Goal: Information Seeking & Learning: Learn about a topic

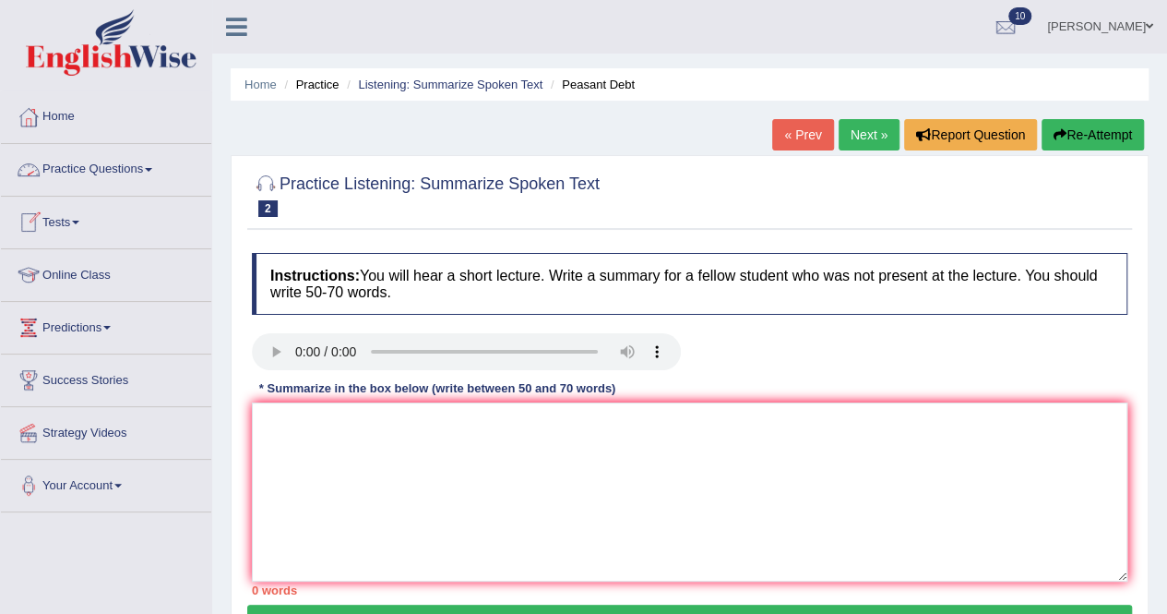
click at [148, 166] on link "Practice Questions" at bounding box center [106, 167] width 210 height 46
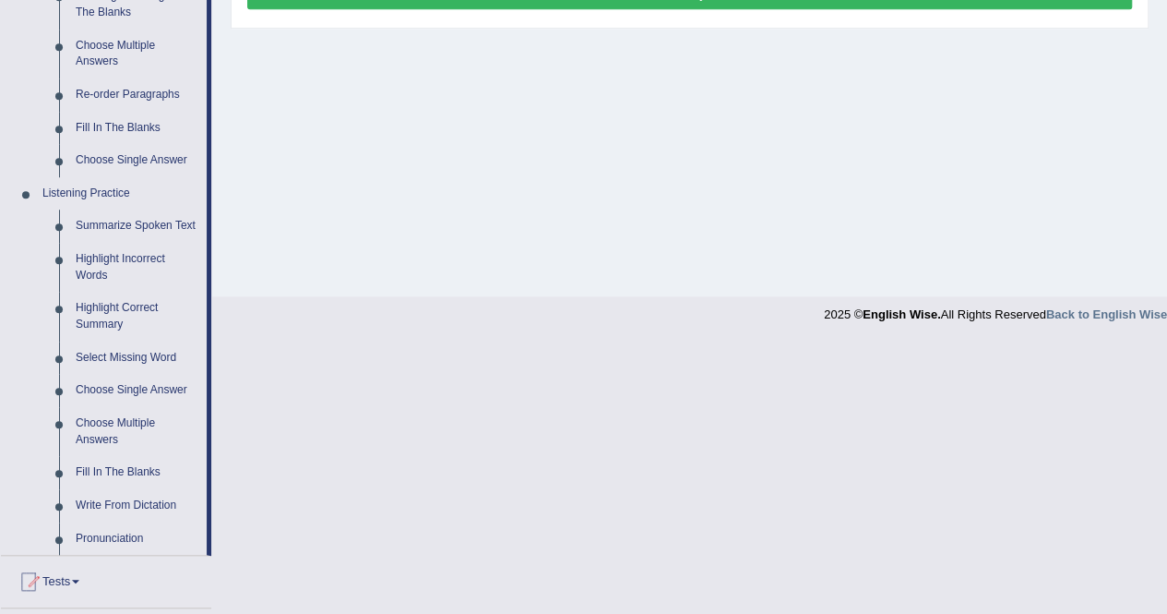
scroll to position [646, 0]
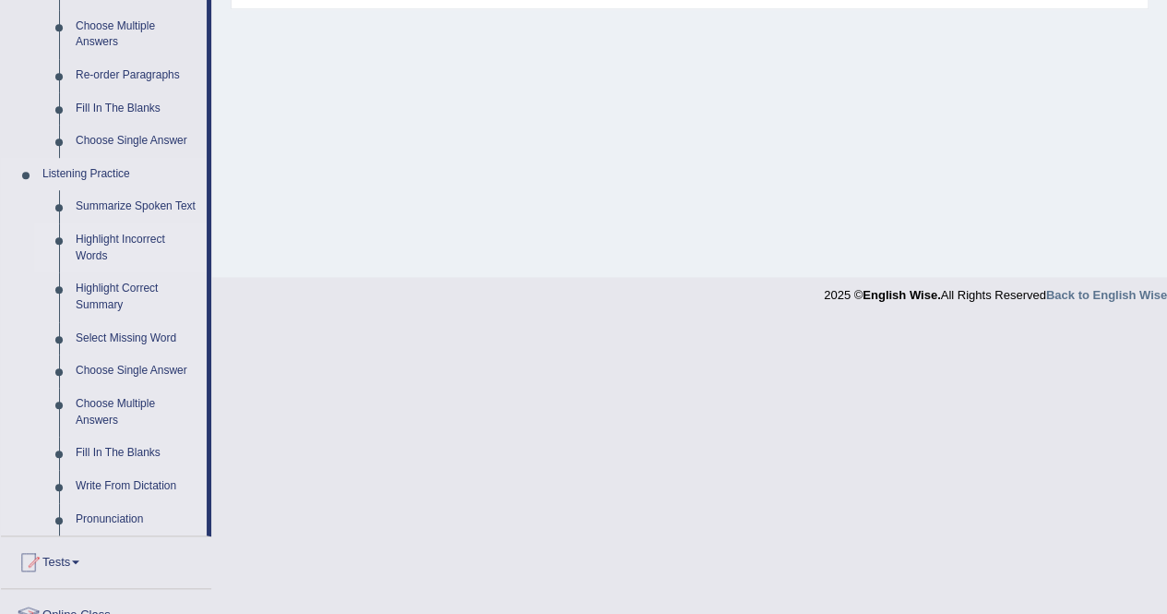
click at [88, 236] on link "Highlight Incorrect Words" at bounding box center [136, 247] width 139 height 49
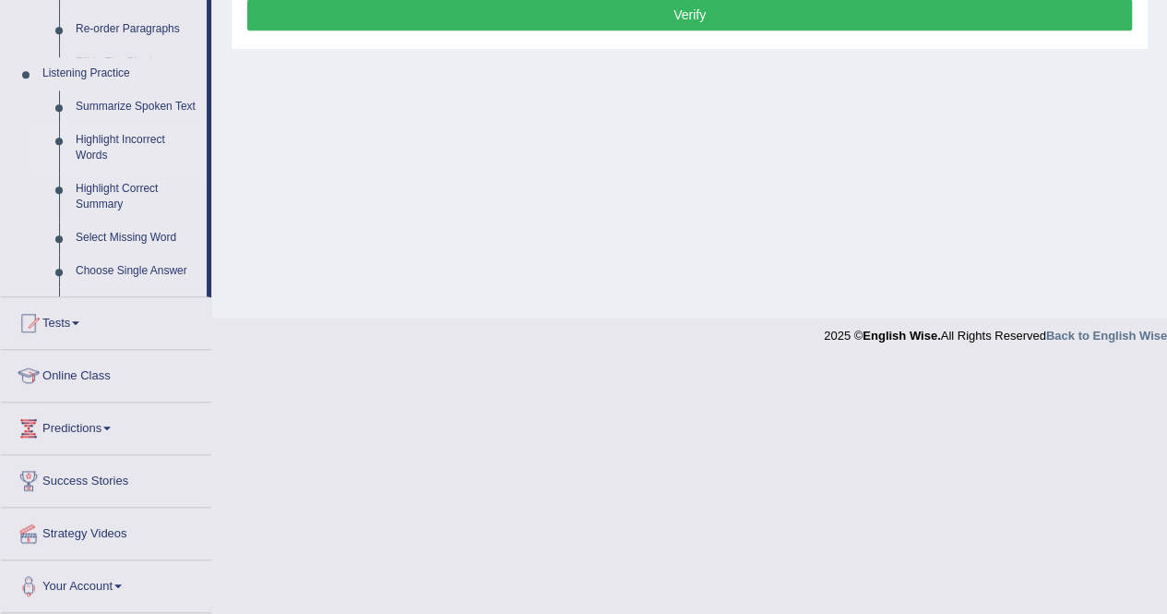
scroll to position [354, 0]
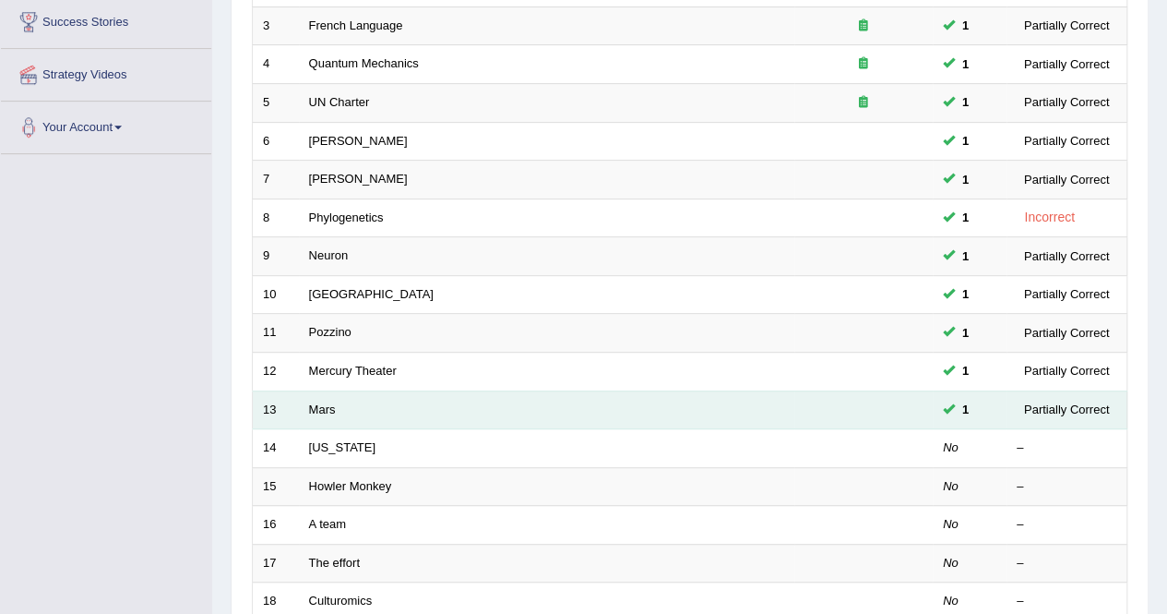
scroll to position [461, 0]
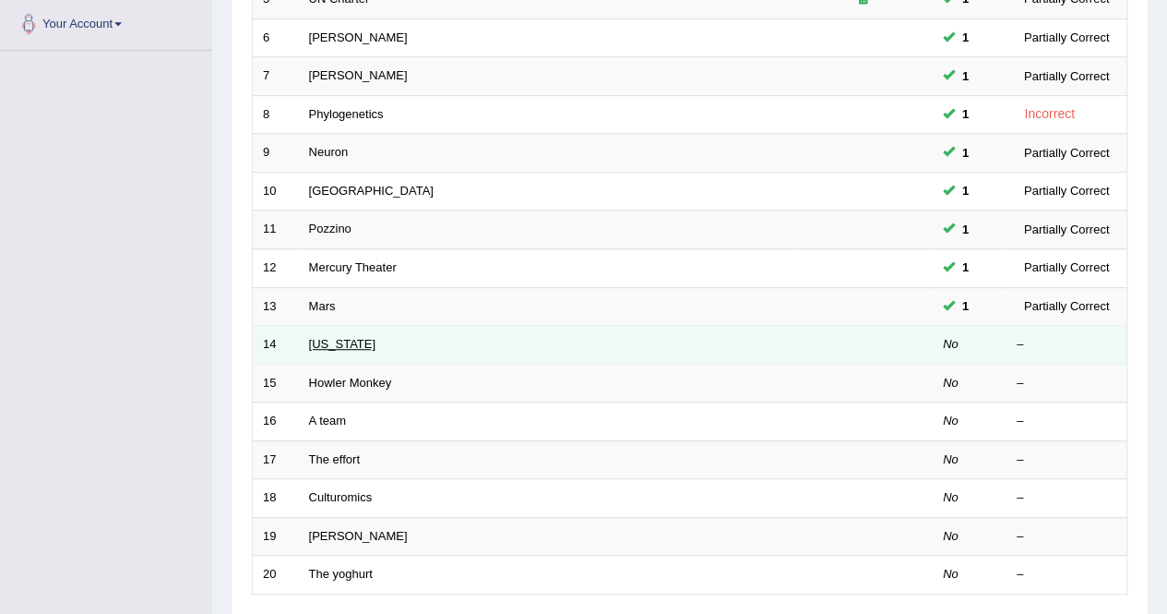
click at [333, 337] on link "Oregon" at bounding box center [342, 344] width 66 height 14
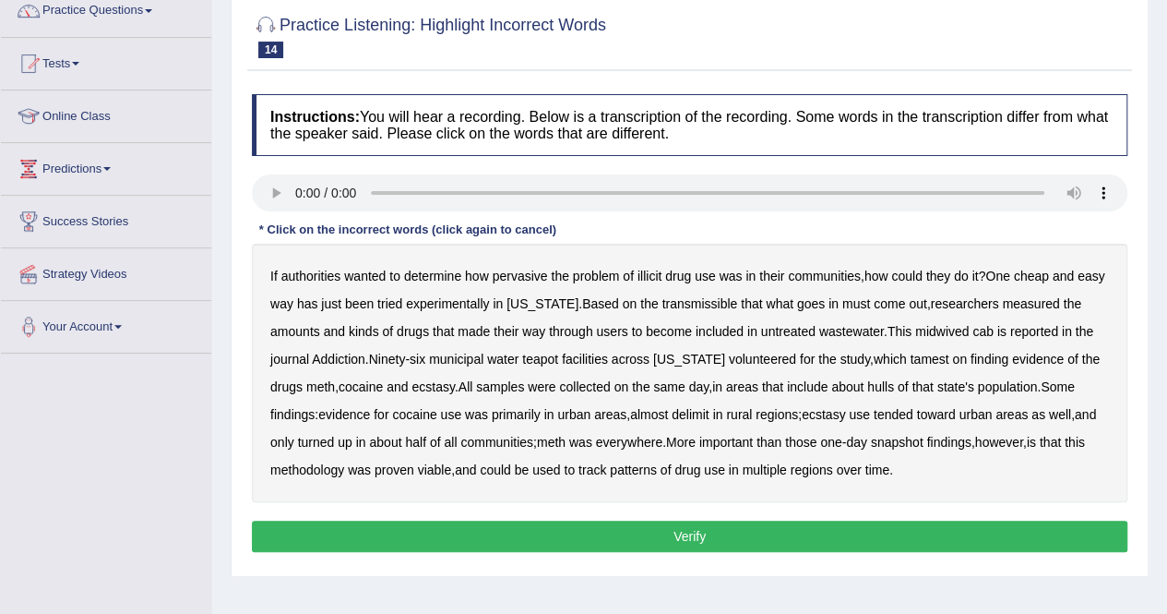
scroll to position [185, 0]
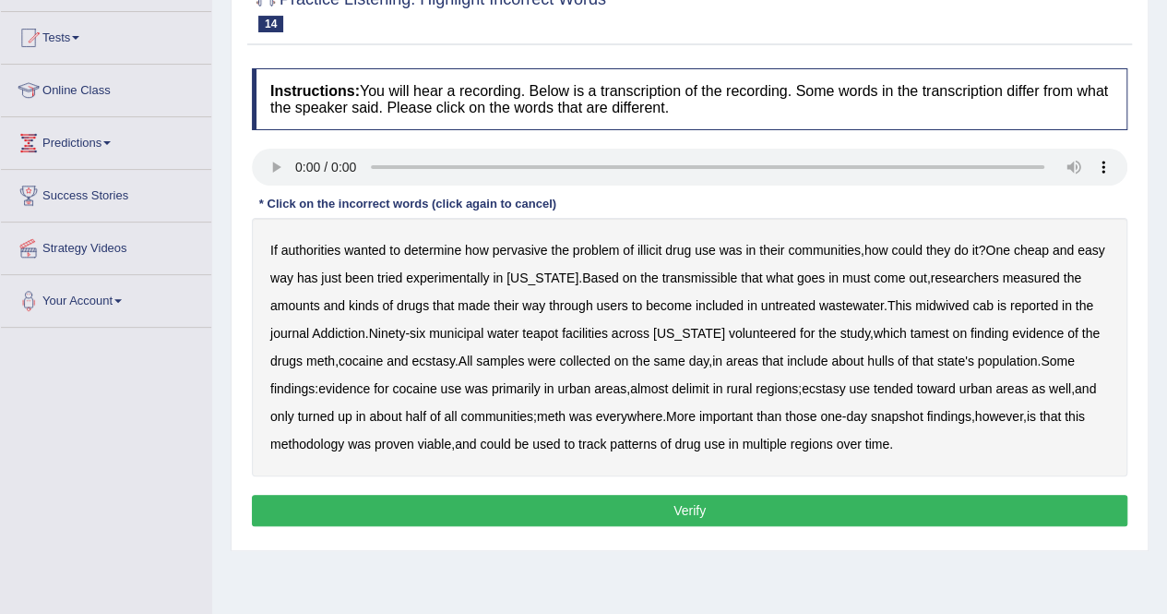
click at [698, 278] on b "transmissible" at bounding box center [700, 277] width 76 height 15
click at [950, 300] on b "midwived" at bounding box center [942, 305] width 54 height 15
click at [910, 330] on b "tamest" at bounding box center [929, 333] width 39 height 15
click at [688, 388] on b "delimit" at bounding box center [690, 388] width 37 height 15
click at [744, 504] on button "Verify" at bounding box center [690, 510] width 876 height 31
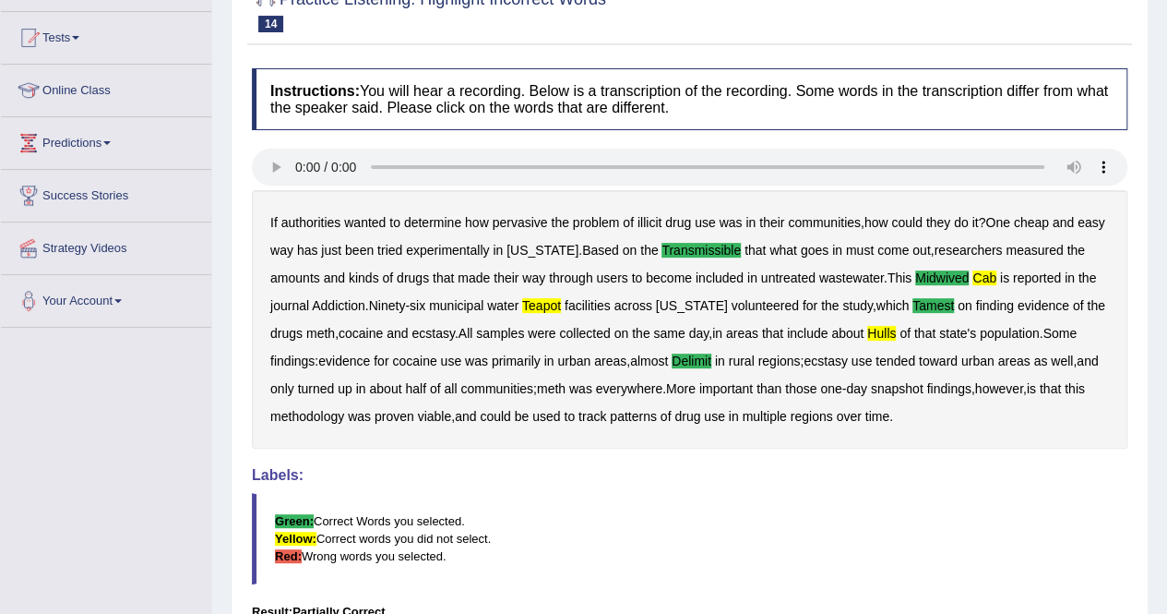
click at [993, 270] on b "cab" at bounding box center [985, 277] width 24 height 15
click at [529, 301] on b "teapot" at bounding box center [541, 305] width 39 height 15
click at [885, 331] on b "hulls" at bounding box center [881, 333] width 29 height 15
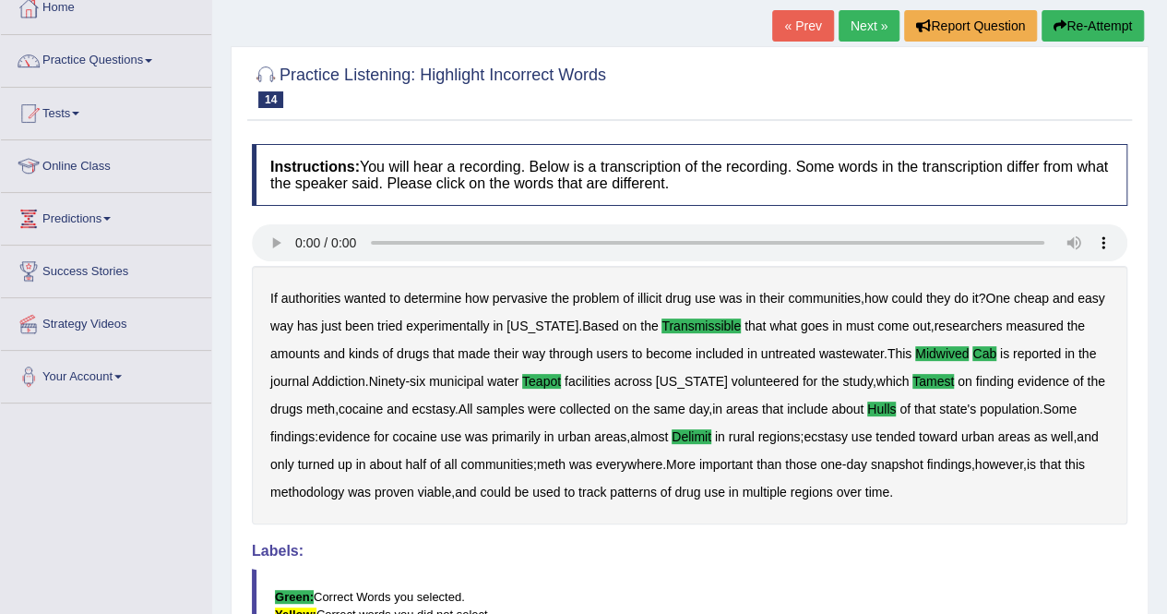
scroll to position [0, 0]
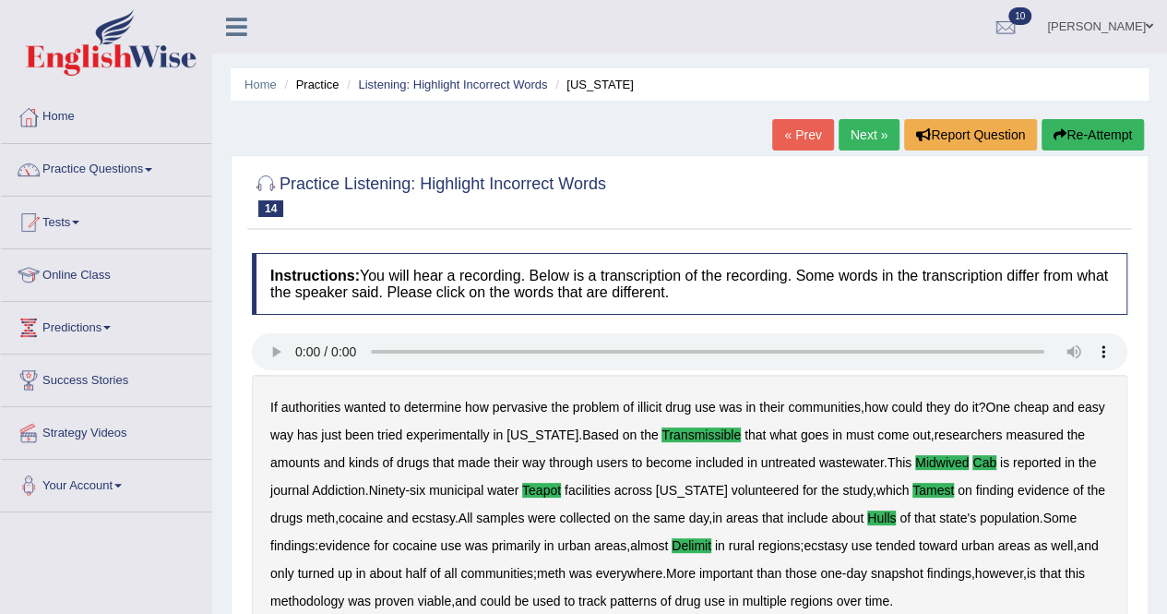
click at [858, 132] on link "Next »" at bounding box center [869, 134] width 61 height 31
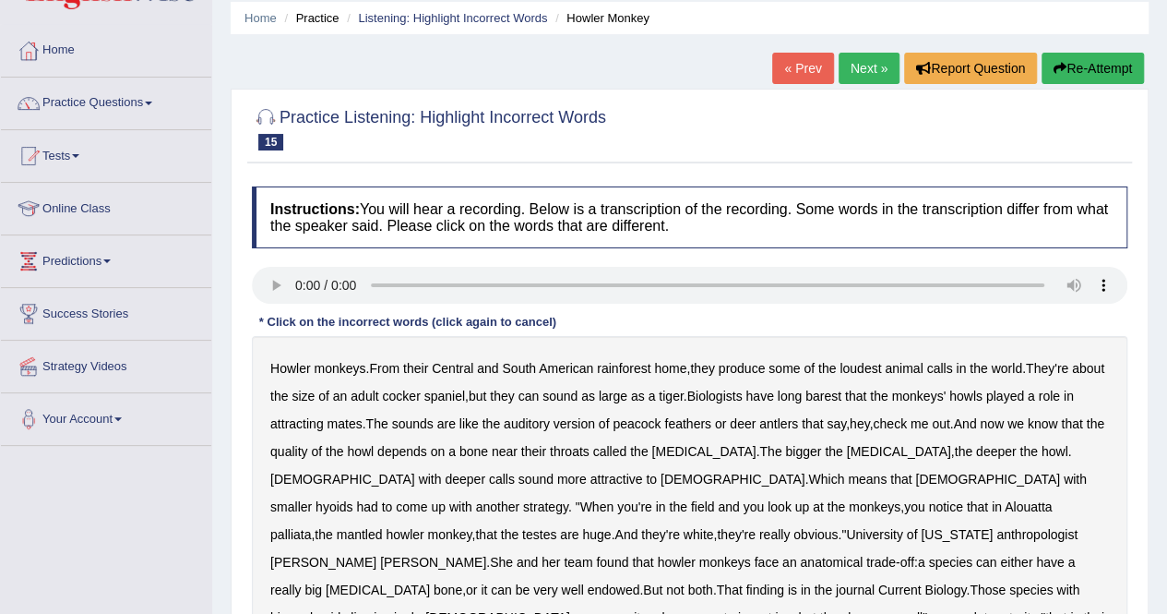
scroll to position [185, 0]
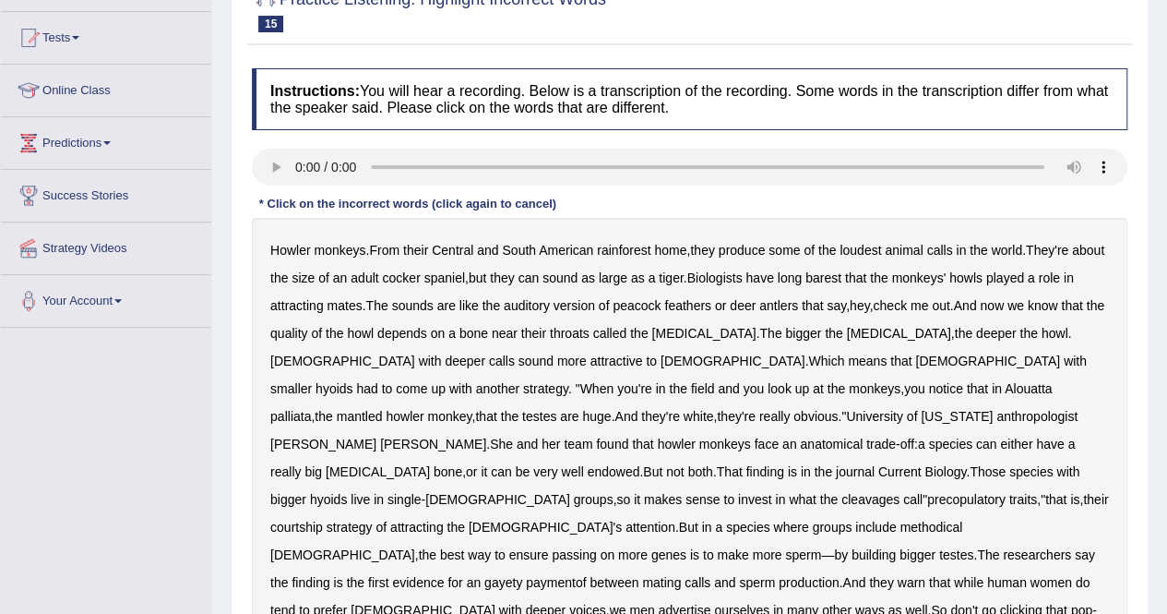
click at [714, 245] on b "they" at bounding box center [702, 250] width 24 height 15
click at [383, 409] on b "mantled" at bounding box center [360, 416] width 46 height 15
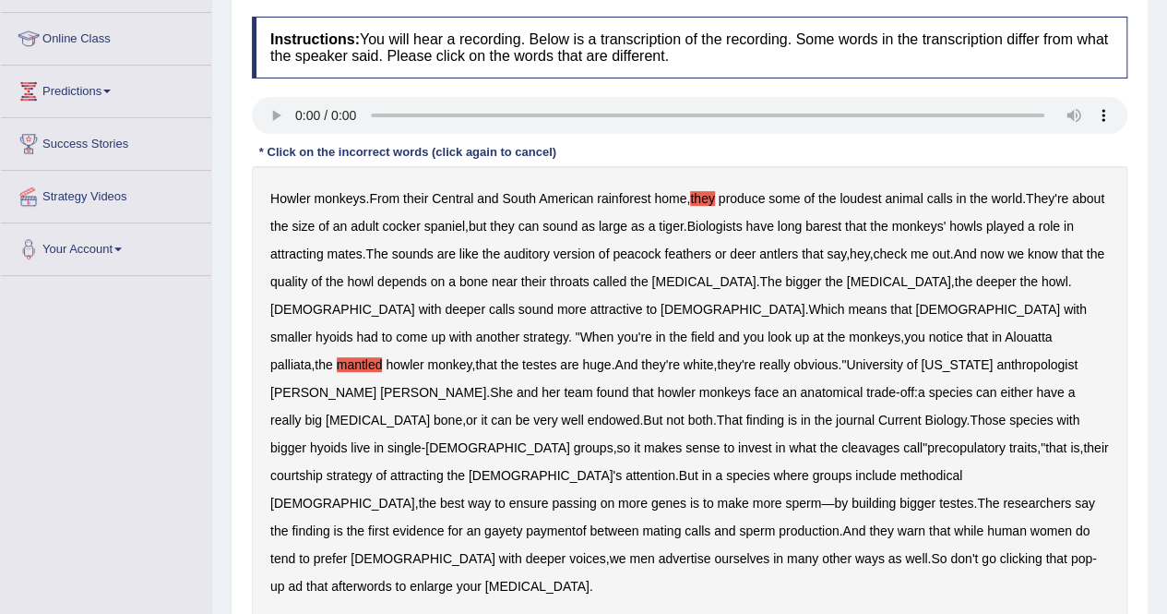
scroll to position [277, 0]
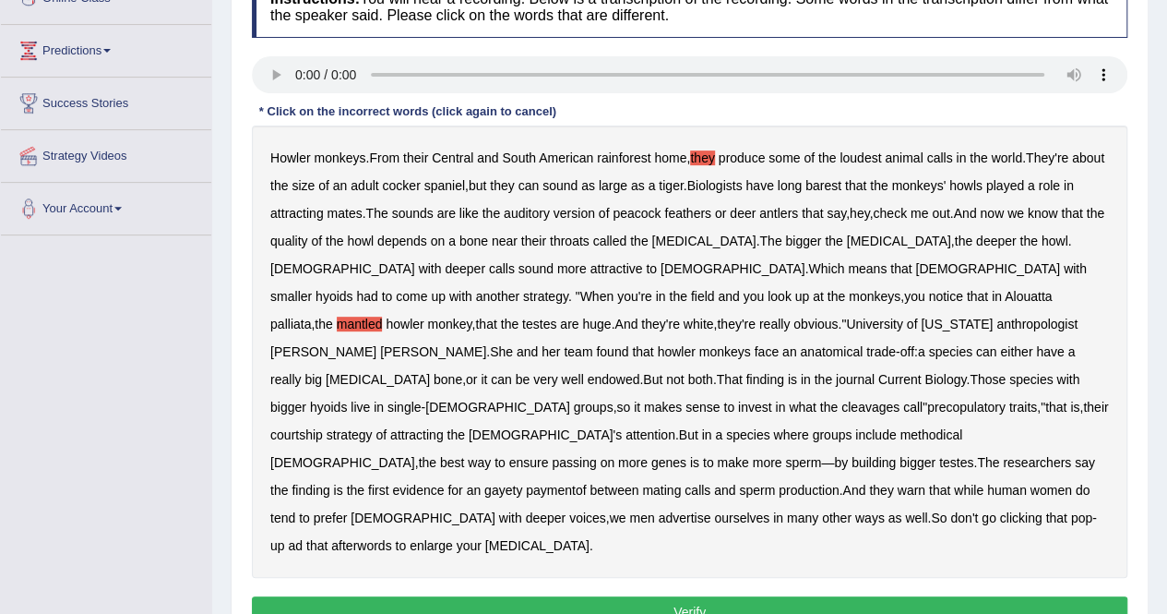
click at [842, 400] on b "cleavages" at bounding box center [871, 407] width 58 height 15
click at [522, 483] on b "gayety" at bounding box center [503, 490] width 38 height 15
click at [391, 538] on b "afterwords" at bounding box center [361, 545] width 60 height 15
click at [713, 596] on button "Verify" at bounding box center [690, 611] width 876 height 31
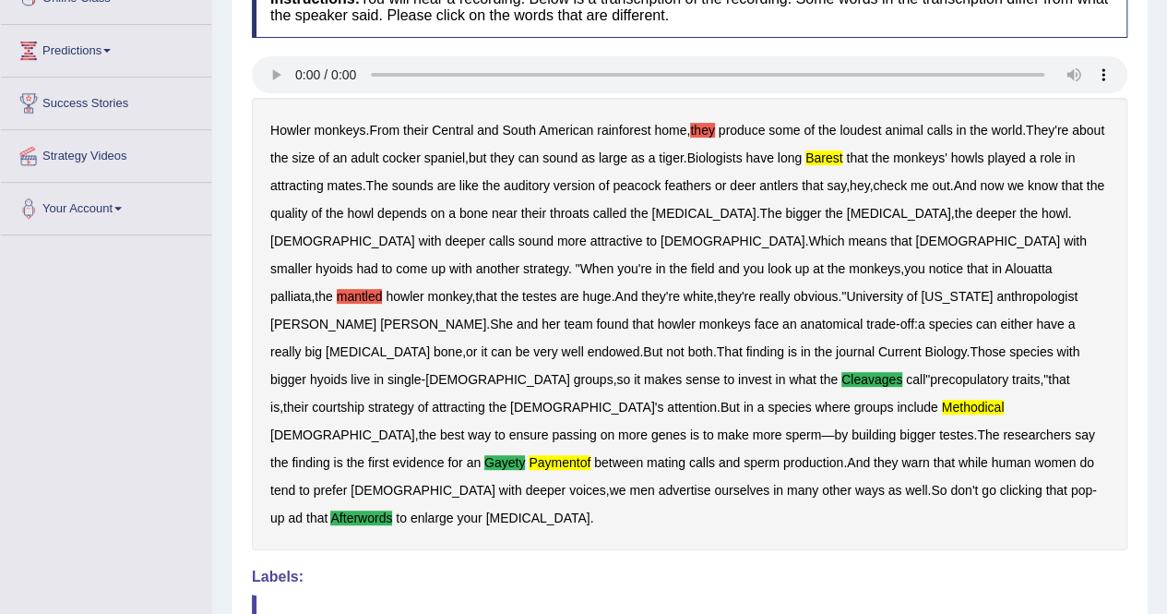
click at [704, 126] on b "they" at bounding box center [702, 130] width 24 height 15
click at [842, 153] on b "barest" at bounding box center [824, 157] width 37 height 15
click at [942, 400] on b "methodical" at bounding box center [973, 407] width 63 height 15
click at [591, 455] on b "paymentof" at bounding box center [560, 462] width 62 height 15
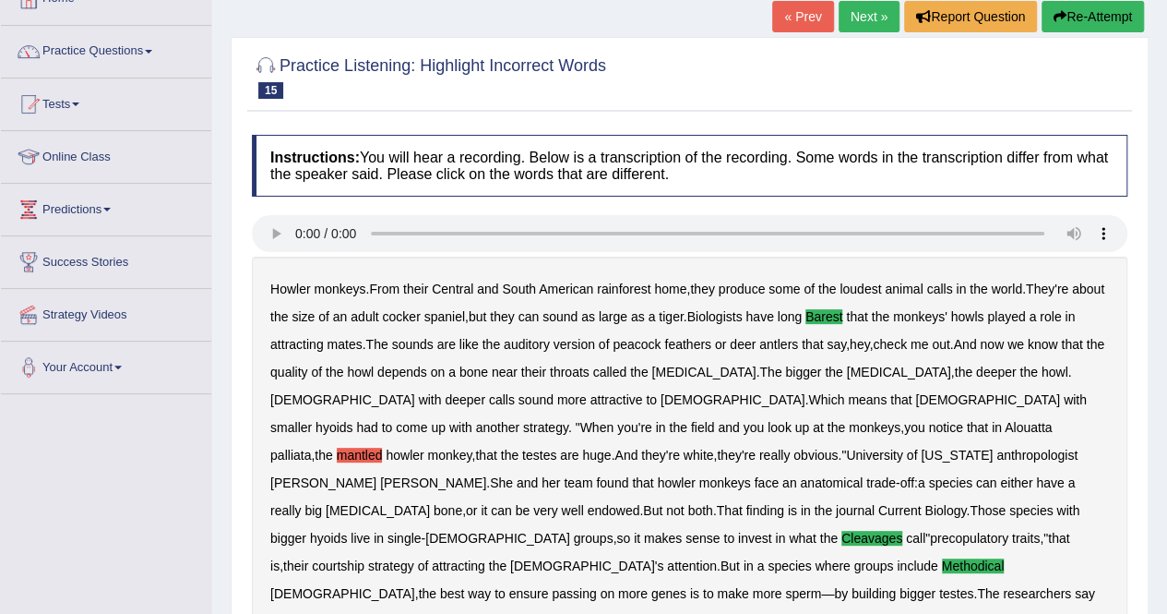
scroll to position [0, 0]
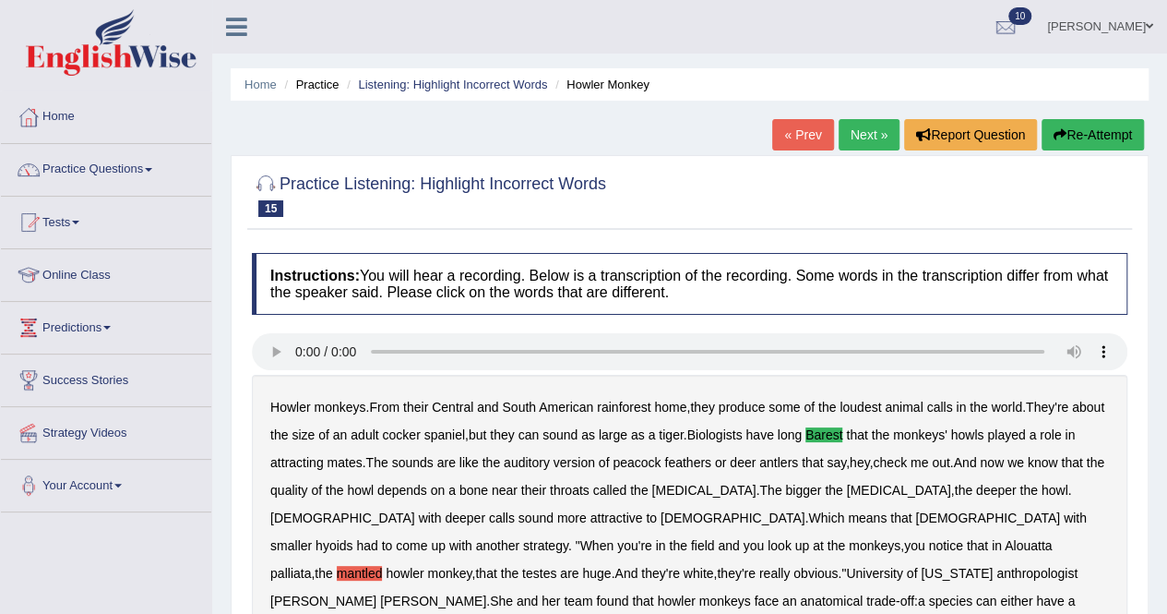
click at [851, 129] on link "Next »" at bounding box center [869, 134] width 61 height 31
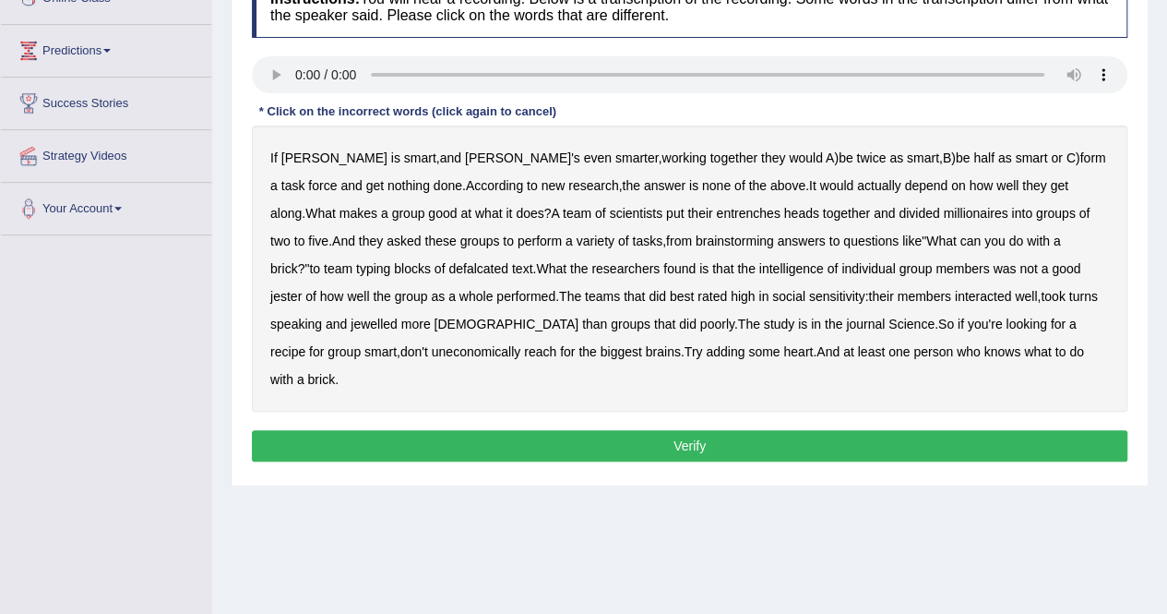
click at [716, 209] on b "entrenches" at bounding box center [748, 213] width 64 height 15
click at [302, 289] on b "jester" at bounding box center [285, 296] width 31 height 15
click at [351, 317] on b "jewelled" at bounding box center [374, 324] width 47 height 15
click at [432, 345] on b "uneconomically" at bounding box center [477, 351] width 90 height 15
click at [769, 430] on button "Verify" at bounding box center [690, 445] width 876 height 31
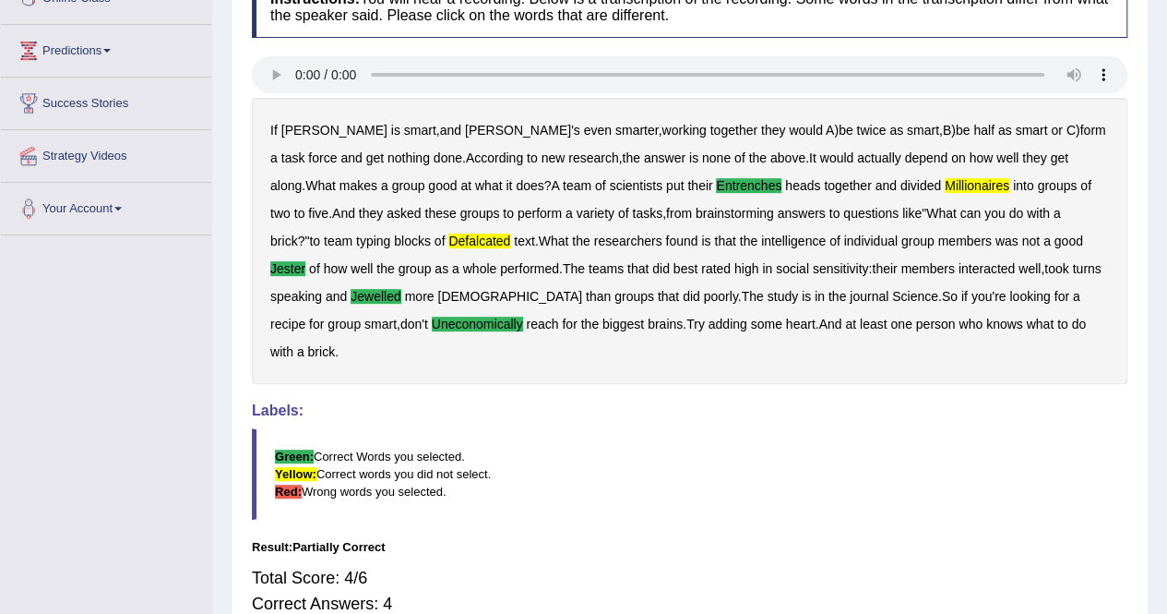
click at [853, 175] on div "If Alice is smart , and Bob's even smarter , working together they would A ) be…" at bounding box center [690, 241] width 876 height 286
click at [945, 185] on b "millionaires" at bounding box center [977, 185] width 65 height 15
click at [346, 232] on div "If Alice is smart , and Bob's even smarter , working together they would A ) be…" at bounding box center [690, 241] width 876 height 286
click at [448, 241] on b "defalcated" at bounding box center [479, 240] width 62 height 15
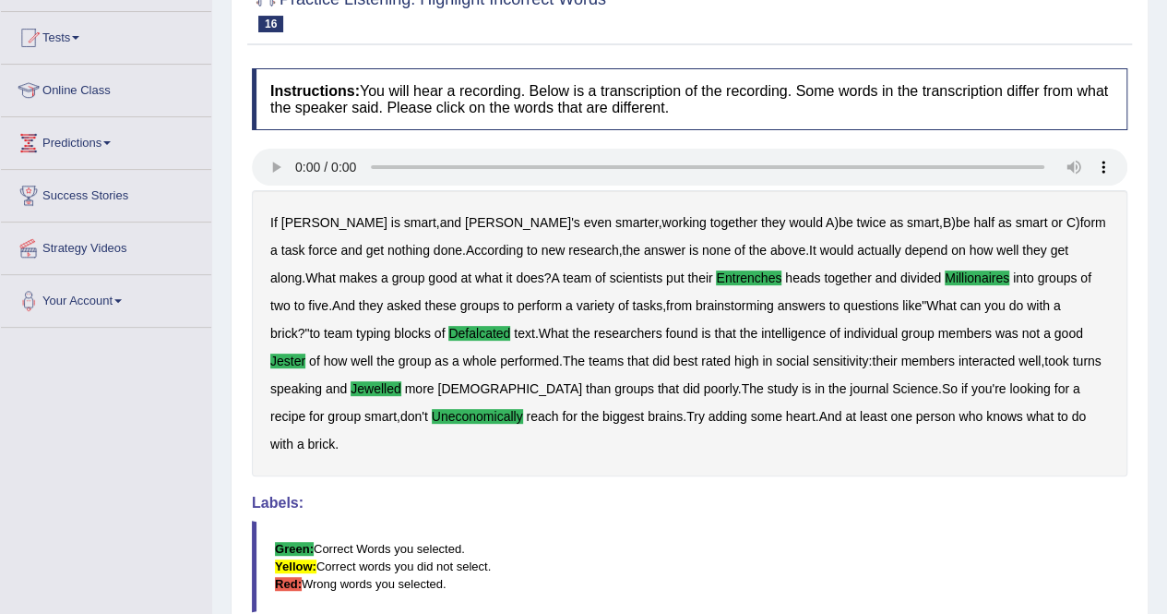
scroll to position [92, 0]
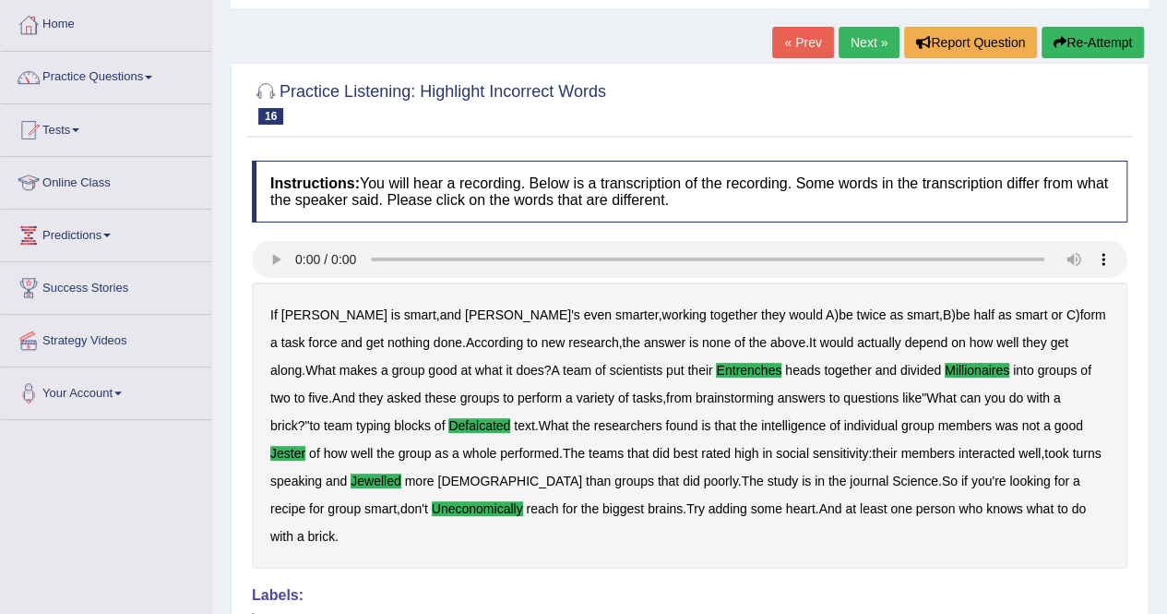
click at [866, 30] on link "Next »" at bounding box center [869, 42] width 61 height 31
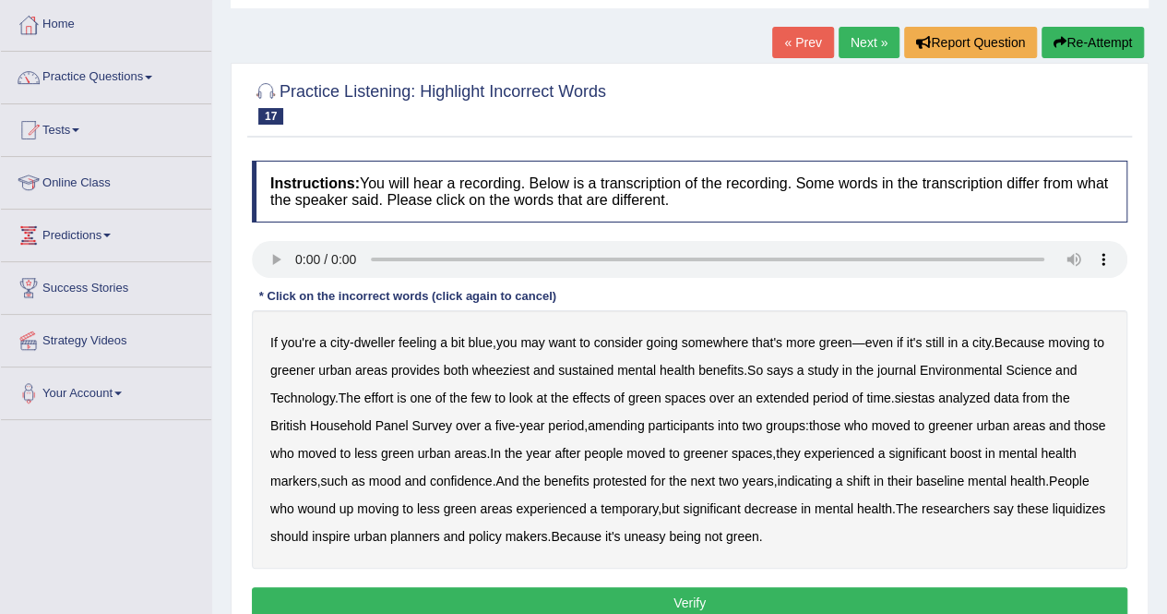
scroll to position [185, 0]
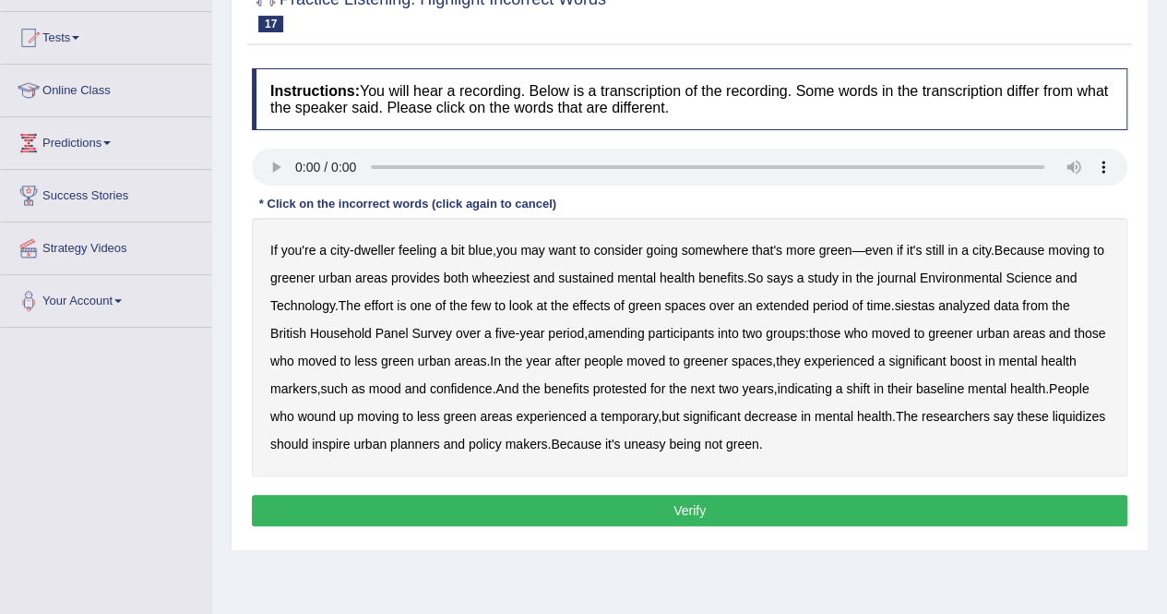
click at [528, 270] on b "wheeziest" at bounding box center [500, 277] width 57 height 15
click at [919, 306] on b "siestas" at bounding box center [914, 305] width 41 height 15
click at [604, 328] on b "amending" at bounding box center [616, 333] width 57 height 15
click at [1052, 424] on b "liquidizes" at bounding box center [1079, 416] width 54 height 15
click at [675, 495] on button "Verify" at bounding box center [690, 510] width 876 height 31
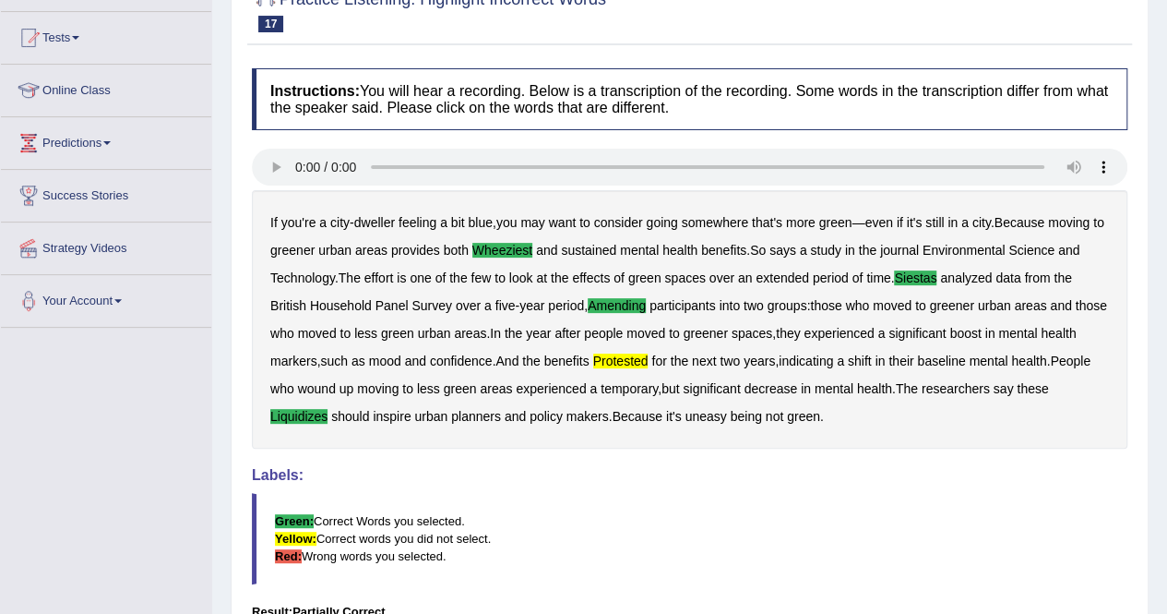
click at [649, 359] on b "protested" at bounding box center [620, 360] width 55 height 15
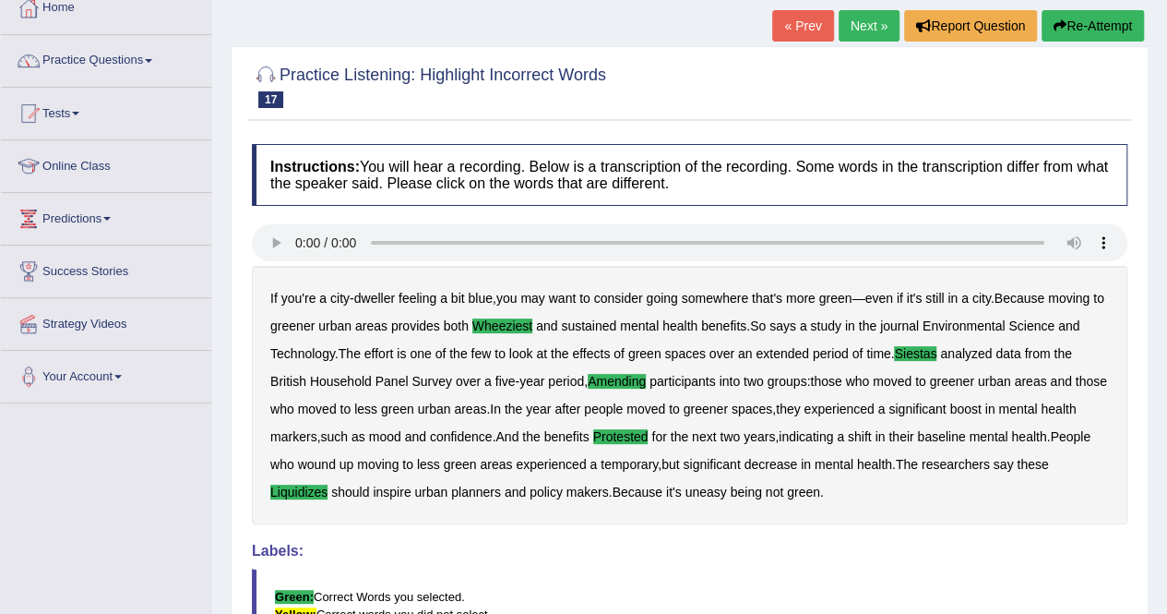
scroll to position [0, 0]
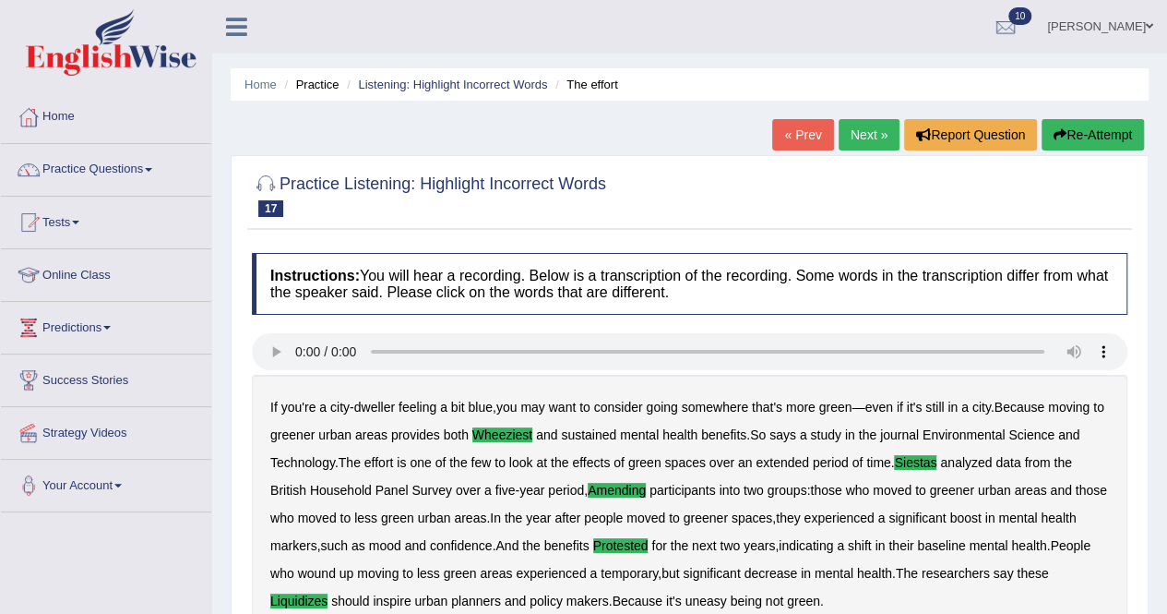
click at [860, 130] on link "Next »" at bounding box center [869, 134] width 61 height 31
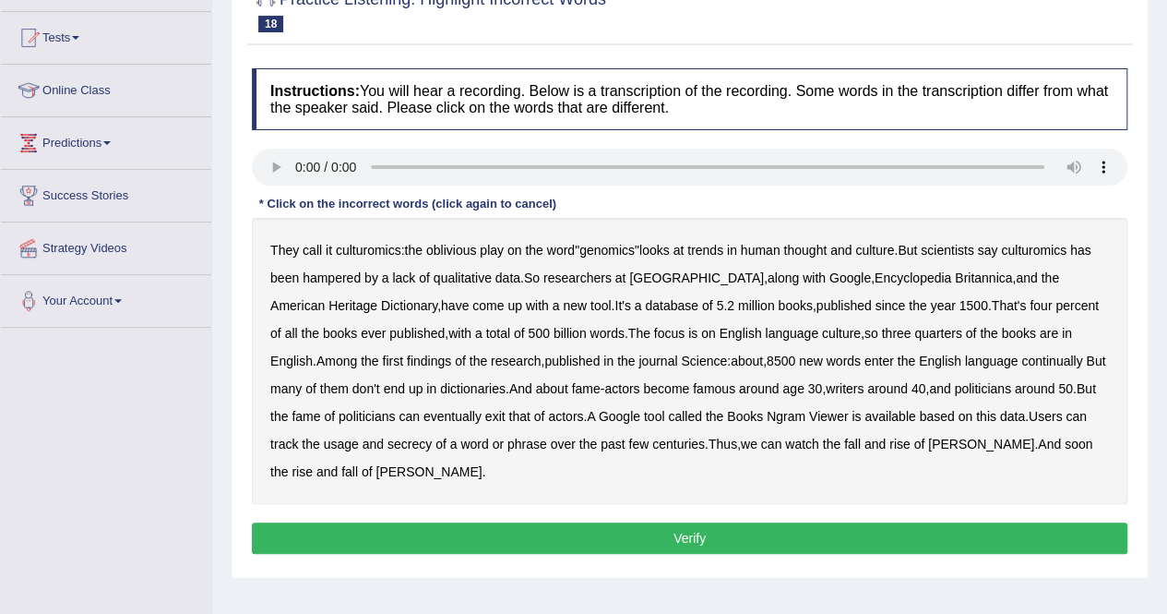
click at [875, 280] on b "Encyclopedia" at bounding box center [913, 277] width 77 height 15
click at [966, 329] on b "of" at bounding box center [971, 333] width 11 height 15
click at [914, 329] on b "quarters" at bounding box center [937, 333] width 47 height 15
click at [966, 330] on b "of" at bounding box center [971, 333] width 11 height 15
click at [1021, 358] on b "continually" at bounding box center [1051, 360] width 61 height 15
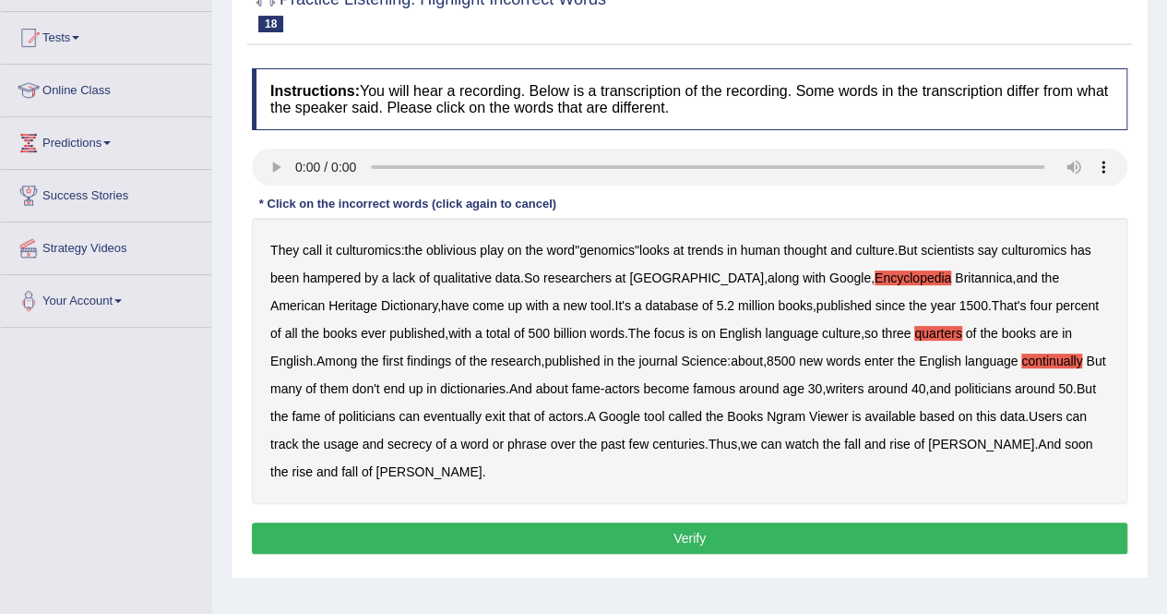
drag, startPoint x: 371, startPoint y: 440, endPoint x: 382, endPoint y: 436, distance: 11.7
click at [388, 436] on b "secrecy" at bounding box center [410, 443] width 44 height 15
click at [371, 532] on button "Verify" at bounding box center [690, 537] width 876 height 31
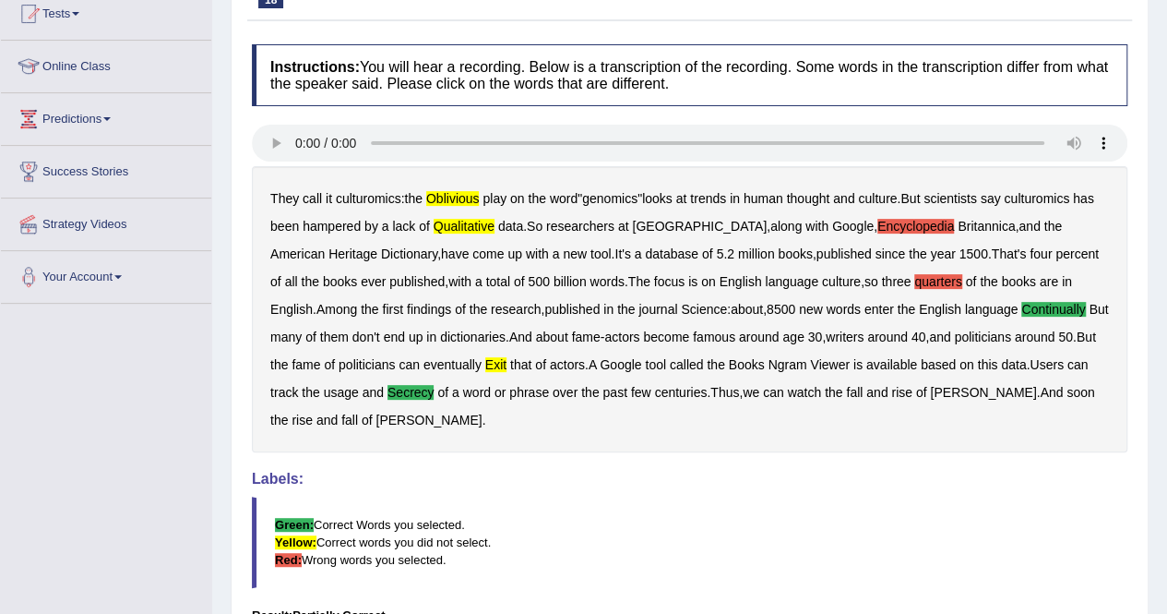
scroll to position [185, 0]
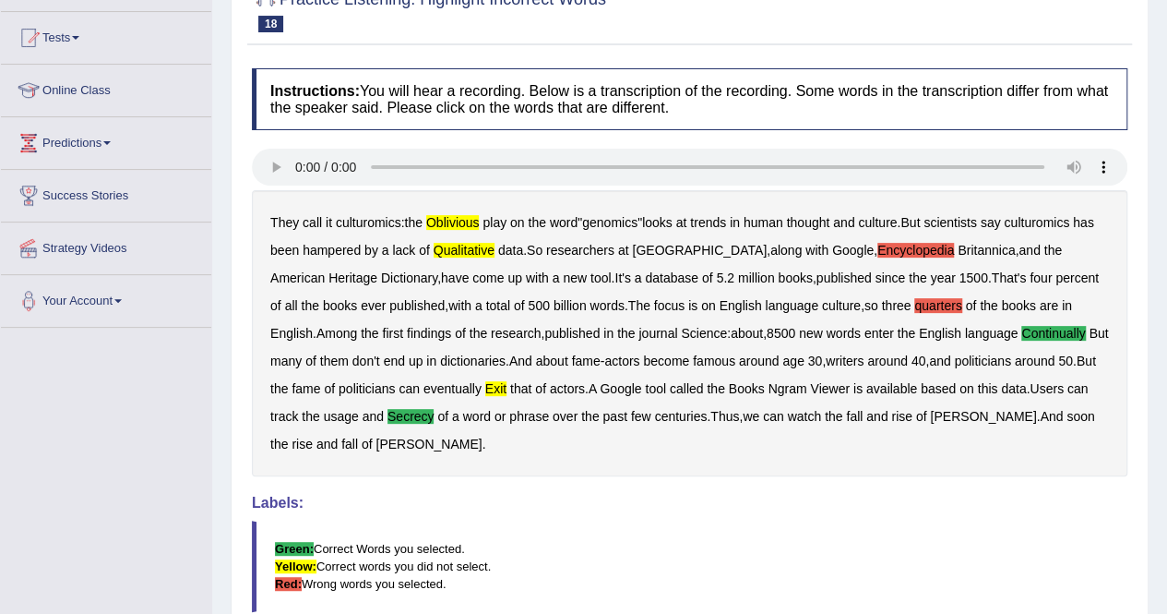
click at [452, 209] on div "They call it culturomics : the oblivious play on the word " genomics " looks at…" at bounding box center [690, 333] width 876 height 286
click at [453, 217] on b "oblivious" at bounding box center [453, 222] width 54 height 15
click at [463, 252] on b "qualitative" at bounding box center [464, 250] width 61 height 15
click at [878, 245] on b "Encyclopedia" at bounding box center [916, 250] width 77 height 15
click at [914, 302] on b "quarters" at bounding box center [937, 305] width 47 height 15
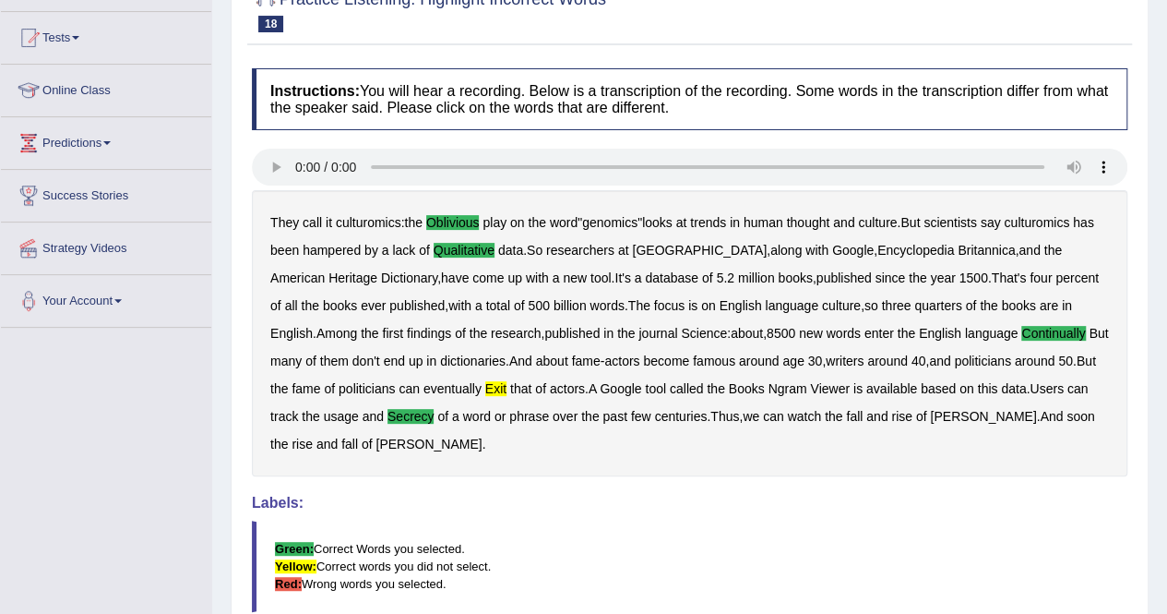
click at [485, 387] on b "exit" at bounding box center [495, 388] width 21 height 15
click at [848, 392] on div "They call it culturomics : the oblivious play on the word " genomics " looks at…" at bounding box center [690, 333] width 876 height 286
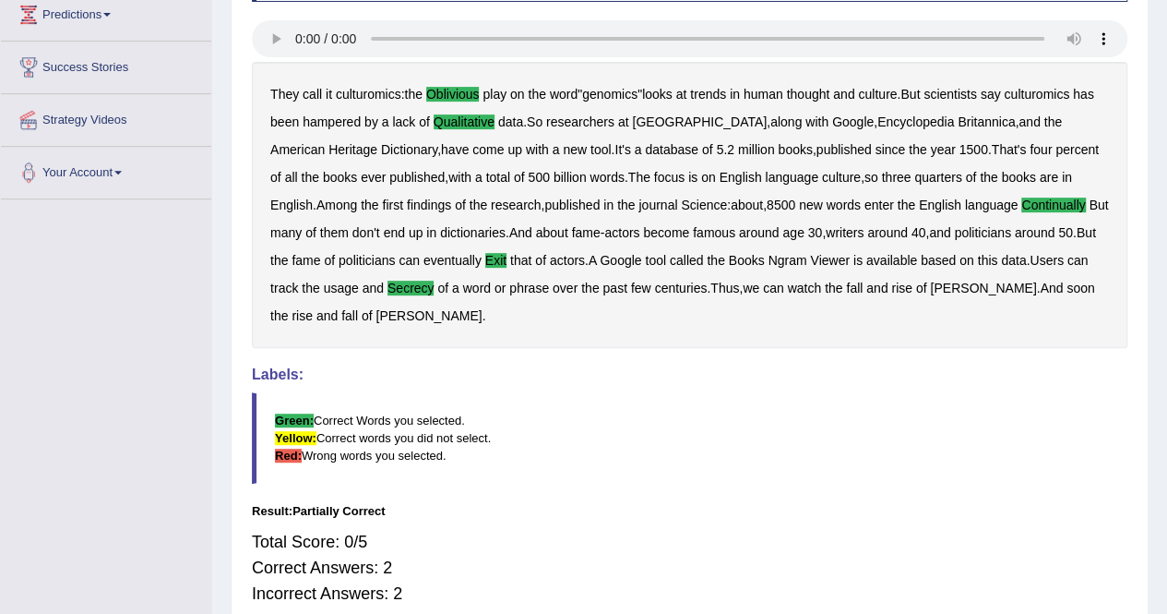
scroll to position [92, 0]
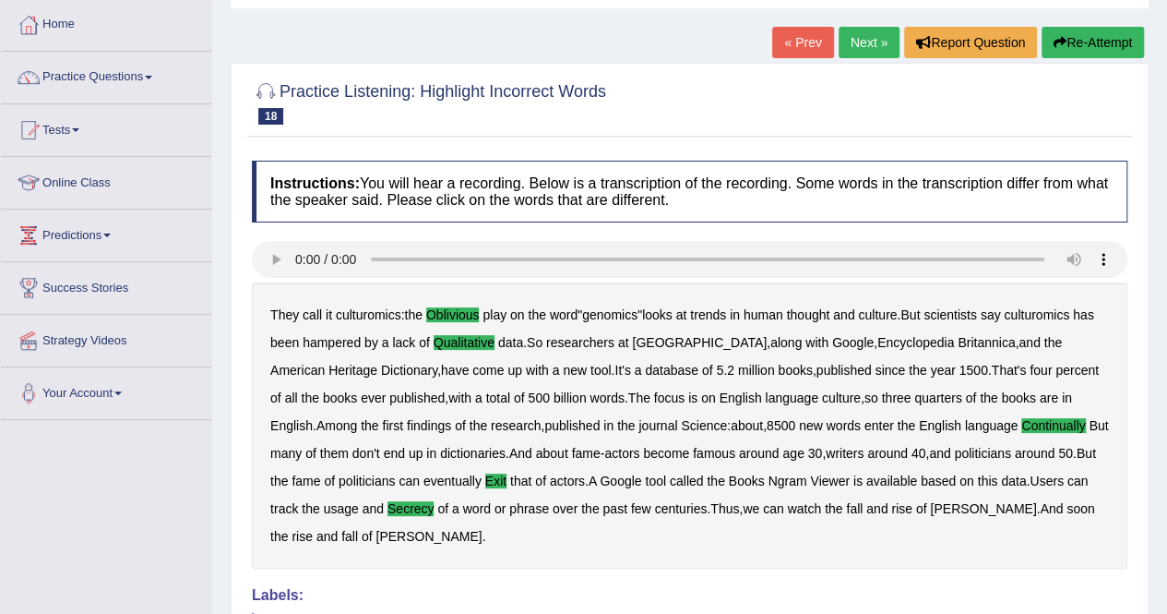
click at [872, 35] on link "Next »" at bounding box center [869, 42] width 61 height 31
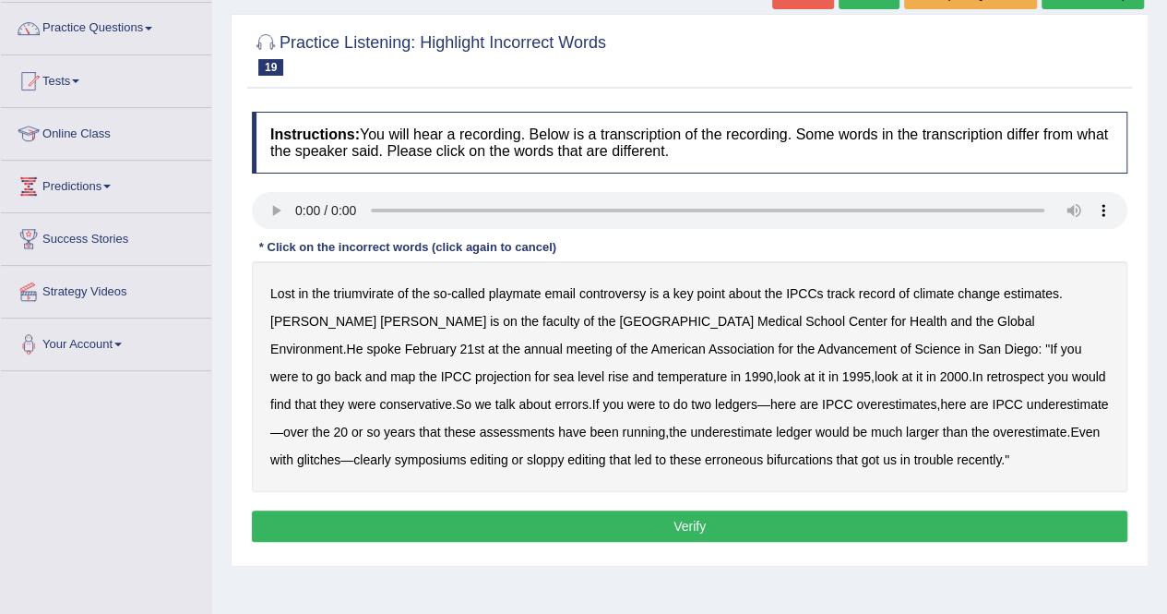
scroll to position [185, 0]
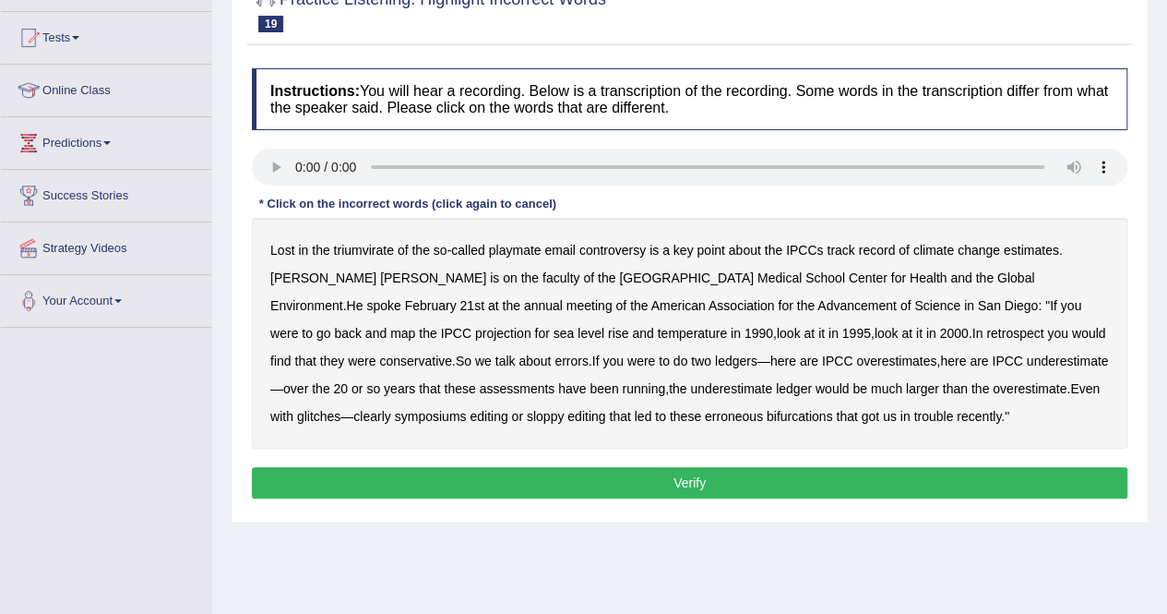
click at [368, 243] on b "triumvirate" at bounding box center [364, 250] width 60 height 15
drag, startPoint x: 289, startPoint y: 329, endPoint x: 299, endPoint y: 326, distance: 10.8
click at [578, 327] on b "level" at bounding box center [591, 333] width 27 height 15
click at [986, 333] on b "retrospect" at bounding box center [1014, 333] width 57 height 15
click at [527, 411] on b "sloppy" at bounding box center [545, 416] width 37 height 15
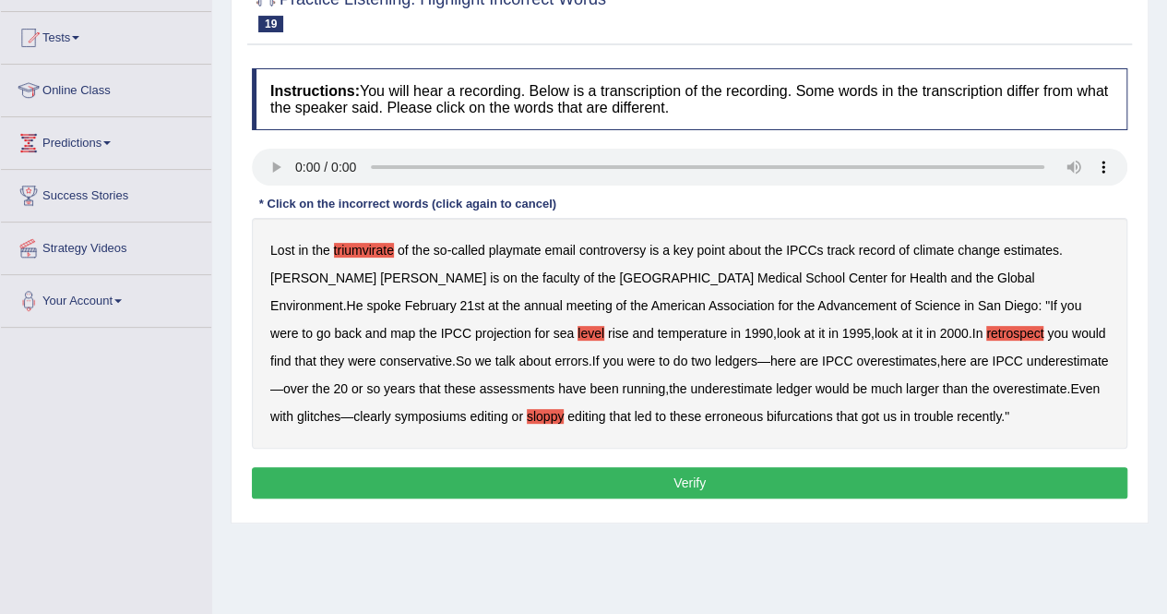
click at [687, 486] on button "Verify" at bounding box center [690, 482] width 876 height 31
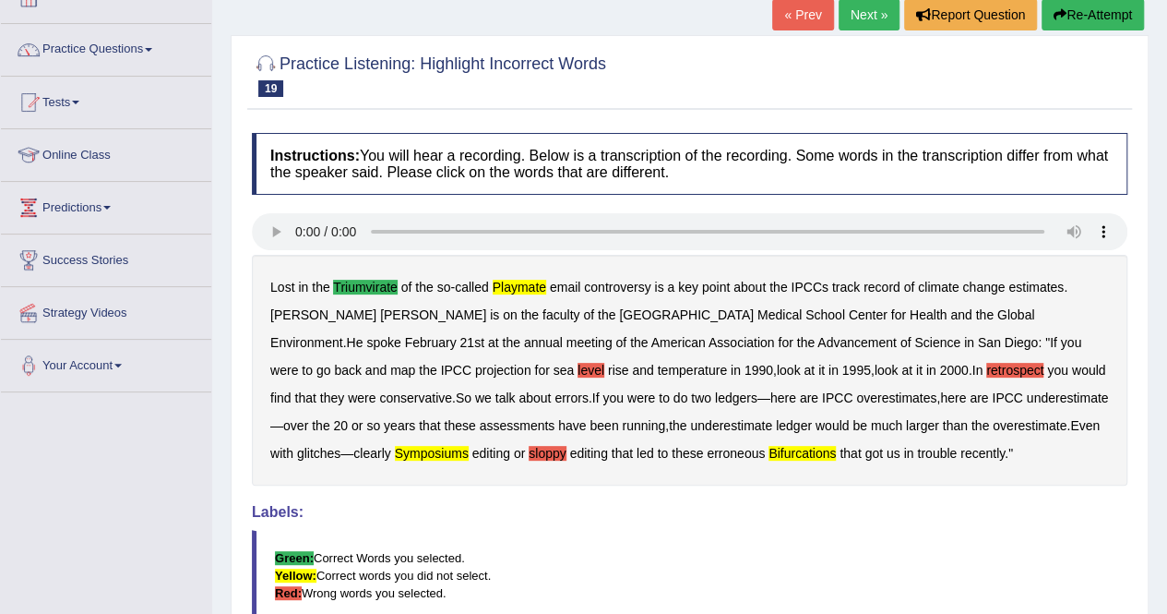
scroll to position [92, 0]
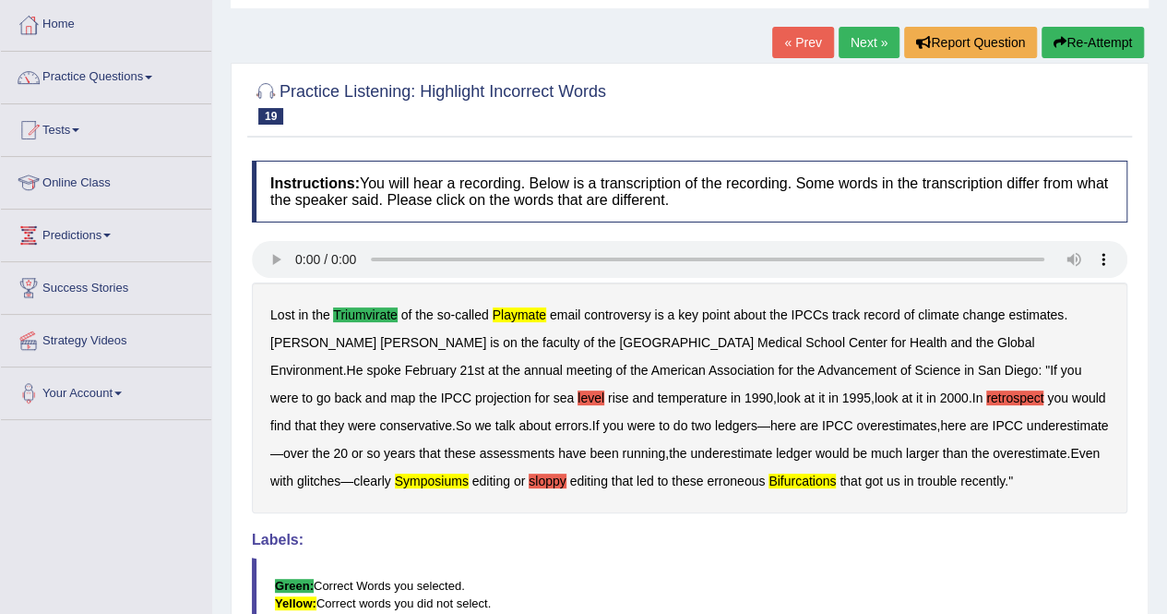
click at [869, 39] on link "Next »" at bounding box center [869, 42] width 61 height 31
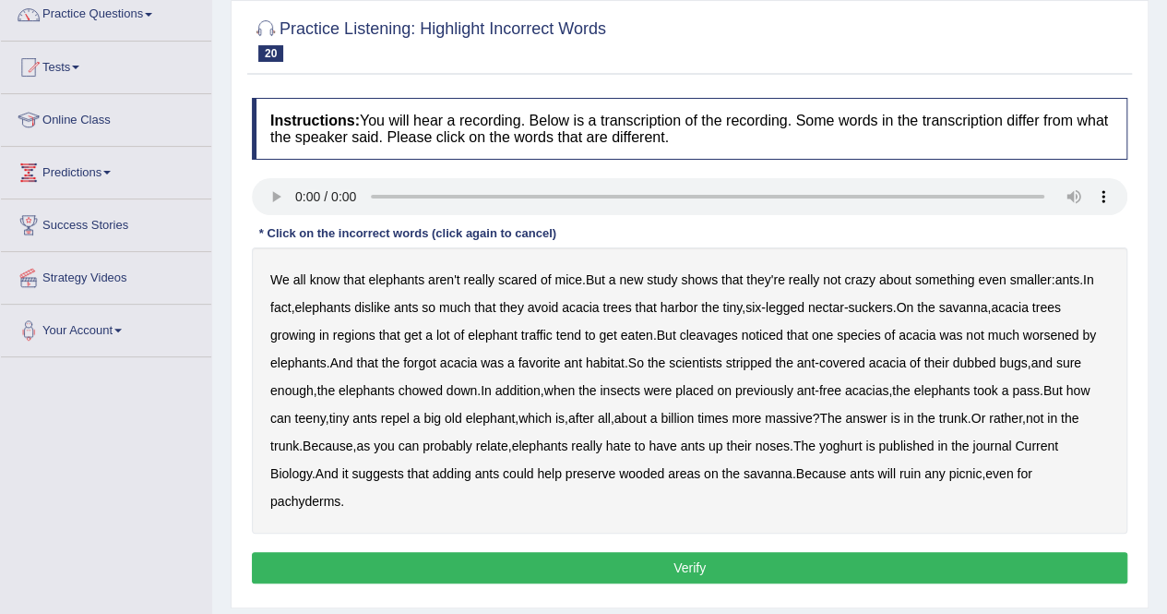
scroll to position [185, 0]
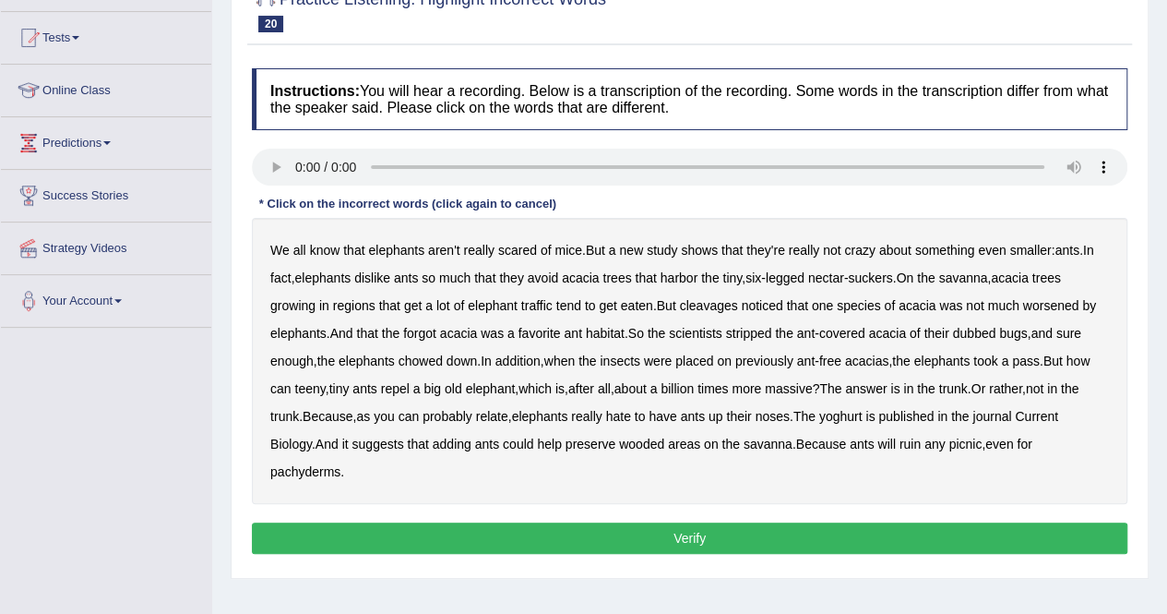
click at [699, 300] on b "cleavages" at bounding box center [709, 305] width 58 height 15
click at [428, 326] on b "forgot" at bounding box center [419, 333] width 33 height 15
click at [429, 361] on b "chowed" at bounding box center [421, 360] width 44 height 15
drag, startPoint x: 434, startPoint y: 359, endPoint x: 471, endPoint y: 359, distance: 36.9
click at [435, 359] on b "chowed" at bounding box center [421, 360] width 44 height 15
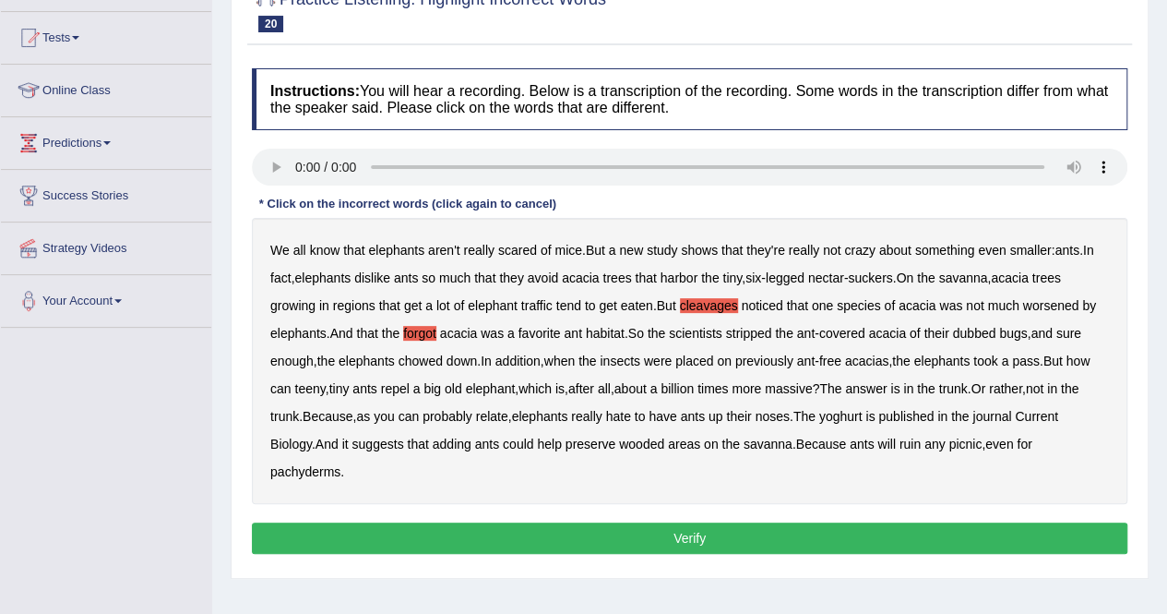
click at [845, 412] on b "yoghurt" at bounding box center [840, 416] width 43 height 15
click at [690, 523] on button "Verify" at bounding box center [690, 537] width 876 height 31
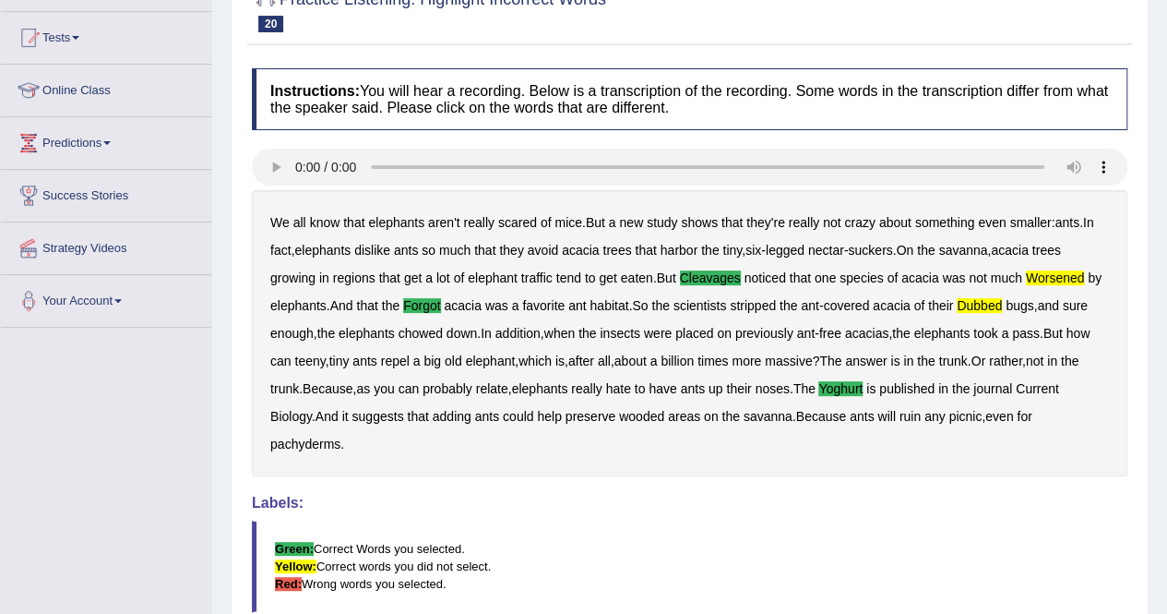
click at [931, 281] on b "acacia" at bounding box center [920, 277] width 37 height 15
click at [922, 273] on b "acacia" at bounding box center [920, 277] width 37 height 15
click at [1052, 268] on div "We all know that elephants aren't really scared of mice . But a new study shows…" at bounding box center [690, 333] width 876 height 286
drag, startPoint x: 1062, startPoint y: 272, endPoint x: 975, endPoint y: 273, distance: 86.7
click at [1057, 272] on b "worsened" at bounding box center [1055, 277] width 59 height 15
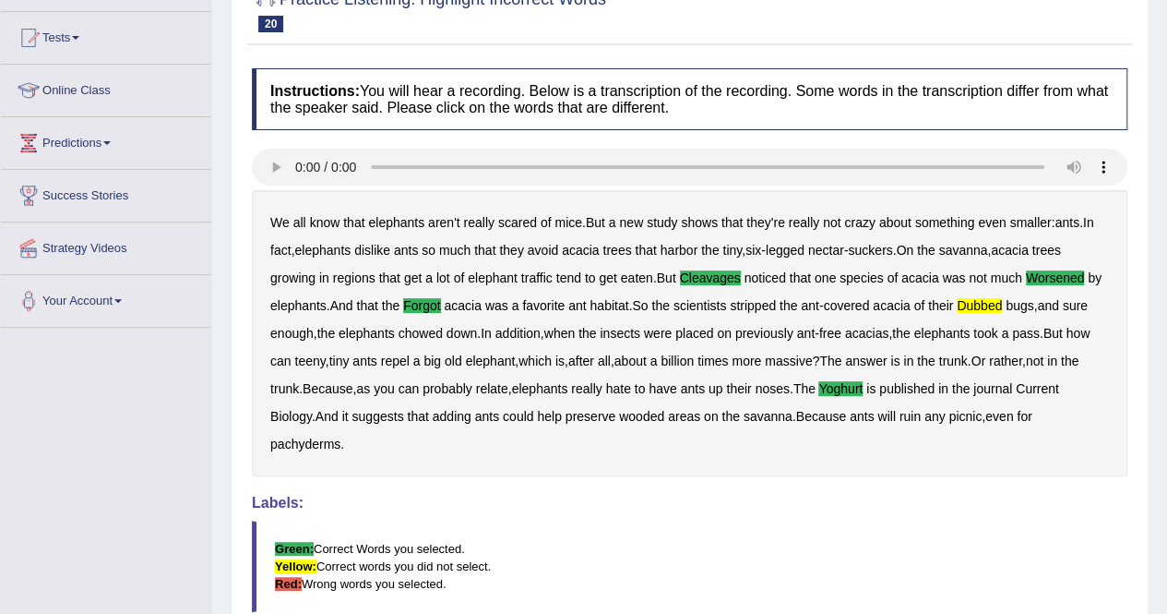
click at [986, 305] on b "dubbed" at bounding box center [979, 305] width 45 height 15
drag, startPoint x: 591, startPoint y: 348, endPoint x: 615, endPoint y: 329, distance: 30.8
click at [614, 329] on div "We all know that elephants aren't really scared of mice . But a new study shows…" at bounding box center [690, 333] width 876 height 286
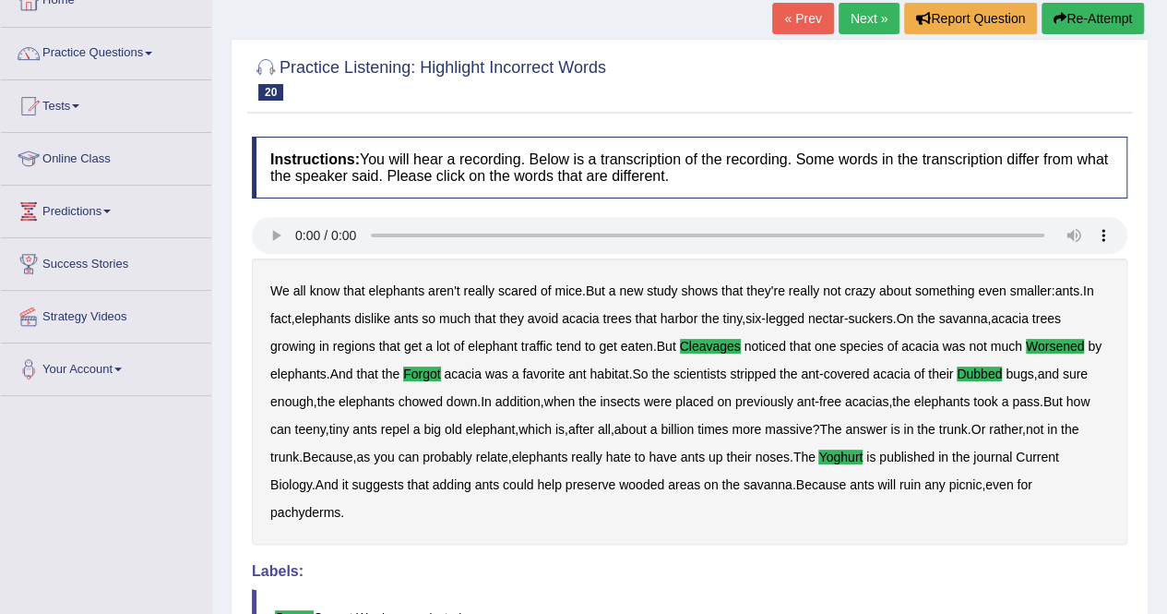
scroll to position [0, 0]
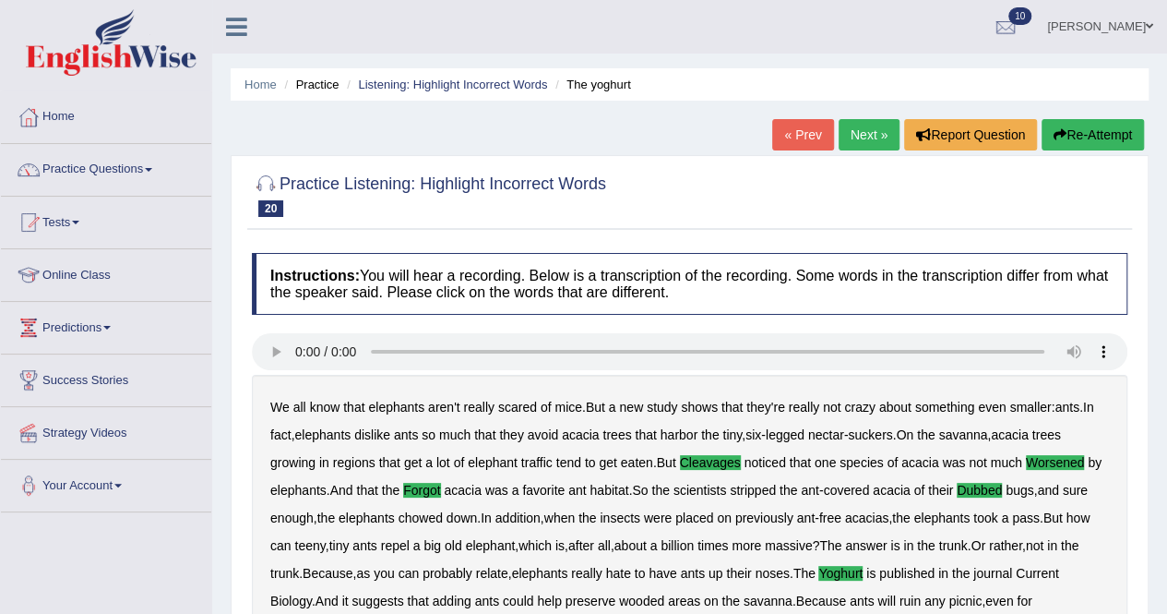
click at [152, 168] on span at bounding box center [148, 170] width 7 height 4
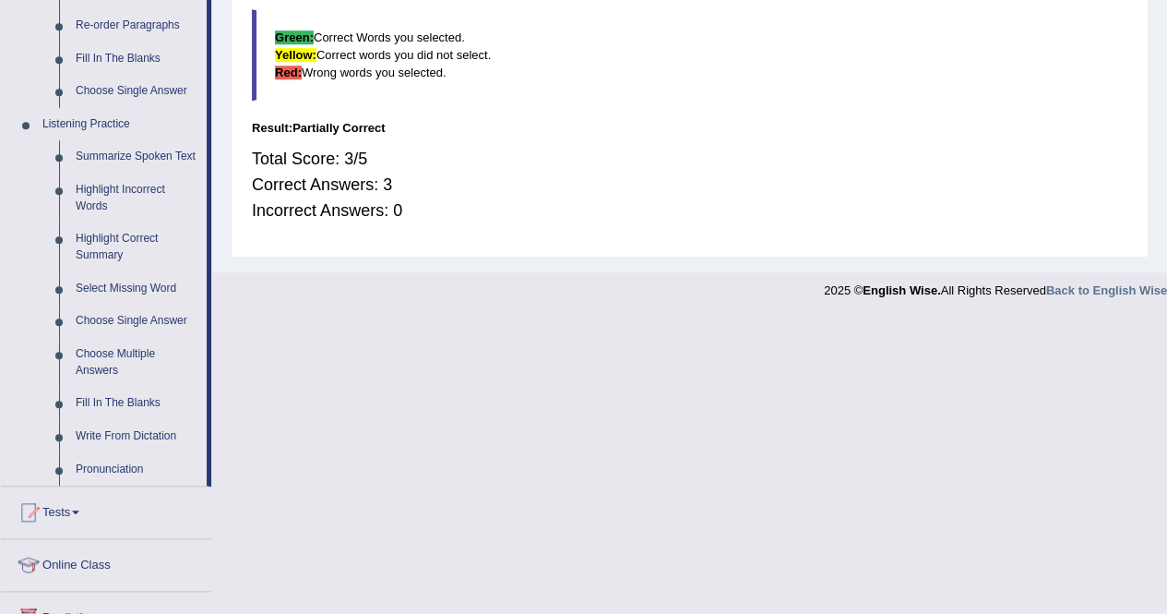
scroll to position [738, 0]
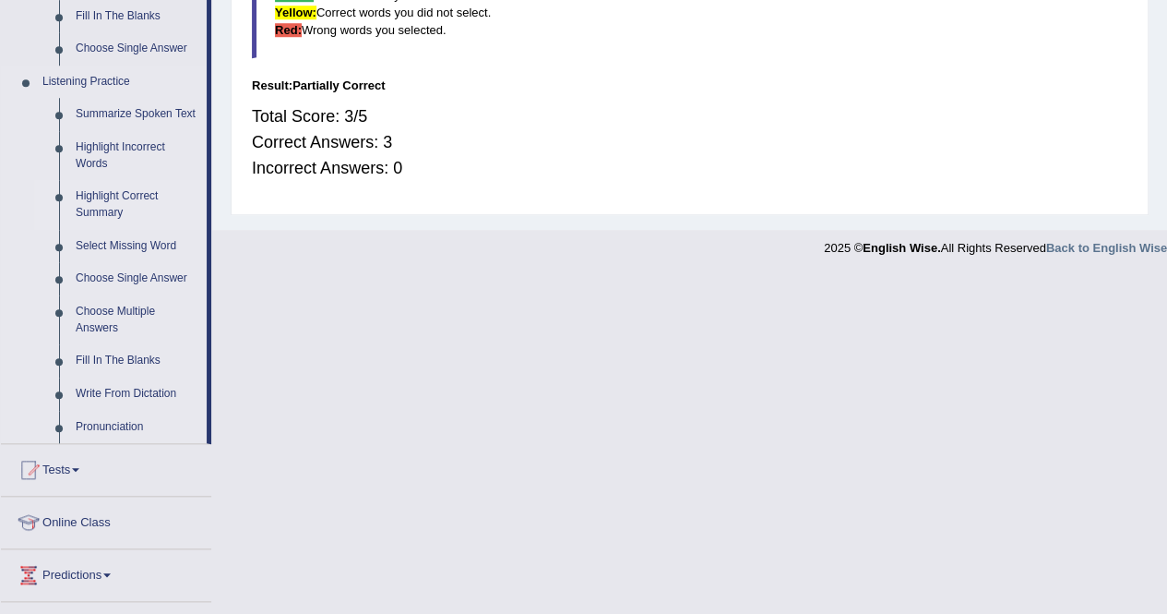
click at [84, 198] on link "Highlight Correct Summary" at bounding box center [136, 204] width 139 height 49
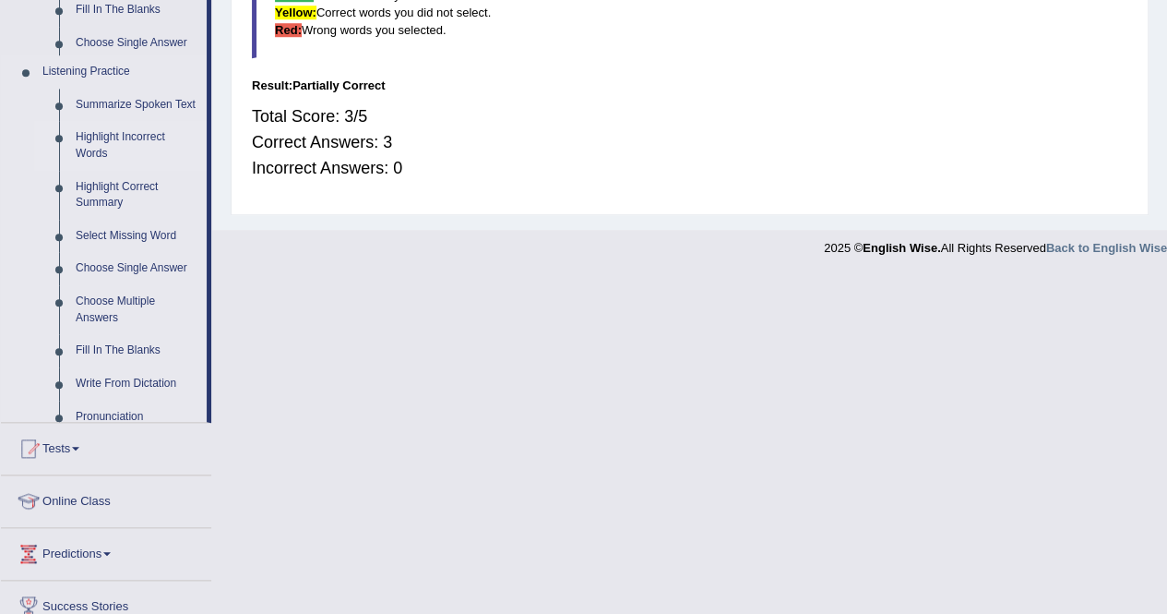
scroll to position [397, 0]
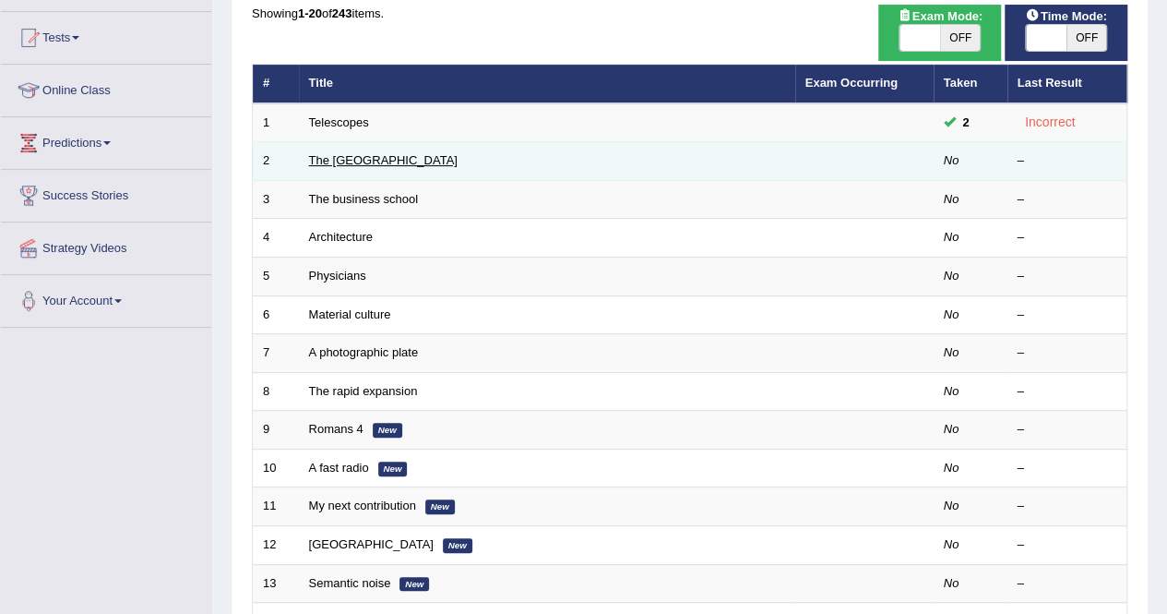
click at [336, 154] on link "The [GEOGRAPHIC_DATA]" at bounding box center [383, 160] width 149 height 14
click at [336, 154] on link "The United States" at bounding box center [383, 160] width 149 height 14
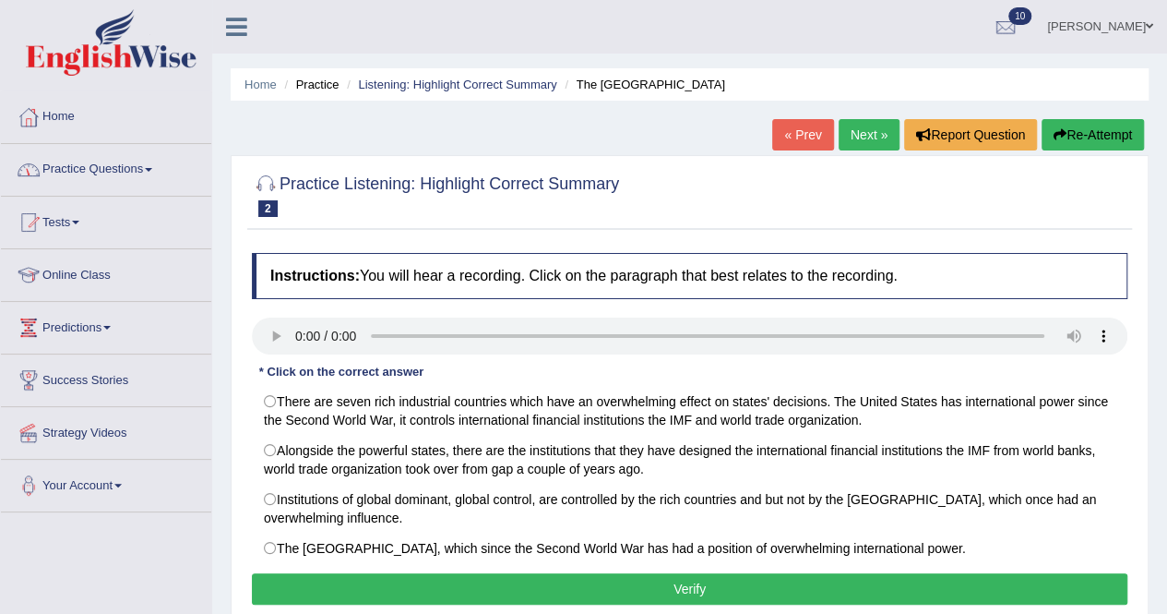
click at [159, 167] on link "Practice Questions" at bounding box center [106, 167] width 210 height 46
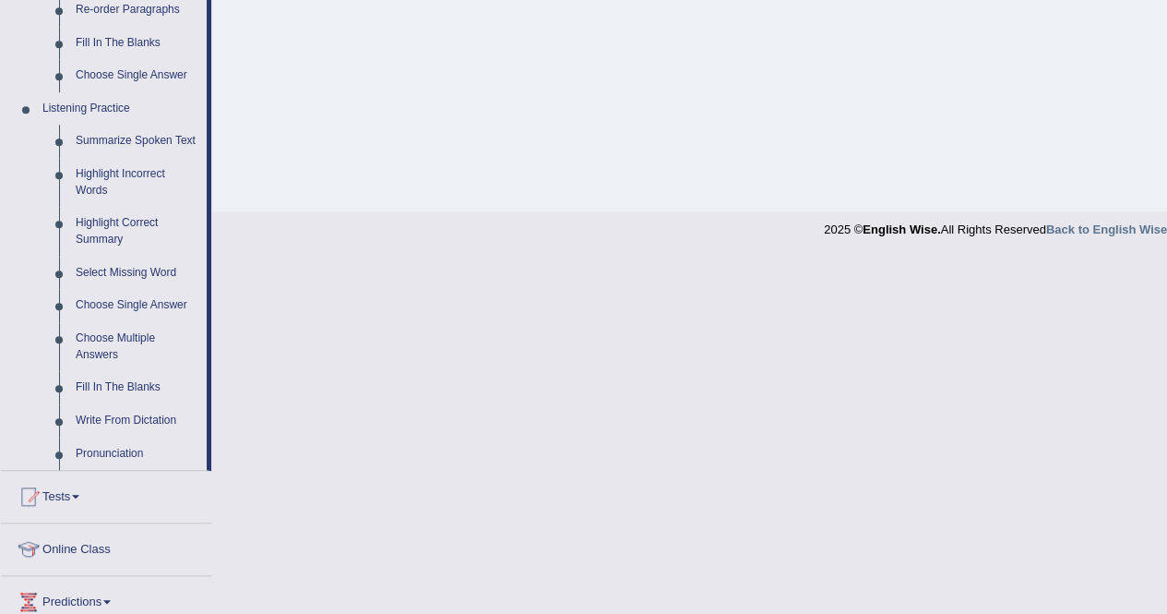
scroll to position [738, 0]
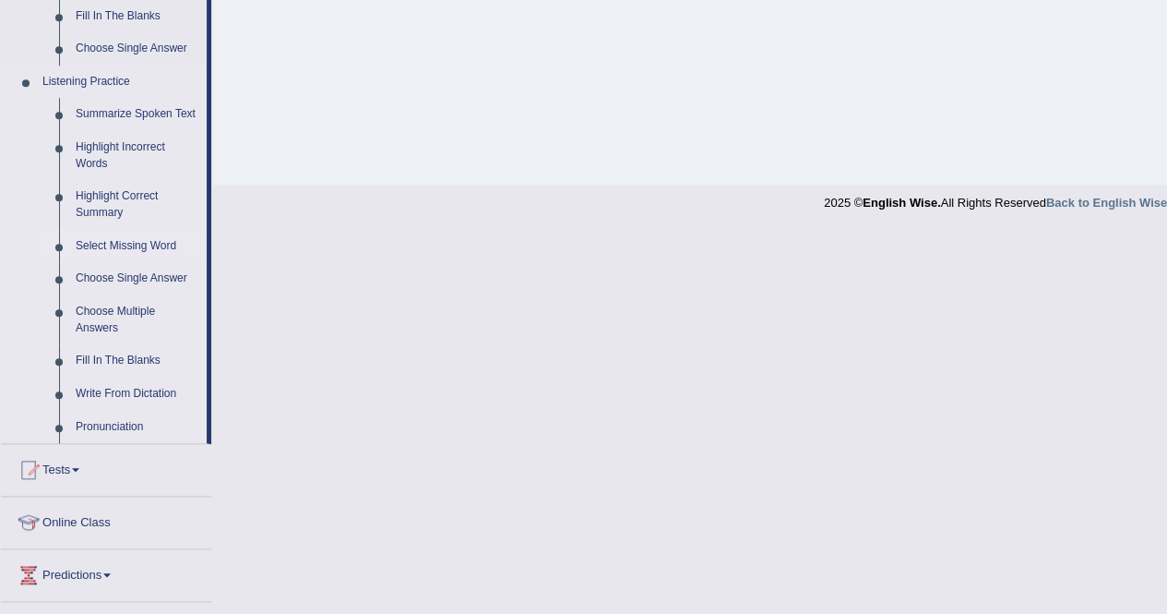
click at [105, 239] on link "Select Missing Word" at bounding box center [136, 246] width 139 height 33
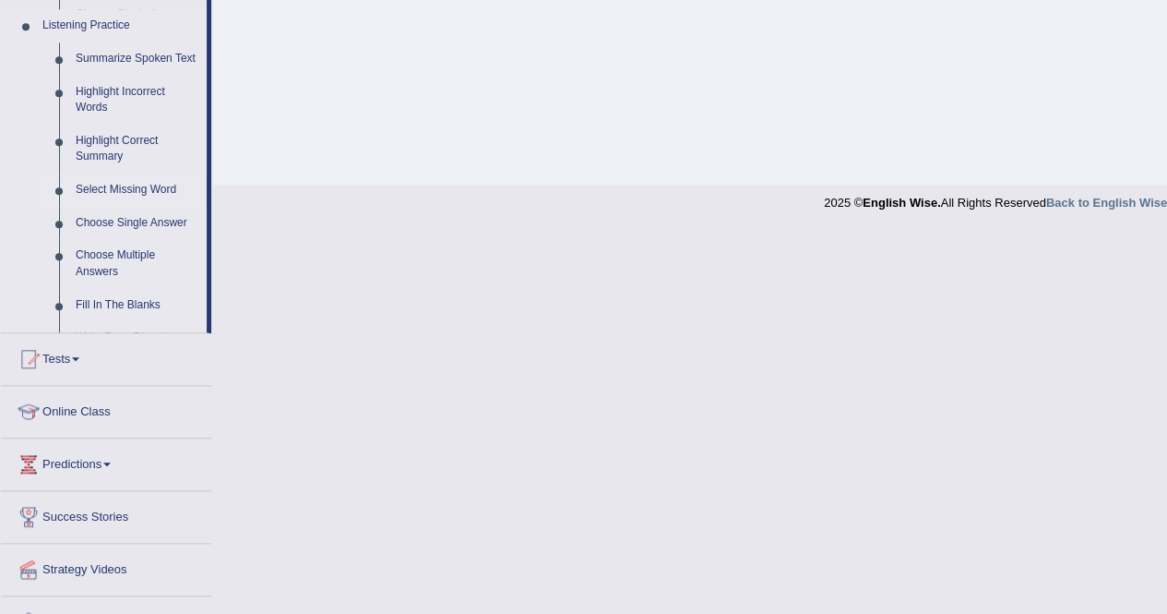
scroll to position [354, 0]
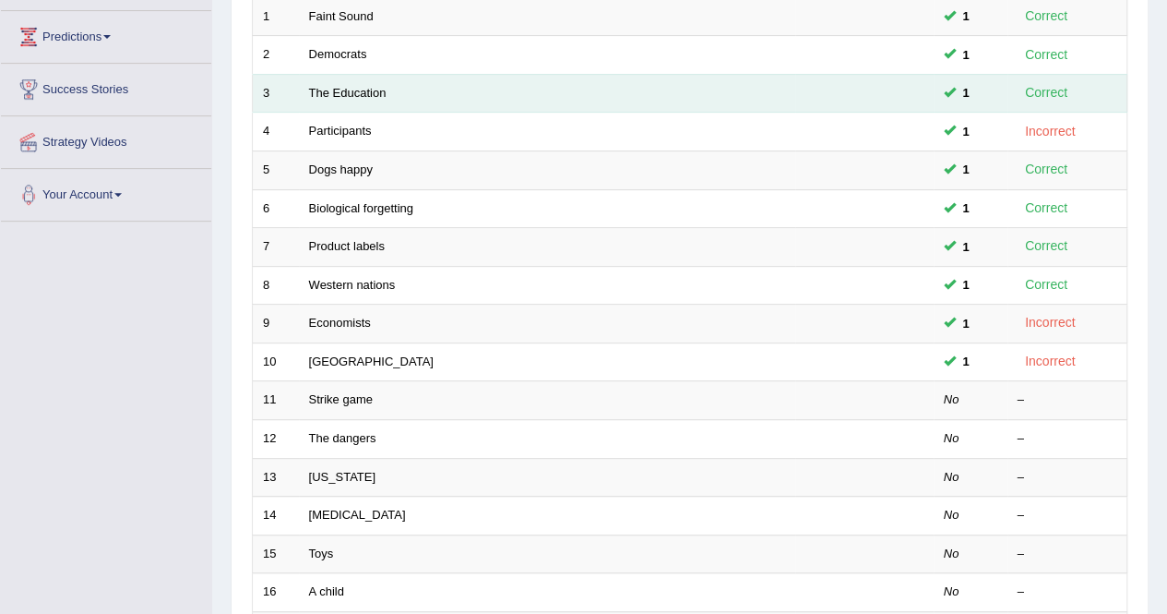
scroll to position [369, 0]
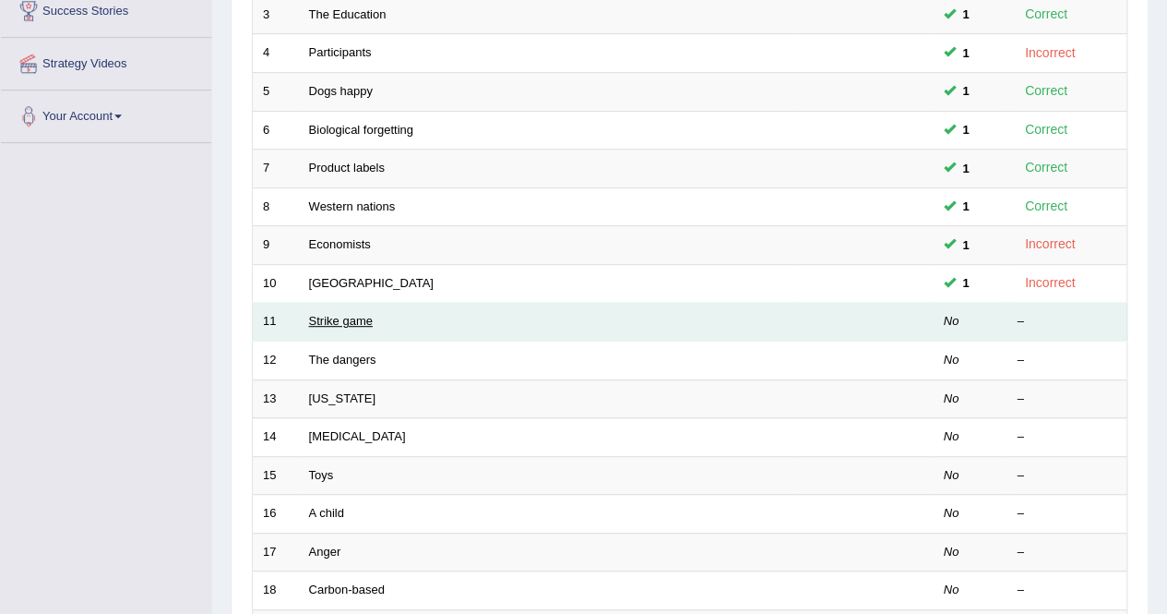
click at [315, 314] on link "Strike game" at bounding box center [341, 321] width 64 height 14
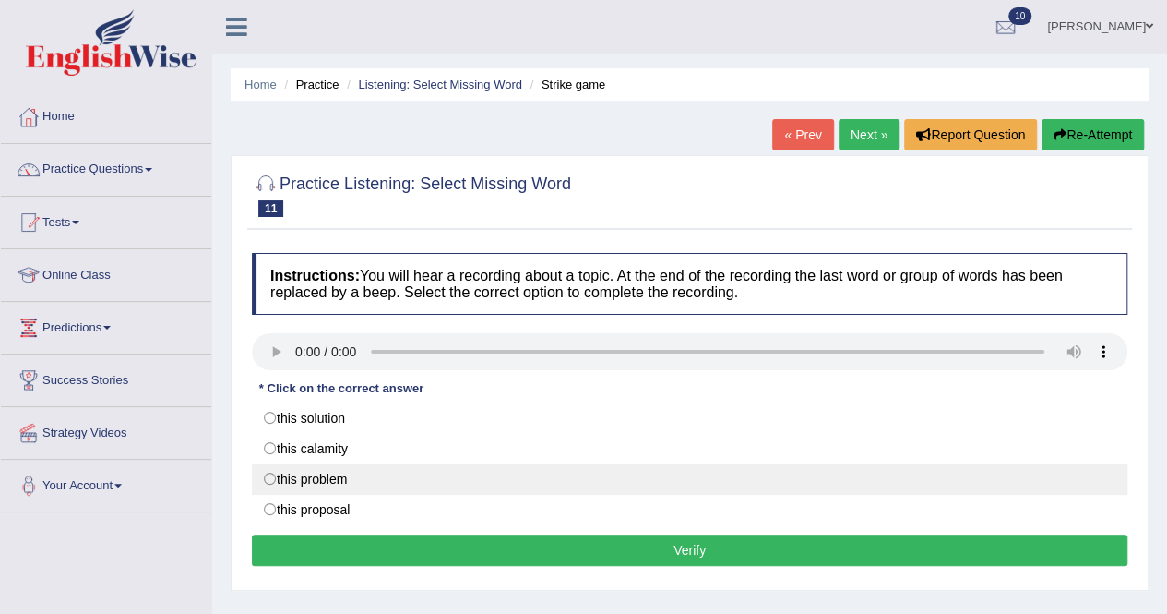
click at [272, 477] on label "this problem" at bounding box center [690, 478] width 876 height 31
radio input "true"
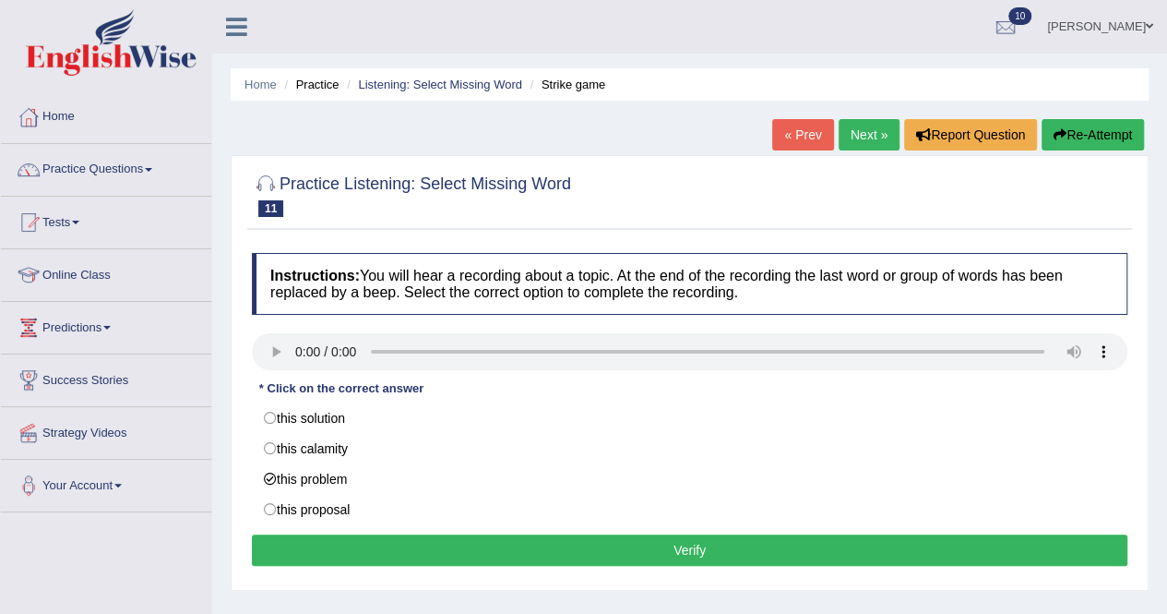
click at [396, 547] on button "Verify" at bounding box center [690, 549] width 876 height 31
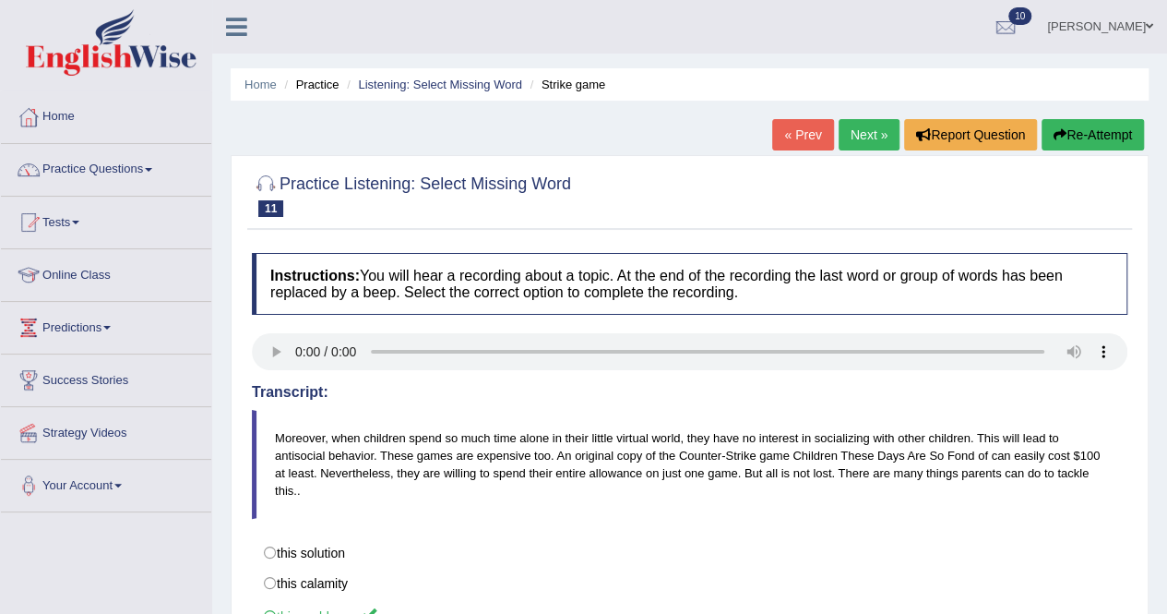
click at [861, 136] on link "Next »" at bounding box center [869, 134] width 61 height 31
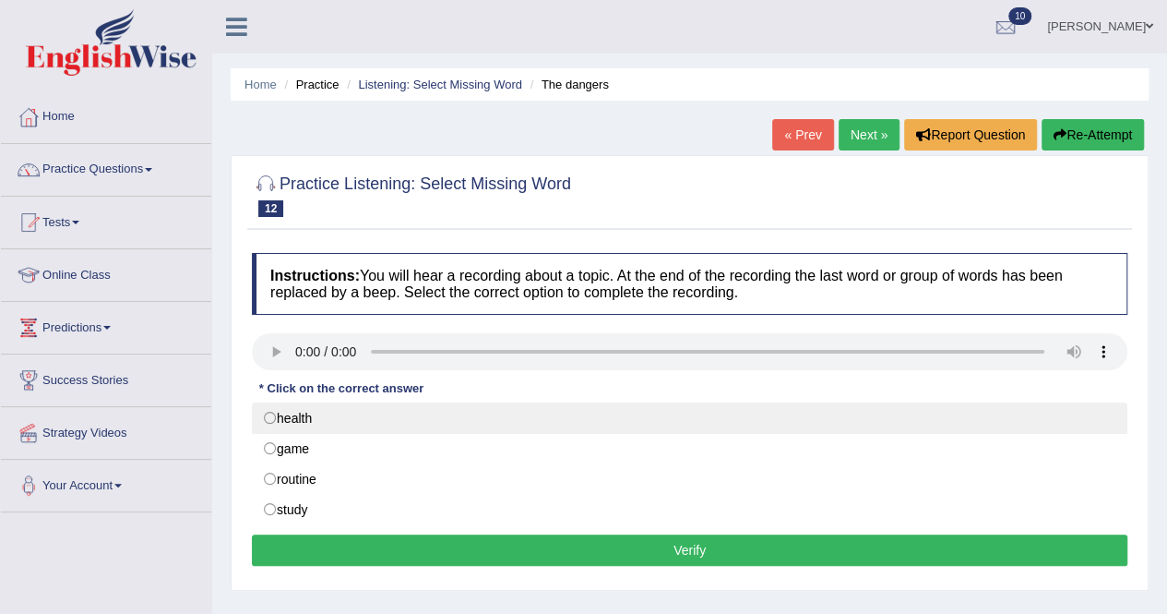
click at [301, 414] on label "health" at bounding box center [690, 417] width 876 height 31
radio input "true"
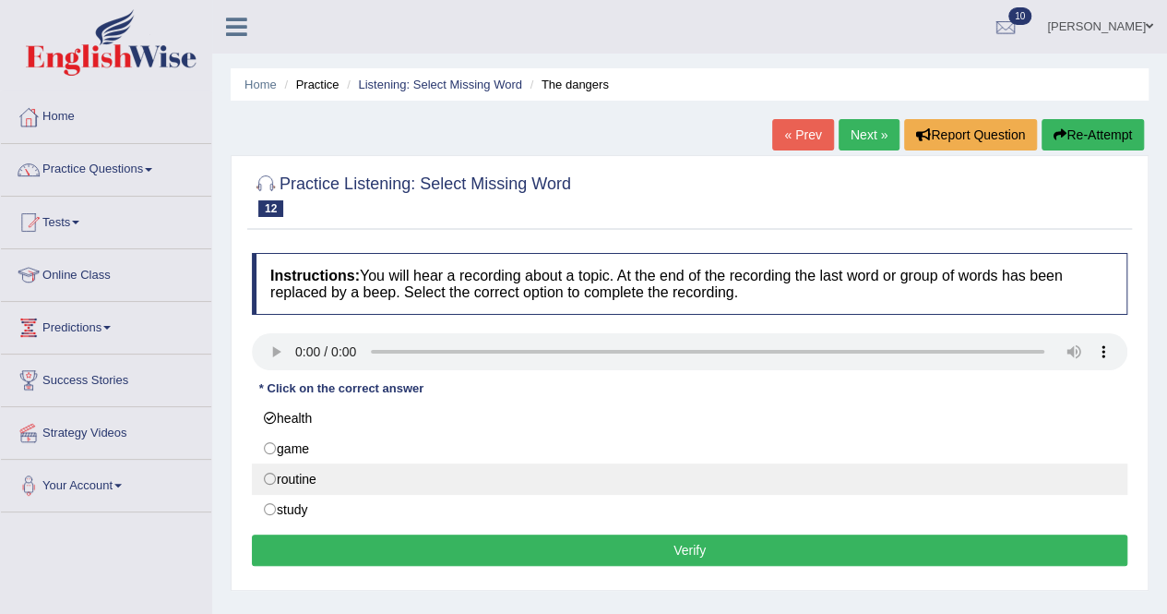
click at [297, 468] on label "routine" at bounding box center [690, 478] width 876 height 31
radio input "true"
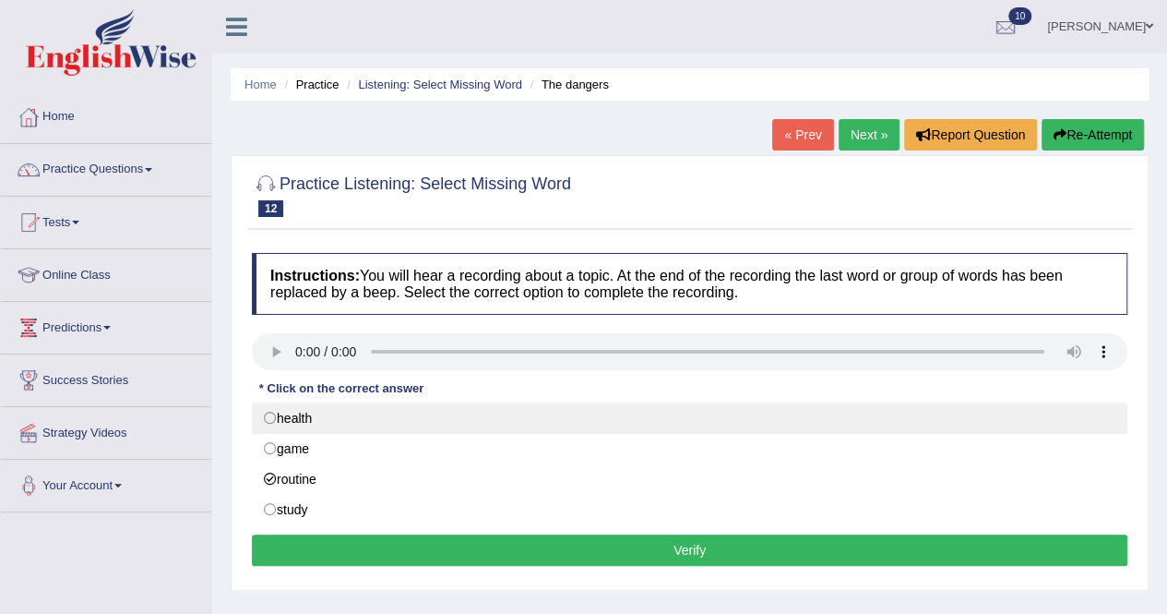
click at [306, 422] on label "health" at bounding box center [690, 417] width 876 height 31
radio input "true"
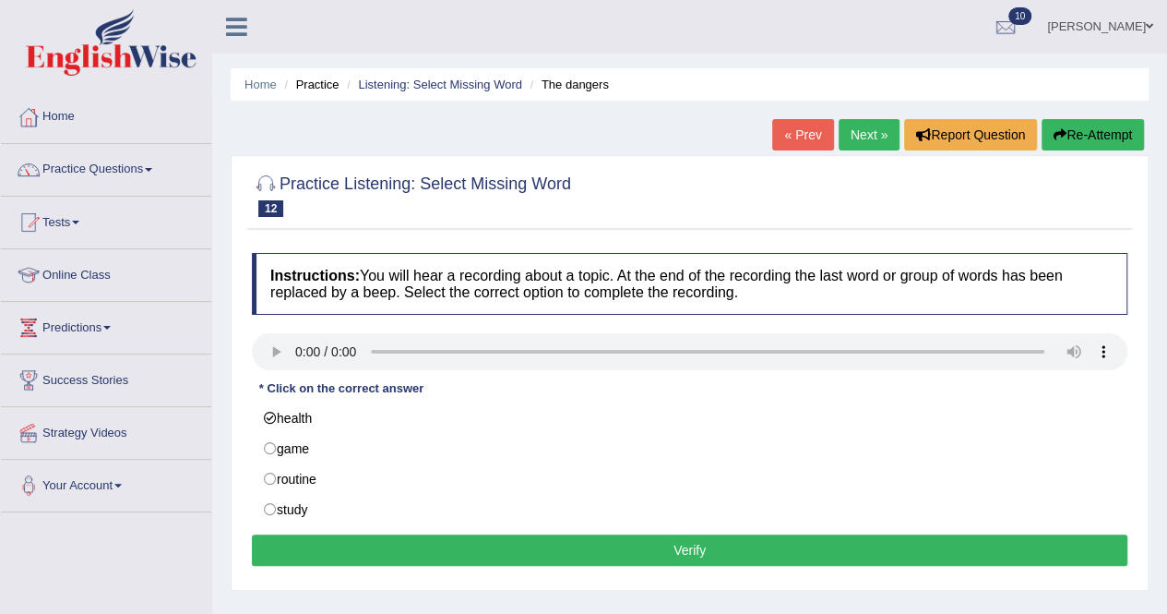
click at [448, 540] on button "Verify" at bounding box center [690, 549] width 876 height 31
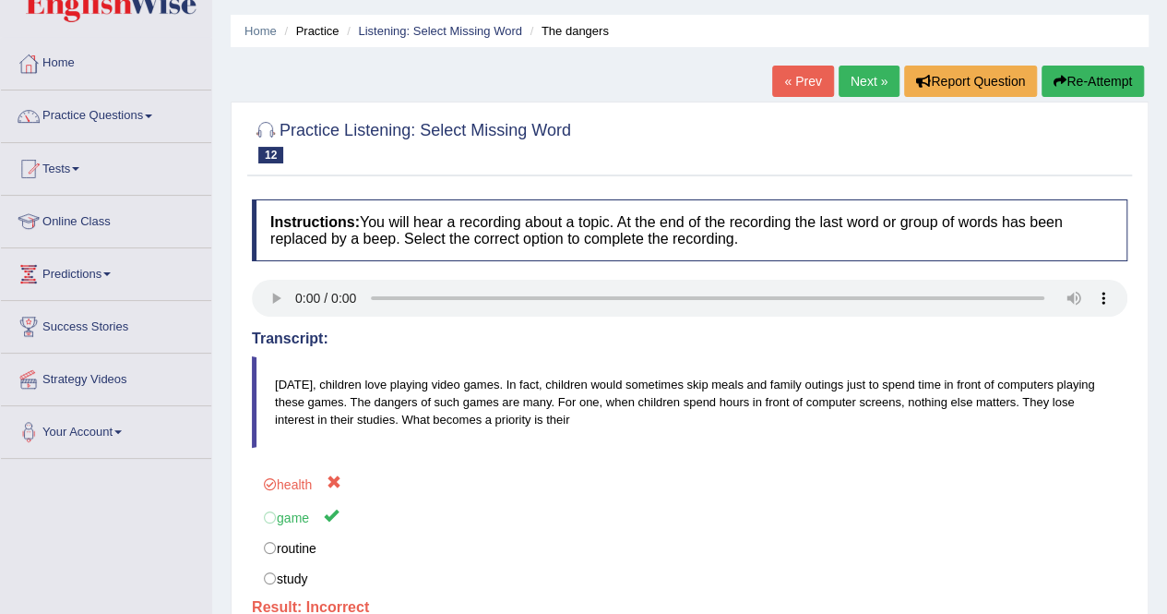
scroll to position [92, 0]
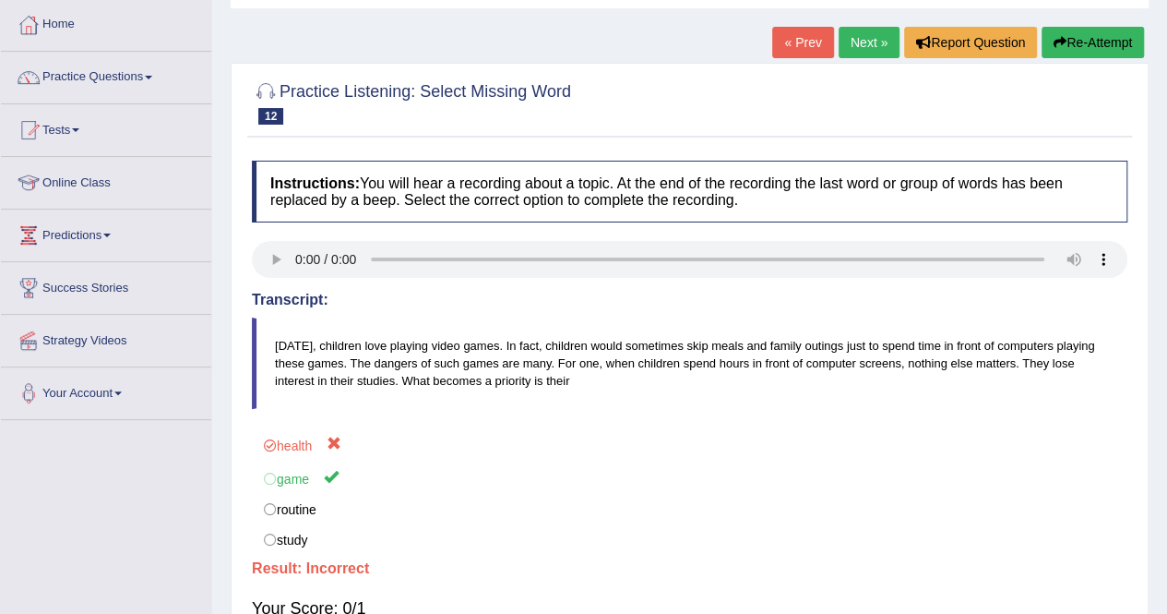
click at [857, 44] on link "Next »" at bounding box center [869, 42] width 61 height 31
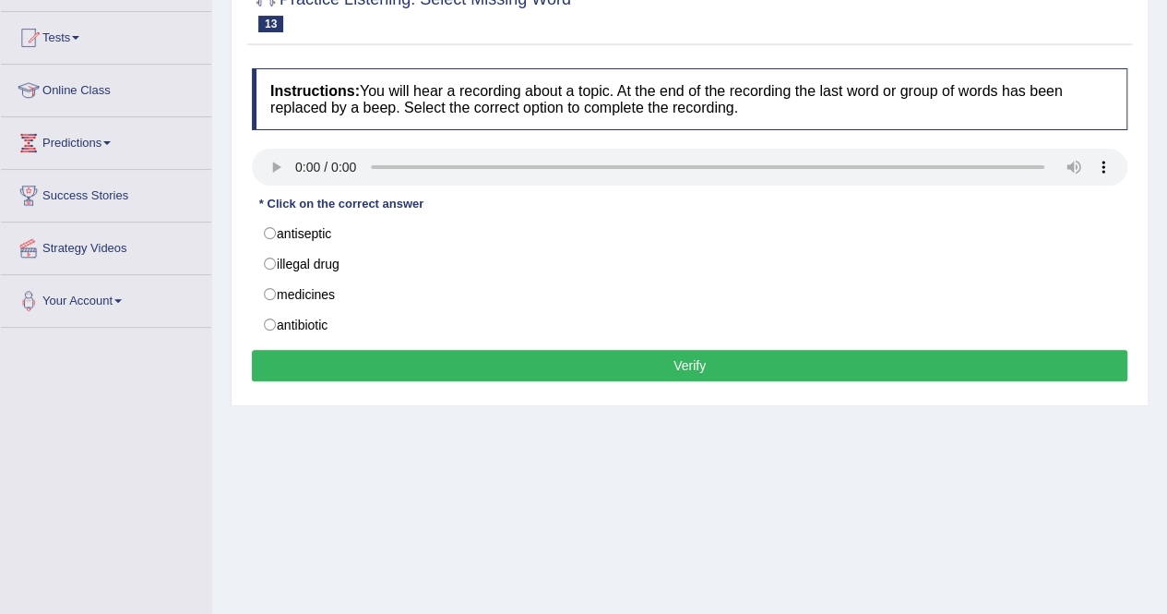
scroll to position [185, 0]
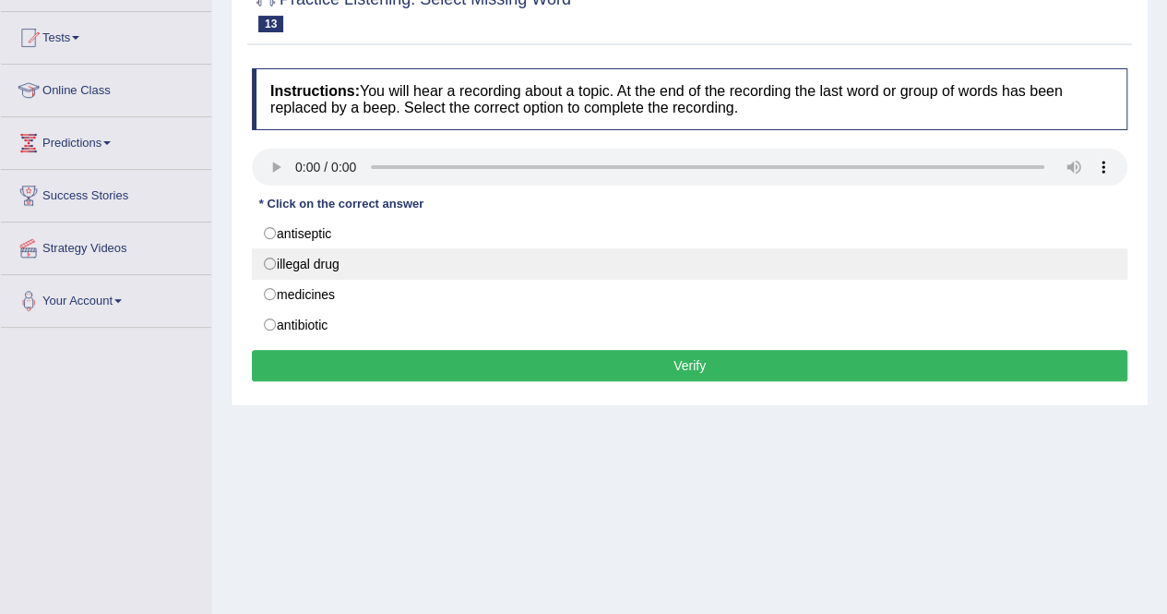
click at [323, 266] on label "illegal drug" at bounding box center [690, 263] width 876 height 31
radio input "true"
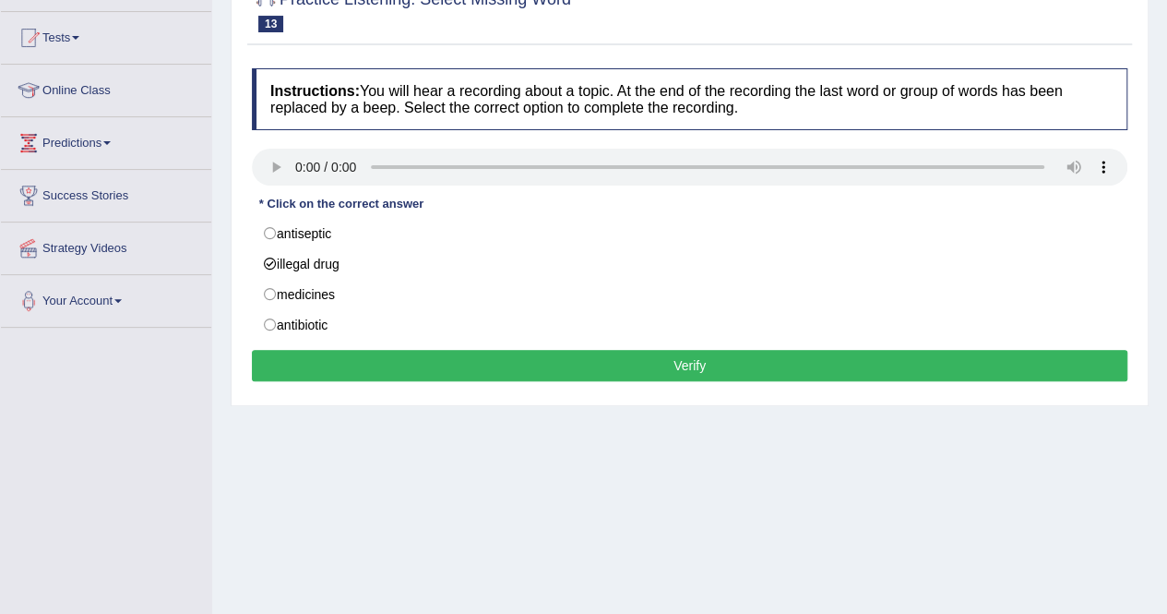
click at [348, 350] on button "Verify" at bounding box center [690, 365] width 876 height 31
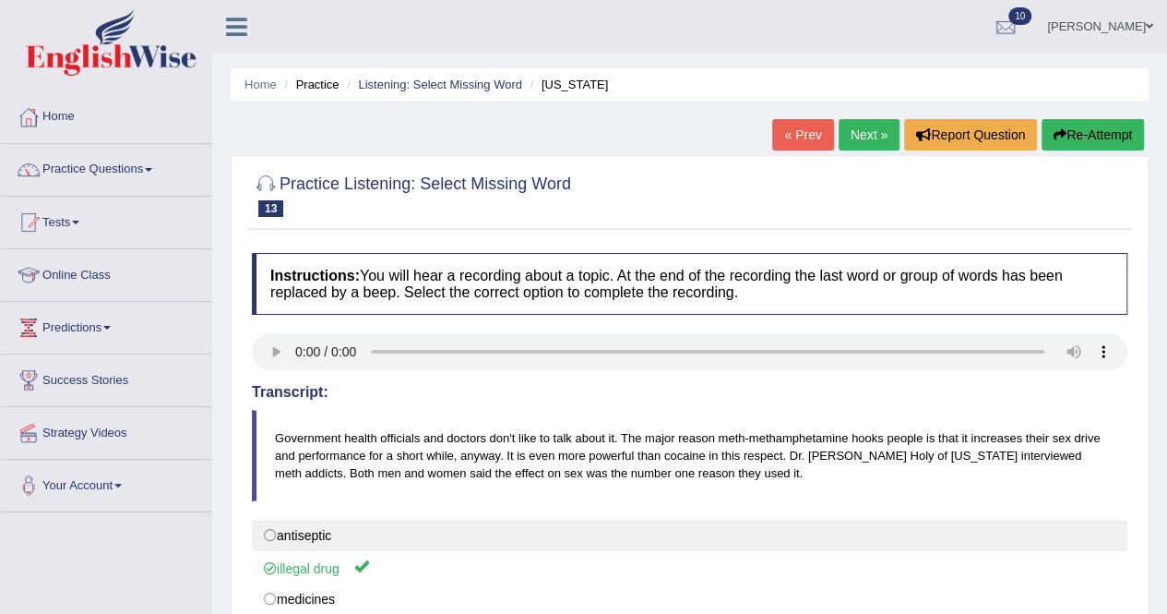
scroll to position [0, 0]
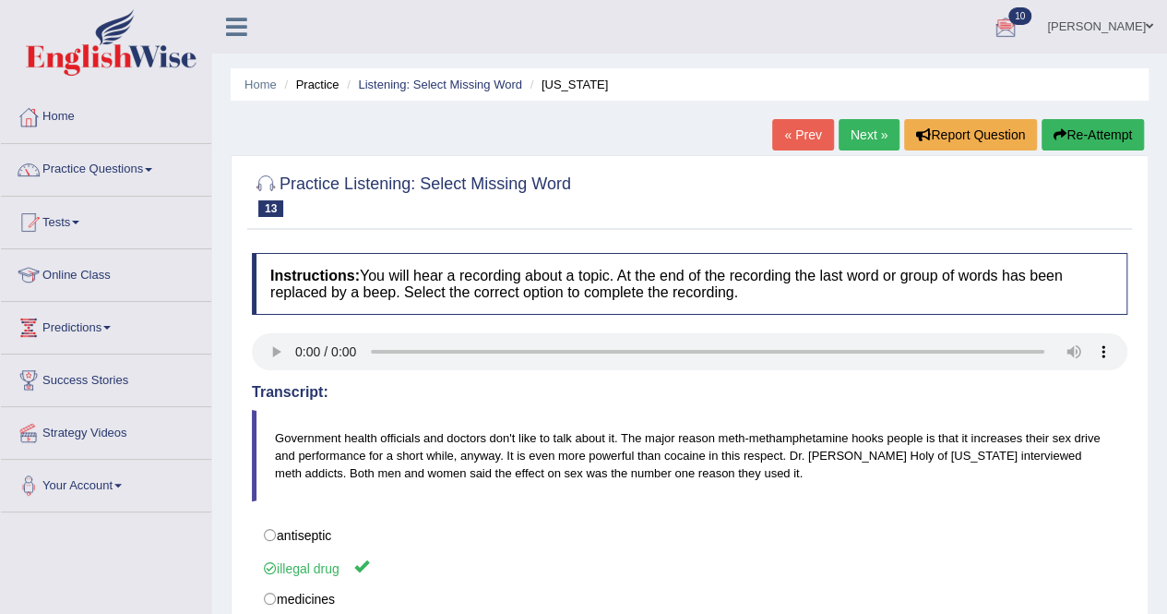
click at [857, 138] on link "Next »" at bounding box center [869, 134] width 61 height 31
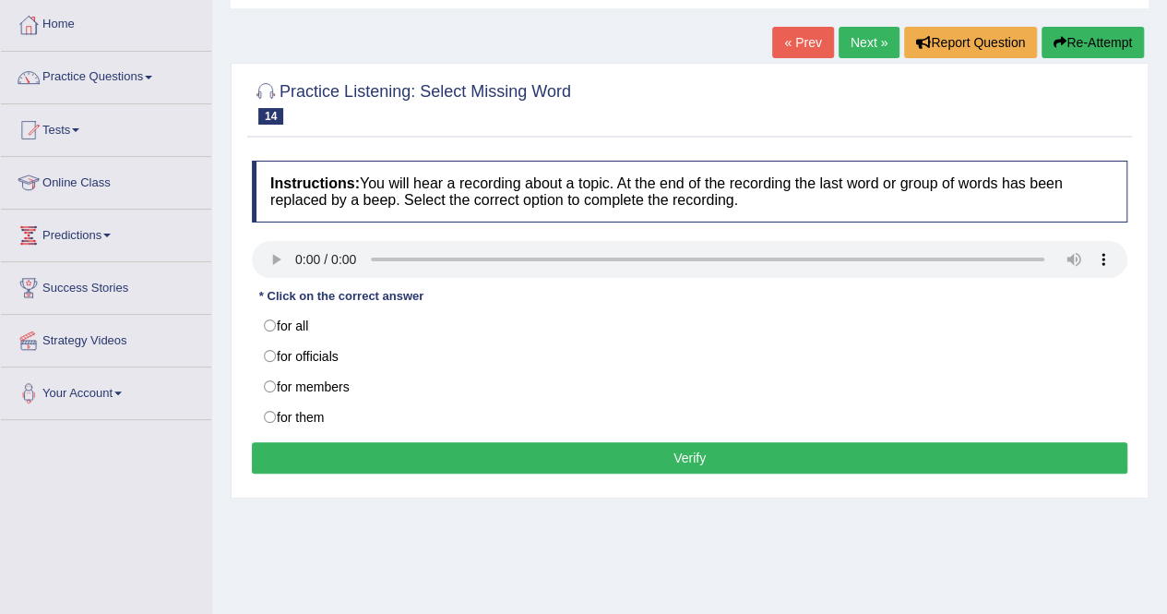
scroll to position [92, 0]
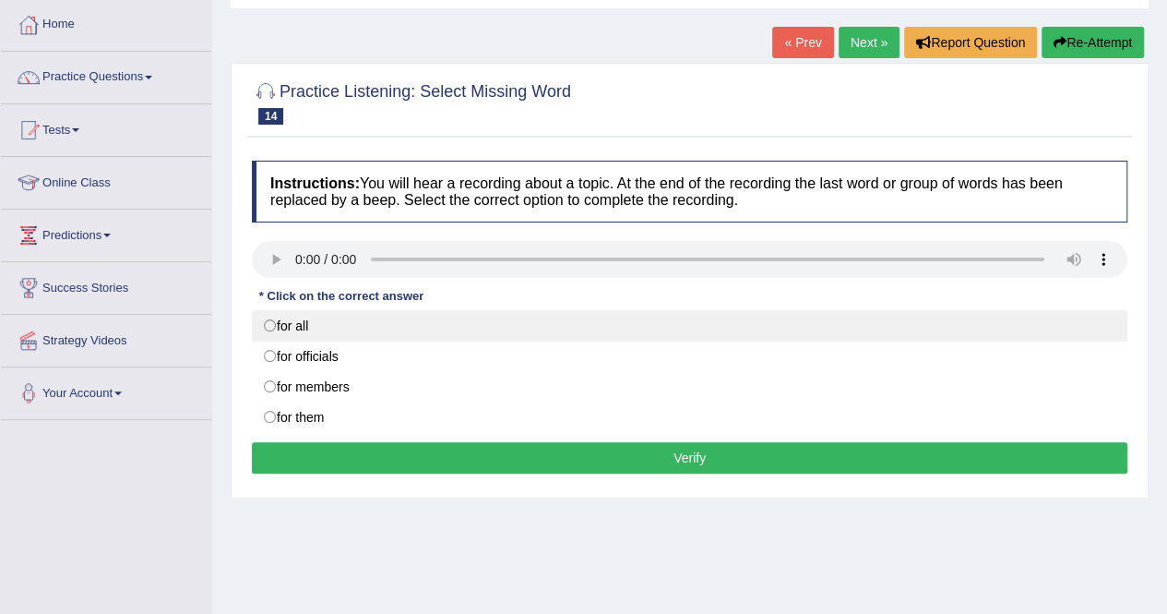
click at [325, 313] on label "for all" at bounding box center [690, 325] width 876 height 31
radio input "true"
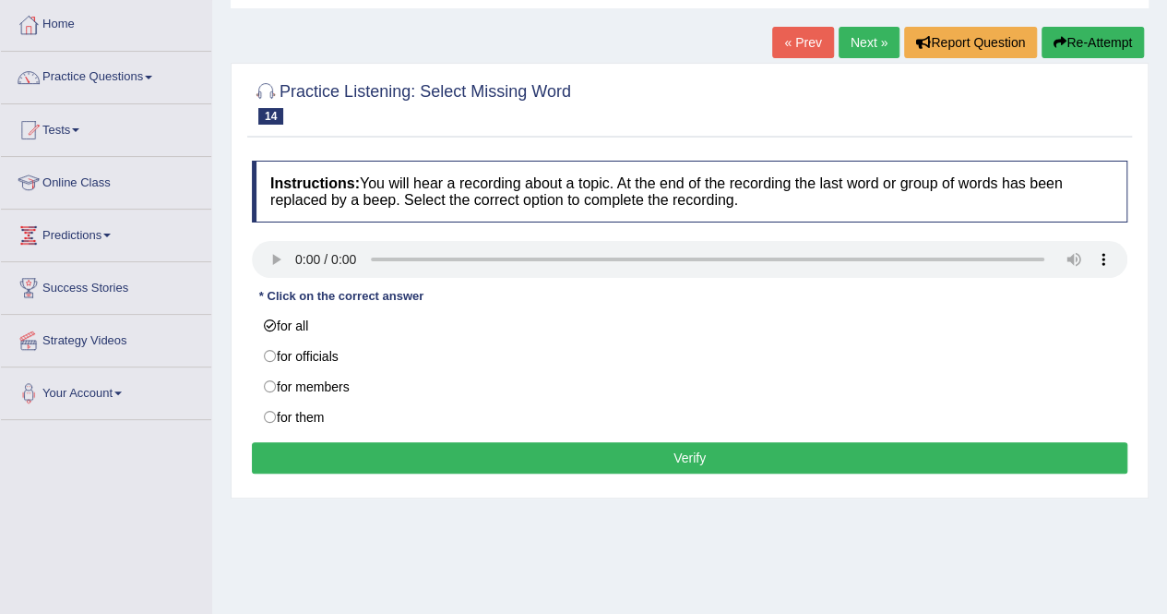
click at [460, 444] on button "Verify" at bounding box center [690, 457] width 876 height 31
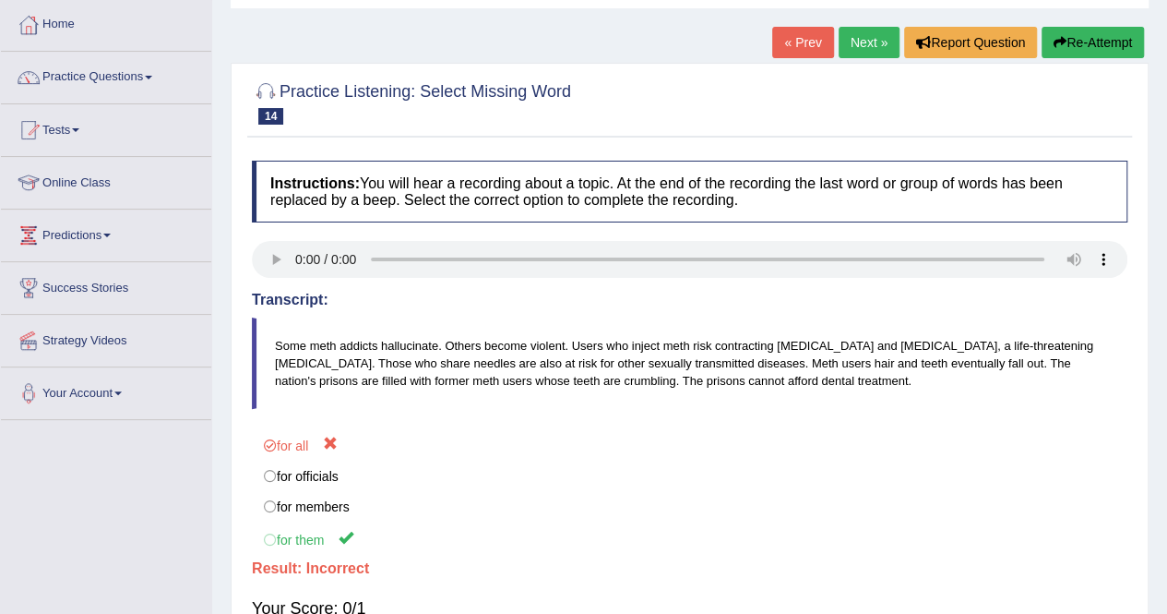
click at [860, 41] on link "Next »" at bounding box center [869, 42] width 61 height 31
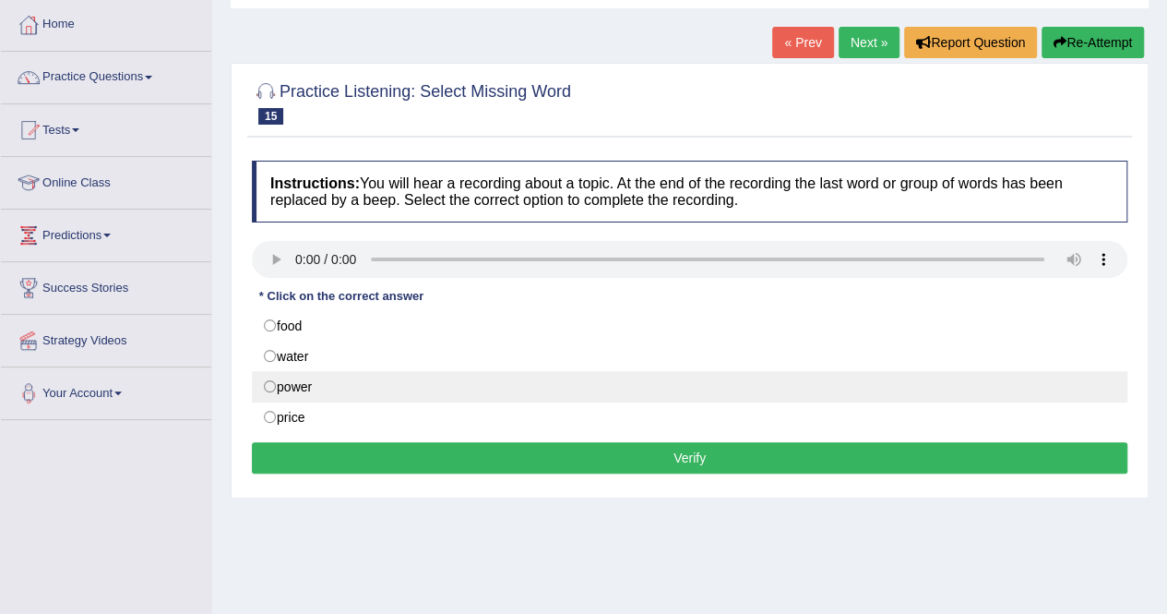
click at [418, 377] on label "power" at bounding box center [690, 386] width 876 height 31
radio input "true"
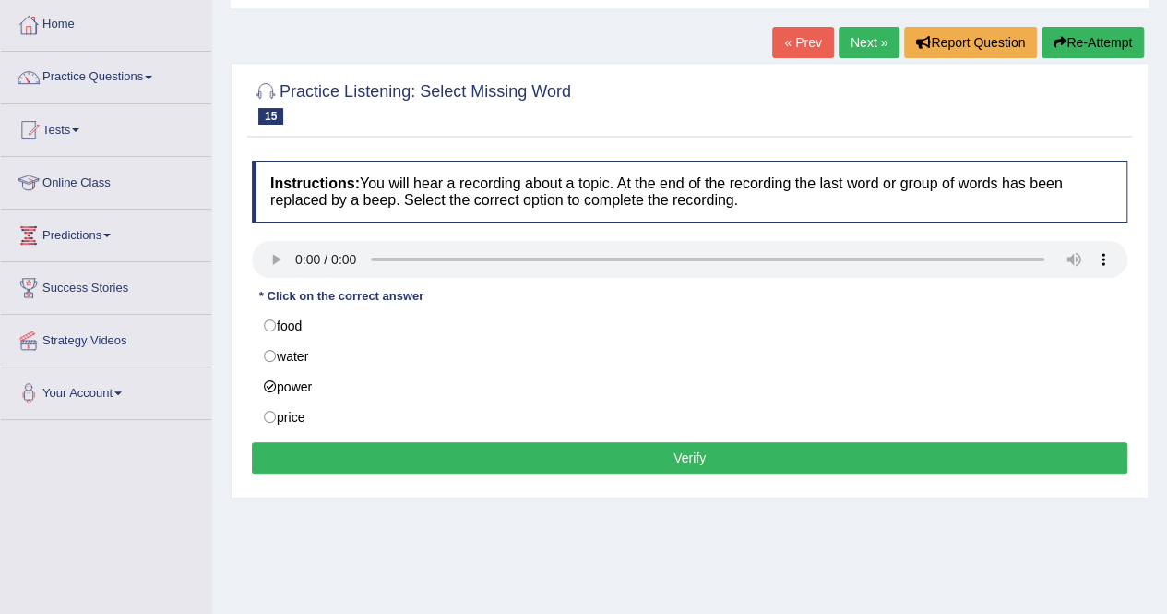
click at [465, 448] on button "Verify" at bounding box center [690, 457] width 876 height 31
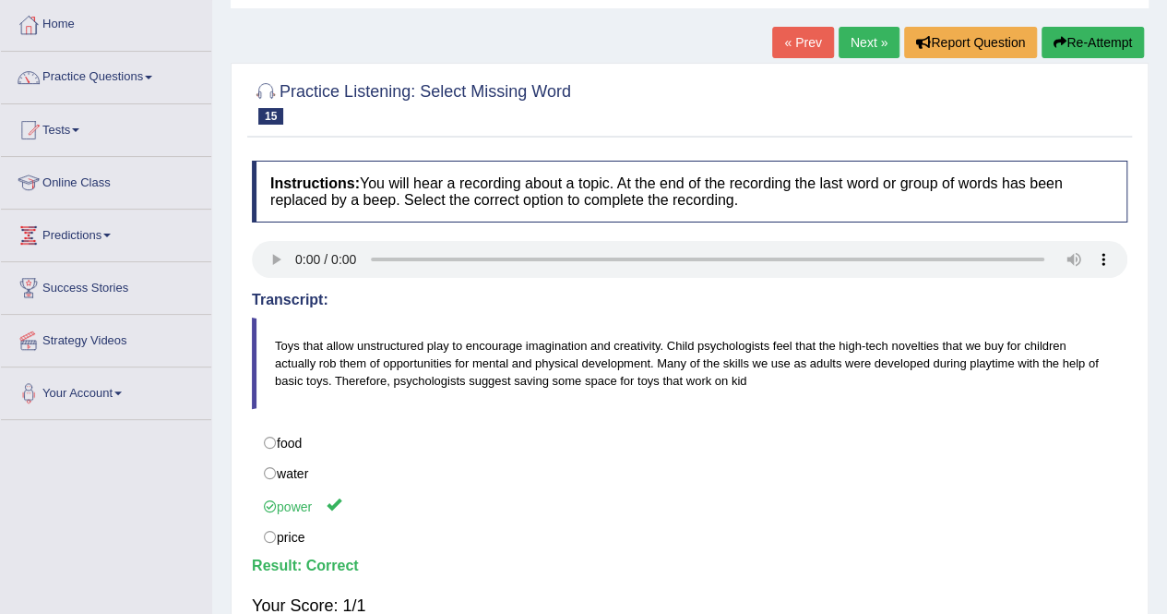
click at [868, 37] on link "Next »" at bounding box center [869, 42] width 61 height 31
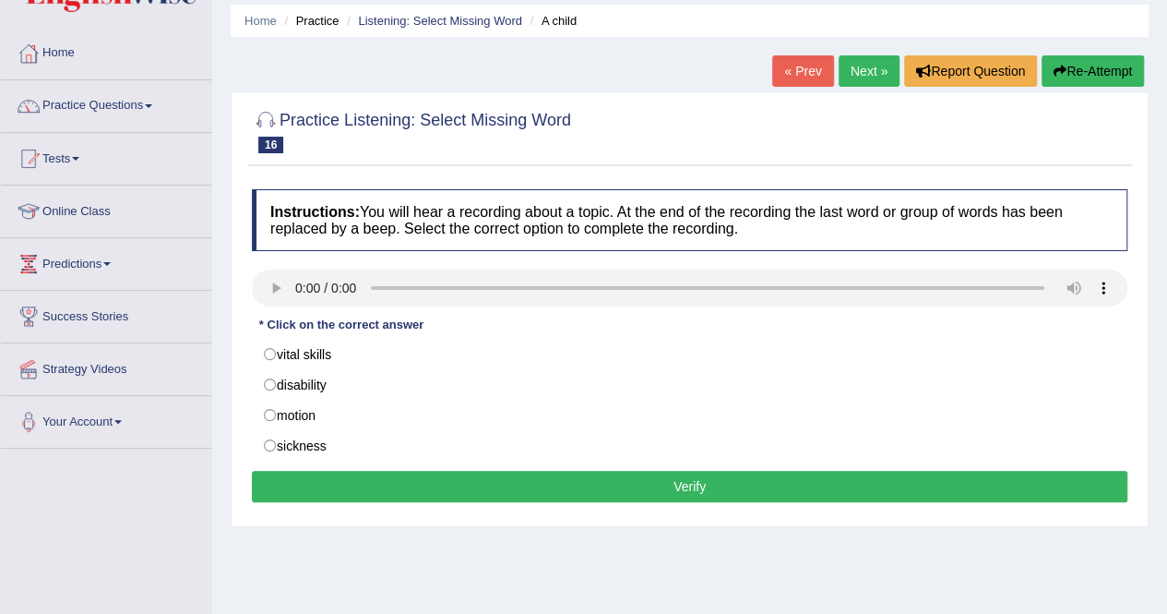
scroll to position [92, 0]
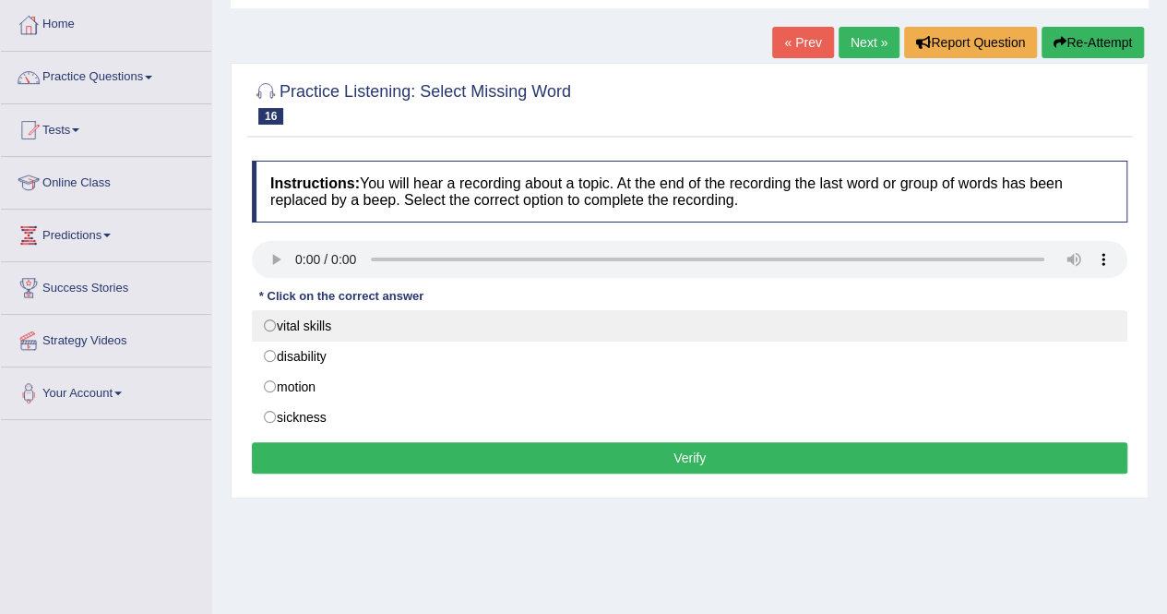
click at [340, 328] on label "vital skills" at bounding box center [690, 325] width 876 height 31
radio input "true"
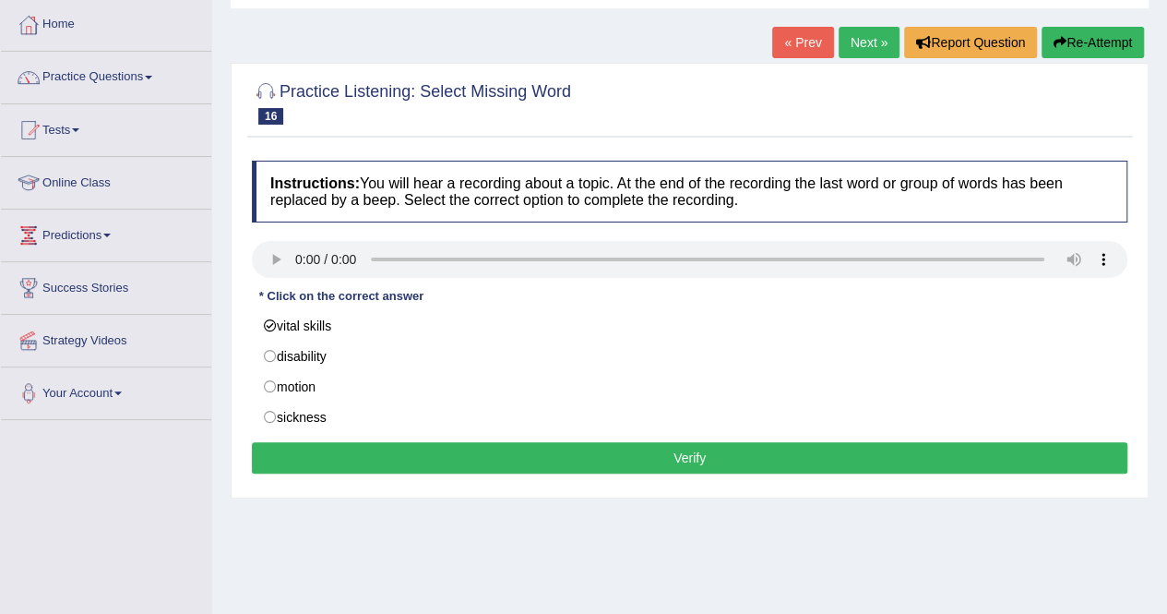
click at [438, 462] on button "Verify" at bounding box center [690, 457] width 876 height 31
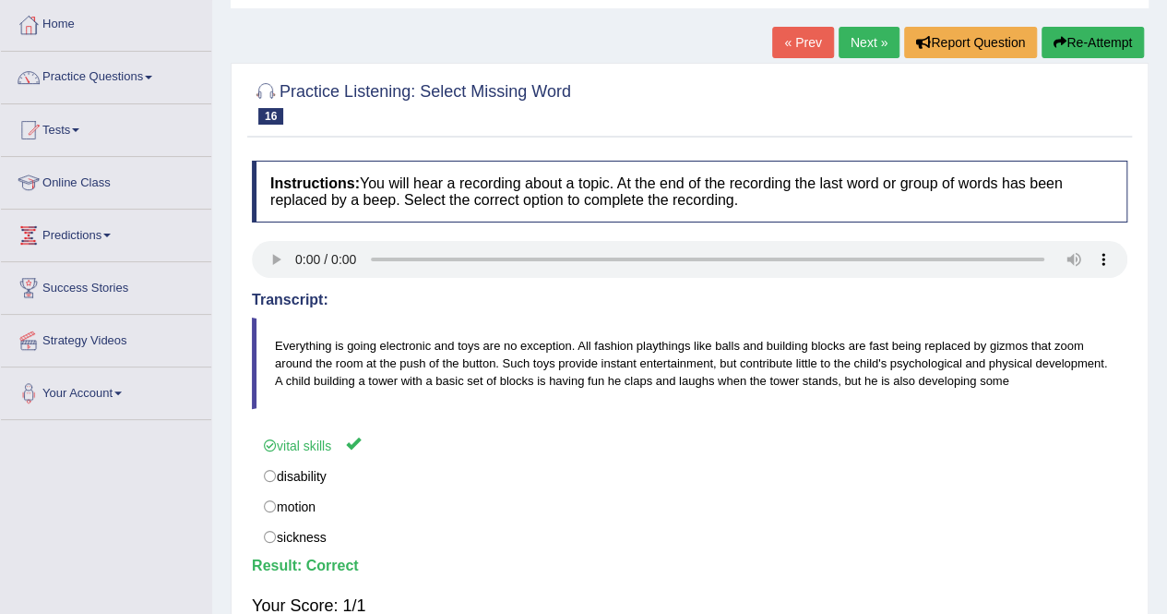
scroll to position [0, 0]
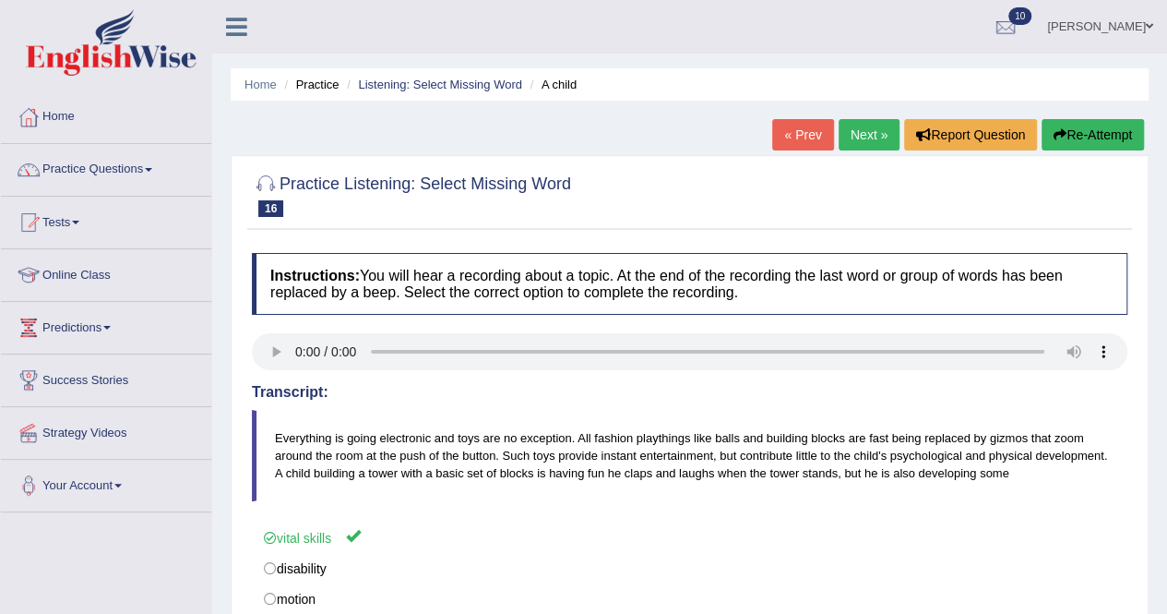
click at [860, 126] on link "Next »" at bounding box center [869, 134] width 61 height 31
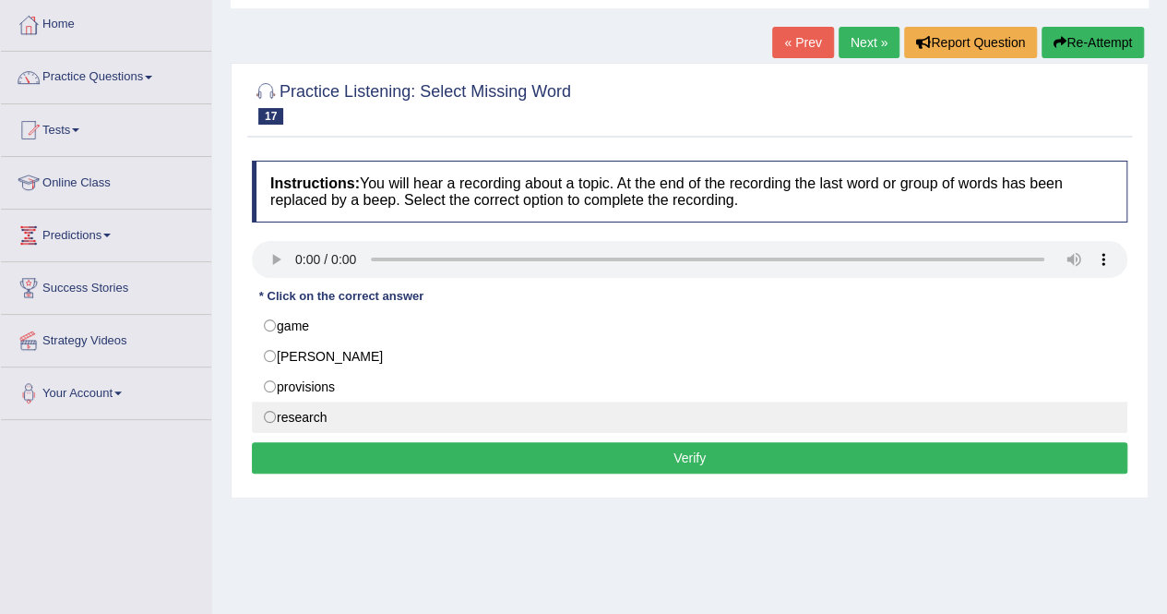
click at [330, 409] on label "research" at bounding box center [690, 416] width 876 height 31
radio input "true"
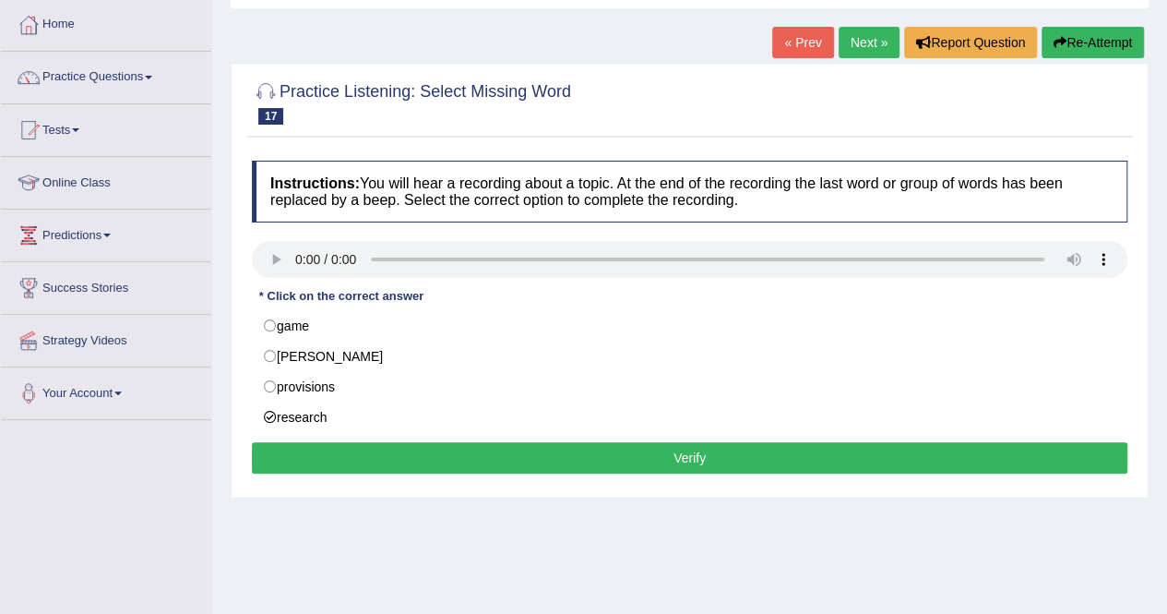
click at [447, 444] on button "Verify" at bounding box center [690, 457] width 876 height 31
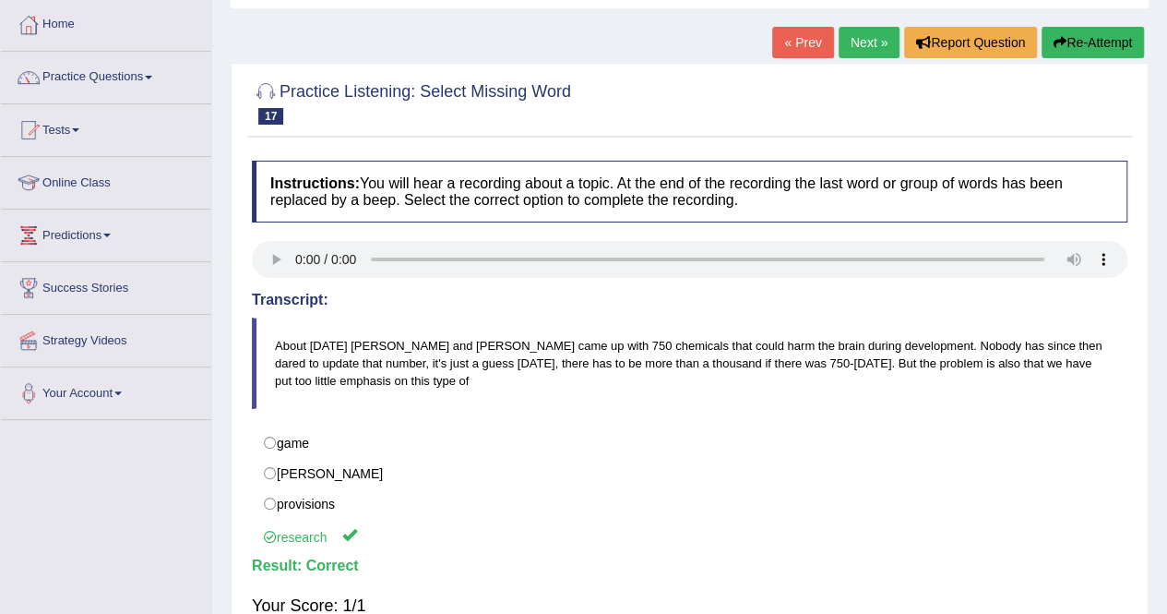
click at [845, 49] on link "Next »" at bounding box center [869, 42] width 61 height 31
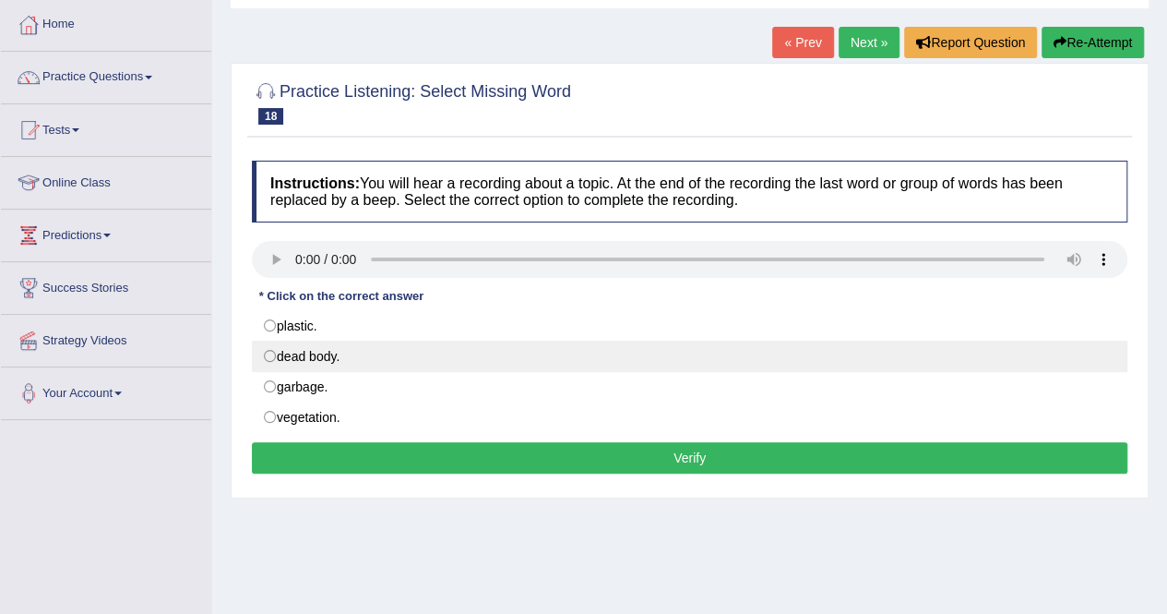
click at [289, 355] on label "dead body." at bounding box center [690, 355] width 876 height 31
radio input "true"
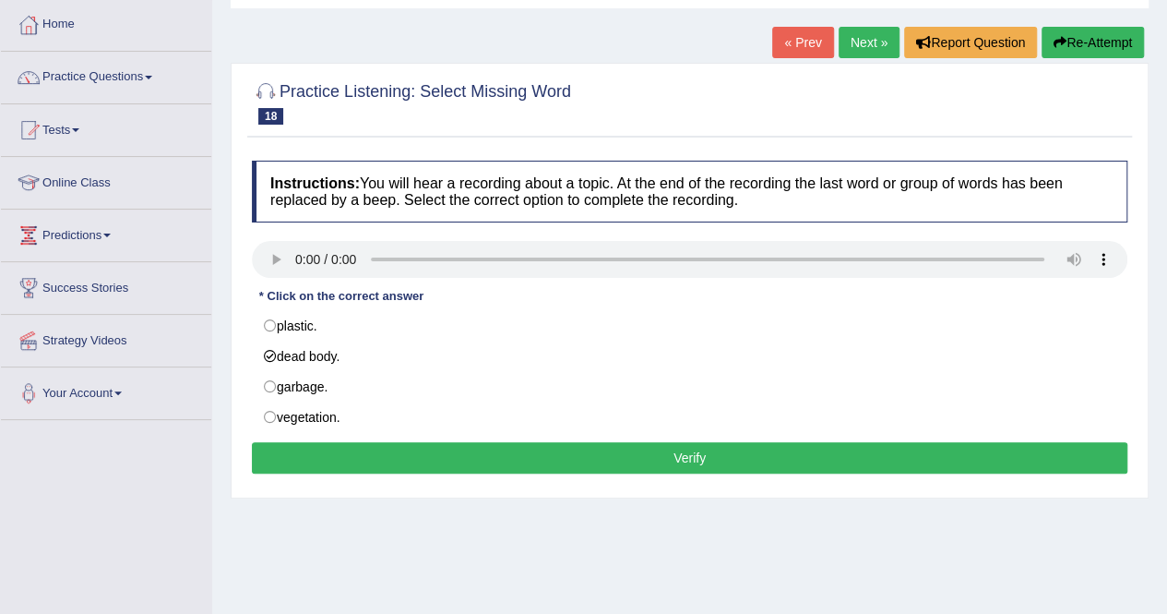
click at [562, 449] on button "Verify" at bounding box center [690, 457] width 876 height 31
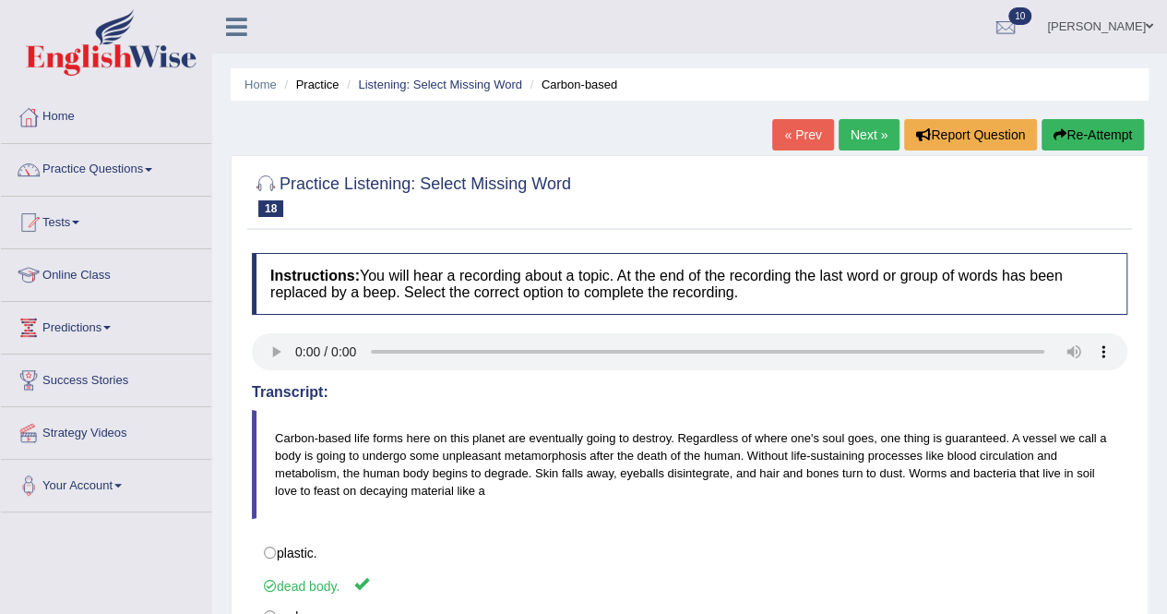
click at [843, 134] on link "Next »" at bounding box center [869, 134] width 61 height 31
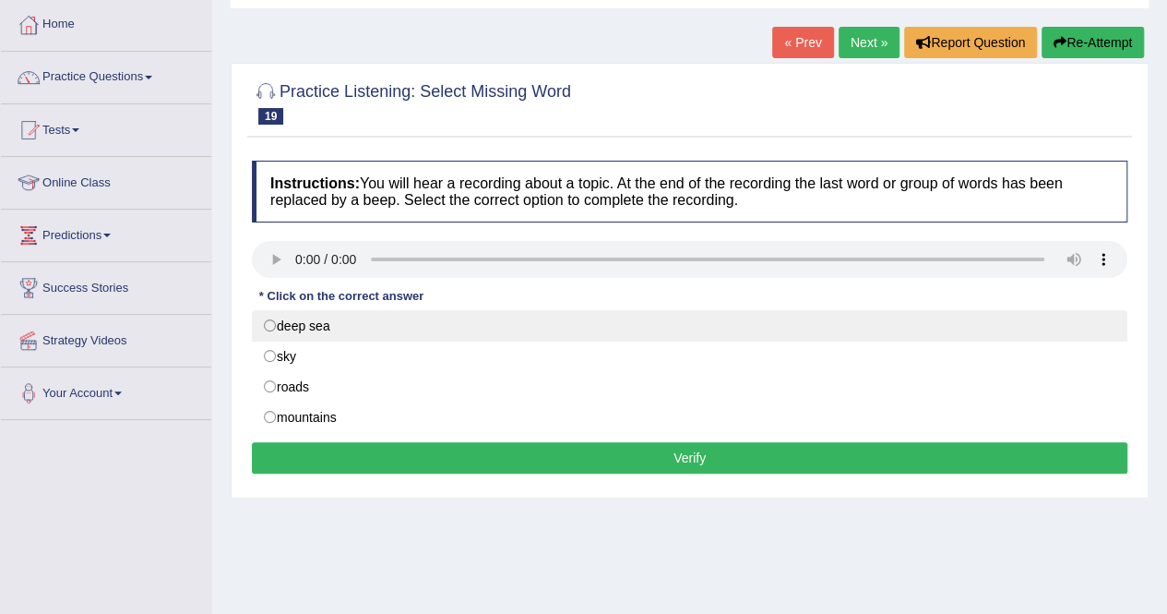
click at [344, 330] on label "deep sea" at bounding box center [690, 325] width 876 height 31
radio input "true"
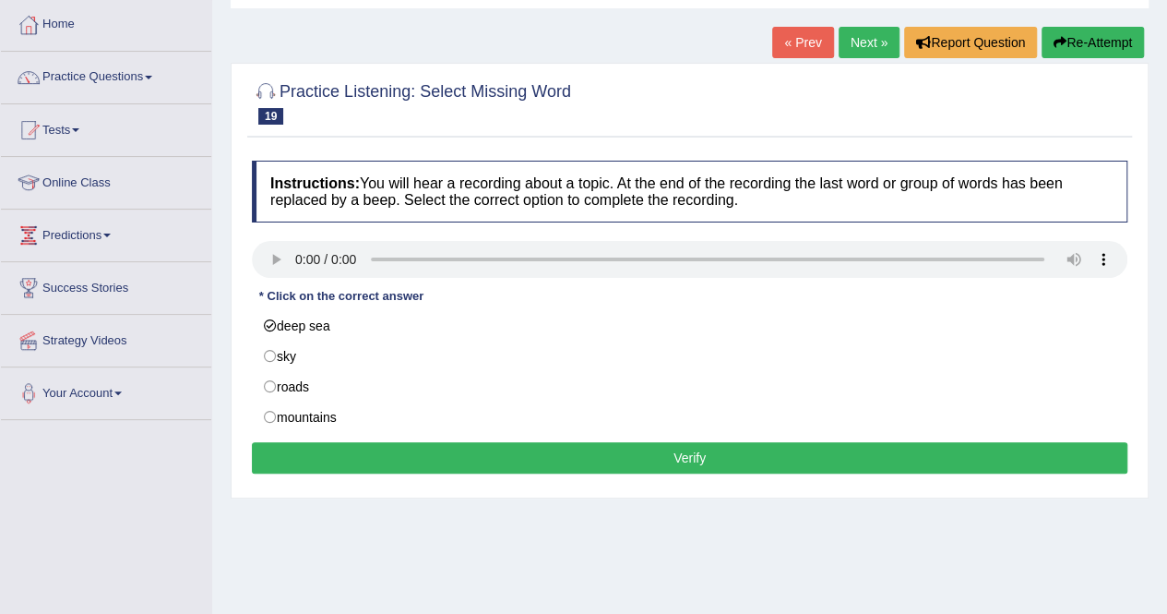
click at [443, 446] on button "Verify" at bounding box center [690, 457] width 876 height 31
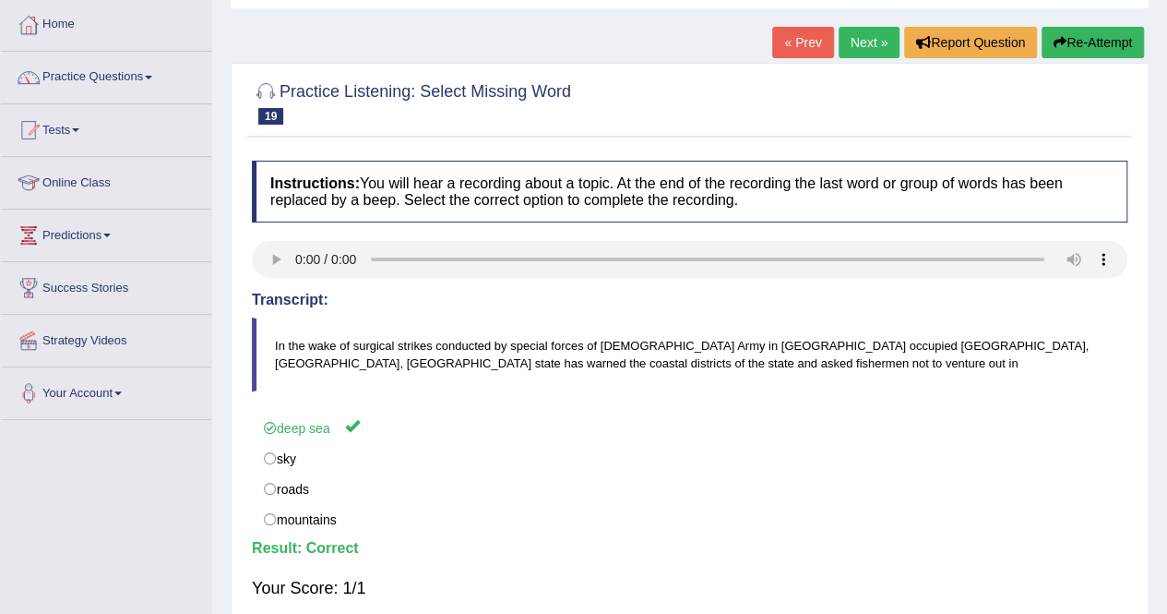
click at [870, 42] on link "Next »" at bounding box center [869, 42] width 61 height 31
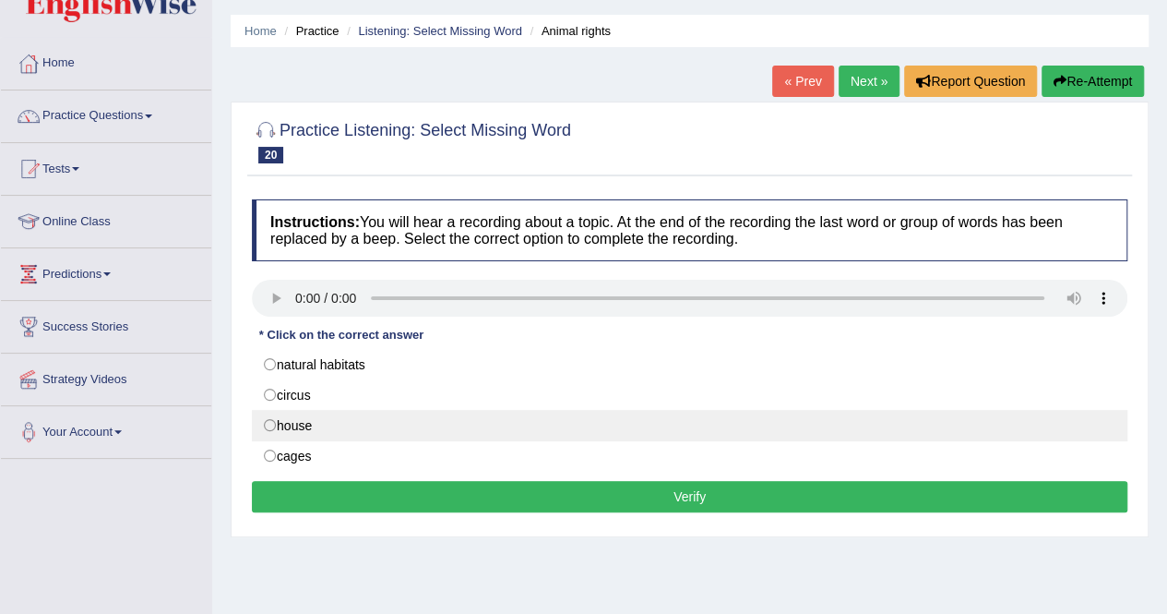
scroll to position [92, 0]
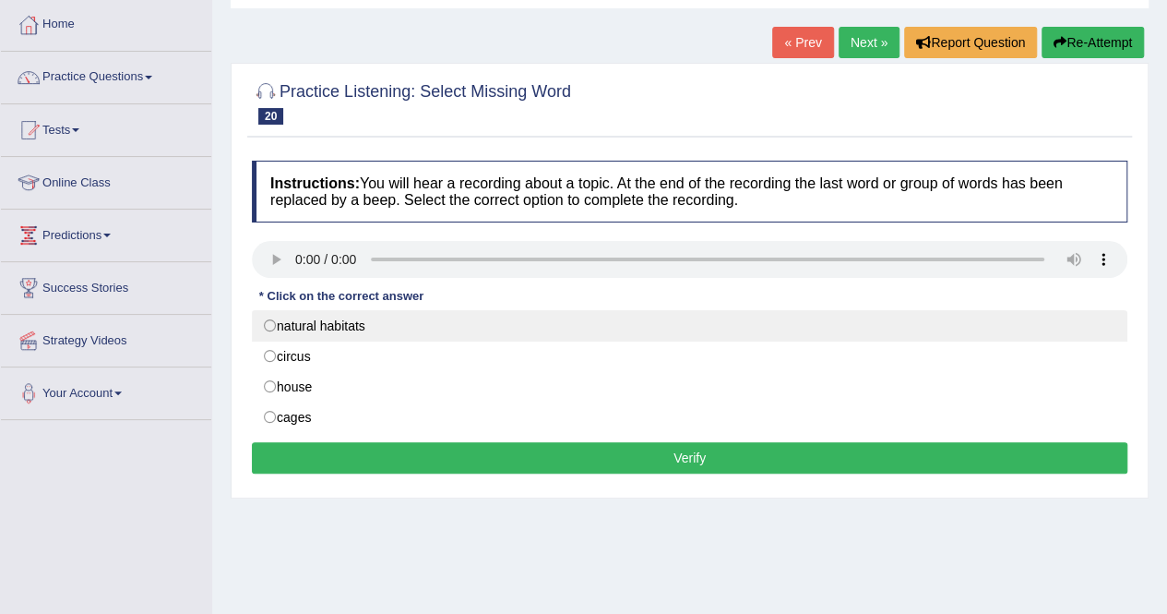
click at [289, 329] on label "natural habitats" at bounding box center [690, 325] width 876 height 31
radio input "true"
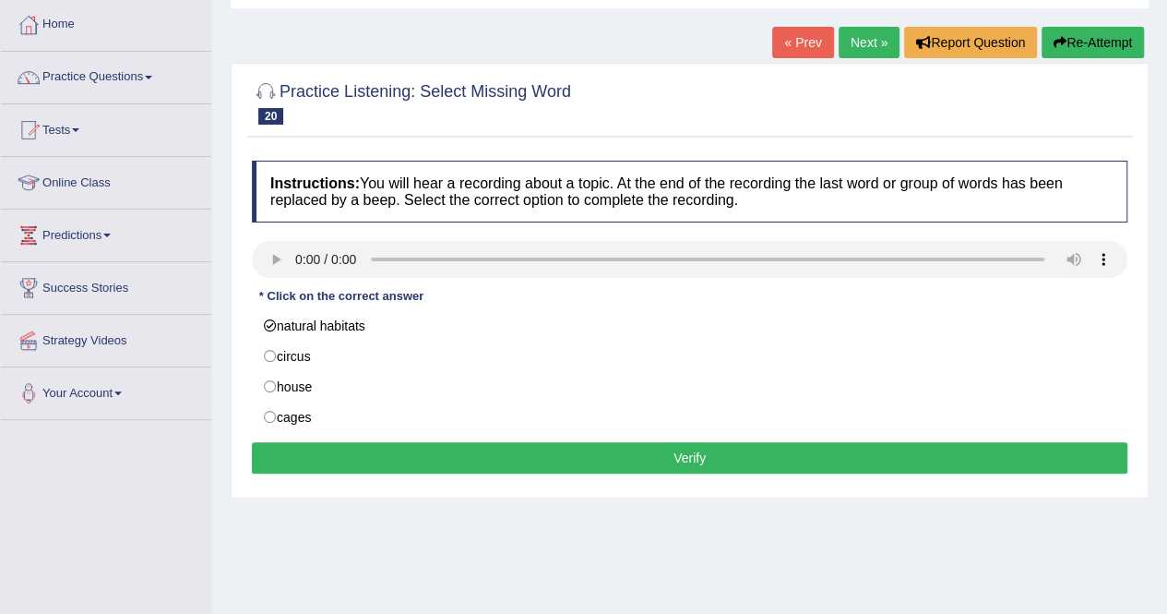
click at [459, 460] on button "Verify" at bounding box center [690, 457] width 876 height 31
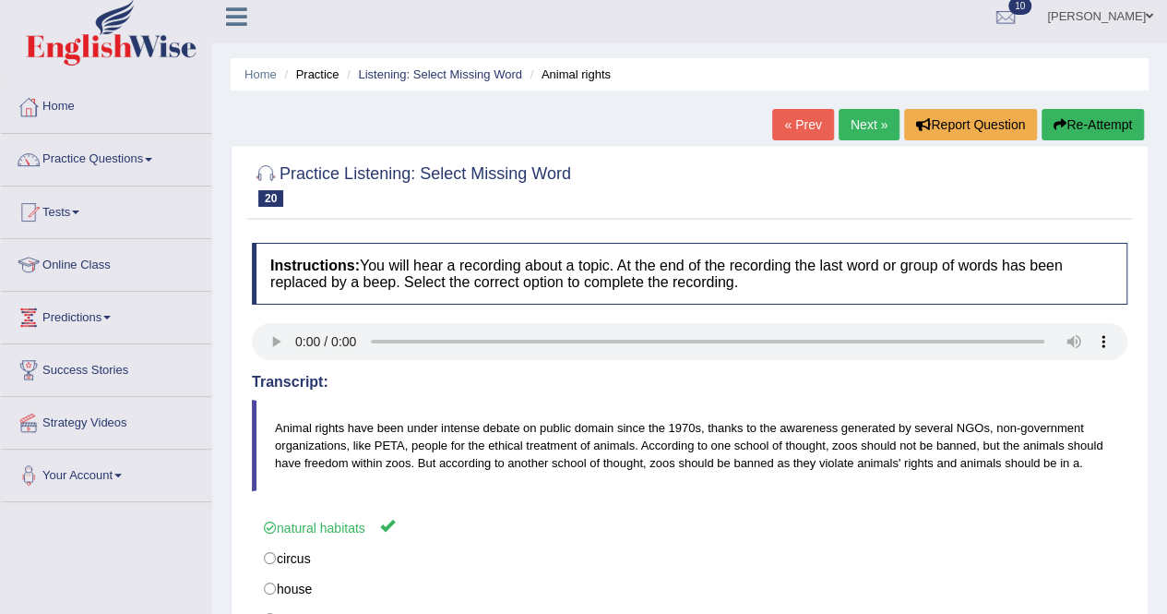
scroll to position [0, 0]
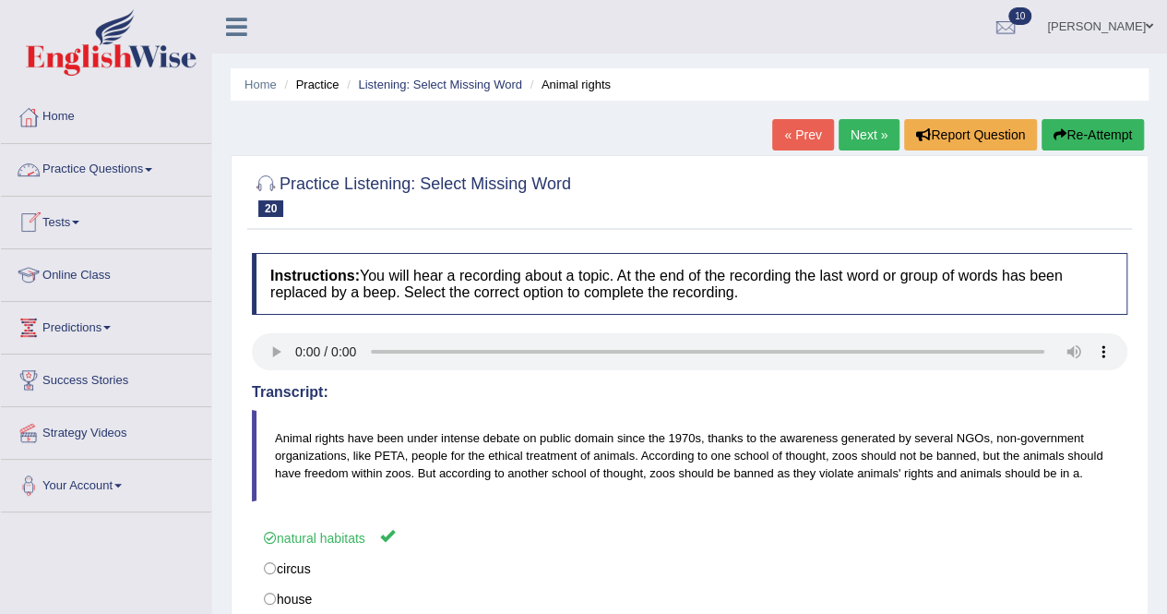
click at [160, 168] on link "Practice Questions" at bounding box center [106, 167] width 210 height 46
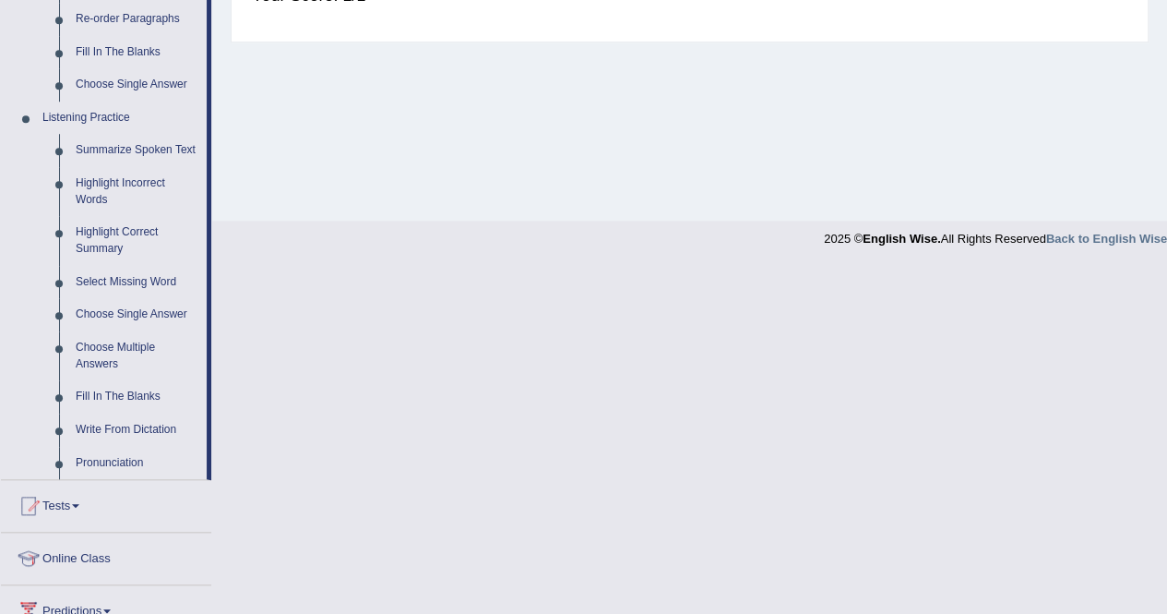
scroll to position [738, 0]
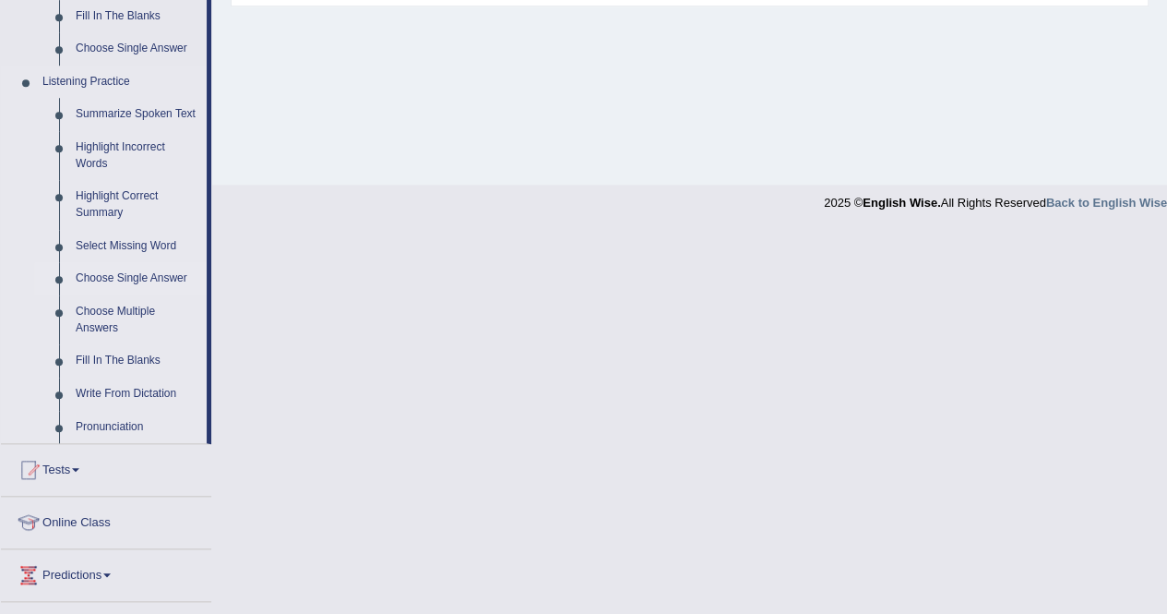
click at [105, 276] on link "Choose Single Answer" at bounding box center [136, 278] width 139 height 33
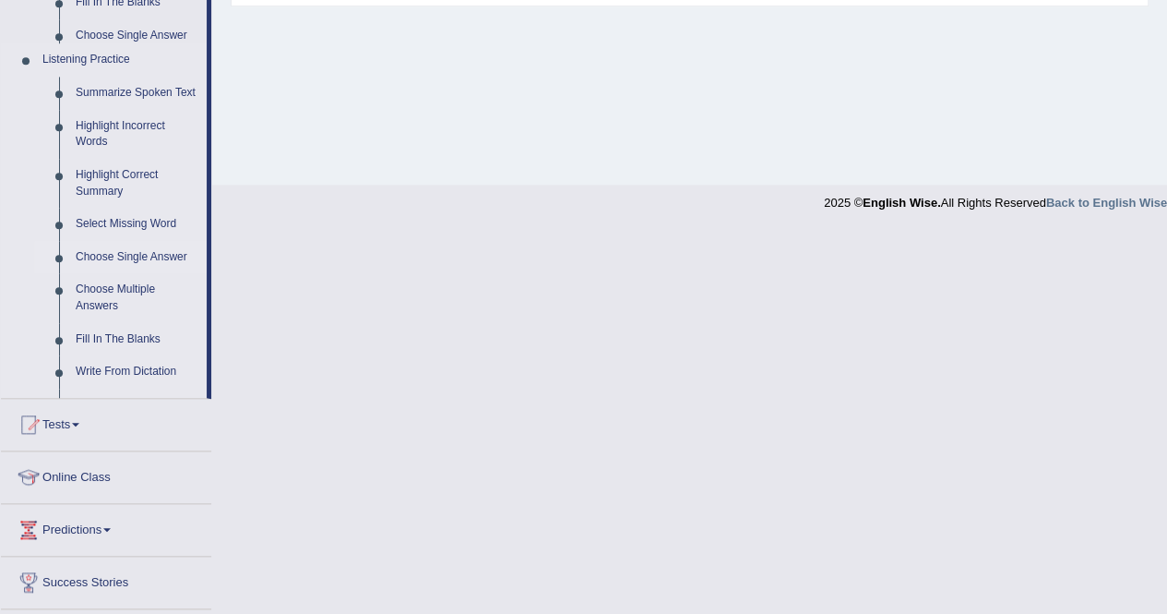
scroll to position [354, 0]
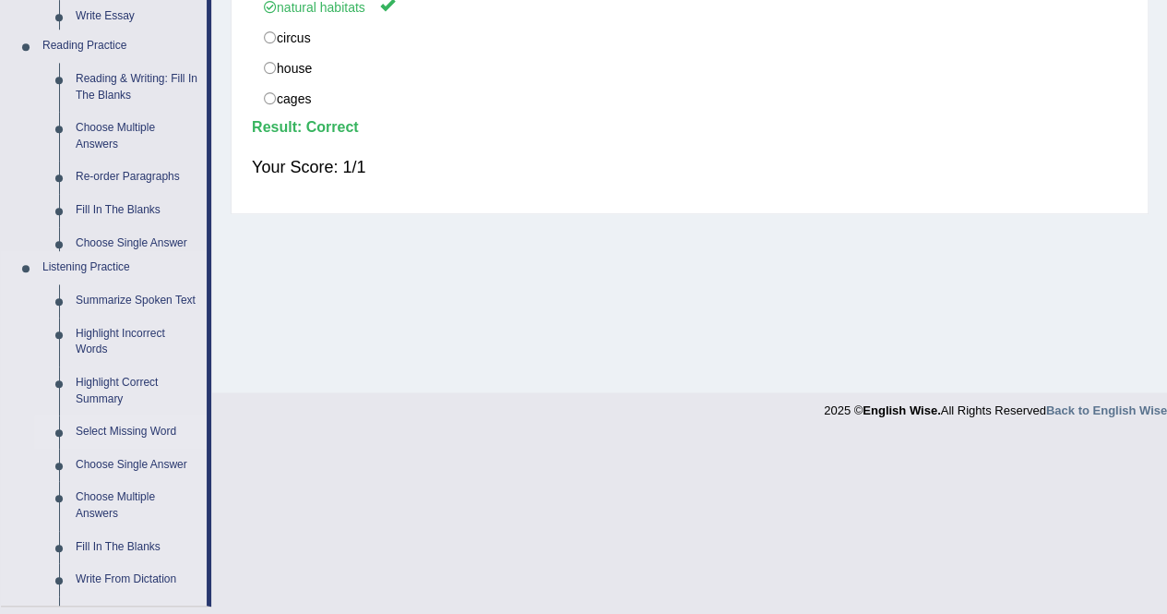
click at [105, 284] on ul "Summarize Spoken Text Highlight Incorrect Words Highlight Correct Summary Selec…" at bounding box center [120, 449] width 173 height 330
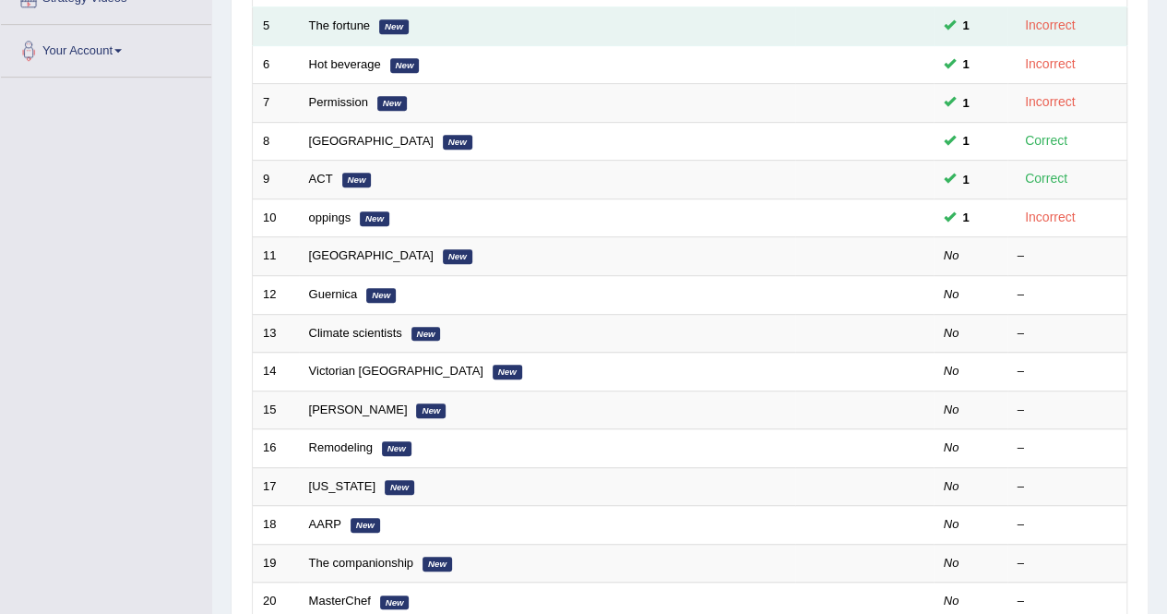
scroll to position [461, 0]
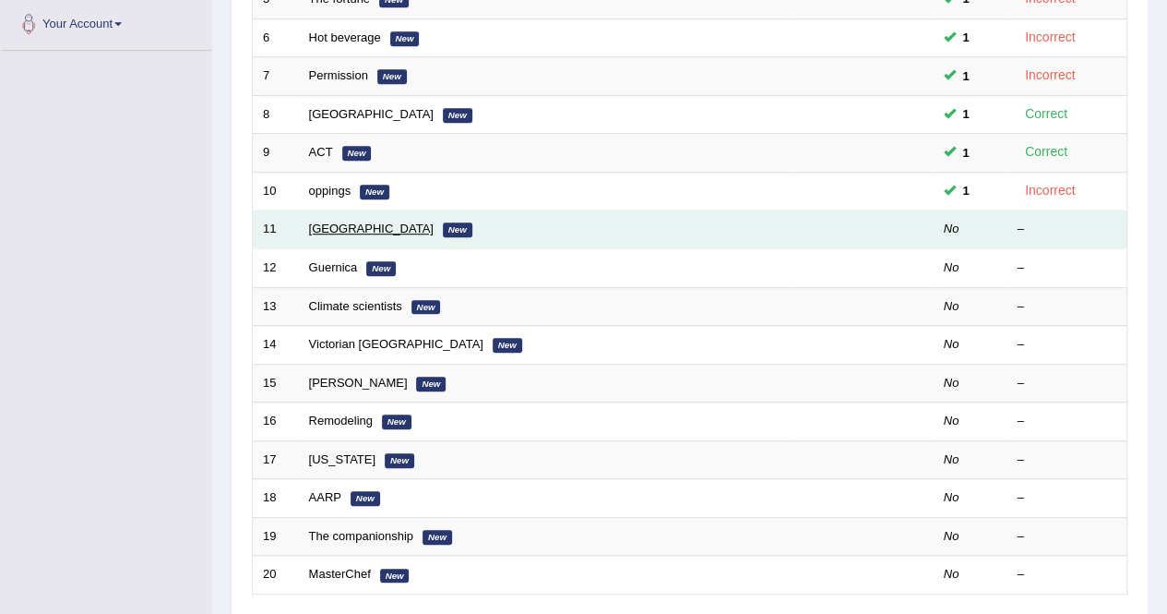
click at [336, 224] on link "[GEOGRAPHIC_DATA]" at bounding box center [371, 228] width 125 height 14
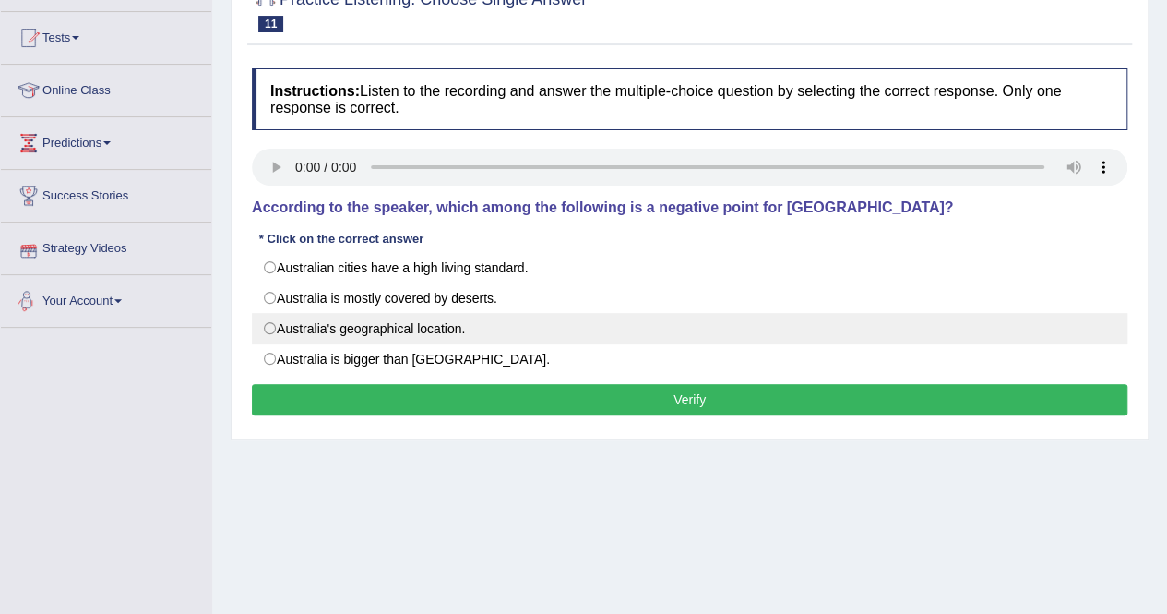
click at [298, 329] on label "Australia's geographical location." at bounding box center [690, 328] width 876 height 31
radio input "true"
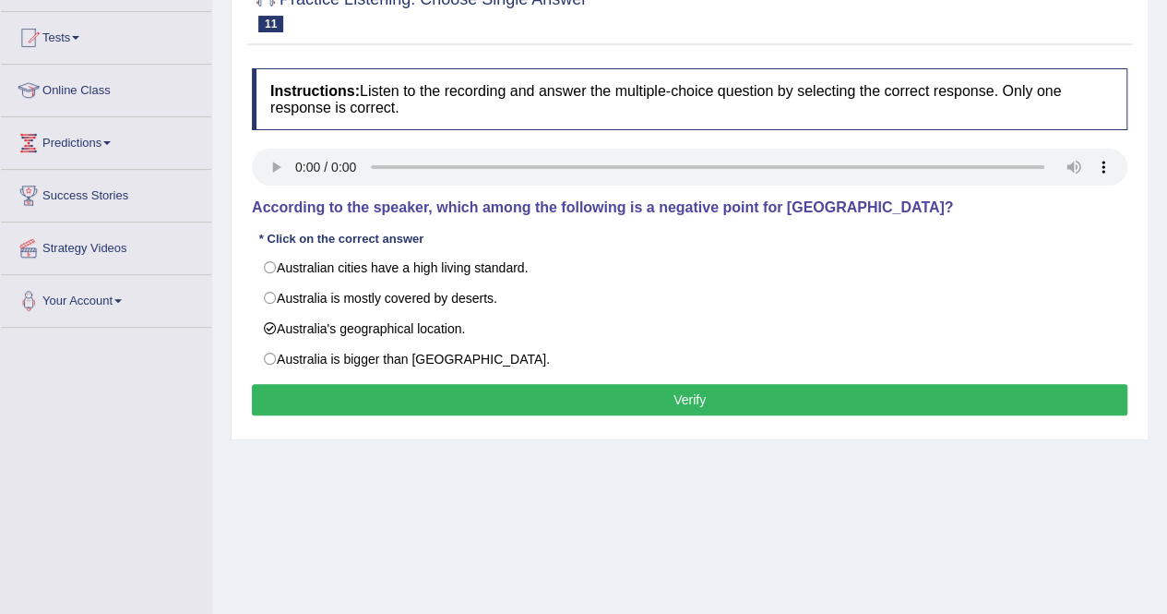
click at [472, 396] on button "Verify" at bounding box center [690, 399] width 876 height 31
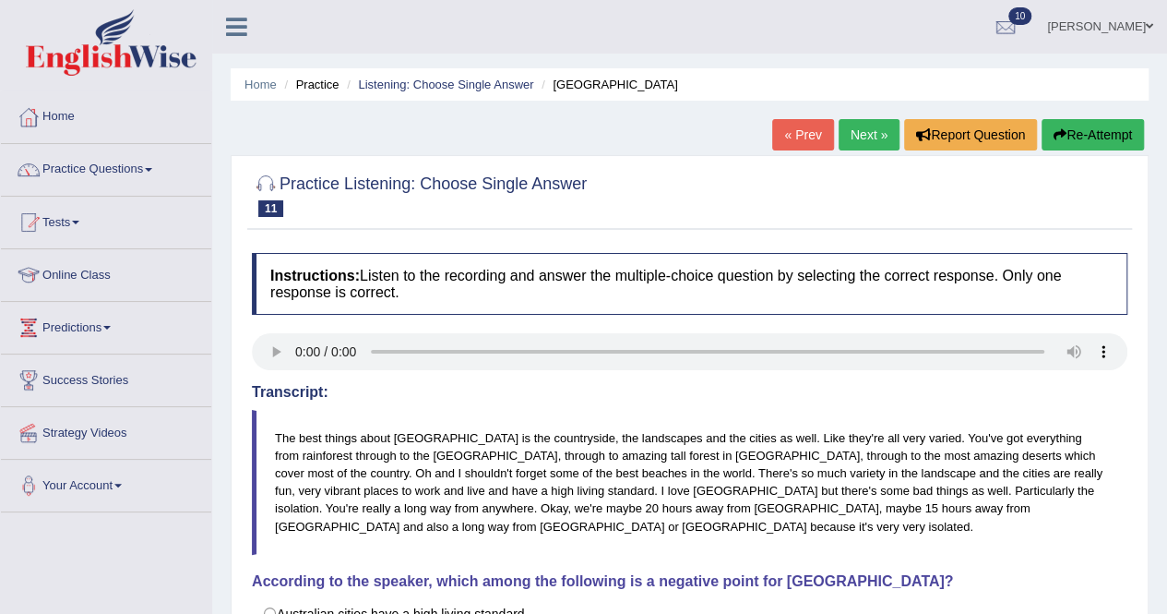
click at [880, 133] on link "Next »" at bounding box center [869, 134] width 61 height 31
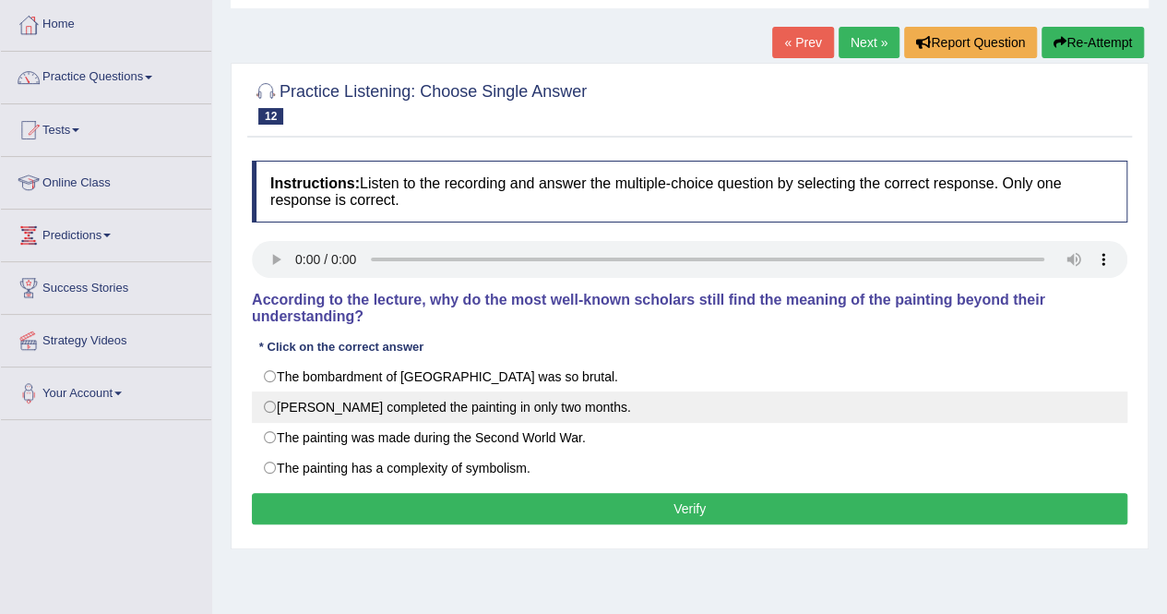
click at [357, 418] on label "[PERSON_NAME] completed the painting in only two months." at bounding box center [690, 406] width 876 height 31
radio input "true"
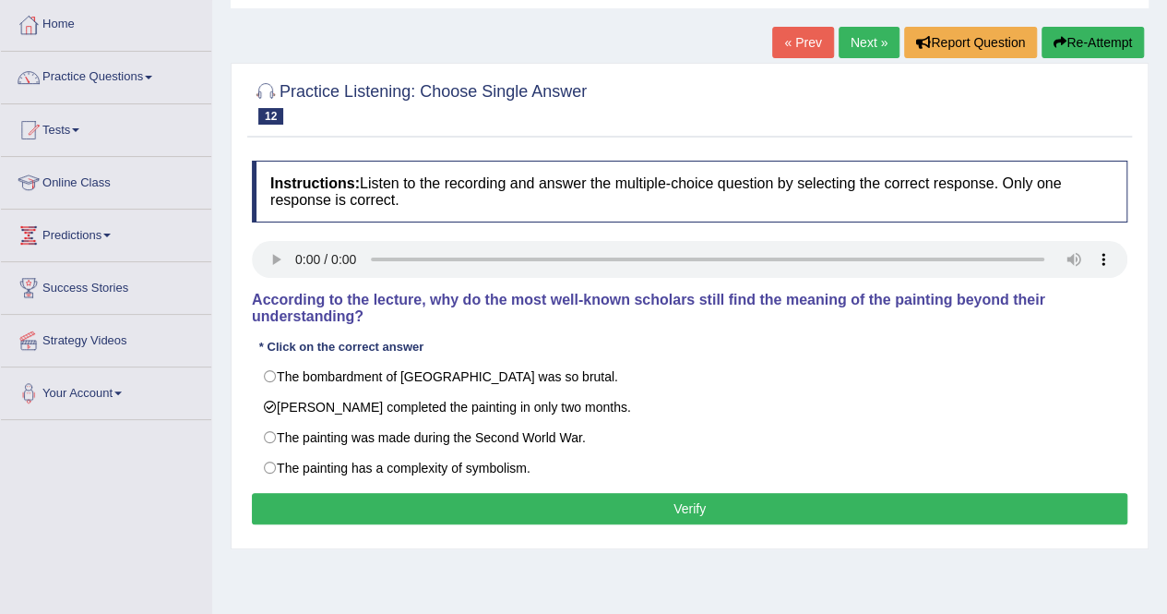
click at [409, 502] on button "Verify" at bounding box center [690, 508] width 876 height 31
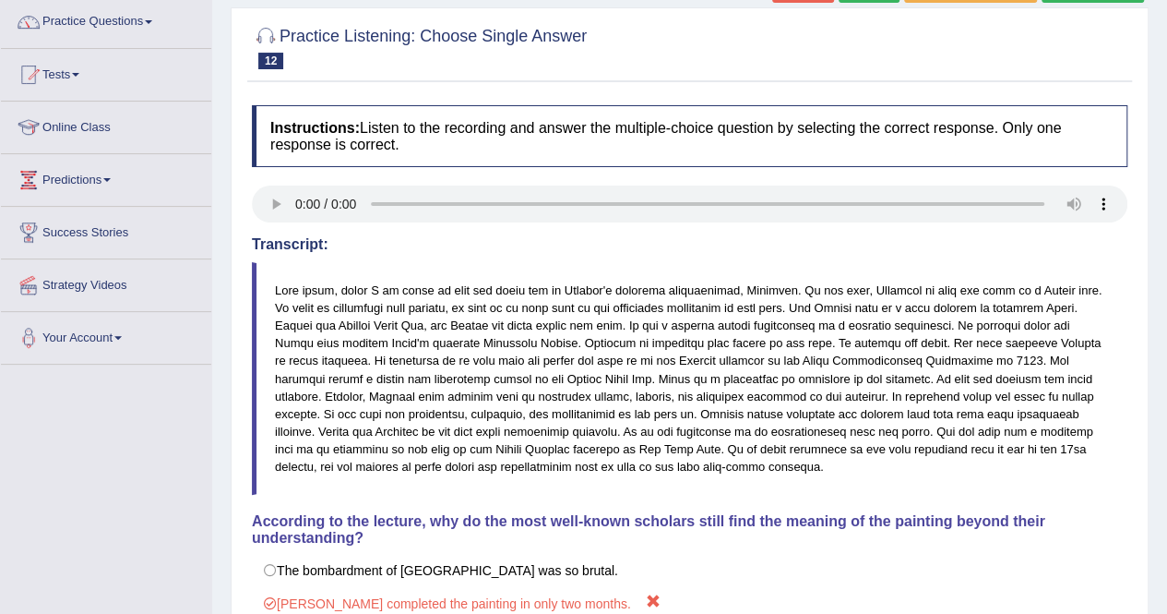
scroll to position [92, 0]
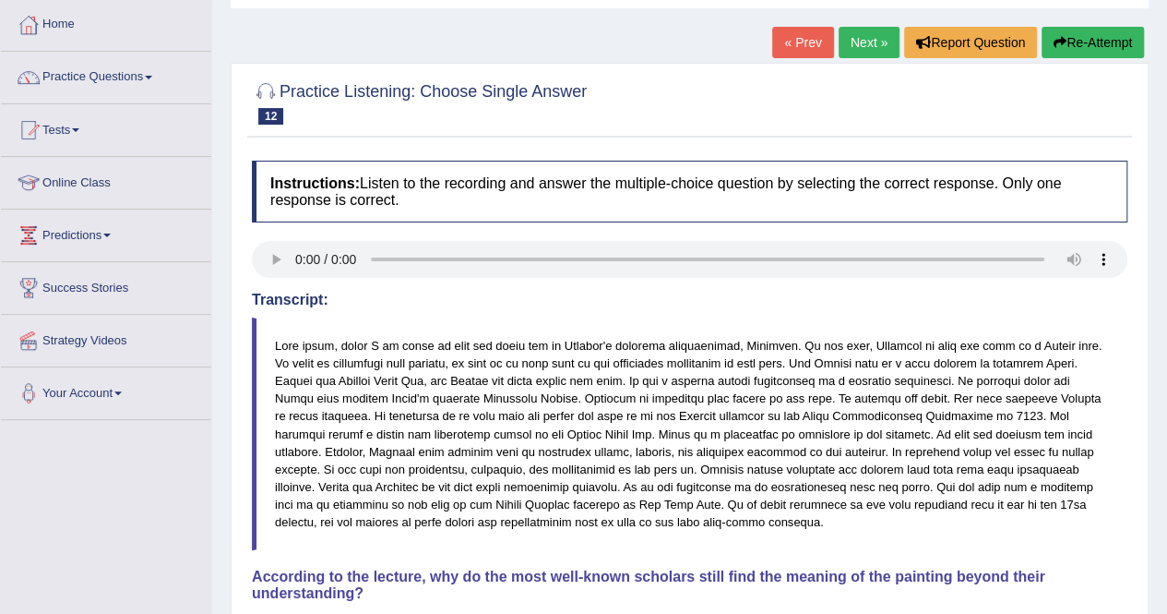
click at [860, 38] on link "Next »" at bounding box center [869, 42] width 61 height 31
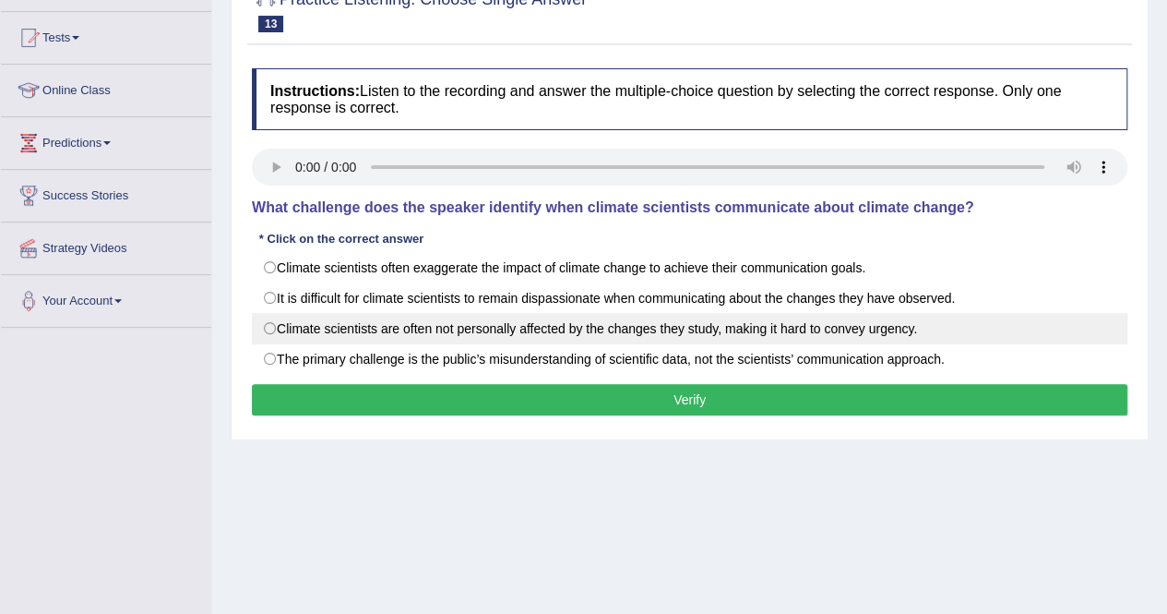
click at [393, 313] on label "Climate scientists are often not personally affected by the changes they study,…" at bounding box center [690, 328] width 876 height 31
radio input "true"
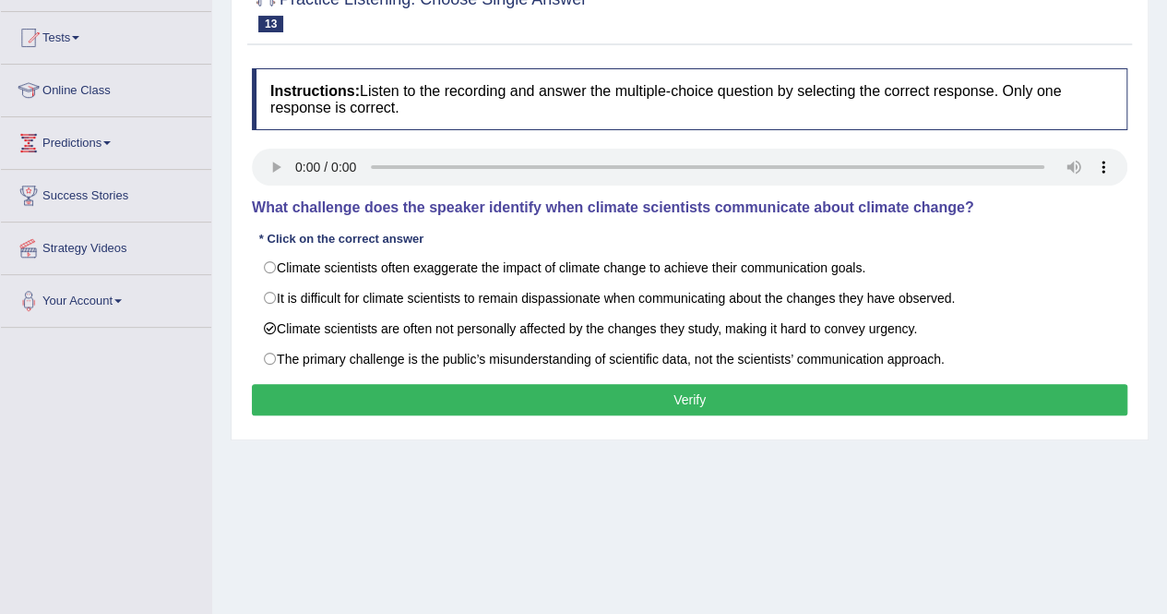
click at [485, 388] on button "Verify" at bounding box center [690, 399] width 876 height 31
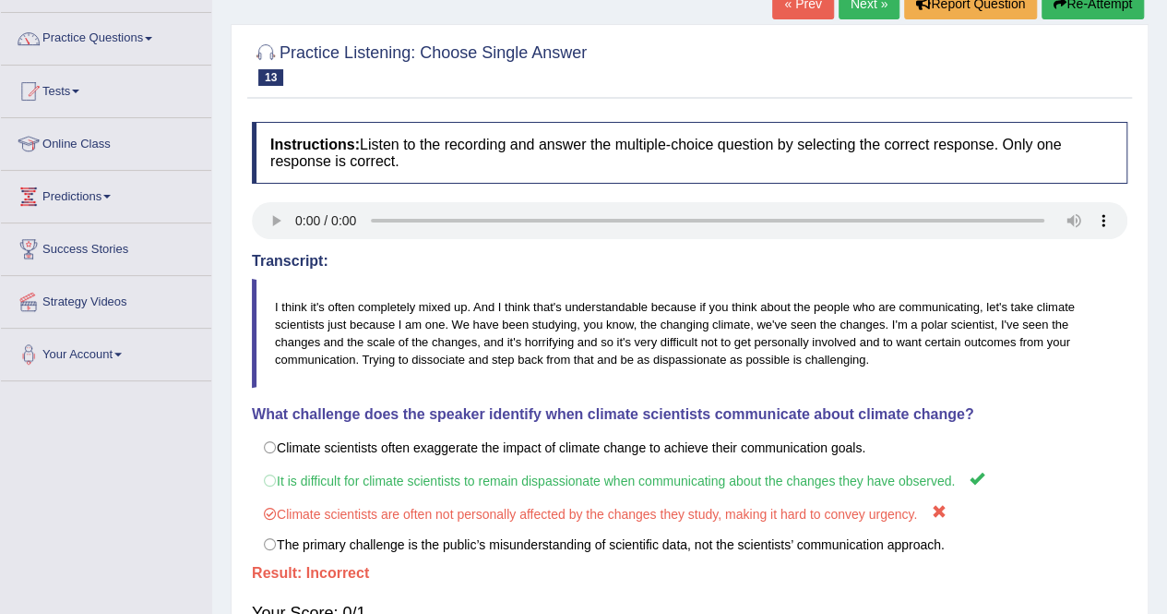
scroll to position [92, 0]
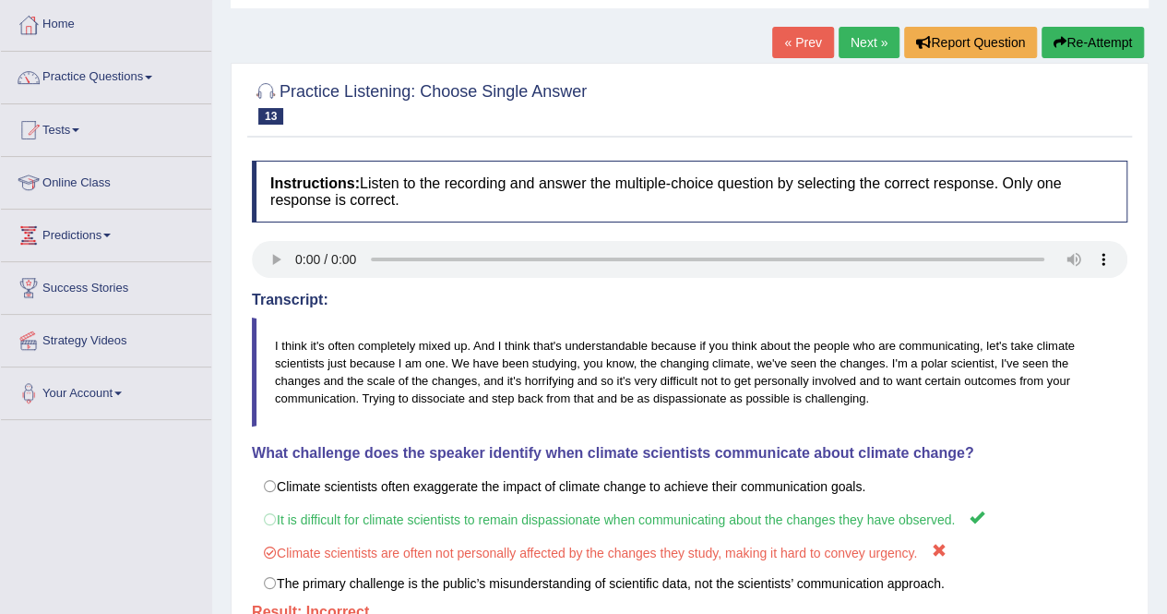
click at [875, 36] on link "Next »" at bounding box center [869, 42] width 61 height 31
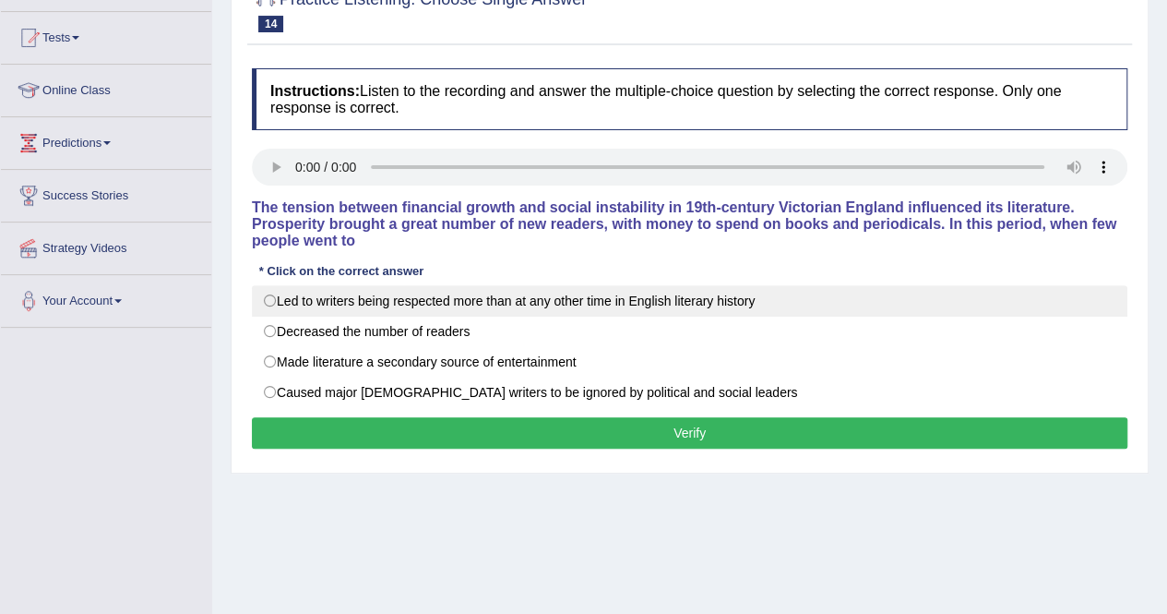
scroll to position [185, 0]
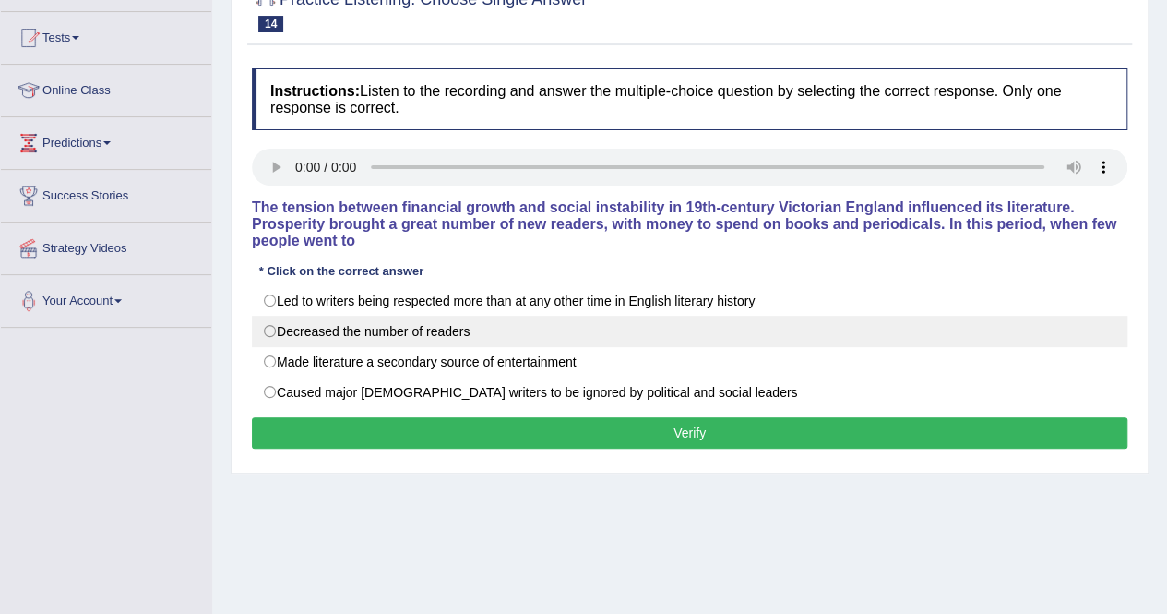
click at [355, 336] on label "Decreased the number of readers" at bounding box center [690, 331] width 876 height 31
radio input "true"
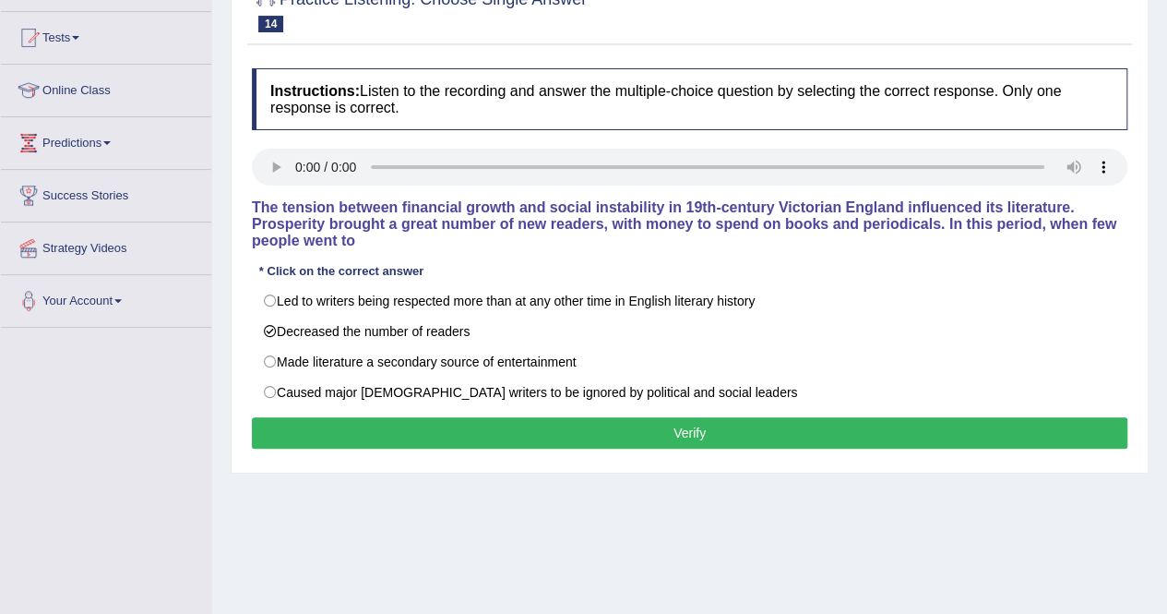
click at [416, 433] on button "Verify" at bounding box center [690, 432] width 876 height 31
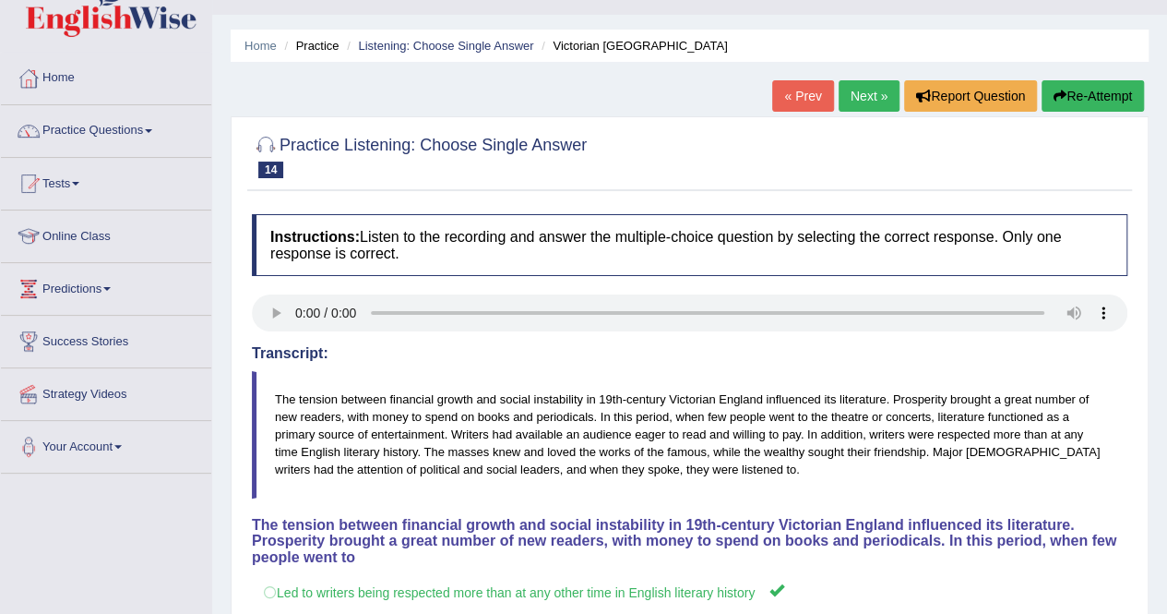
scroll to position [0, 0]
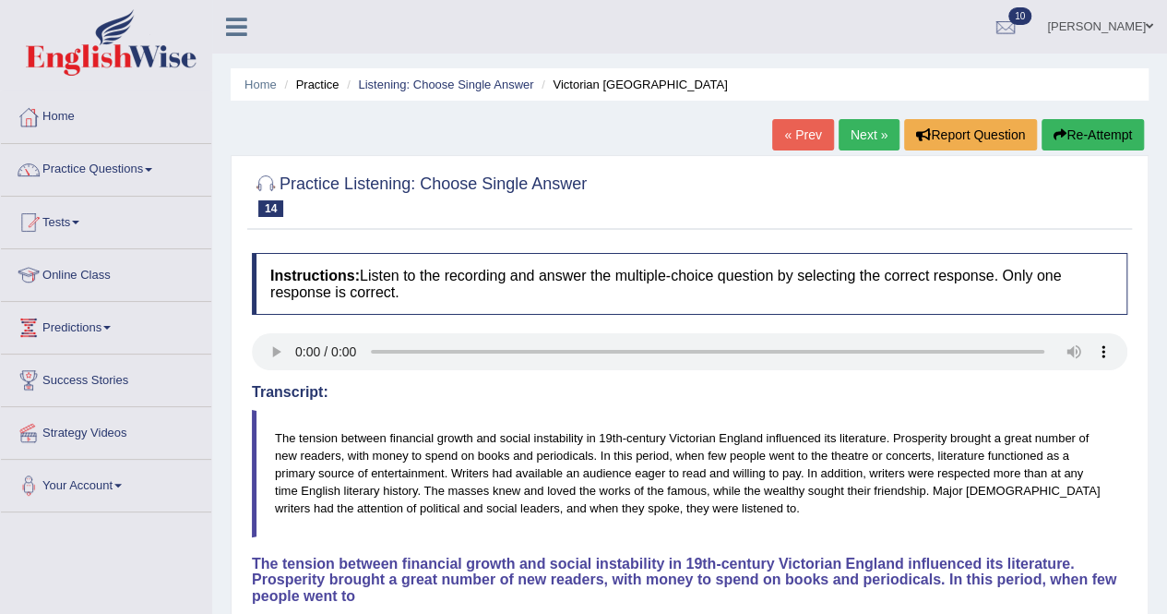
click at [866, 127] on link "Next »" at bounding box center [869, 134] width 61 height 31
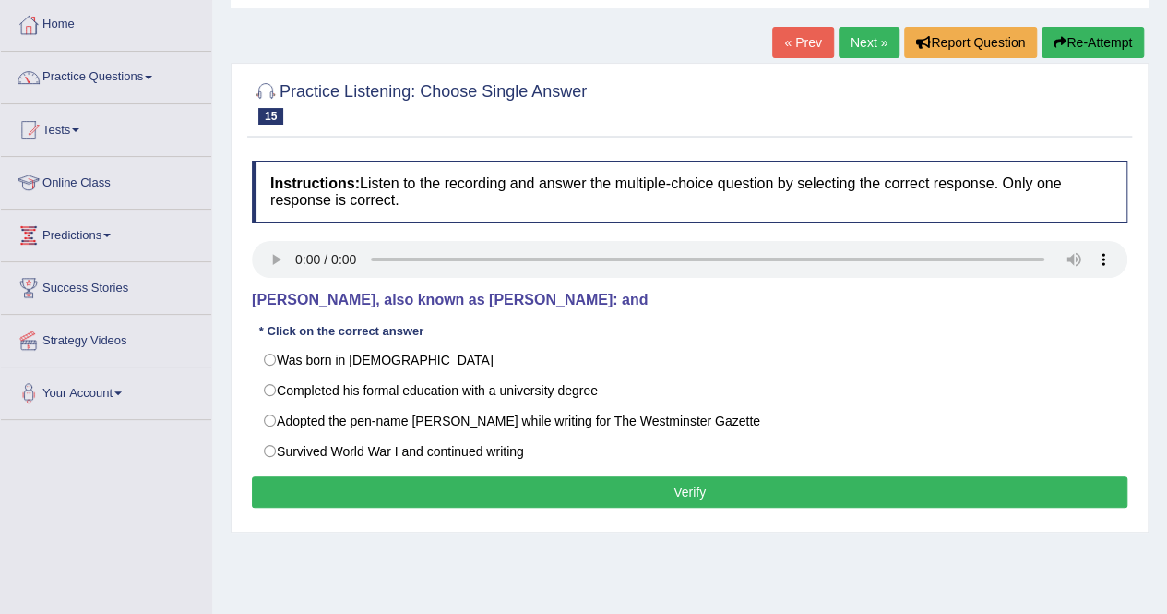
scroll to position [92, 0]
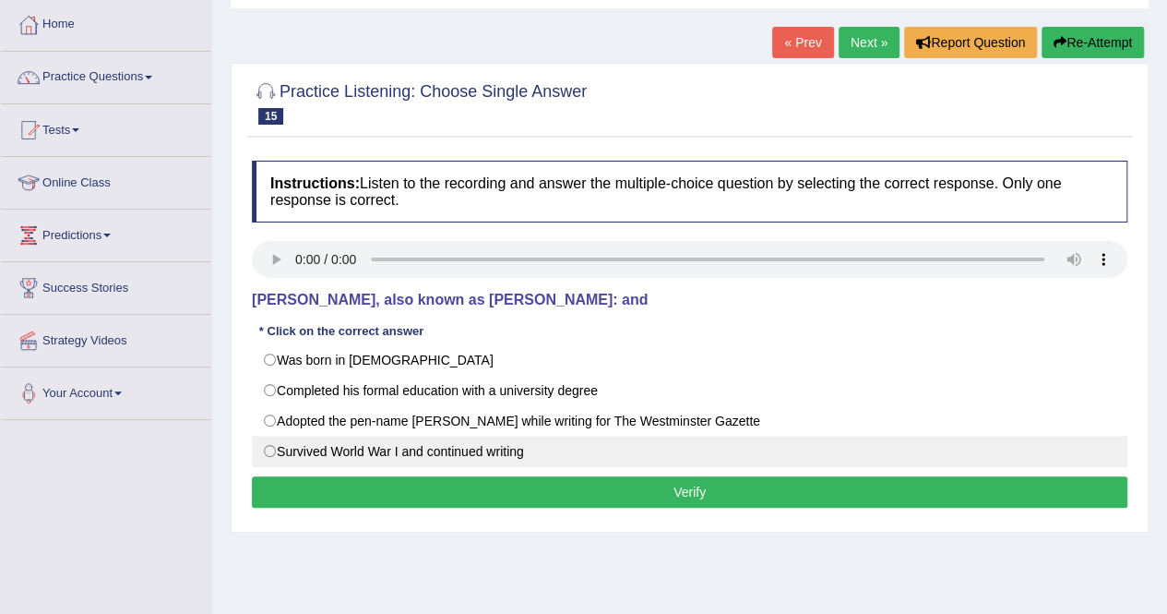
click at [428, 454] on label "Survived World War I and continued writing" at bounding box center [690, 451] width 876 height 31
radio input "true"
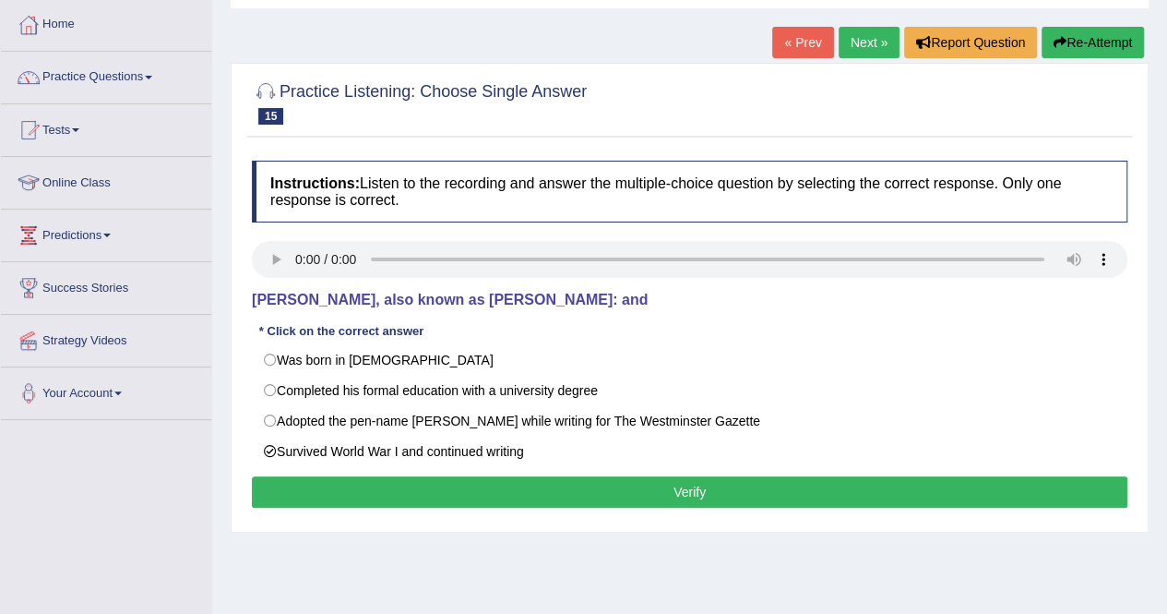
click at [467, 493] on button "Verify" at bounding box center [690, 491] width 876 height 31
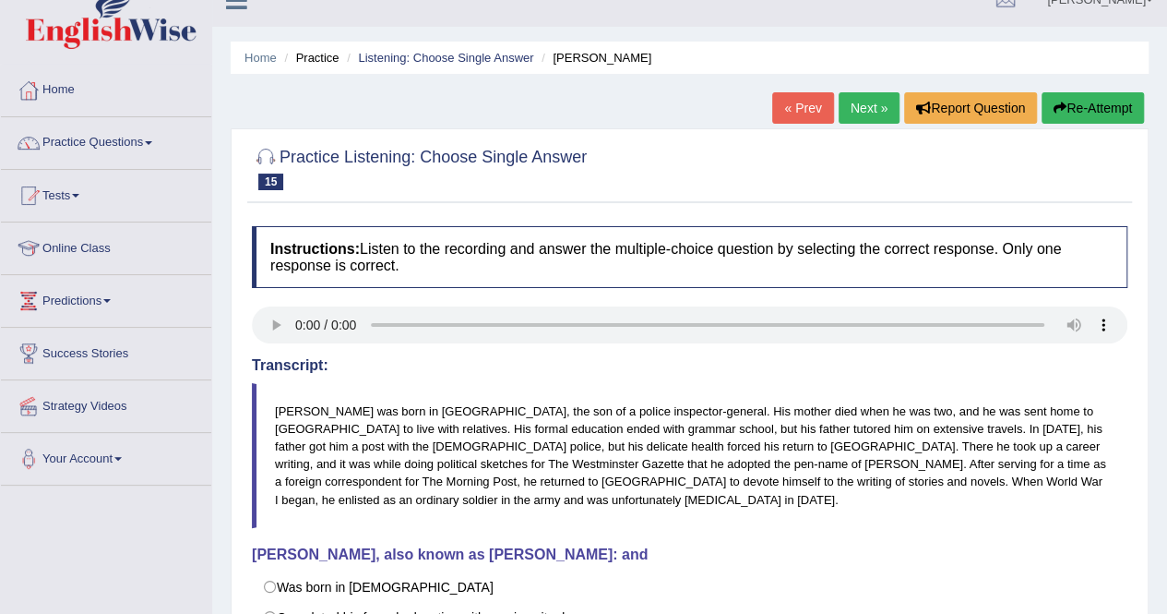
scroll to position [0, 0]
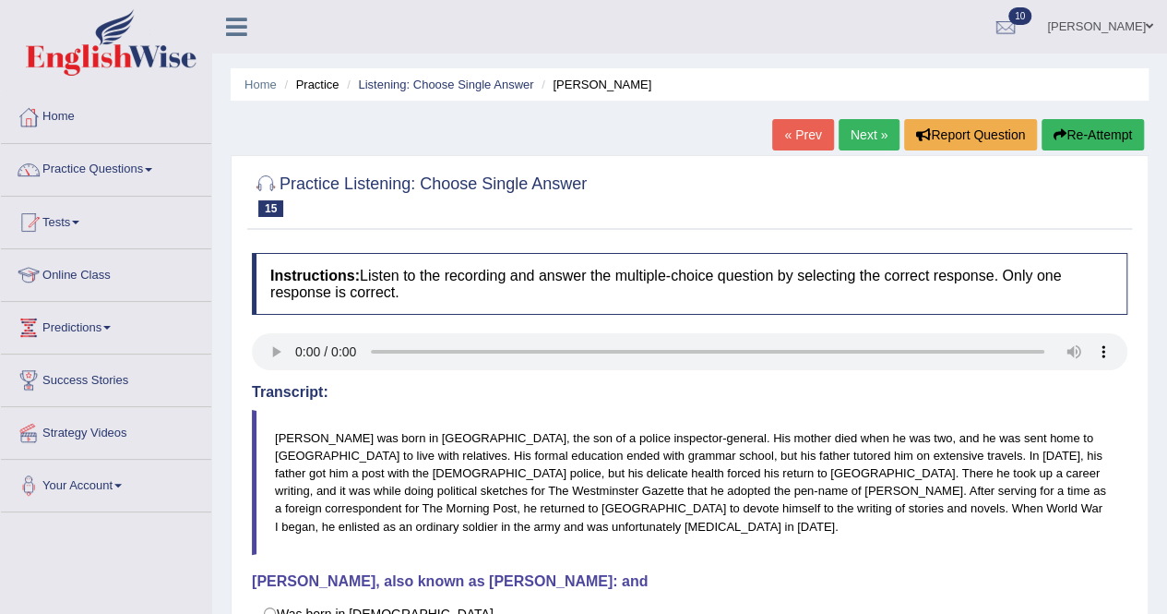
click at [851, 128] on link "Next »" at bounding box center [869, 134] width 61 height 31
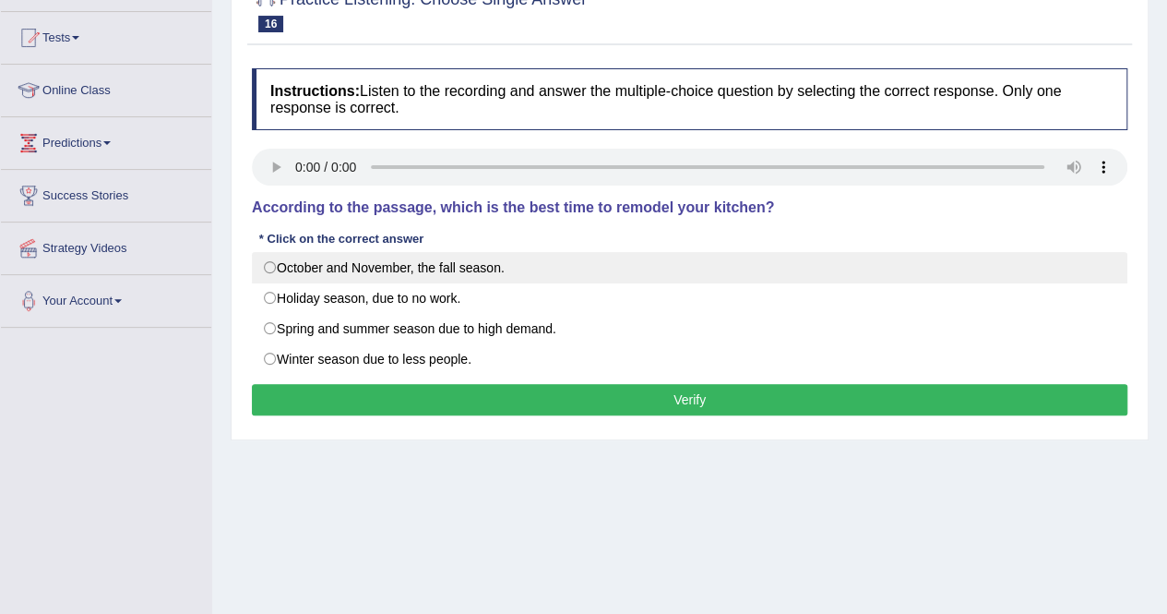
click at [380, 273] on label "October and November, the fall season." at bounding box center [690, 267] width 876 height 31
radio input "true"
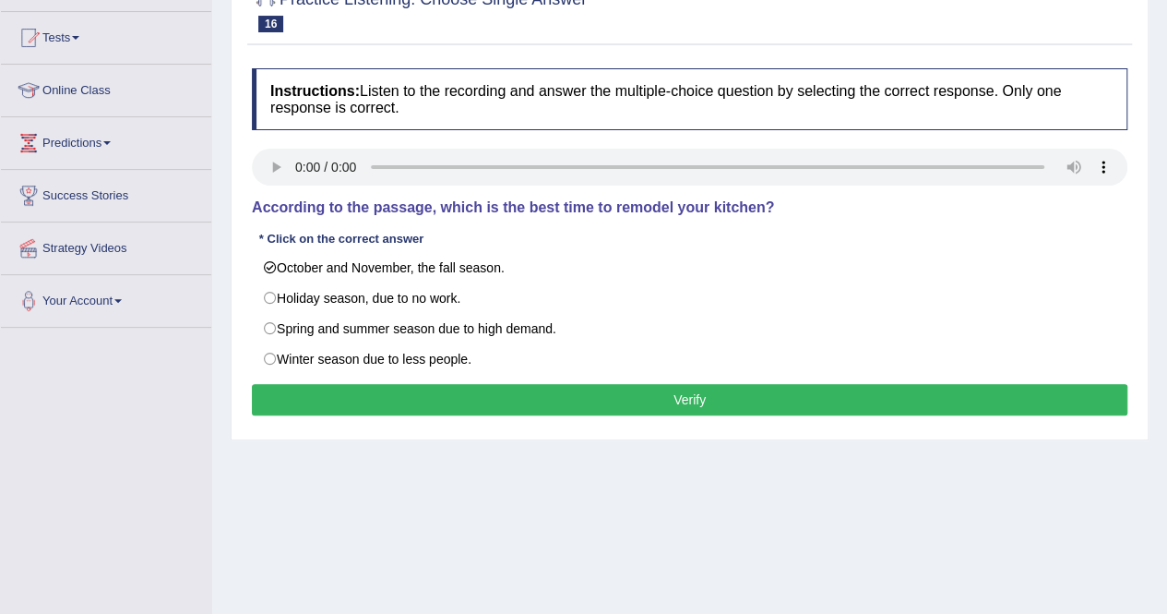
click at [685, 389] on button "Verify" at bounding box center [690, 399] width 876 height 31
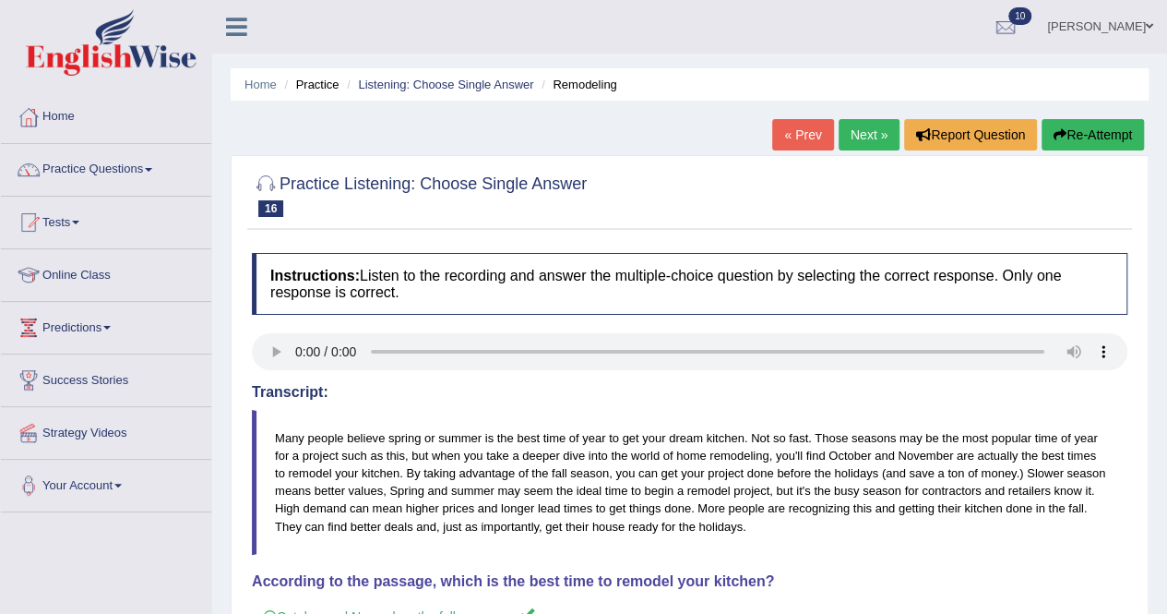
click at [860, 134] on link "Next »" at bounding box center [869, 134] width 61 height 31
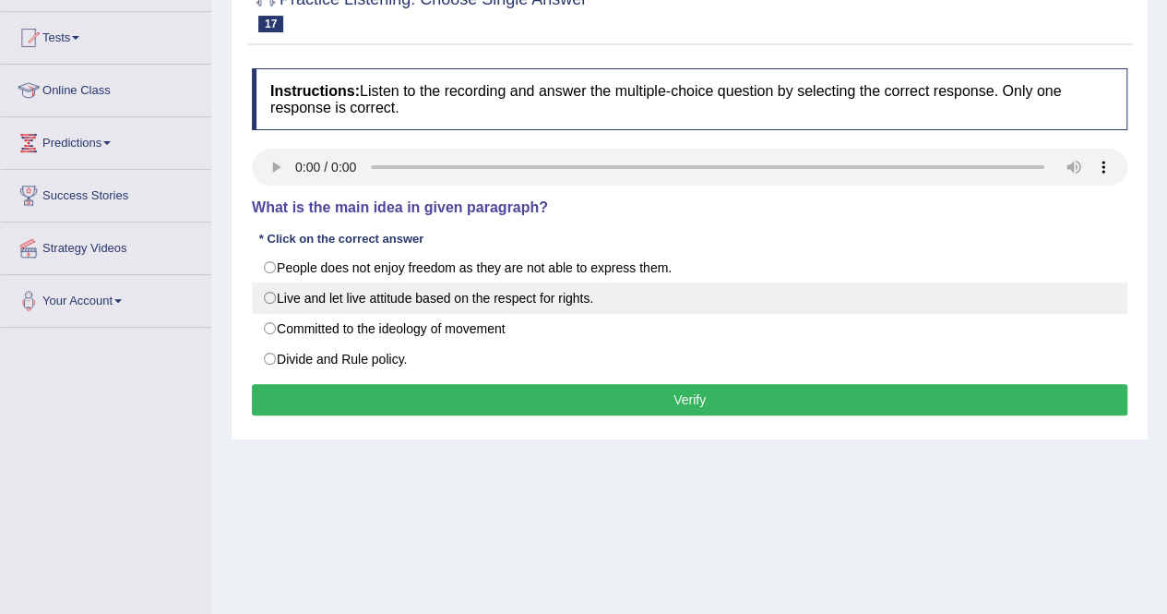
click at [362, 286] on label "Live and let live attitude based on the respect for rights." at bounding box center [690, 297] width 876 height 31
radio input "true"
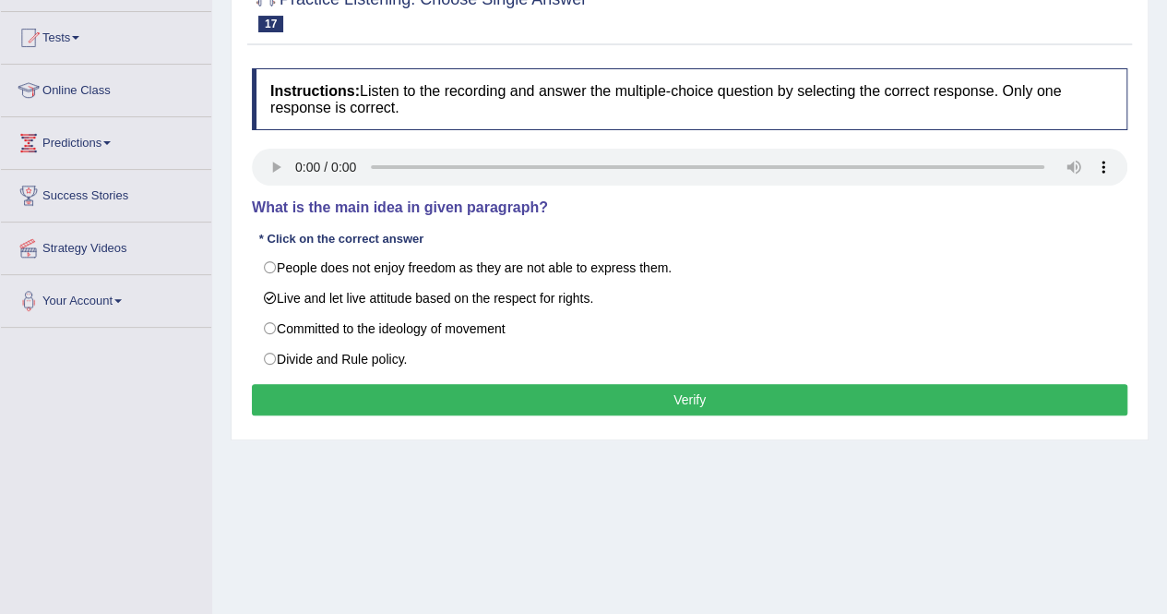
drag, startPoint x: 439, startPoint y: 381, endPoint x: 442, endPoint y: 390, distance: 9.6
click at [442, 390] on button "Verify" at bounding box center [690, 399] width 876 height 31
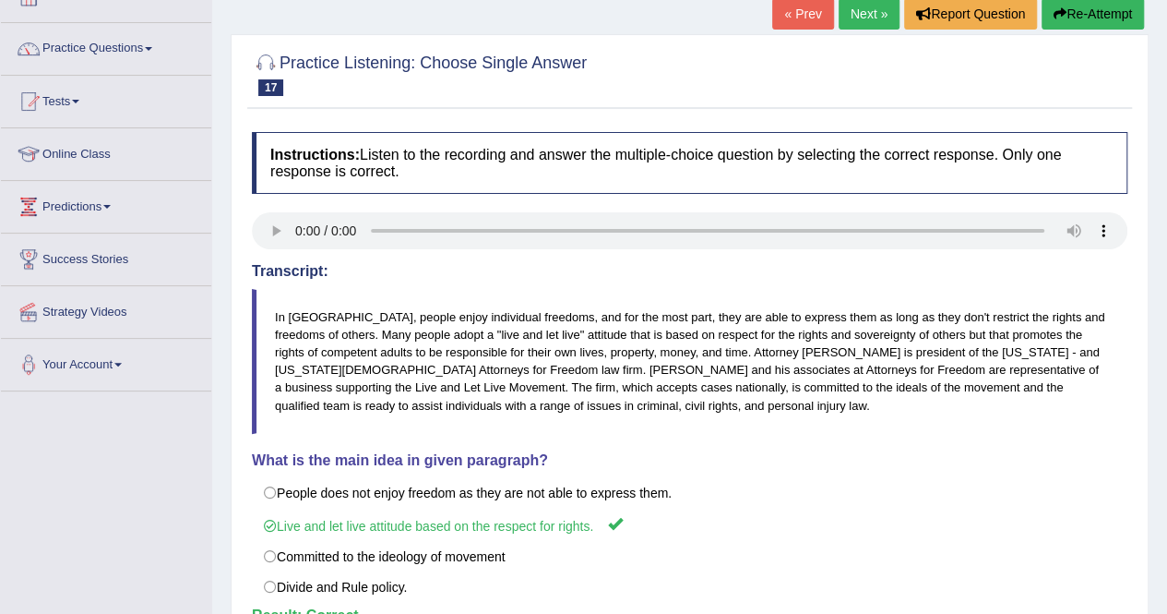
scroll to position [92, 0]
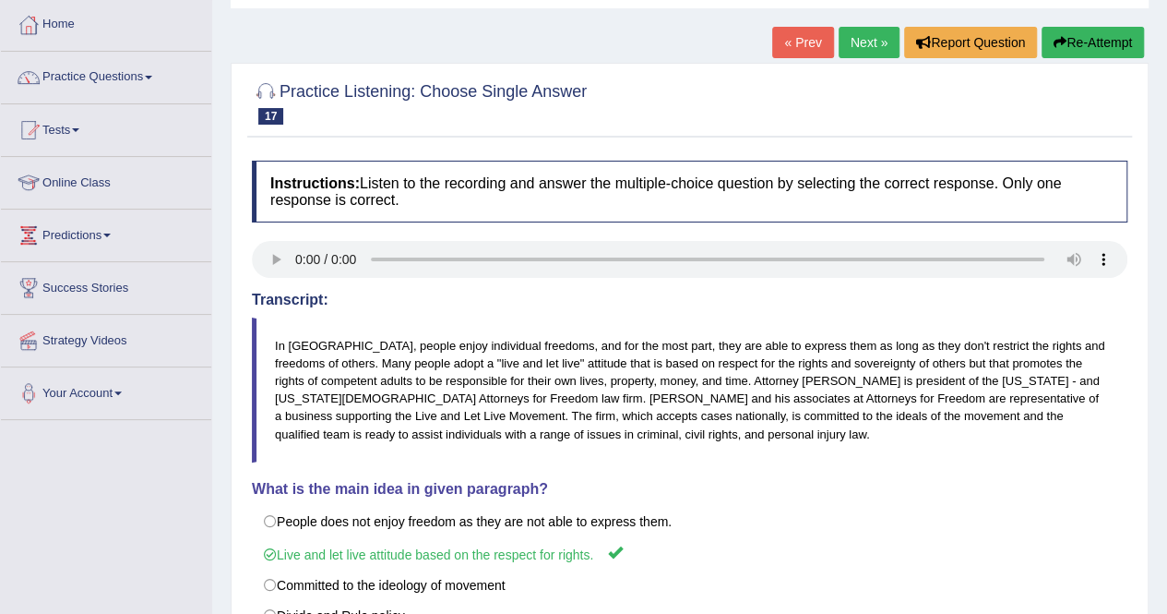
click at [860, 42] on link "Next »" at bounding box center [869, 42] width 61 height 31
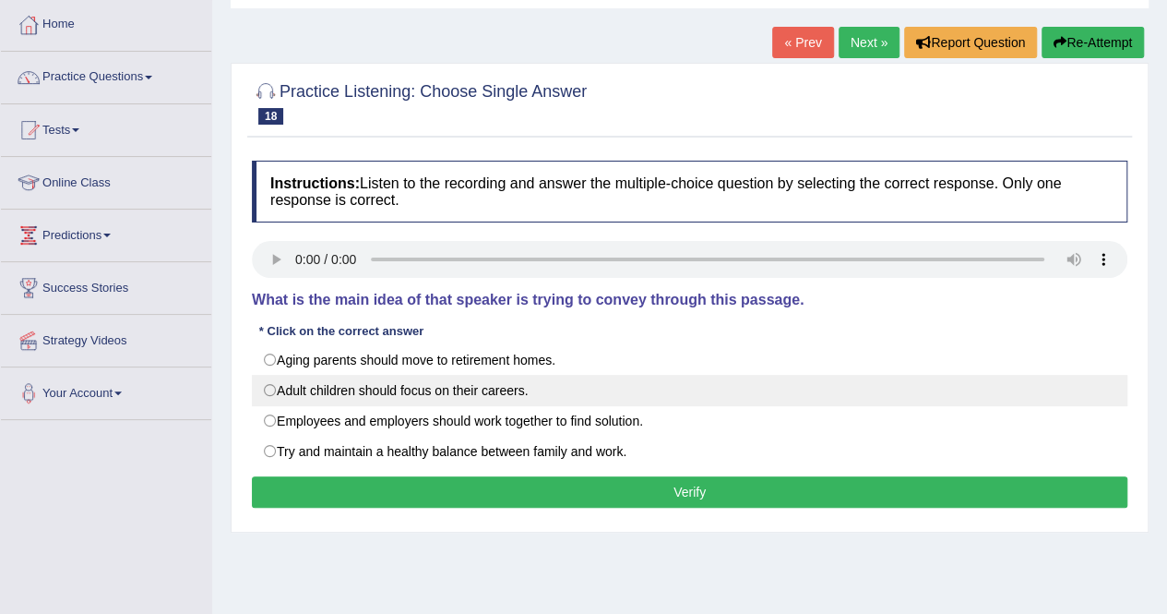
click at [443, 396] on label "Adult children should focus on their careers." at bounding box center [690, 390] width 876 height 31
radio input "true"
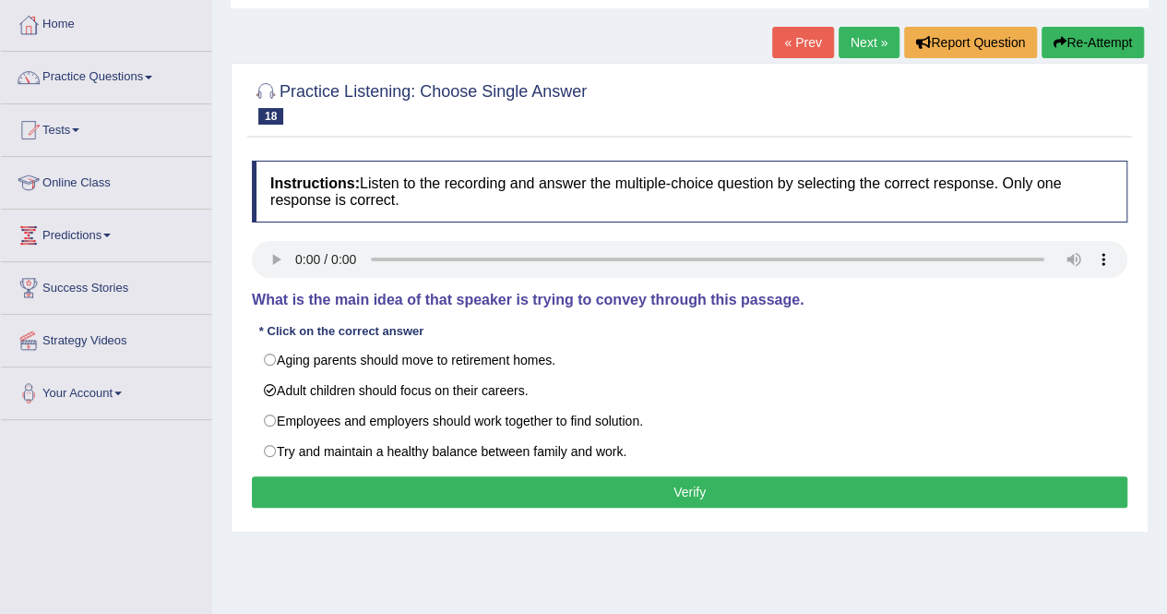
click at [475, 486] on button "Verify" at bounding box center [690, 491] width 876 height 31
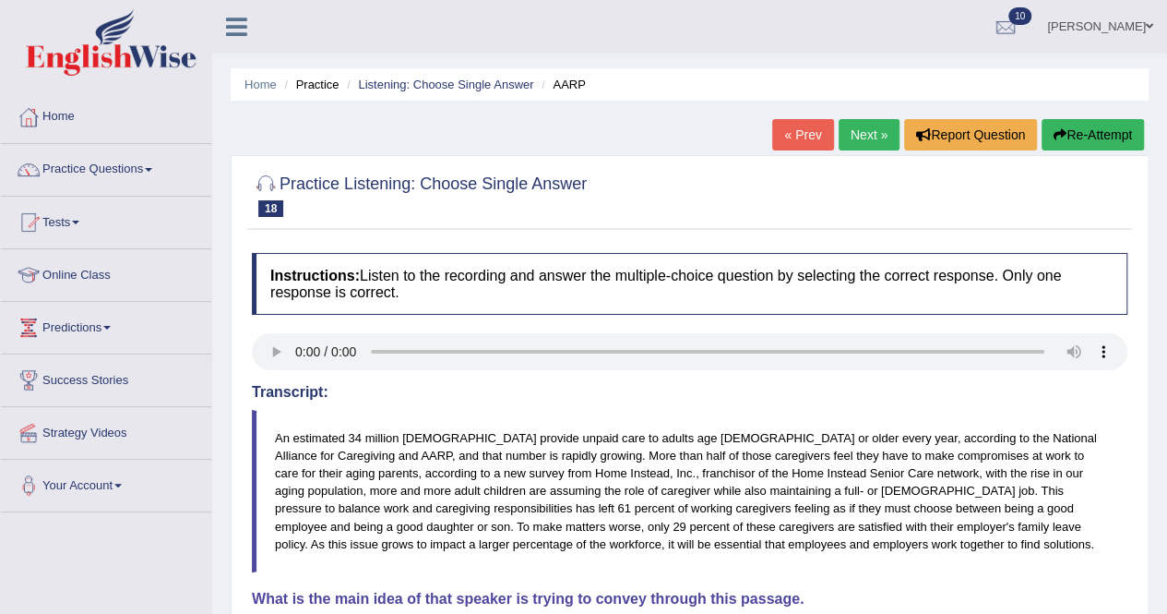
click at [875, 135] on link "Next »" at bounding box center [869, 134] width 61 height 31
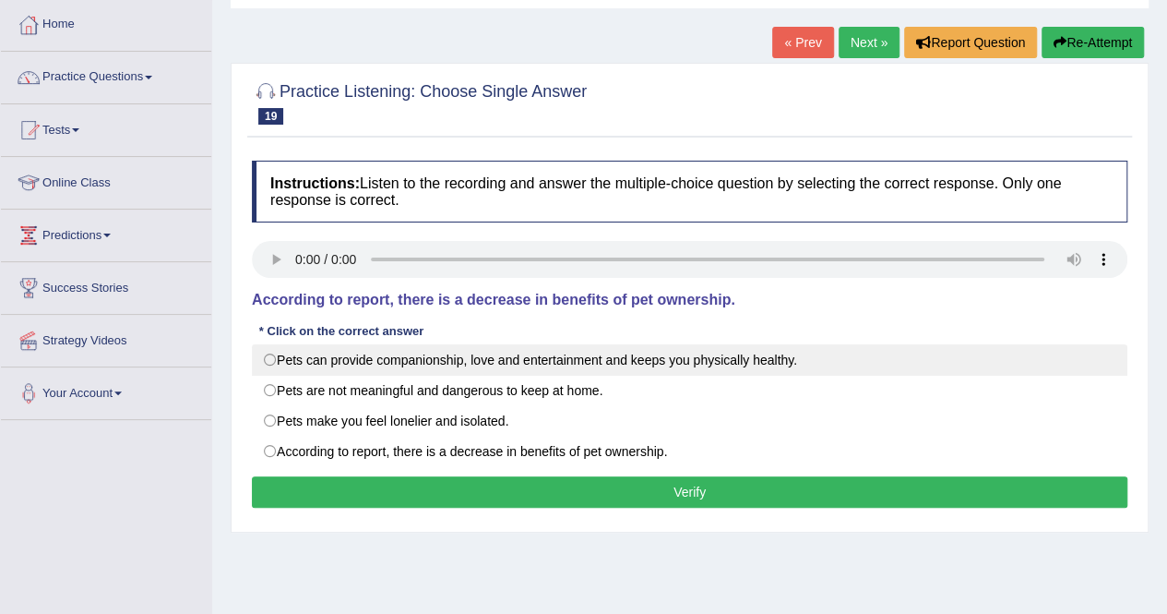
click at [299, 352] on label "Pets can provide companionship, love and entertainment and keeps you physically…" at bounding box center [690, 359] width 876 height 31
radio input "true"
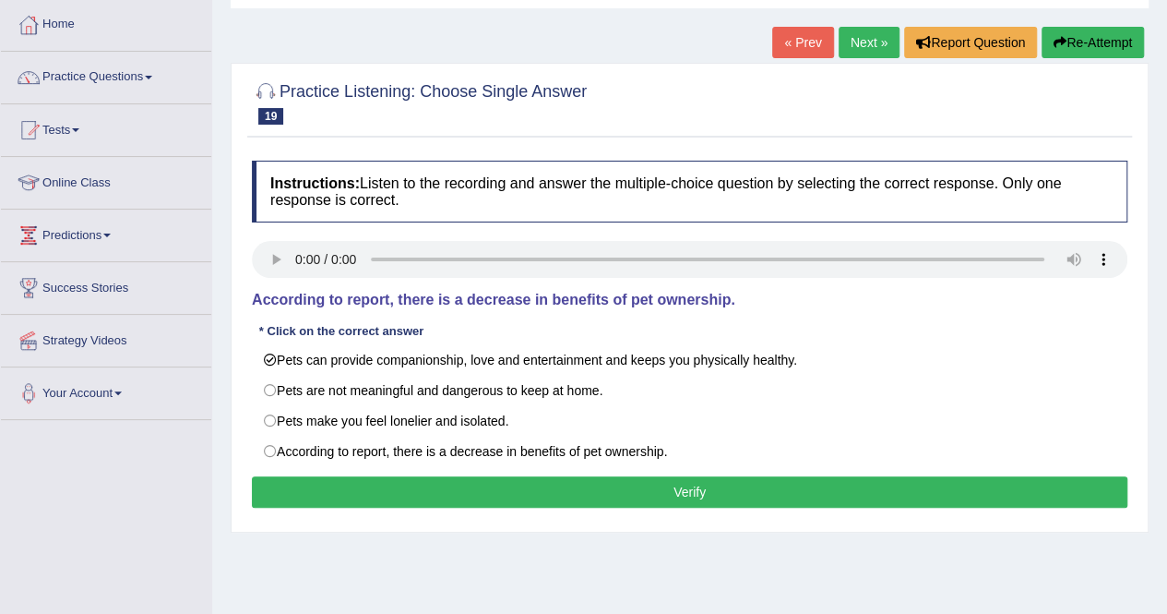
click at [716, 486] on button "Verify" at bounding box center [690, 491] width 876 height 31
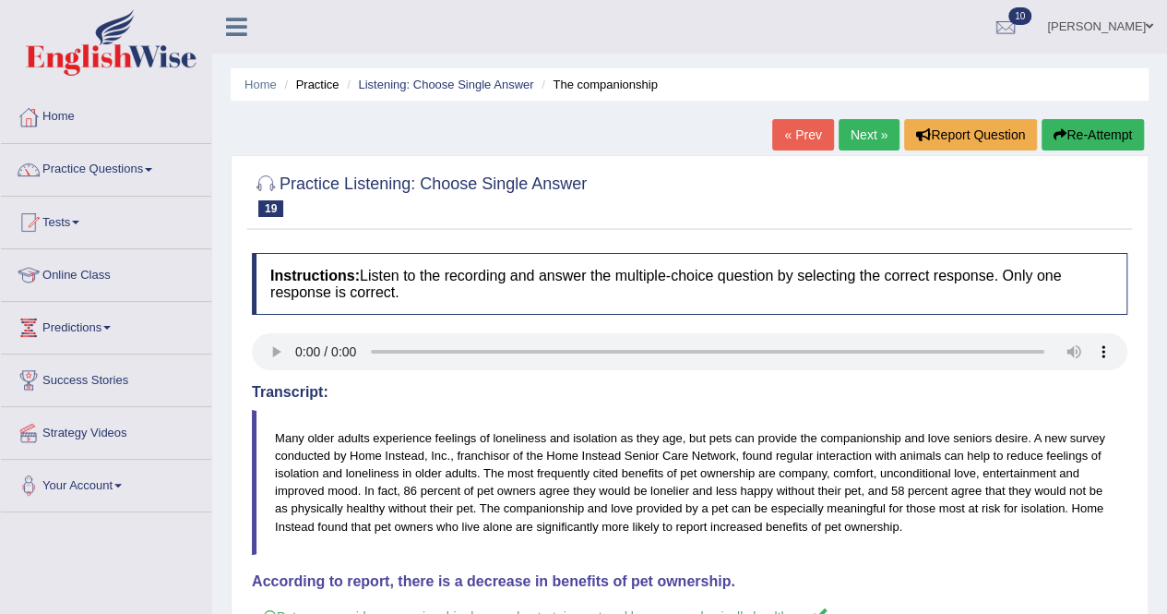
click at [867, 128] on link "Next »" at bounding box center [869, 134] width 61 height 31
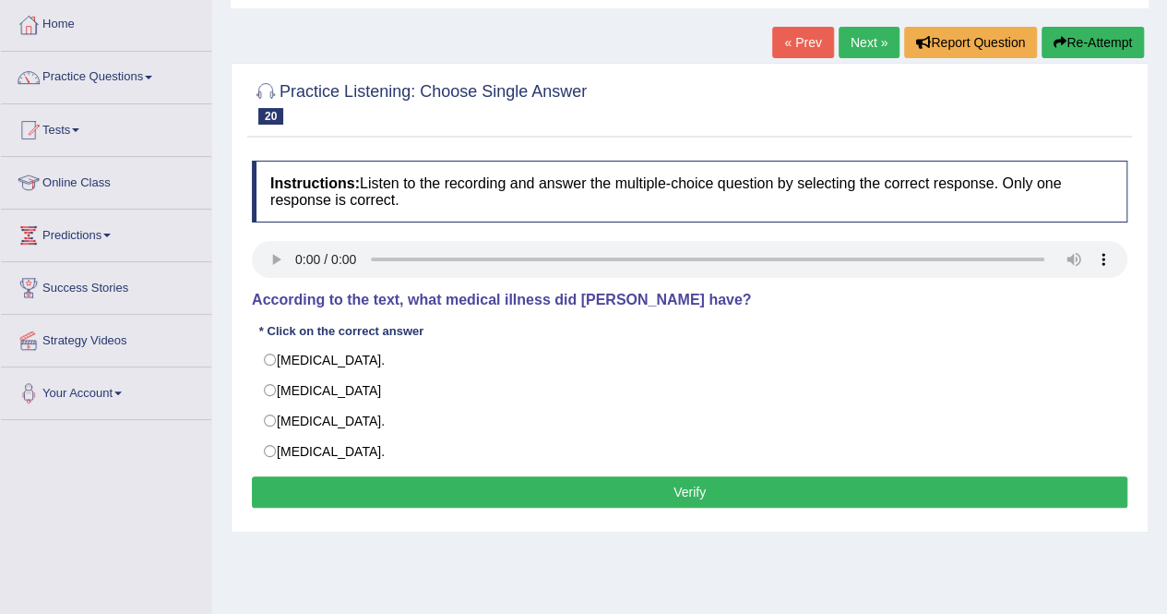
click at [891, 234] on div "Instructions: Listen to the recording and answer the multiple-choice question b…" at bounding box center [689, 336] width 885 height 371
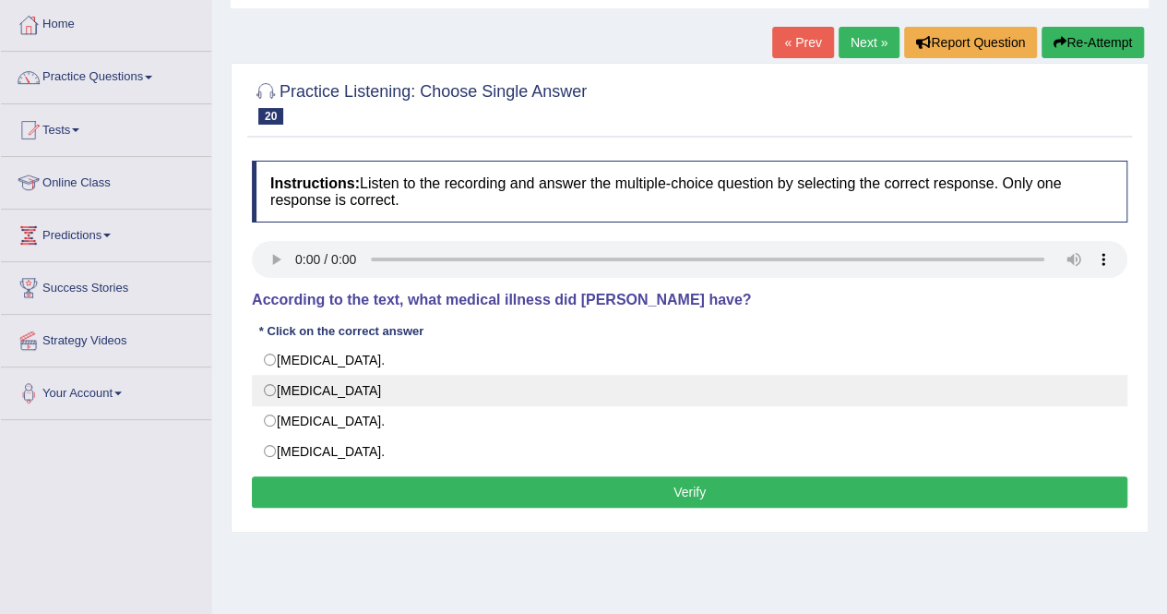
click at [332, 386] on label "Neuromyelitis optica" at bounding box center [690, 390] width 876 height 31
radio input "true"
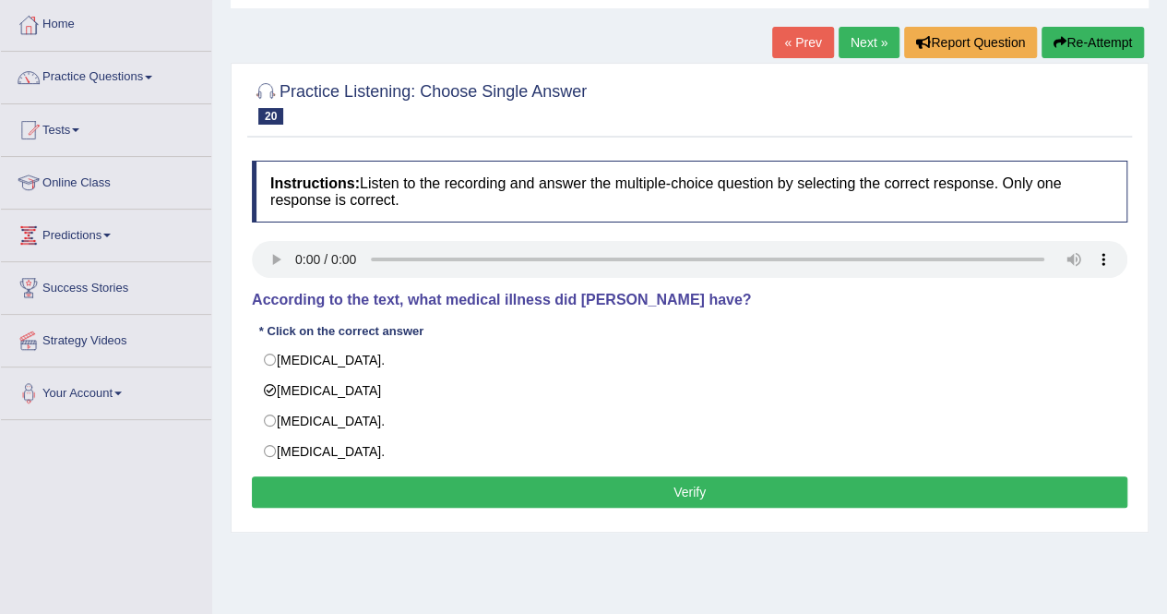
click at [388, 483] on button "Verify" at bounding box center [690, 491] width 876 height 31
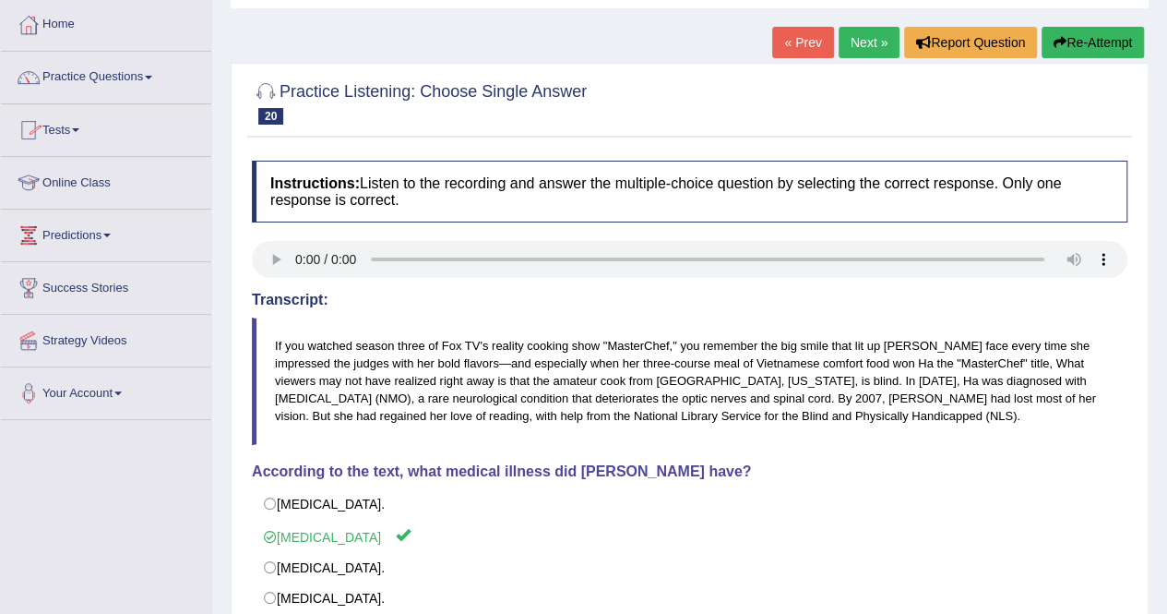
click at [150, 78] on link "Practice Questions" at bounding box center [106, 75] width 210 height 46
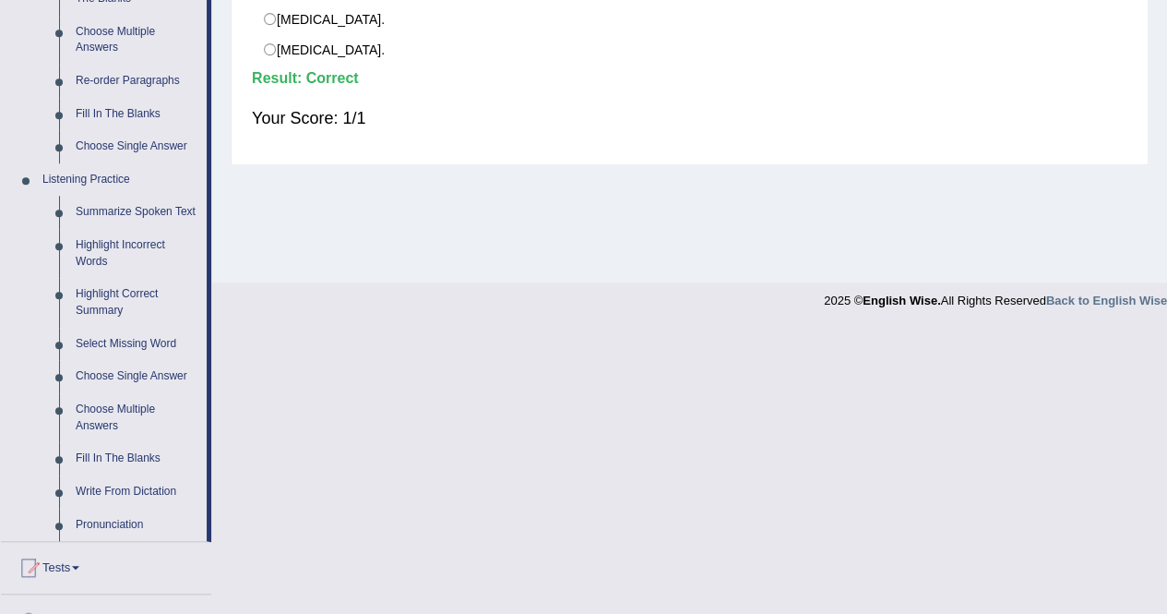
scroll to position [738, 0]
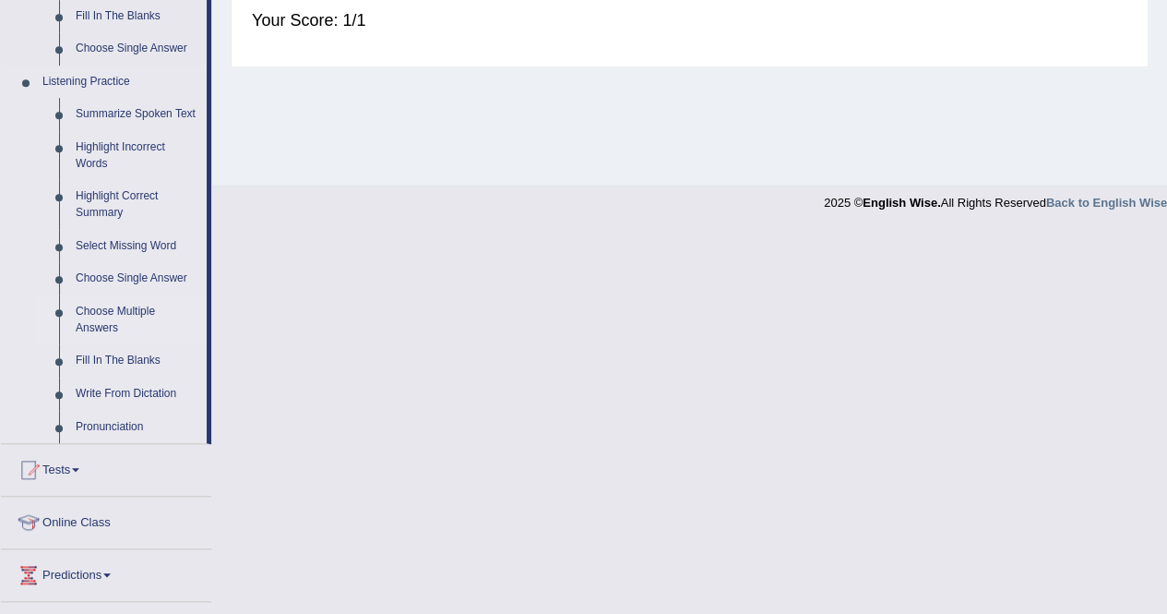
click at [80, 314] on link "Choose Multiple Answers" at bounding box center [136, 319] width 139 height 49
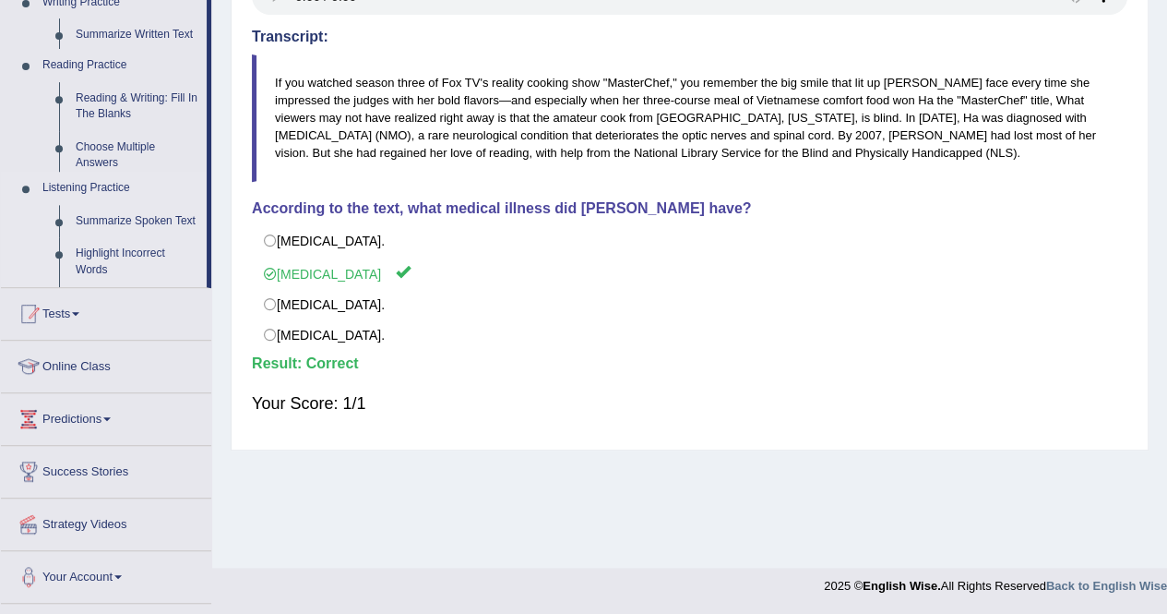
scroll to position [354, 0]
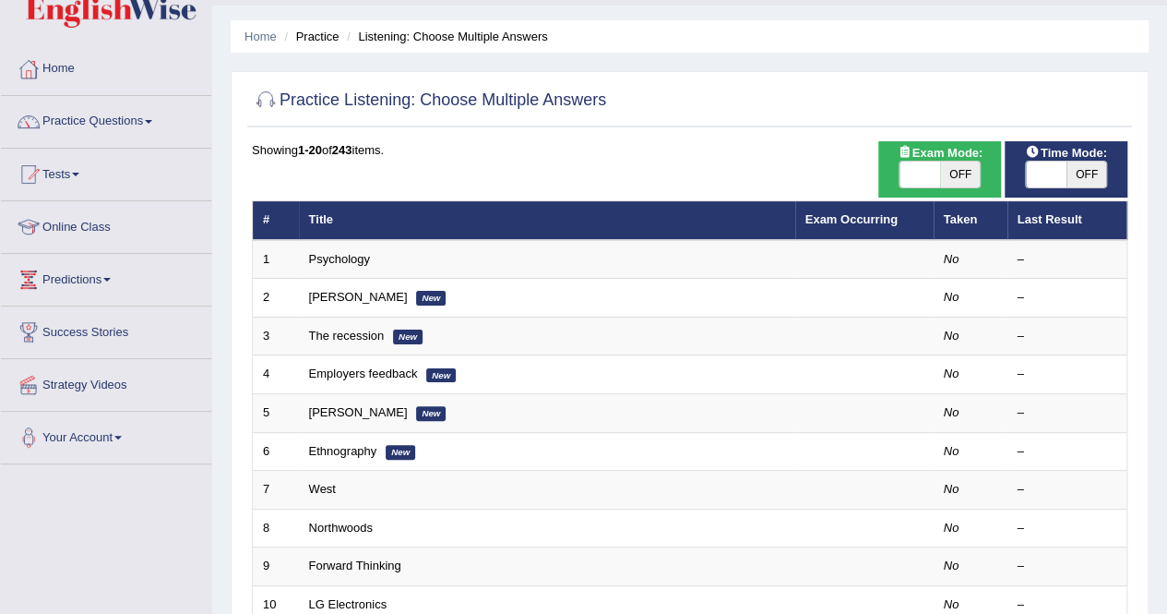
scroll to position [45, 0]
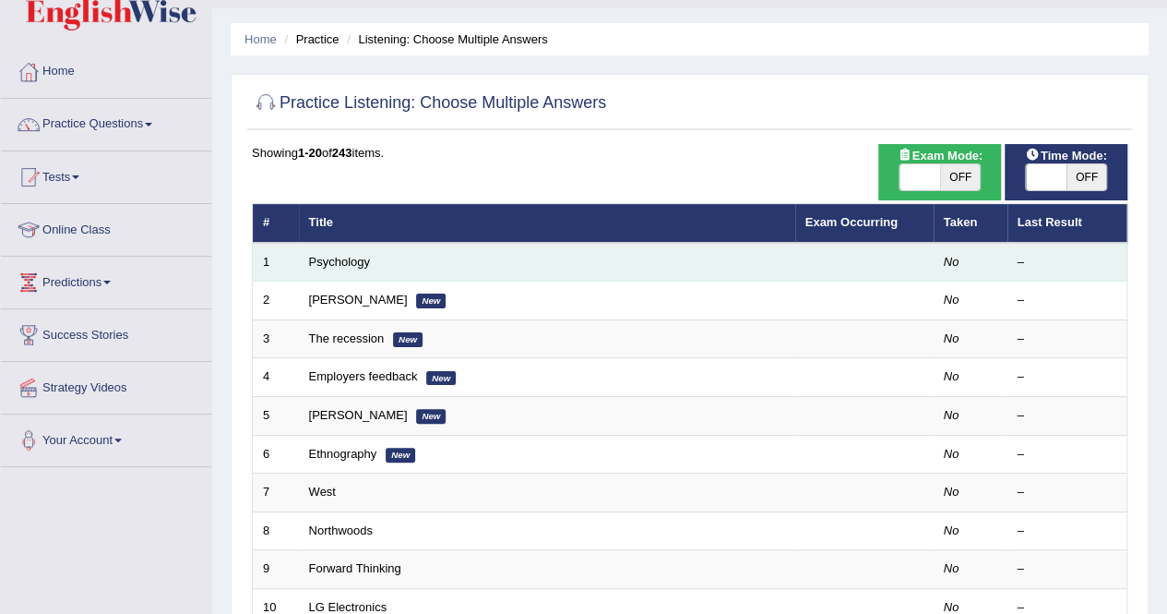
click at [321, 248] on td "Psychology" at bounding box center [547, 262] width 496 height 39
click at [332, 263] on link "Psychology" at bounding box center [339, 262] width 61 height 14
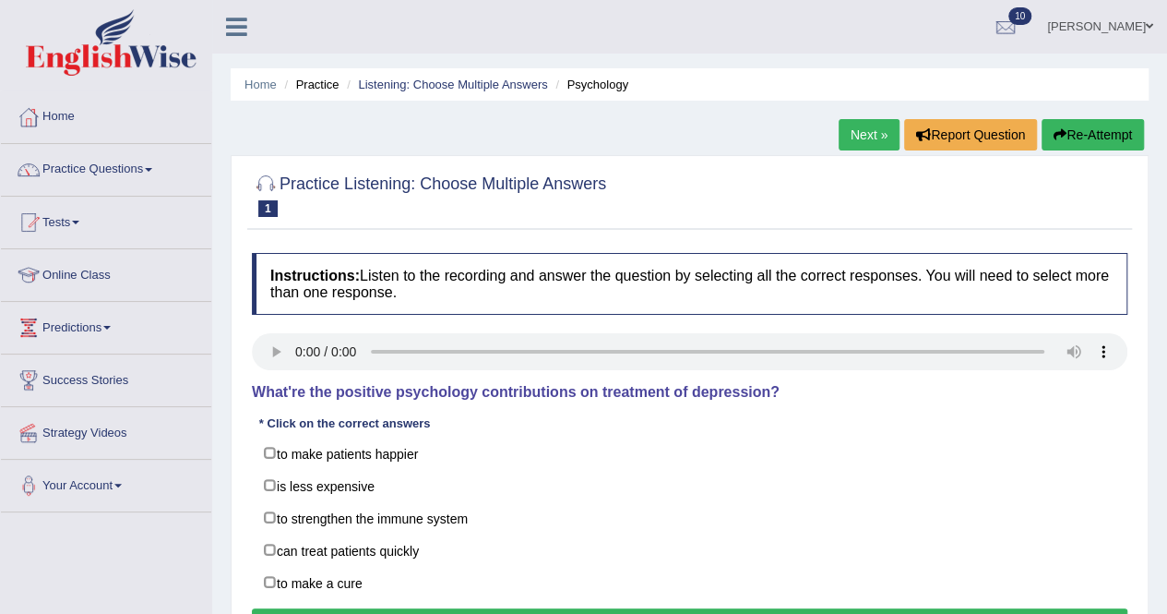
scroll to position [92, 0]
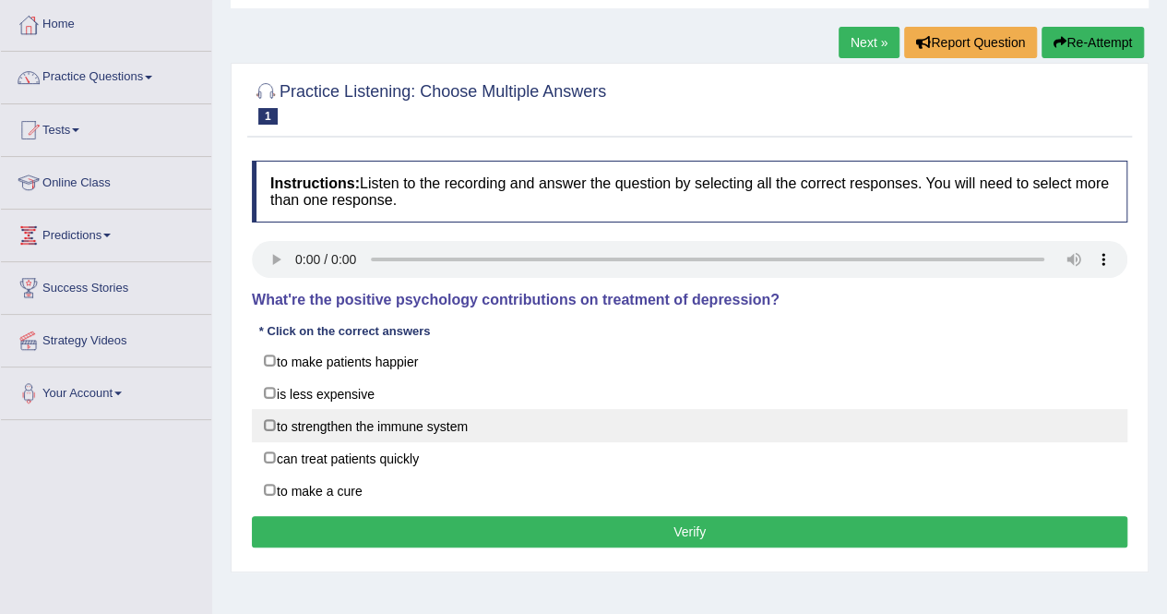
click at [354, 420] on label "to strengthen the immune system" at bounding box center [690, 425] width 876 height 33
checkbox input "true"
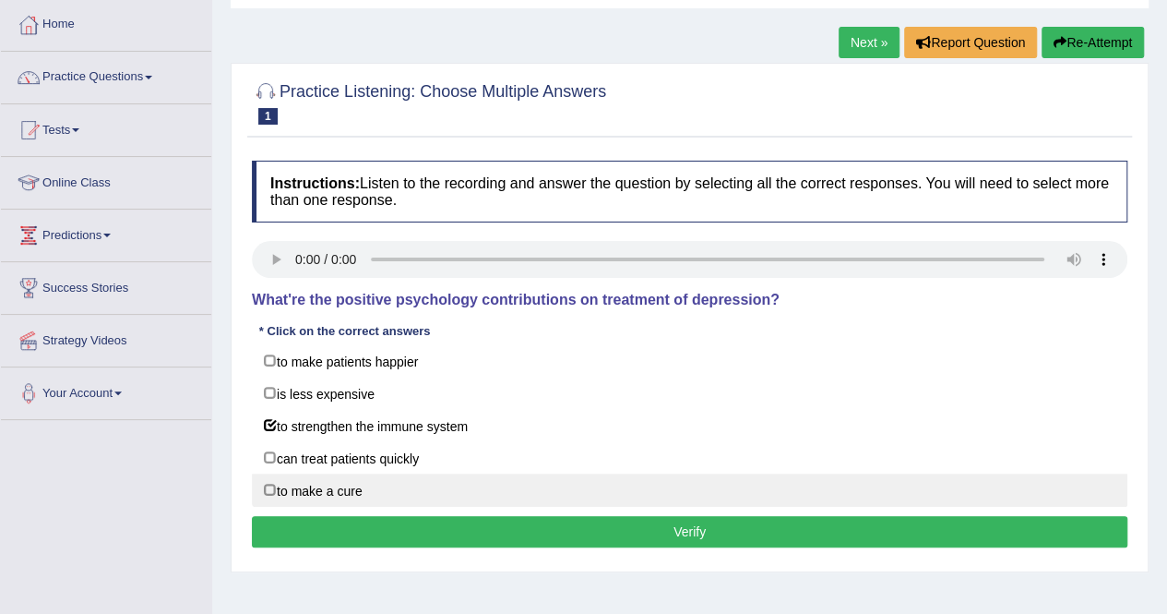
click at [293, 487] on label "to make a cure" at bounding box center [690, 489] width 876 height 33
checkbox input "true"
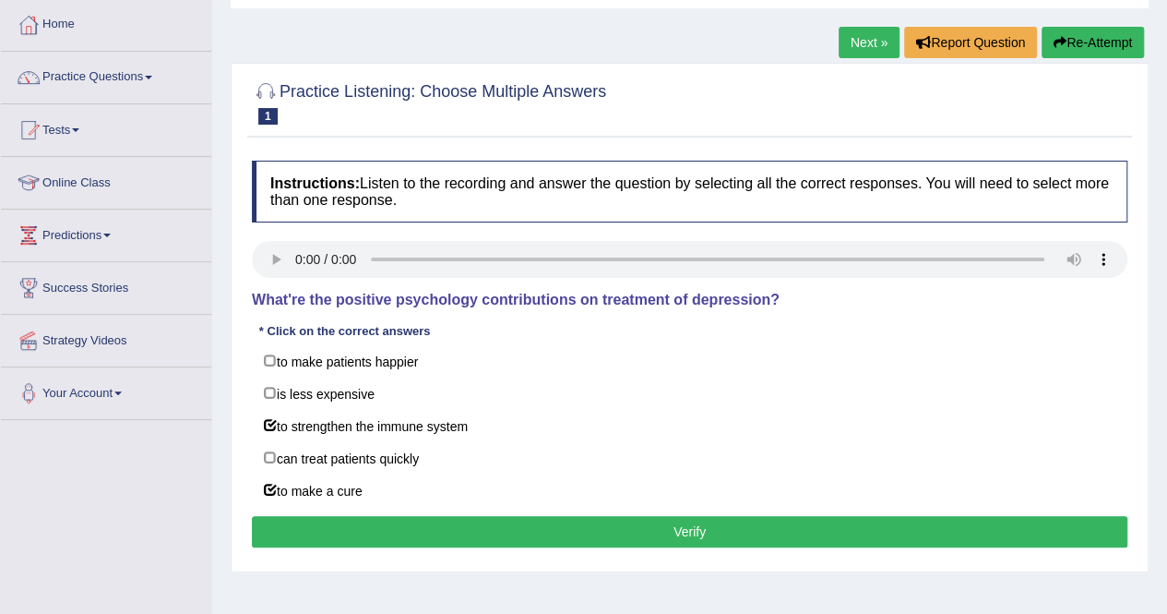
click at [377, 516] on button "Verify" at bounding box center [690, 531] width 876 height 31
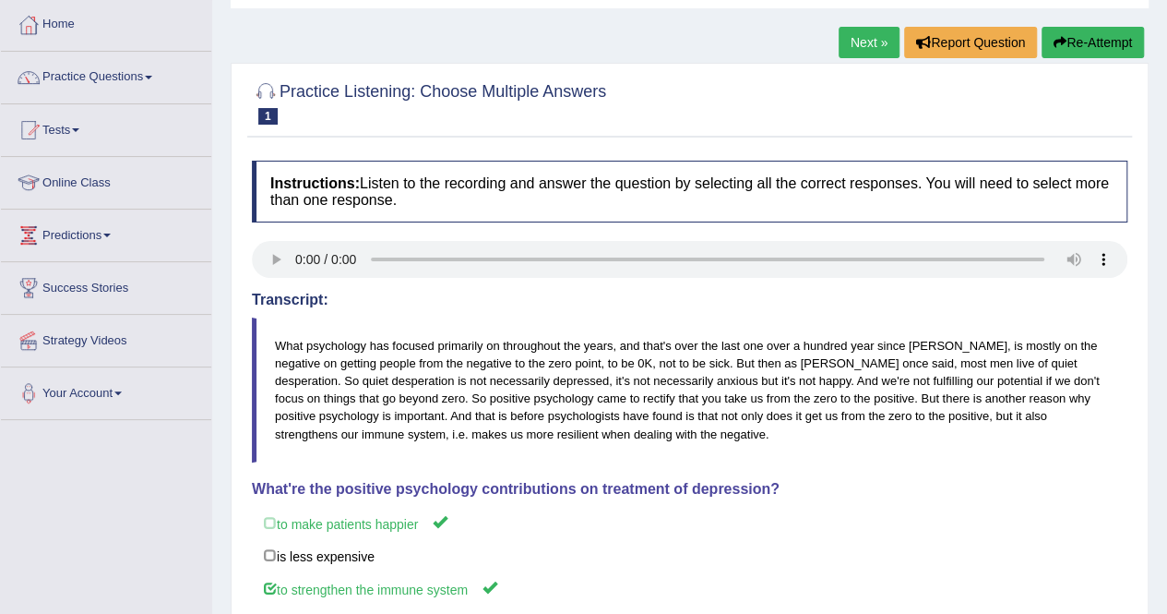
click at [857, 37] on link "Next »" at bounding box center [869, 42] width 61 height 31
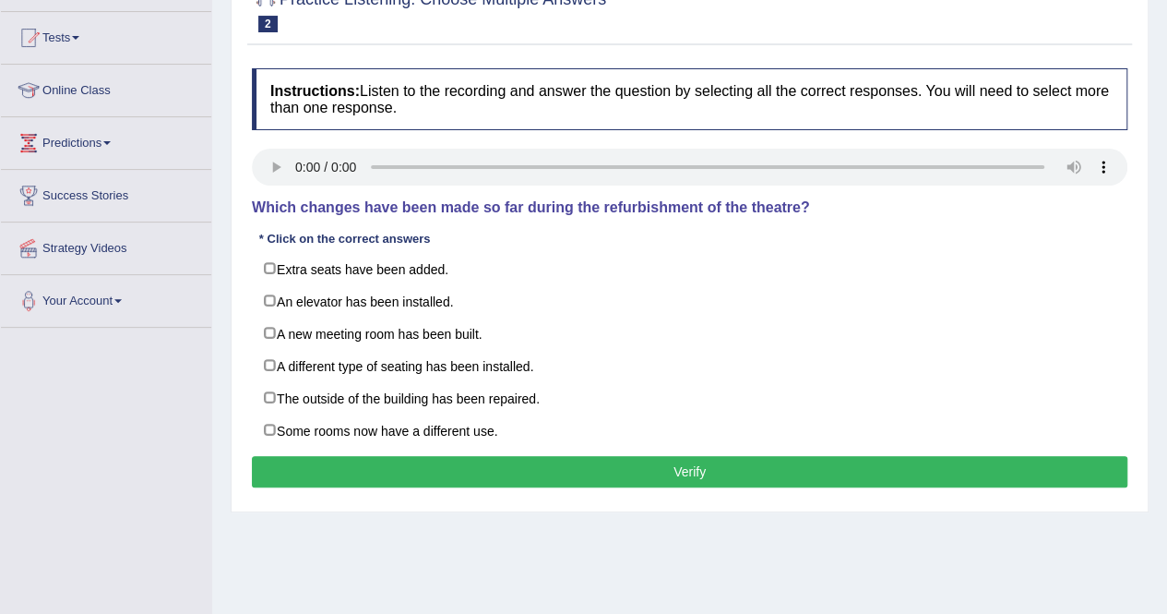
scroll to position [185, 0]
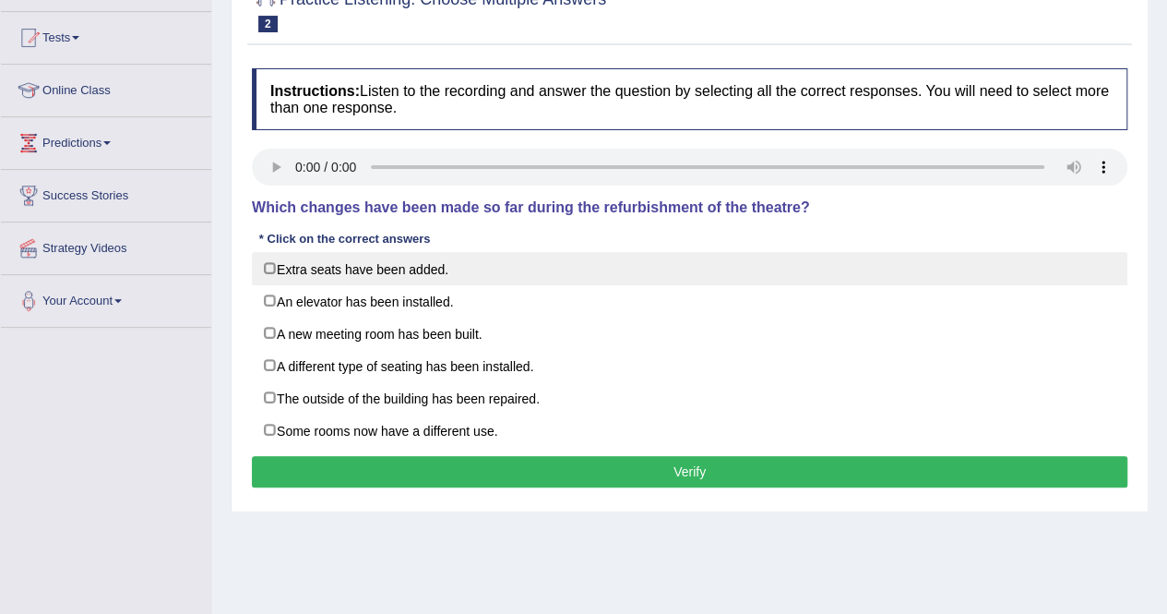
click at [269, 265] on label "Extra seats have been added." at bounding box center [690, 268] width 876 height 33
checkbox input "true"
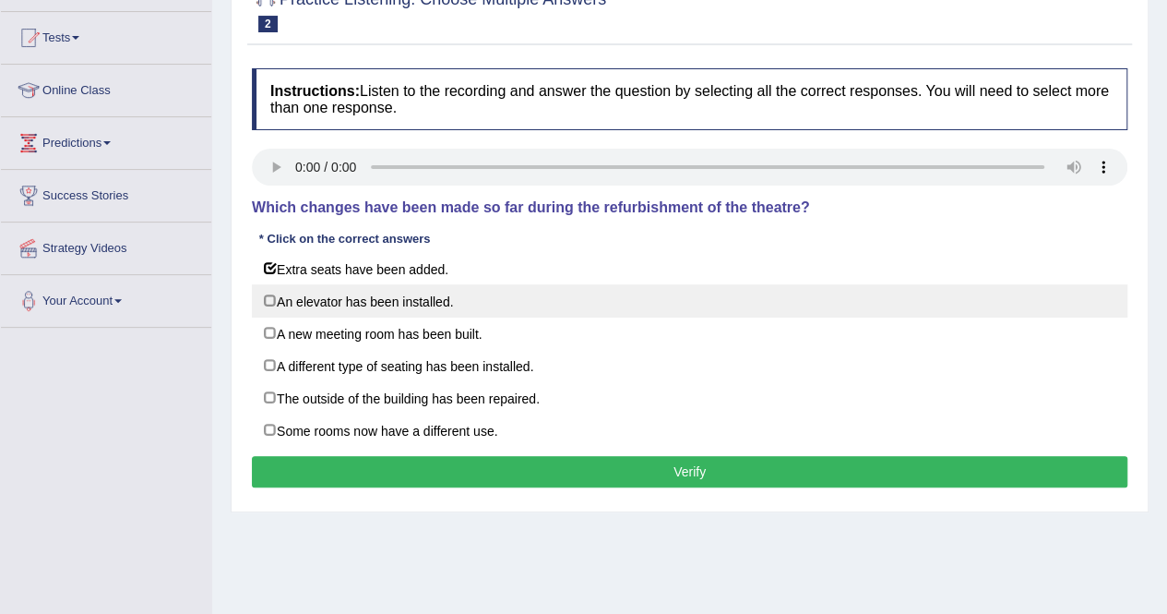
drag, startPoint x: 262, startPoint y: 291, endPoint x: 261, endPoint y: 300, distance: 9.3
click at [262, 293] on label "An elevator has been installed." at bounding box center [690, 300] width 876 height 33
checkbox input "true"
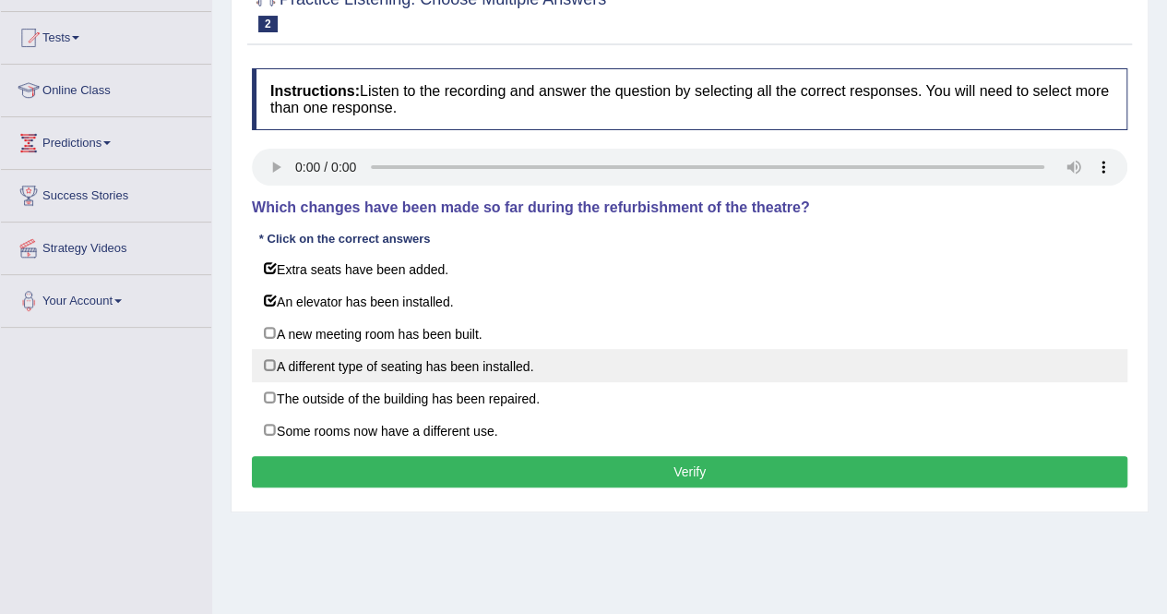
drag, startPoint x: 257, startPoint y: 329, endPoint x: 258, endPoint y: 353, distance: 24.1
click at [258, 352] on div "Extra seats have been added. An elevator has been installed. A new meeting room…" at bounding box center [690, 349] width 876 height 195
click at [264, 352] on label "A different type of seating has been installed." at bounding box center [690, 365] width 876 height 33
checkbox input "true"
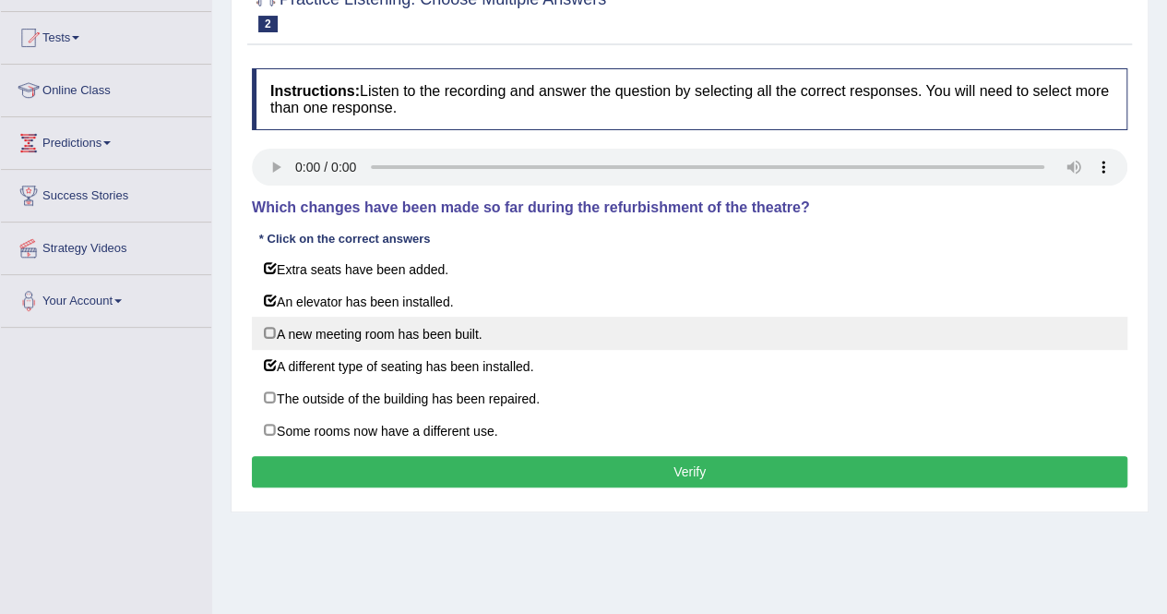
click at [275, 321] on label "A new meeting room has been built." at bounding box center [690, 333] width 876 height 33
checkbox input "true"
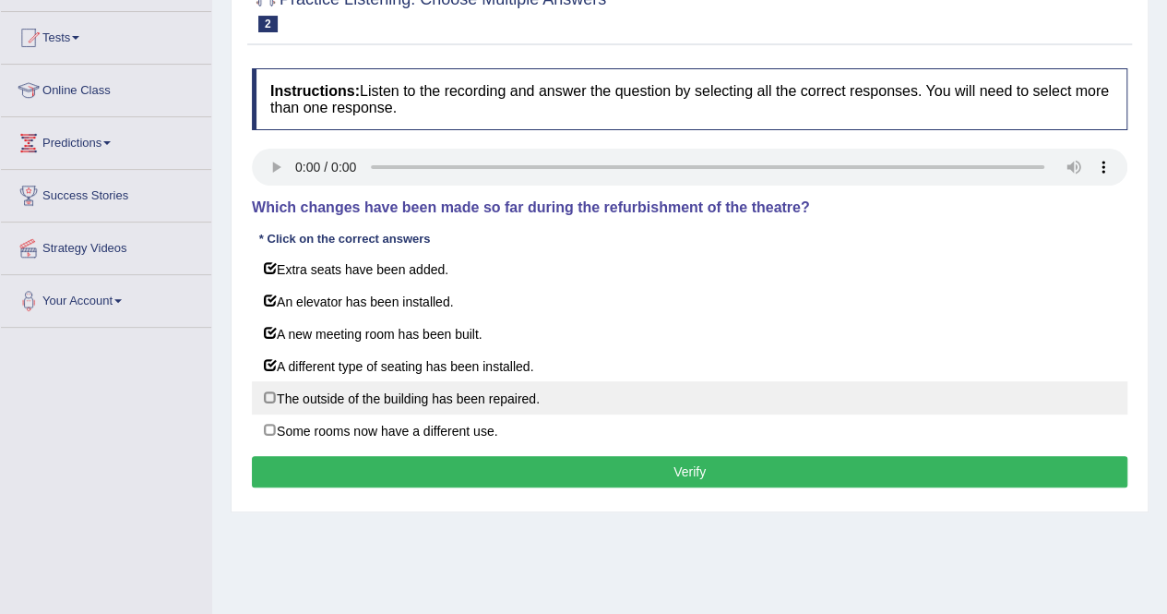
drag, startPoint x: 268, startPoint y: 377, endPoint x: 268, endPoint y: 394, distance: 16.6
click at [268, 394] on div "Extra seats have been added. An elevator has been installed. A new meeting room…" at bounding box center [690, 349] width 876 height 195
click at [269, 400] on label "The outside of the building has been repaired." at bounding box center [690, 397] width 876 height 33
checkbox input "true"
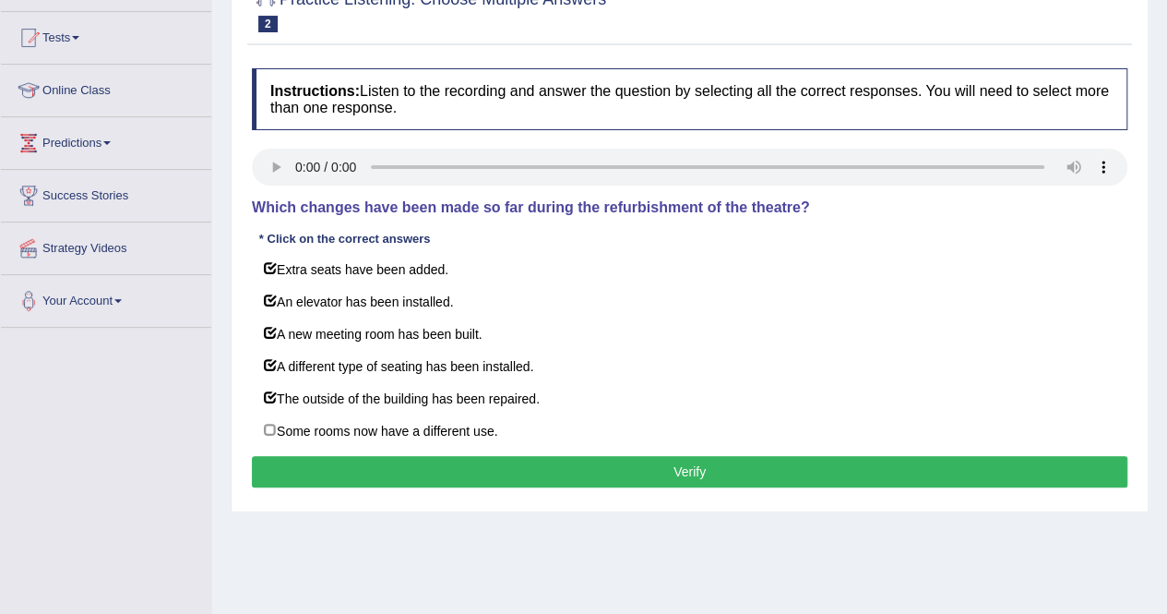
drag, startPoint x: 268, startPoint y: 420, endPoint x: 271, endPoint y: 443, distance: 23.4
click at [271, 443] on div "Instructions: Listen to the recording and answer the question by selecting all …" at bounding box center [689, 280] width 885 height 443
drag, startPoint x: 277, startPoint y: 419, endPoint x: 273, endPoint y: 449, distance: 30.7
click at [277, 424] on label "Some rooms now have a different use." at bounding box center [690, 429] width 876 height 33
checkbox input "true"
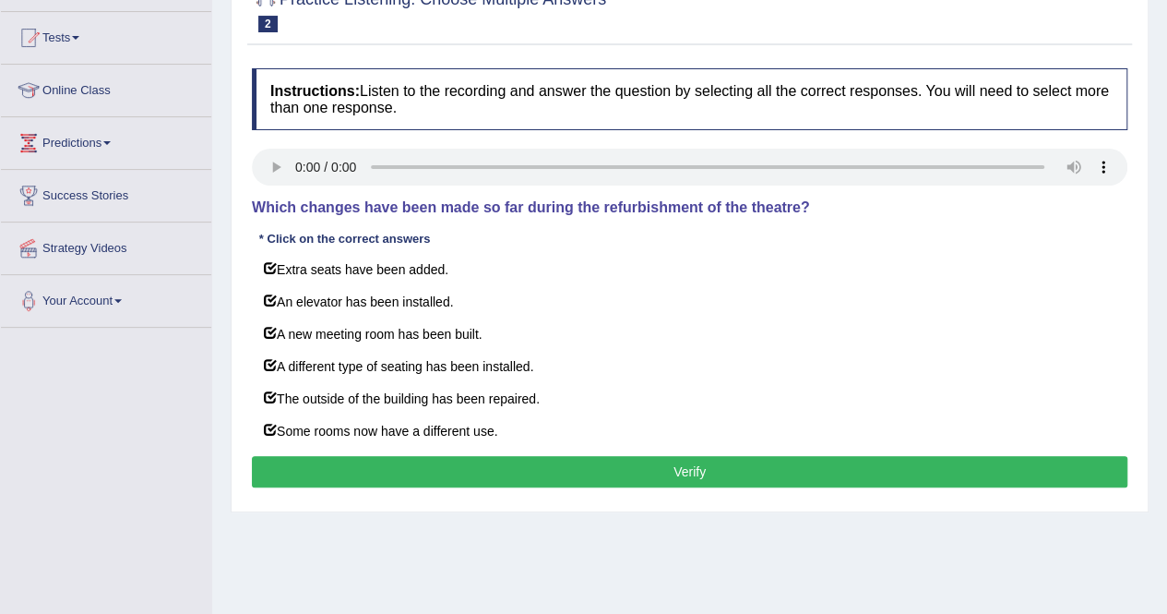
click at [275, 451] on div "Instructions: Listen to the recording and answer the question by selecting all …" at bounding box center [689, 280] width 885 height 443
click at [279, 466] on button "Verify" at bounding box center [690, 471] width 876 height 31
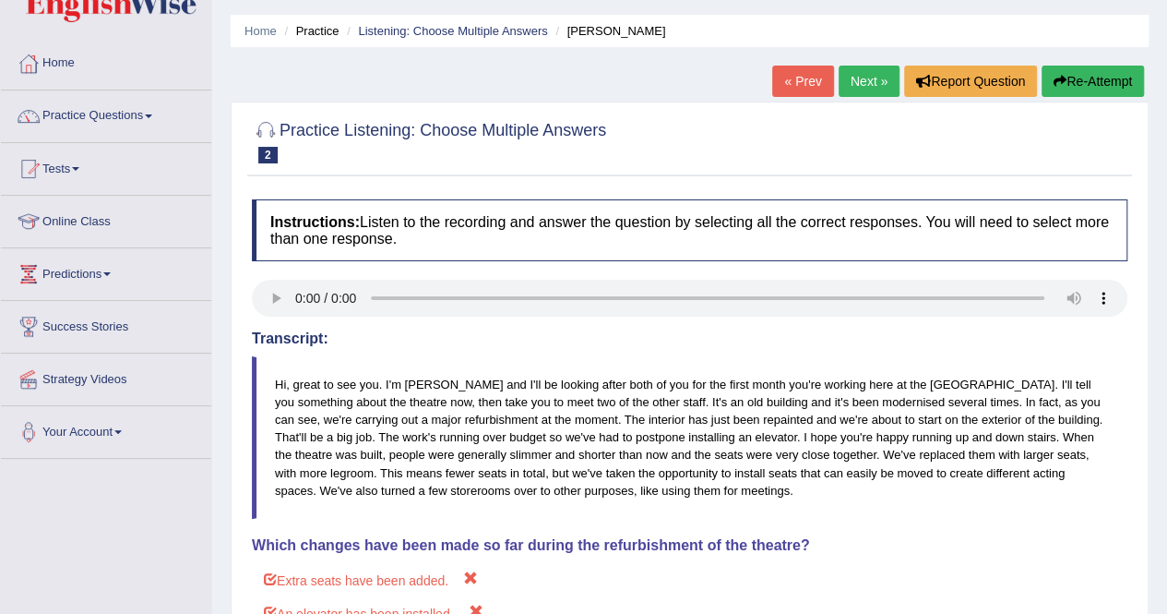
scroll to position [47, 0]
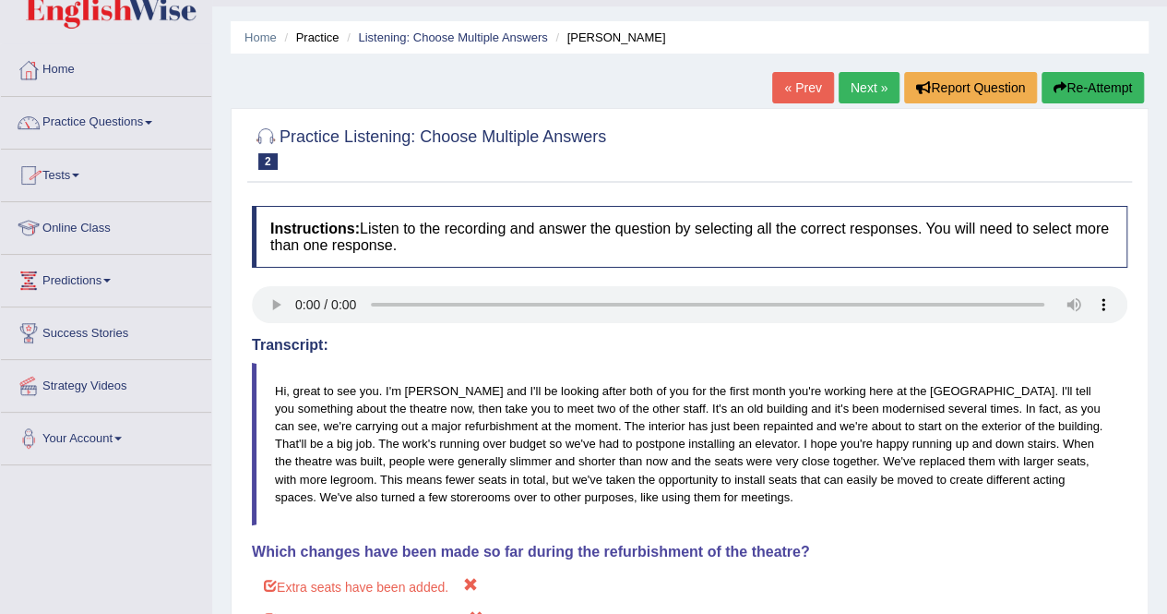
click at [161, 119] on link "Practice Questions" at bounding box center [106, 120] width 210 height 46
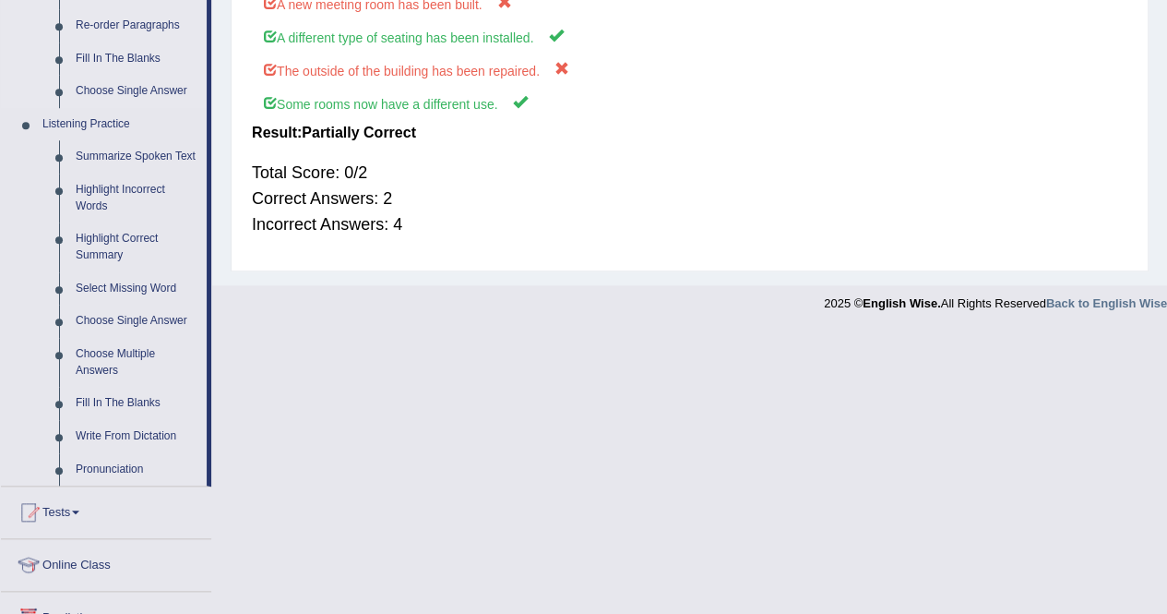
scroll to position [785, 0]
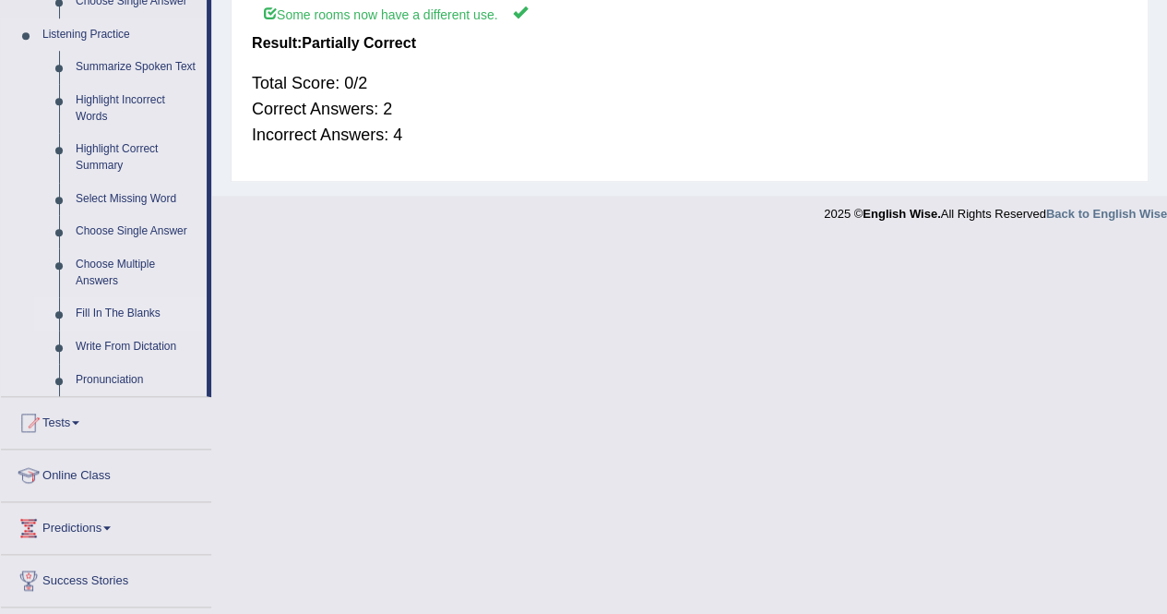
click at [83, 307] on link "Fill In The Blanks" at bounding box center [136, 313] width 139 height 33
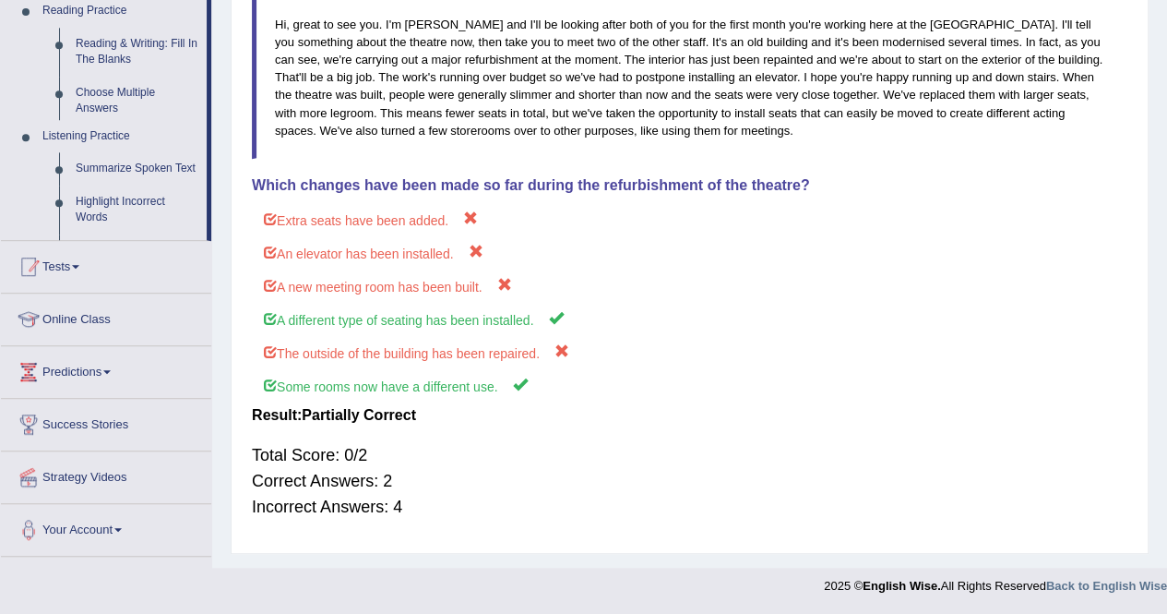
click at [83, 307] on ul "Home Practice Questions Speaking Practice Read Aloud Repeat Sentence Describe I…" at bounding box center [106, 117] width 210 height 878
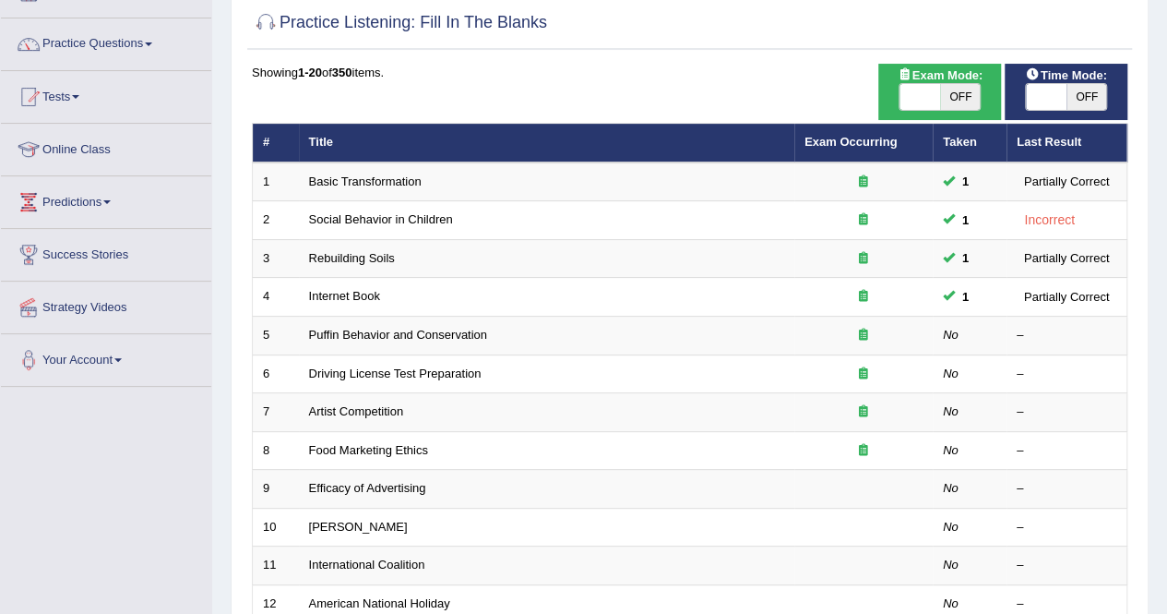
scroll to position [185, 0]
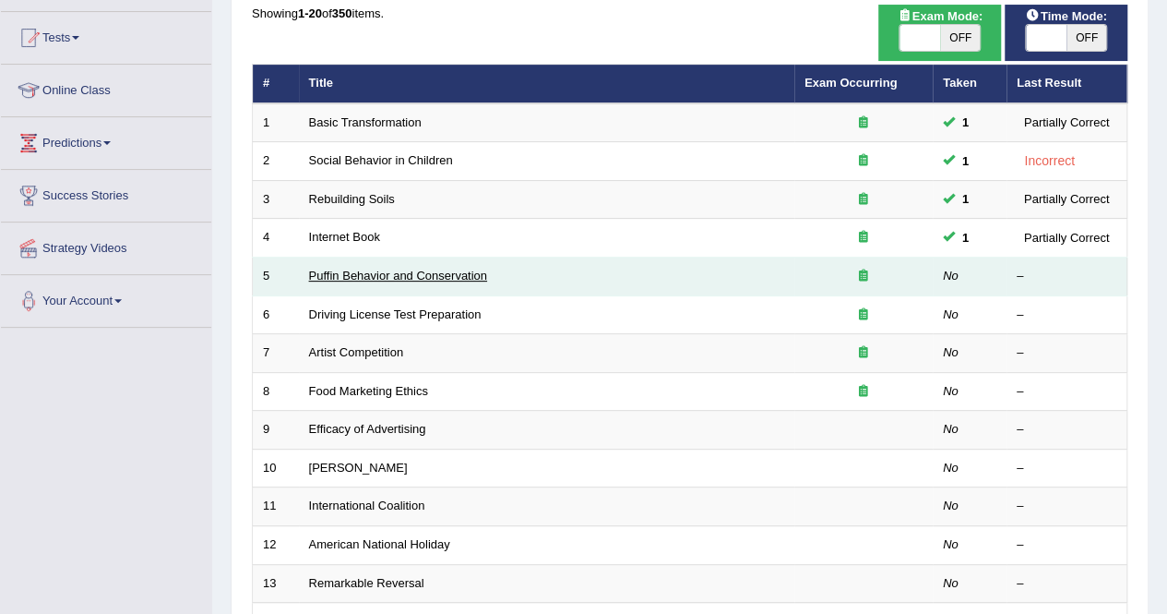
click at [349, 274] on link "Puffin Behavior and Conservation" at bounding box center [398, 276] width 178 height 14
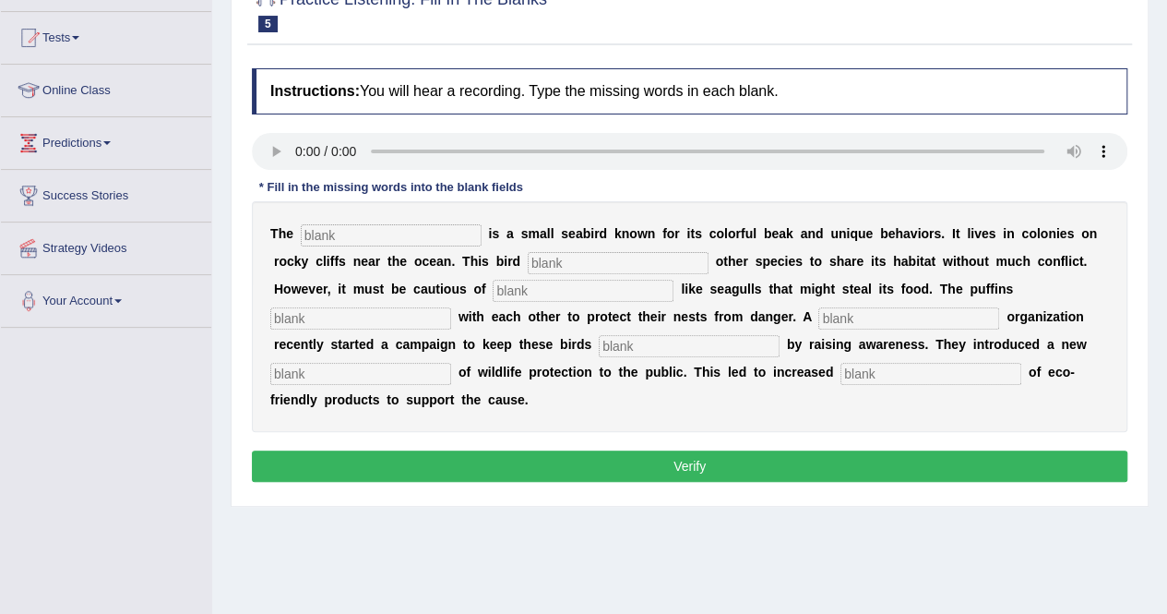
click at [335, 224] on input "text" at bounding box center [391, 235] width 181 height 22
type input "perfen"
click at [552, 313] on b "e" at bounding box center [551, 316] width 7 height 15
click at [561, 287] on input "text" at bounding box center [583, 291] width 181 height 22
click at [587, 261] on input "text" at bounding box center [618, 263] width 181 height 22
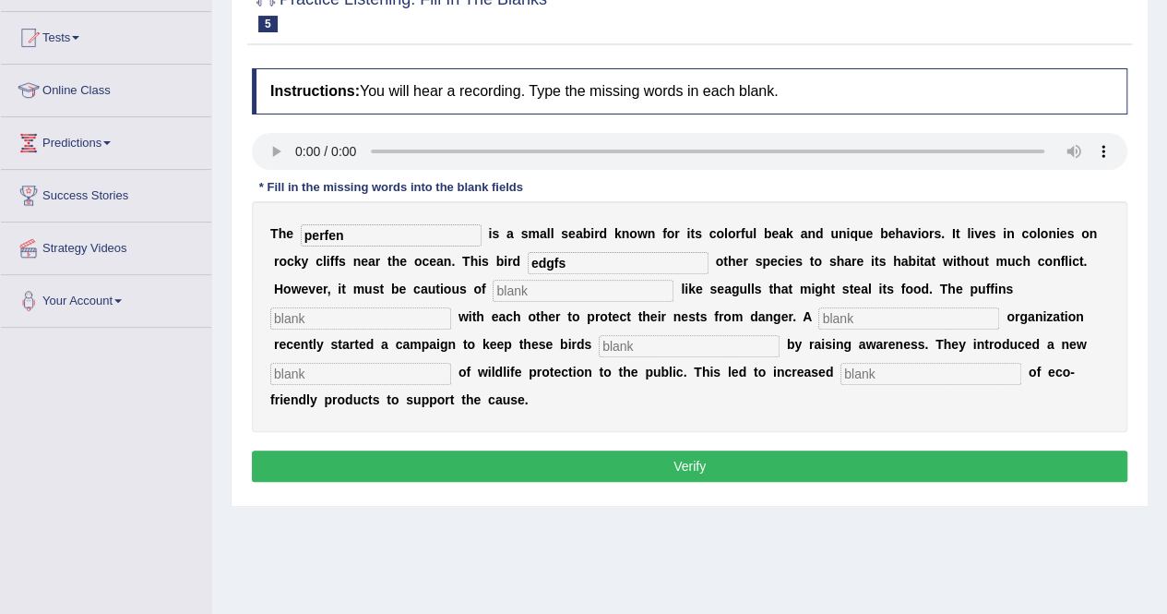
type input "edgfs"
click at [522, 285] on input "text" at bounding box center [583, 291] width 181 height 22
type input "alows"
click at [868, 322] on input "text" at bounding box center [908, 318] width 181 height 22
type input "brade rs"
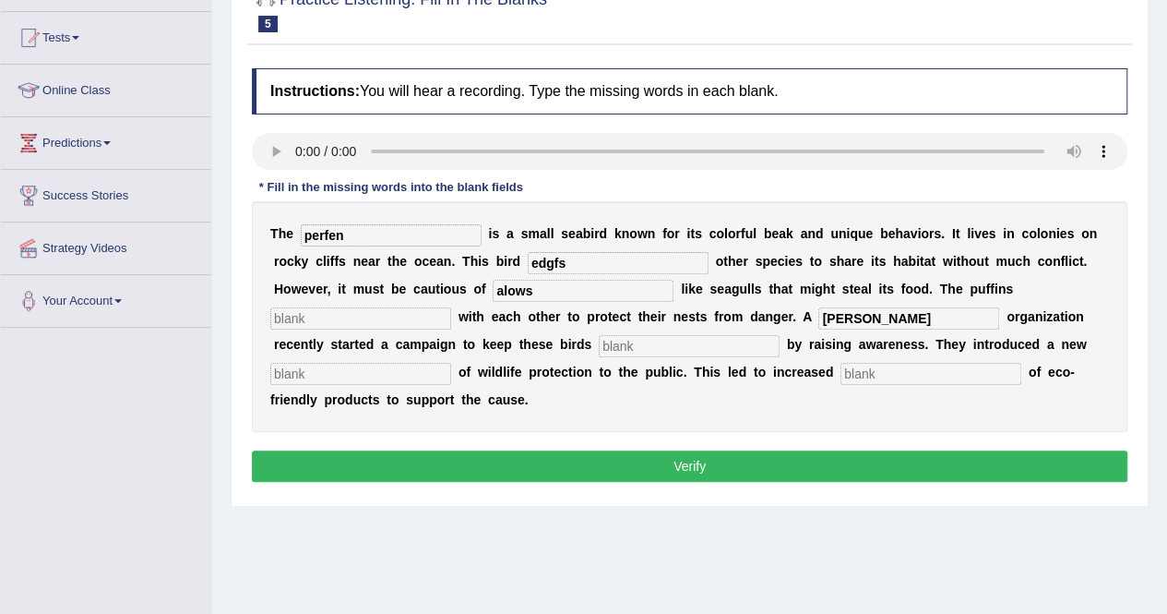
drag, startPoint x: 610, startPoint y: 328, endPoint x: 621, endPoint y: 352, distance: 26.4
click at [621, 352] on div "T h e perfen i s a s m a l l s e a b i r d k n o w n f o r i t s c o l o r f u …" at bounding box center [690, 316] width 876 height 231
click at [622, 352] on input "text" at bounding box center [689, 346] width 181 height 22
click at [873, 375] on input "text" at bounding box center [931, 374] width 181 height 22
type input "conception"
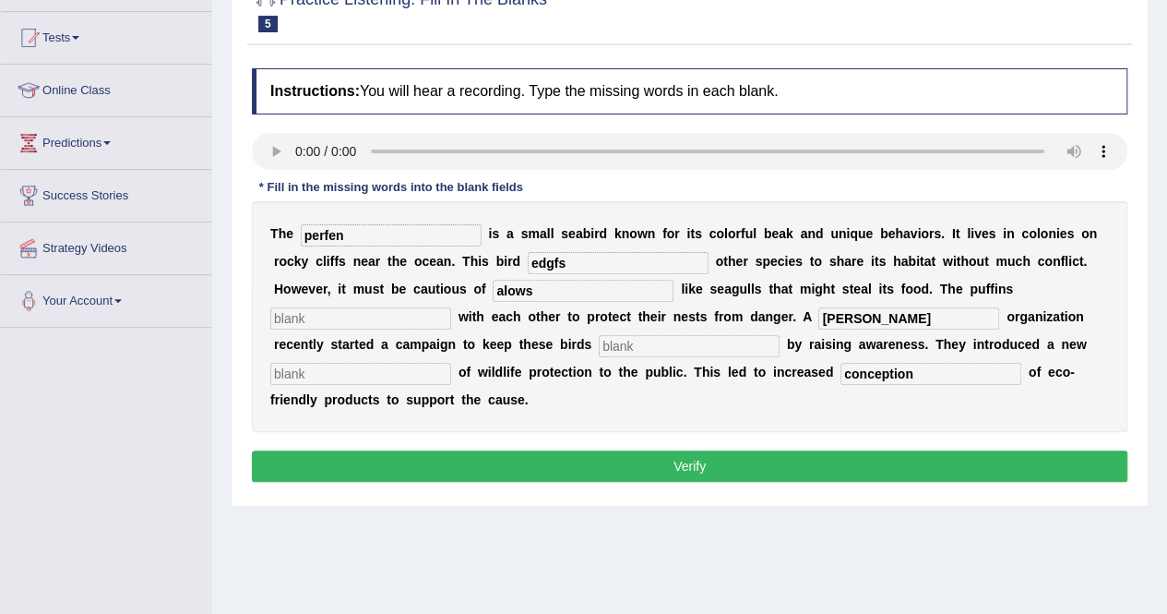
drag, startPoint x: 336, startPoint y: 320, endPoint x: 339, endPoint y: 310, distance: 10.5
click at [338, 313] on input "text" at bounding box center [360, 318] width 181 height 22
type input "rgyh"
click at [640, 352] on input "text" at bounding box center [689, 346] width 181 height 22
type input "ygrhdthg"
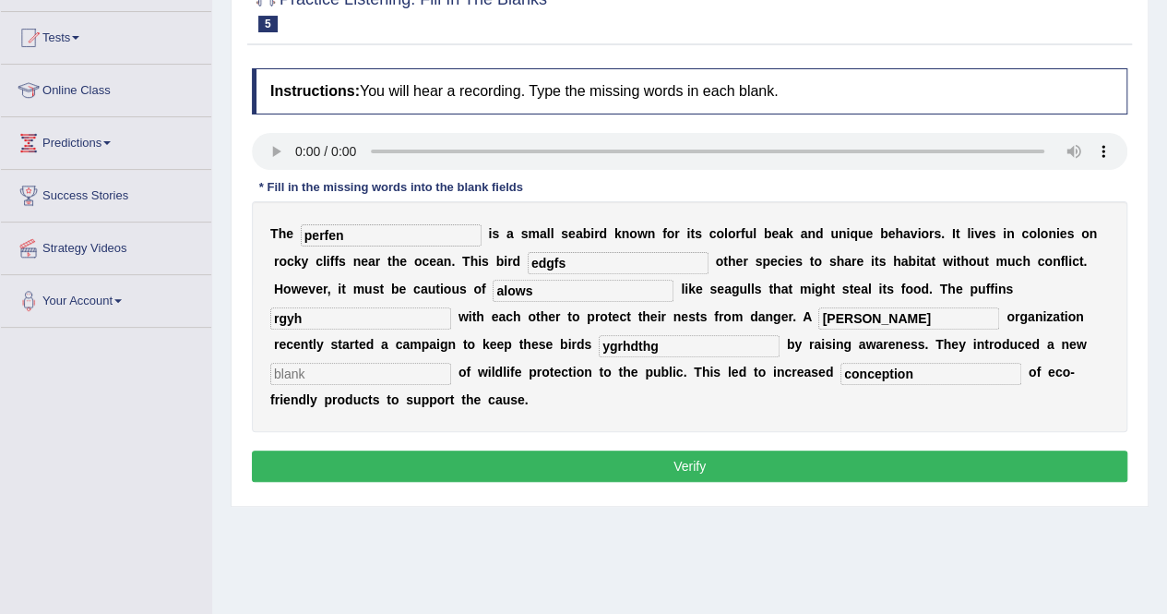
click at [393, 378] on input "text" at bounding box center [360, 374] width 181 height 22
type input "protect"
click at [479, 450] on button "Verify" at bounding box center [690, 465] width 876 height 31
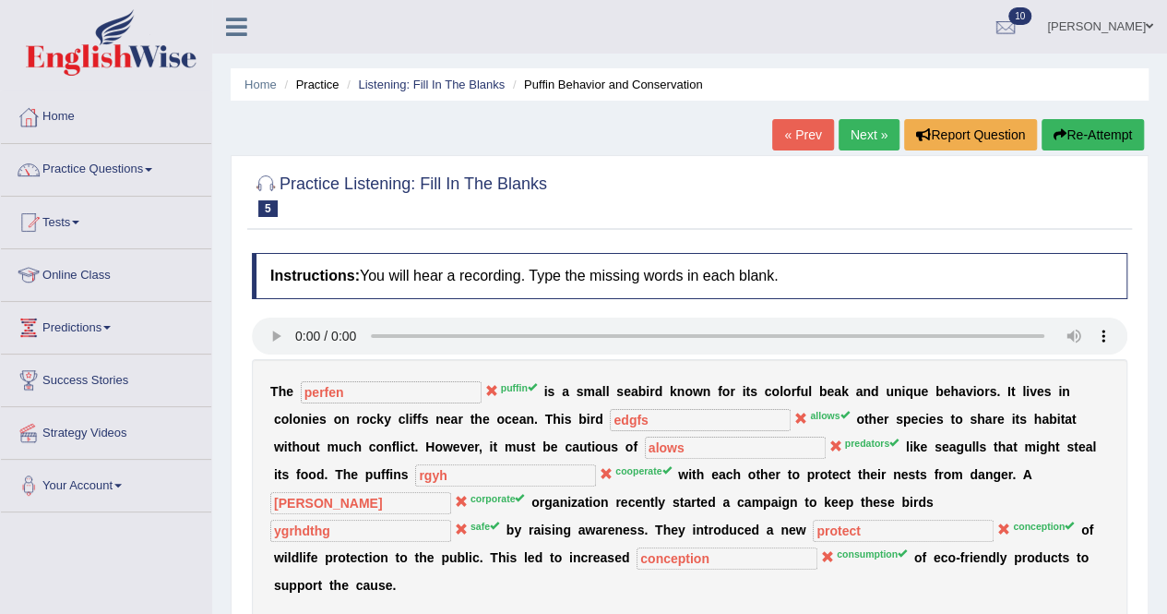
click at [869, 126] on link "Next »" at bounding box center [869, 134] width 61 height 31
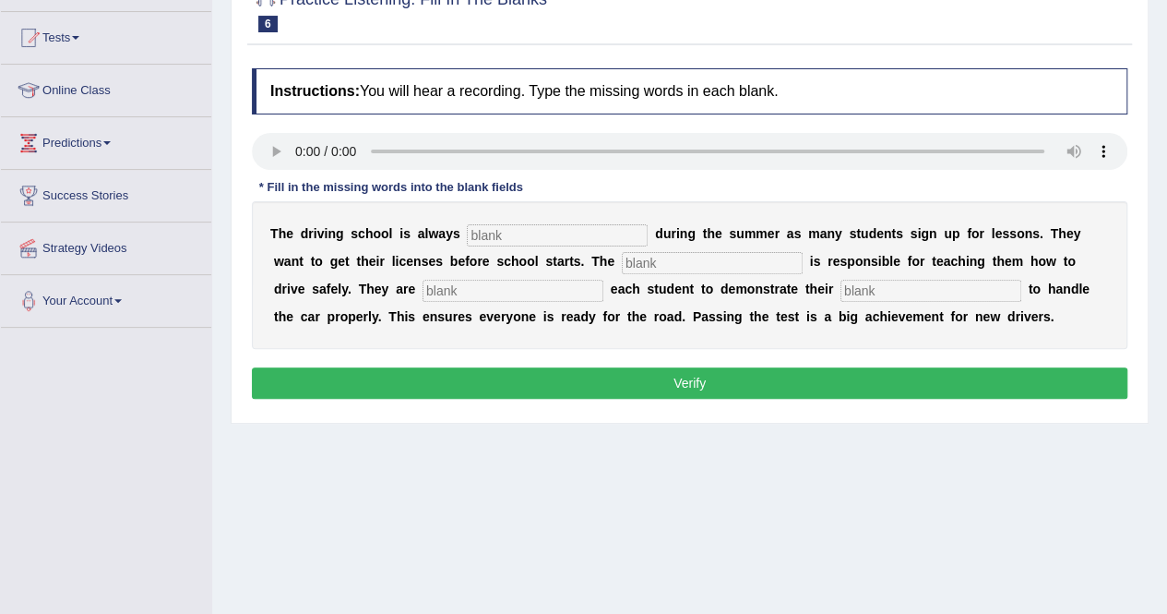
click at [491, 233] on input "text" at bounding box center [557, 235] width 181 height 22
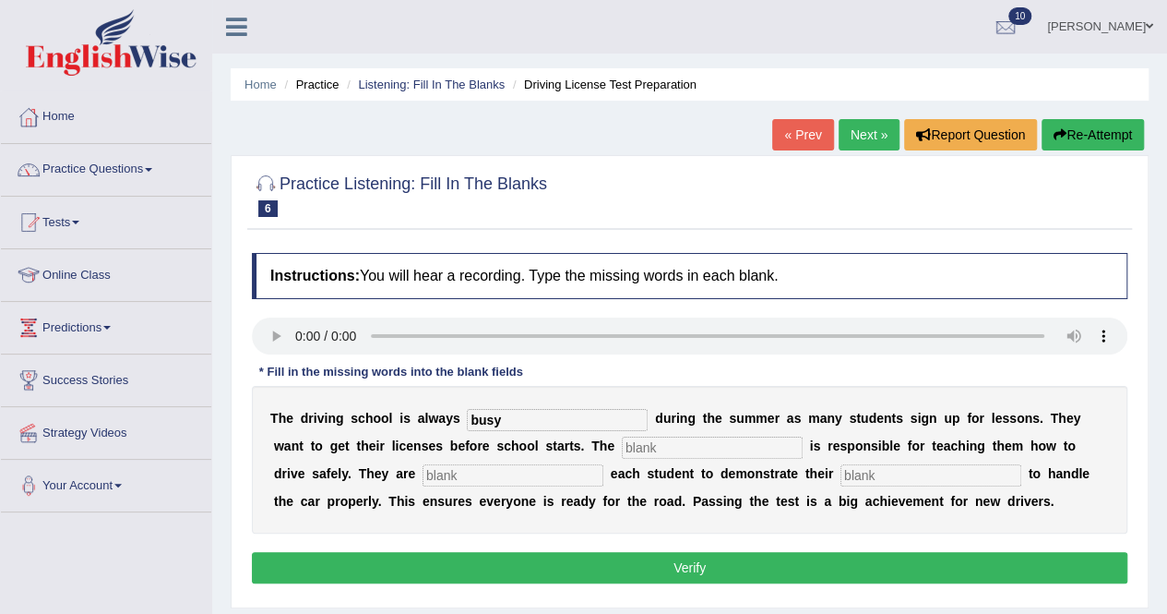
type input "busy"
click at [663, 448] on input "text" at bounding box center [712, 447] width 181 height 22
type input "instructer"
click at [500, 460] on div "T h e d r i v i n g s c h o o l i s a l w a y s busy d u r i n g t h e s u m m …" at bounding box center [690, 460] width 876 height 148
click at [476, 472] on input "text" at bounding box center [513, 475] width 181 height 22
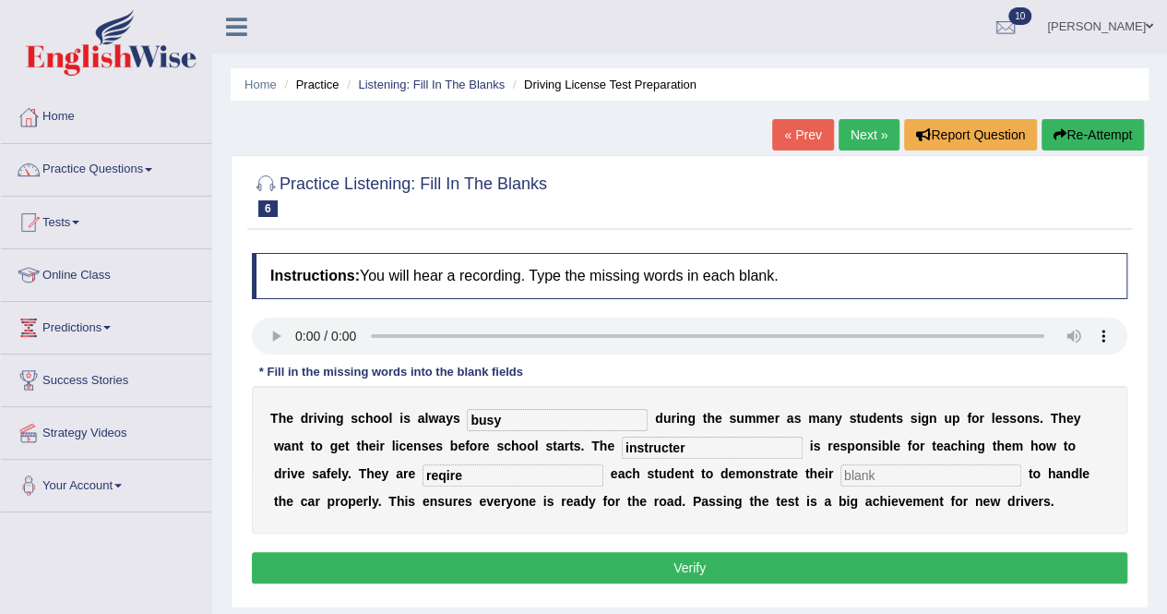
type input "reqire"
click at [877, 479] on input "text" at bounding box center [931, 475] width 181 height 22
type input "etrfsg"
click at [736, 560] on button "Verify" at bounding box center [690, 567] width 876 height 31
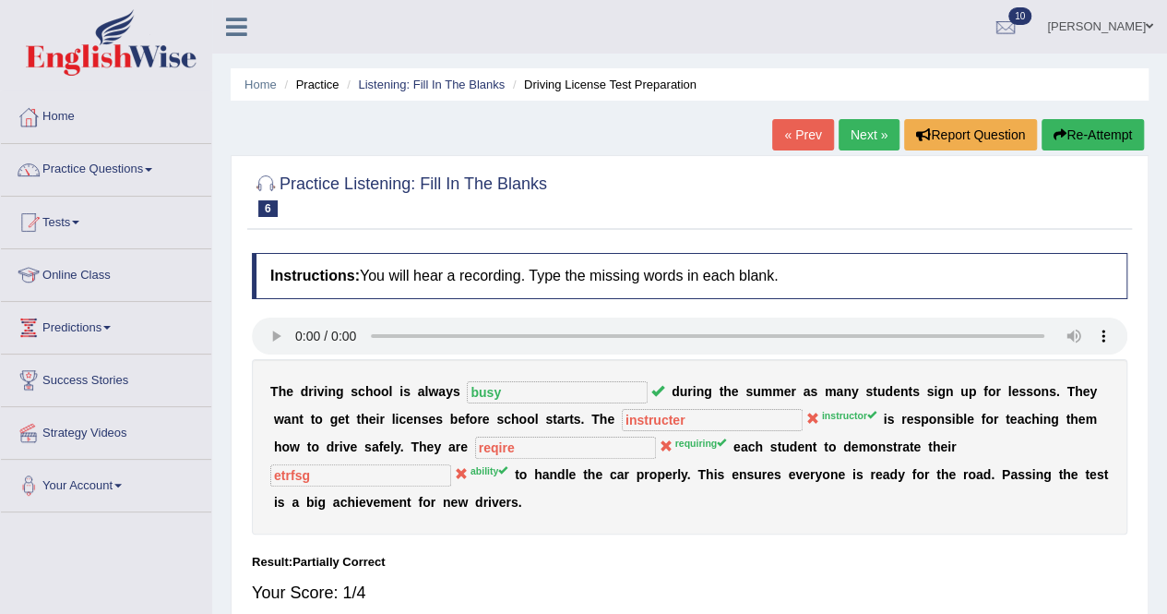
click at [871, 130] on link "Next »" at bounding box center [869, 134] width 61 height 31
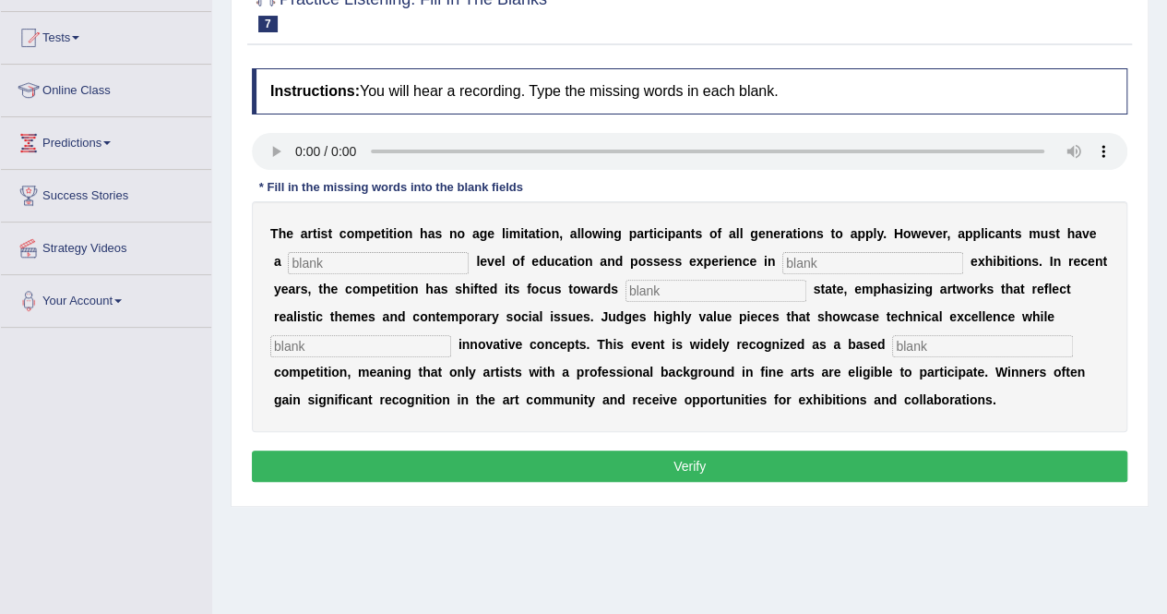
click at [345, 258] on input "text" at bounding box center [378, 263] width 181 height 22
type input "graduate"
click at [843, 263] on input "text" at bounding box center [873, 263] width 181 height 22
type input "esfd"
click at [645, 285] on input "text" at bounding box center [716, 291] width 181 height 22
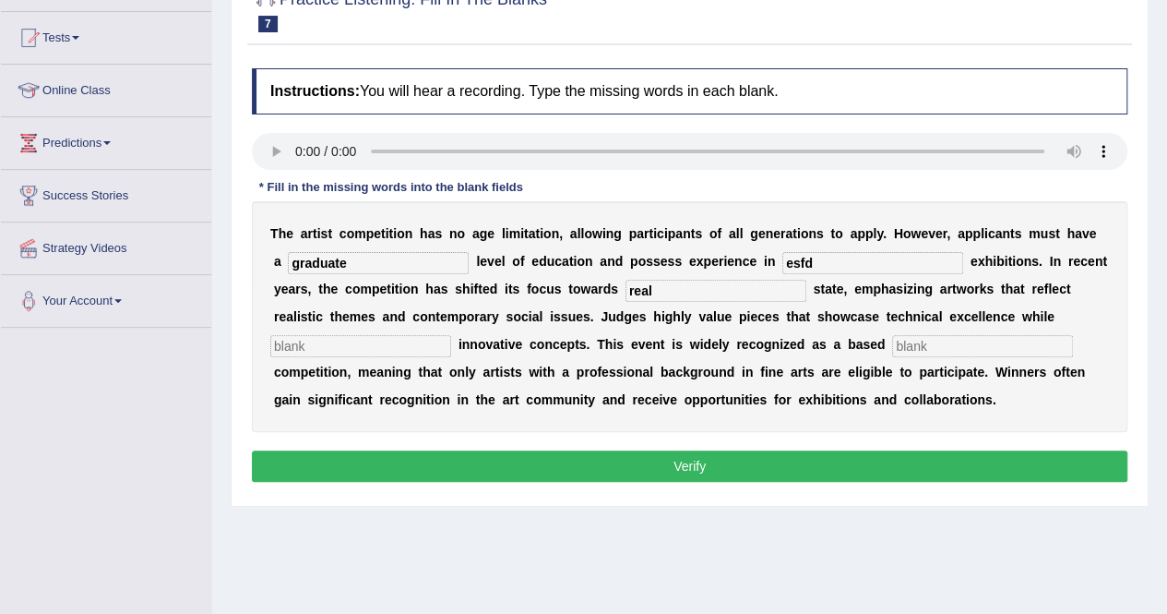
type input "real"
click at [365, 348] on input "text" at bounding box center [360, 346] width 181 height 22
type input "incoprating"
click at [949, 350] on input "text" at bounding box center [982, 346] width 181 height 22
type input "o"
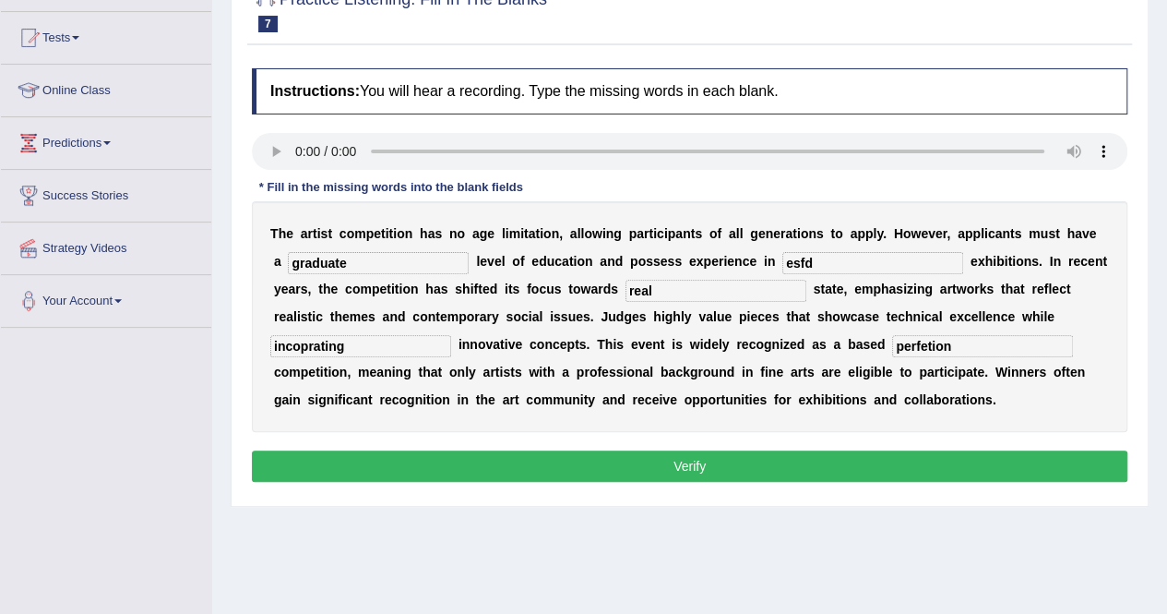
type input "perfetion"
click at [589, 460] on button "Verify" at bounding box center [690, 465] width 876 height 31
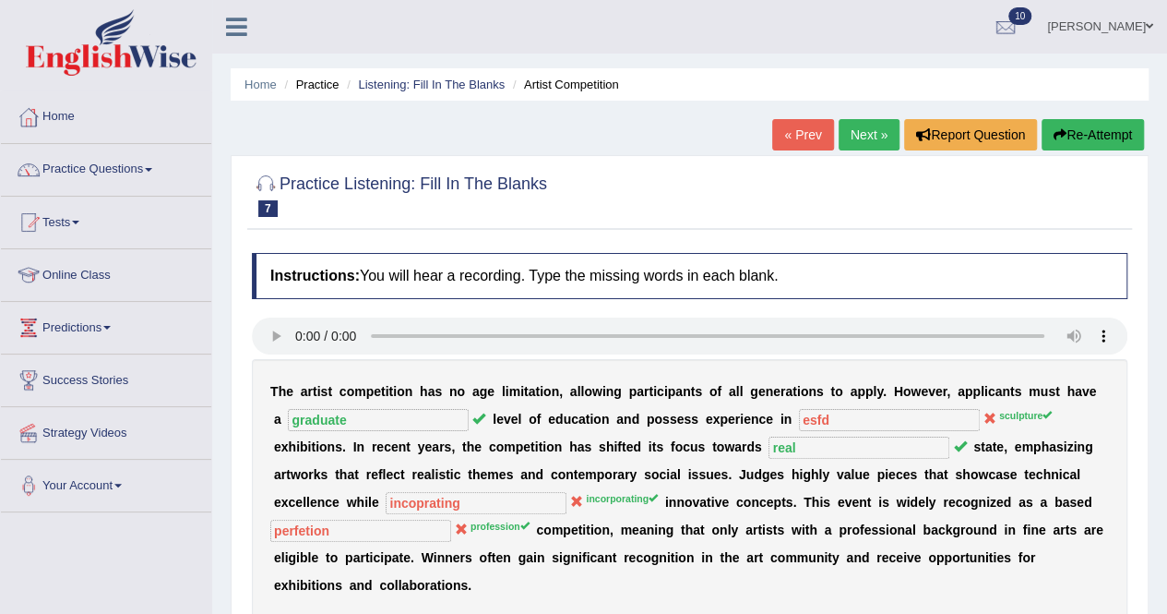
click at [846, 142] on link "Next »" at bounding box center [869, 134] width 61 height 31
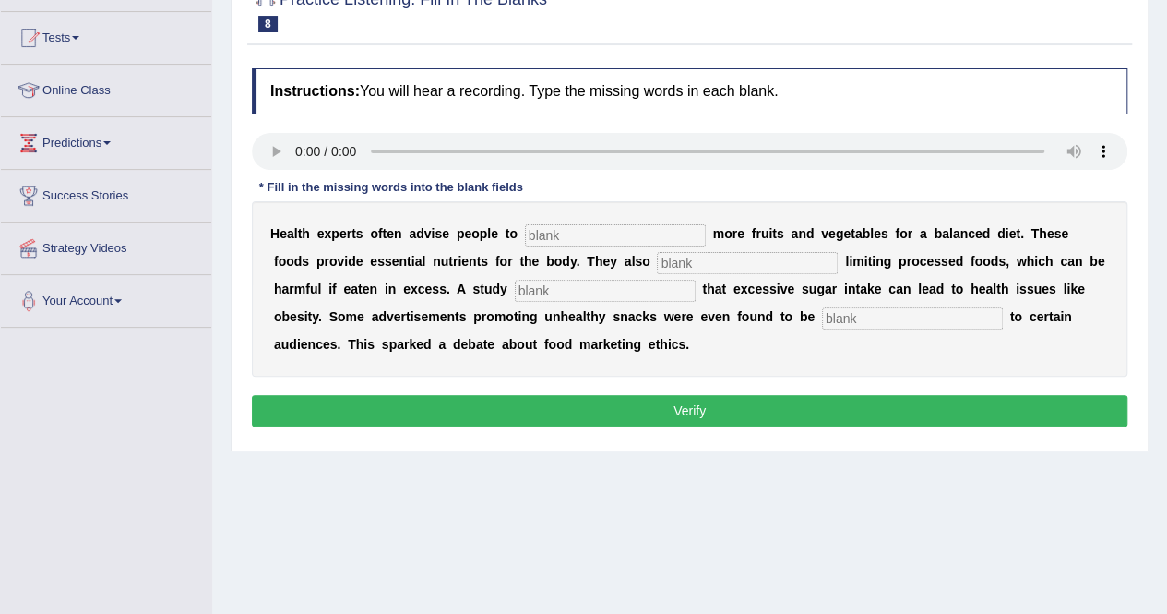
click at [583, 231] on input "text" at bounding box center [615, 235] width 181 height 22
type input "consume"
click at [670, 267] on input "text" at bounding box center [747, 263] width 181 height 22
type input "recomended"
click at [592, 293] on input "text" at bounding box center [605, 291] width 181 height 22
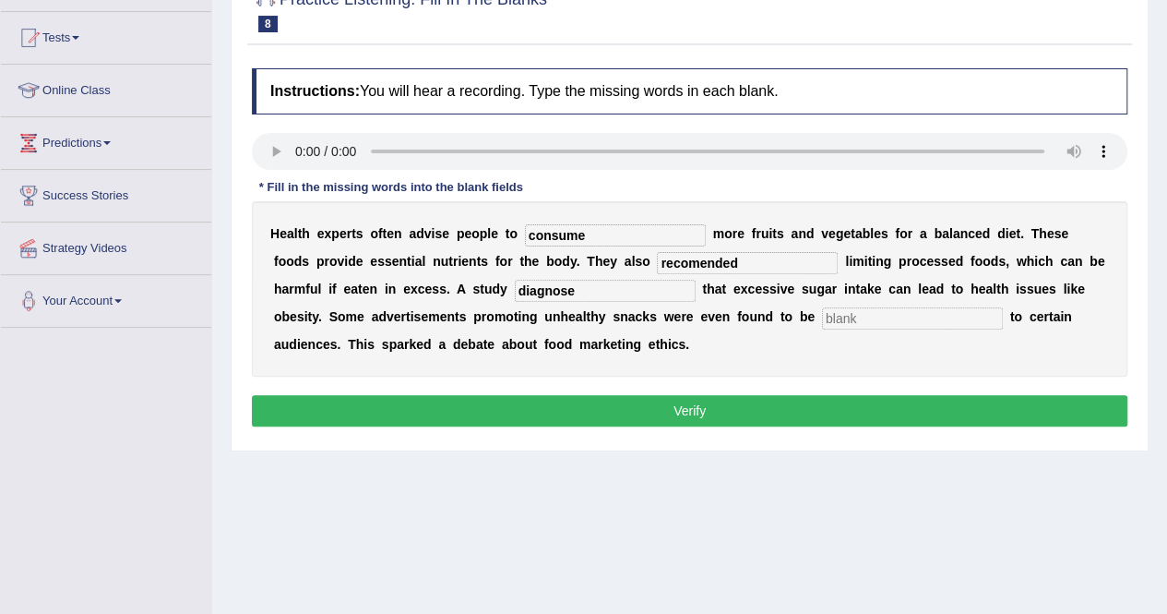
type input "diagnose"
click at [836, 326] on input "text" at bounding box center [912, 318] width 181 height 22
type input "affensive"
click at [748, 404] on button "Verify" at bounding box center [690, 410] width 876 height 31
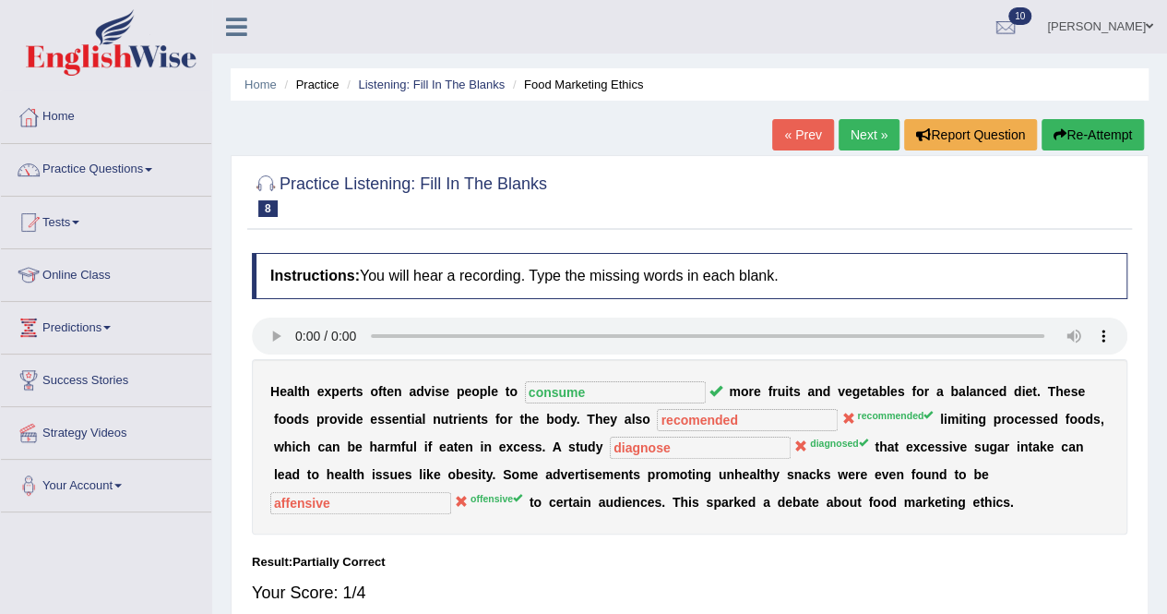
click at [857, 125] on link "Next »" at bounding box center [869, 134] width 61 height 31
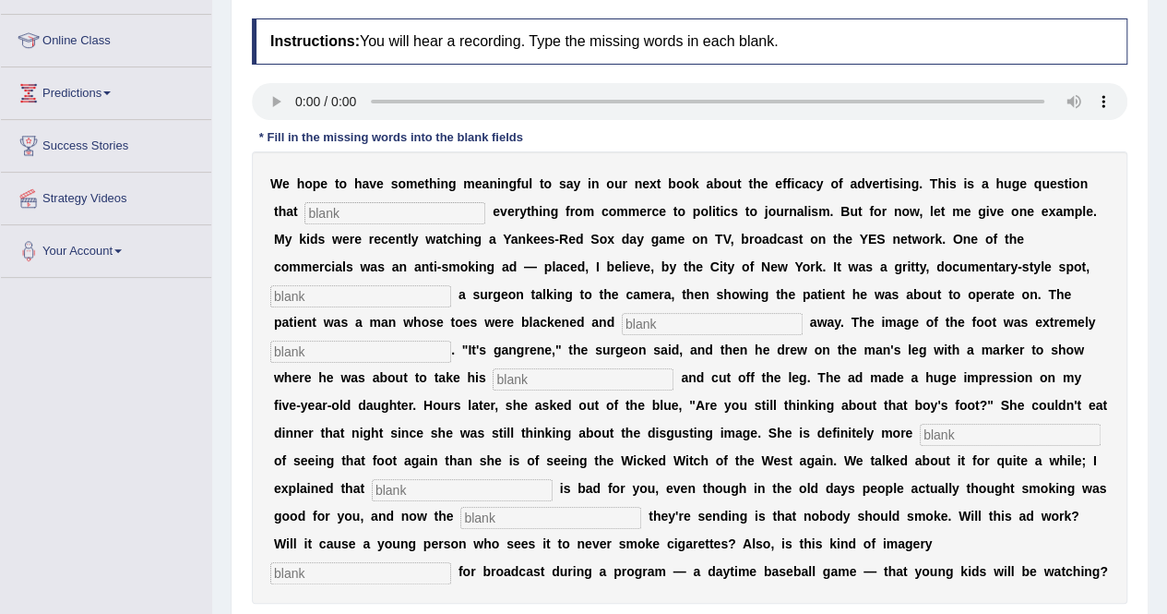
scroll to position [277, 0]
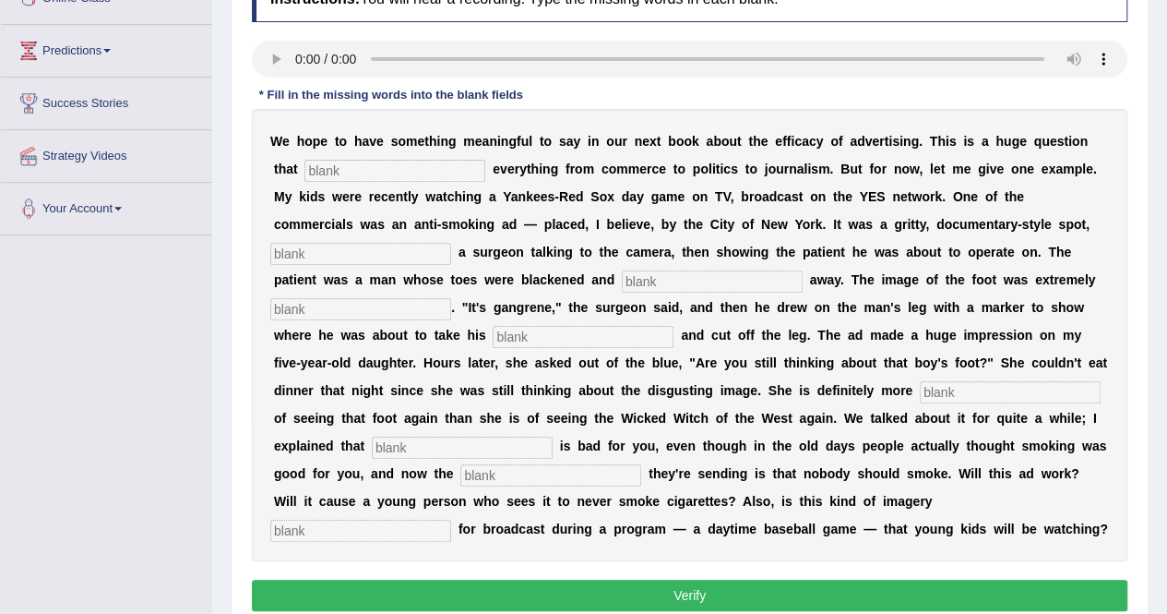
click at [323, 171] on input "text" at bounding box center [395, 171] width 181 height 22
type input "impact"
click at [317, 256] on input "text" at bounding box center [360, 254] width 181 height 22
click at [451, 520] on input "text" at bounding box center [360, 531] width 181 height 22
type input "apropriate"
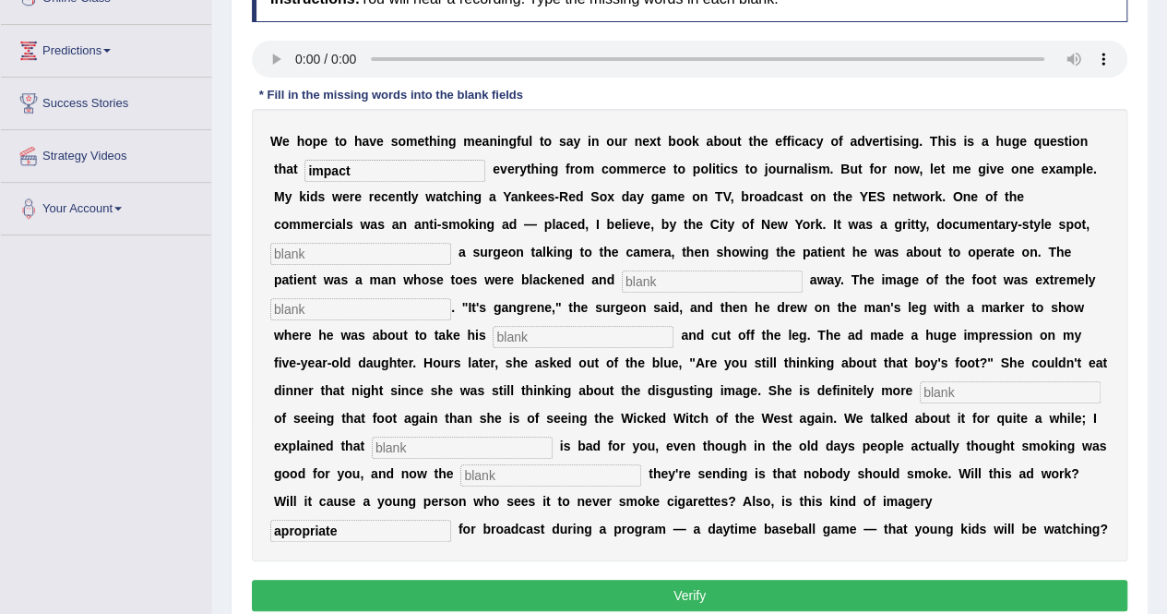
click at [586, 473] on input "text" at bounding box center [550, 475] width 181 height 22
type input "message"
drag, startPoint x: 554, startPoint y: 414, endPoint x: 526, endPoint y: 446, distance: 41.8
click at [530, 445] on div "W e h o p e t o h a v e s o m e t h i n g m e a n i n g f u l t o s a y i n o u…" at bounding box center [690, 335] width 876 height 452
click at [512, 450] on input "text" at bounding box center [462, 447] width 181 height 22
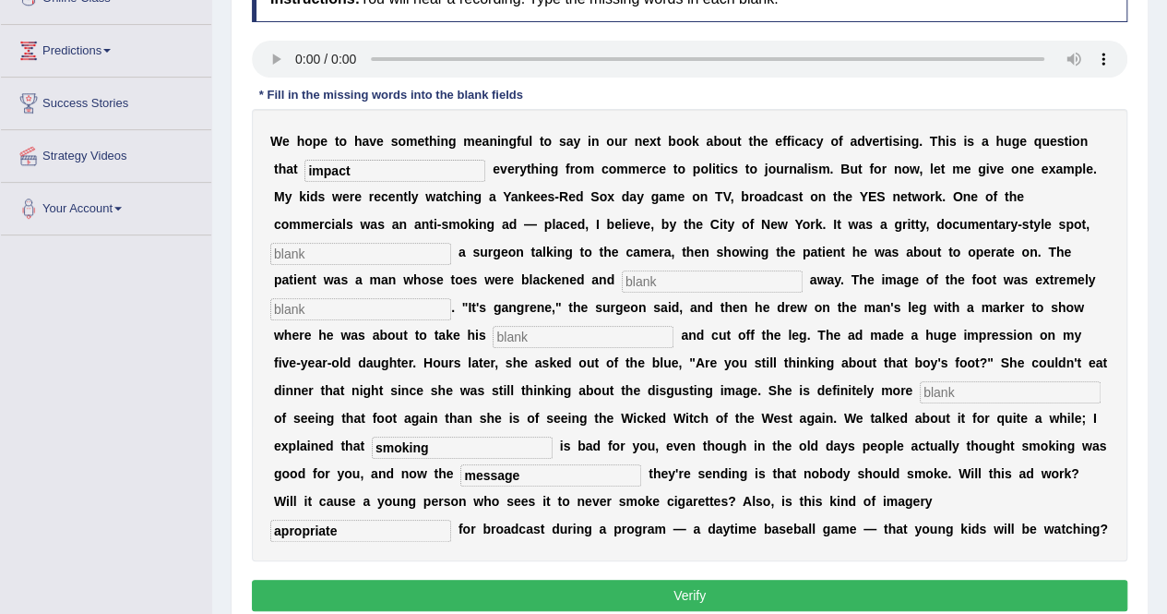
type input "smoking"
drag, startPoint x: 952, startPoint y: 368, endPoint x: 954, endPoint y: 385, distance: 16.7
click at [954, 385] on div "W e h o p e t o h a v e s o m e t h i n g m e a n i n g f u l t o s a y i n o u…" at bounding box center [690, 335] width 876 height 452
click at [952, 390] on input "text" at bounding box center [1010, 392] width 181 height 22
type input "secure"
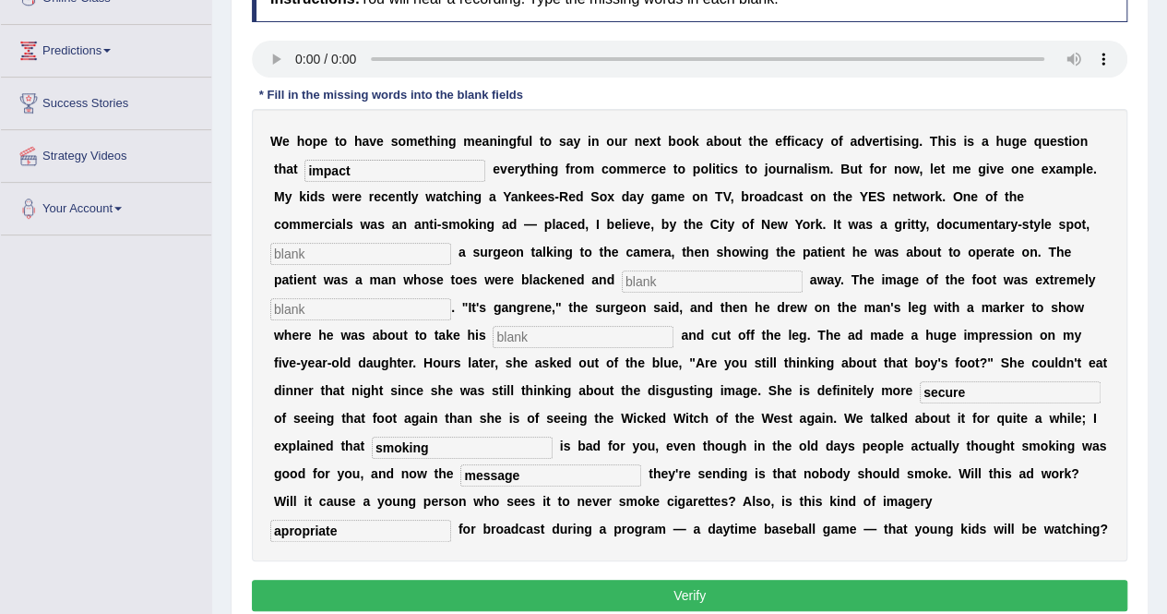
click at [589, 346] on div "W e h o p e t o h a v e s o m e t h i n g m e a n i n g f u l t o s a y i n o u…" at bounding box center [690, 335] width 876 height 452
click at [589, 339] on input "text" at bounding box center [583, 337] width 181 height 22
type input "hasks"
click at [397, 307] on input "text" at bounding box center [360, 309] width 181 height 22
type input "discusing"
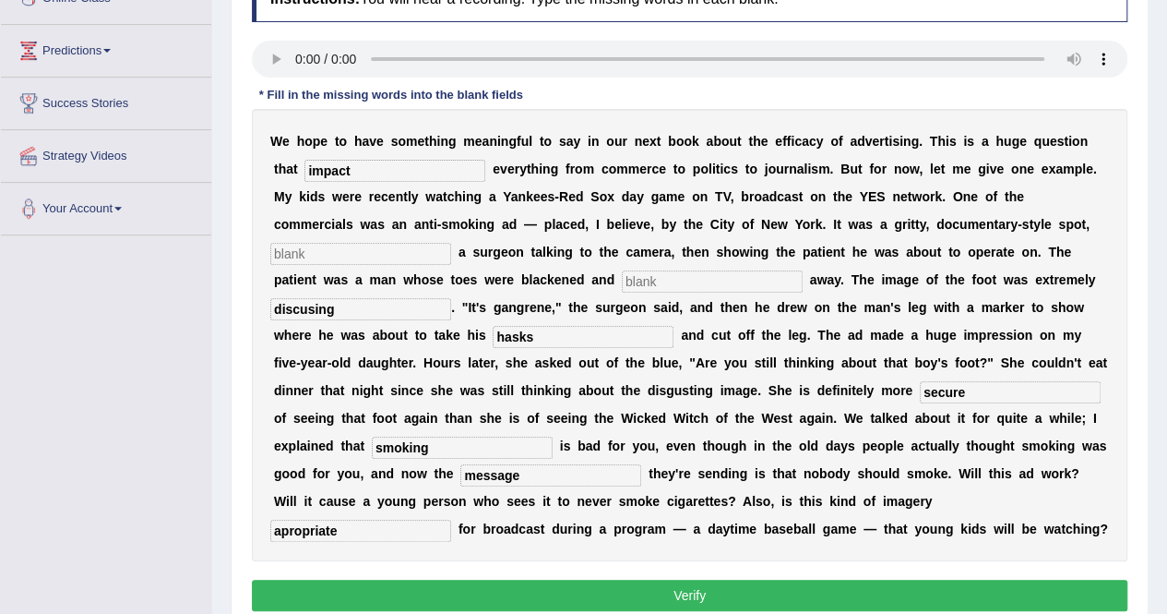
click at [644, 276] on input "text" at bounding box center [712, 281] width 181 height 22
type input "riding"
click at [301, 247] on input "text" at bounding box center [360, 254] width 181 height 22
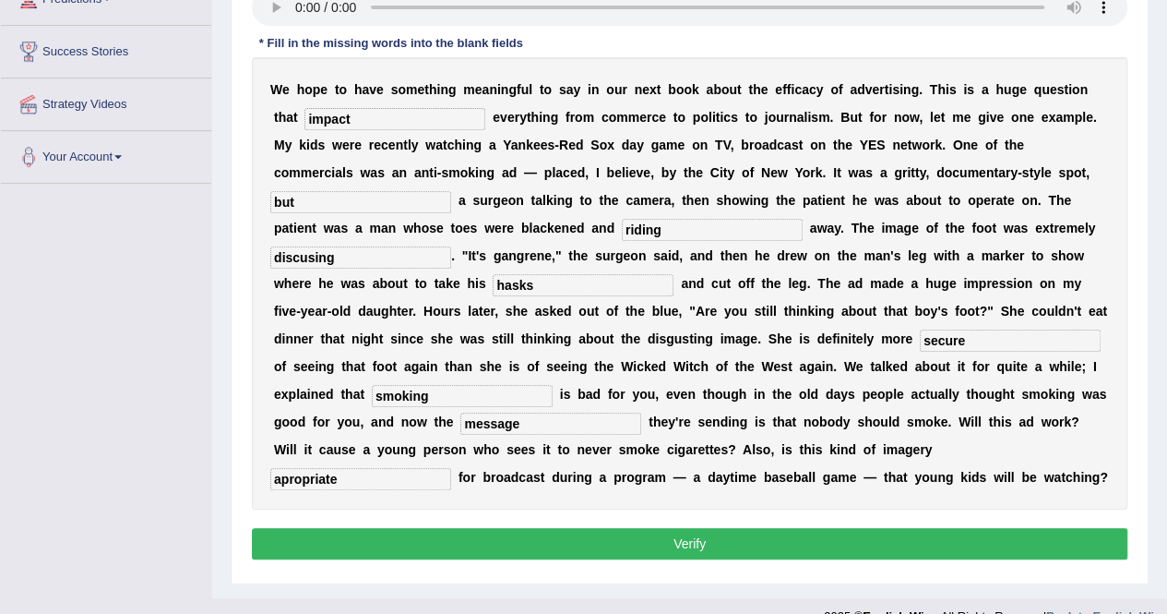
scroll to position [356, 0]
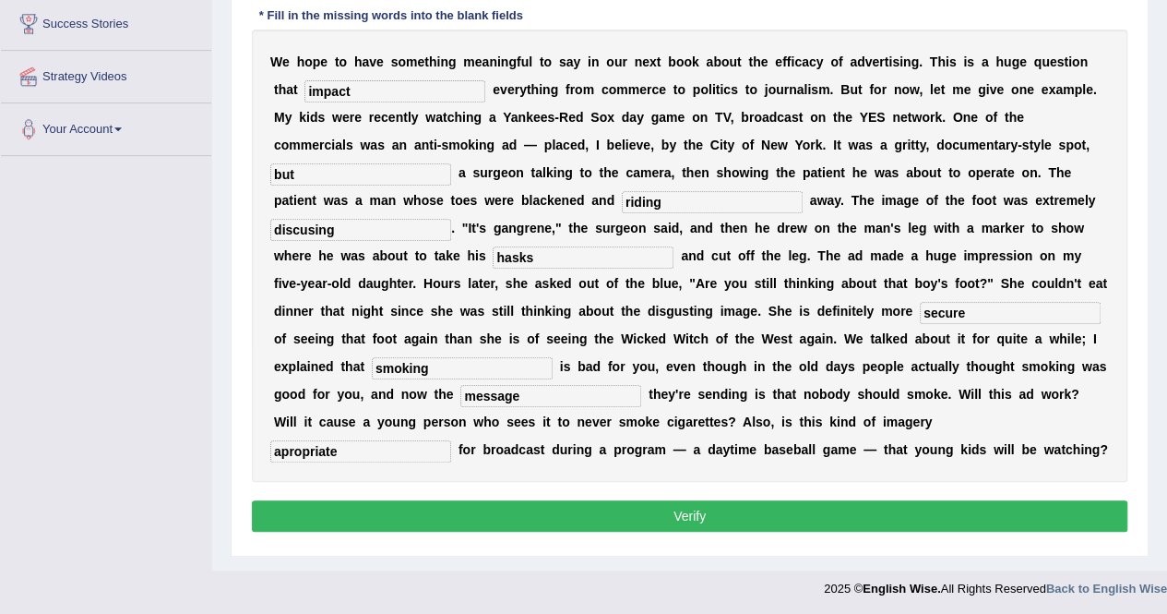
type input "but"
click at [624, 522] on button "Verify" at bounding box center [690, 515] width 876 height 31
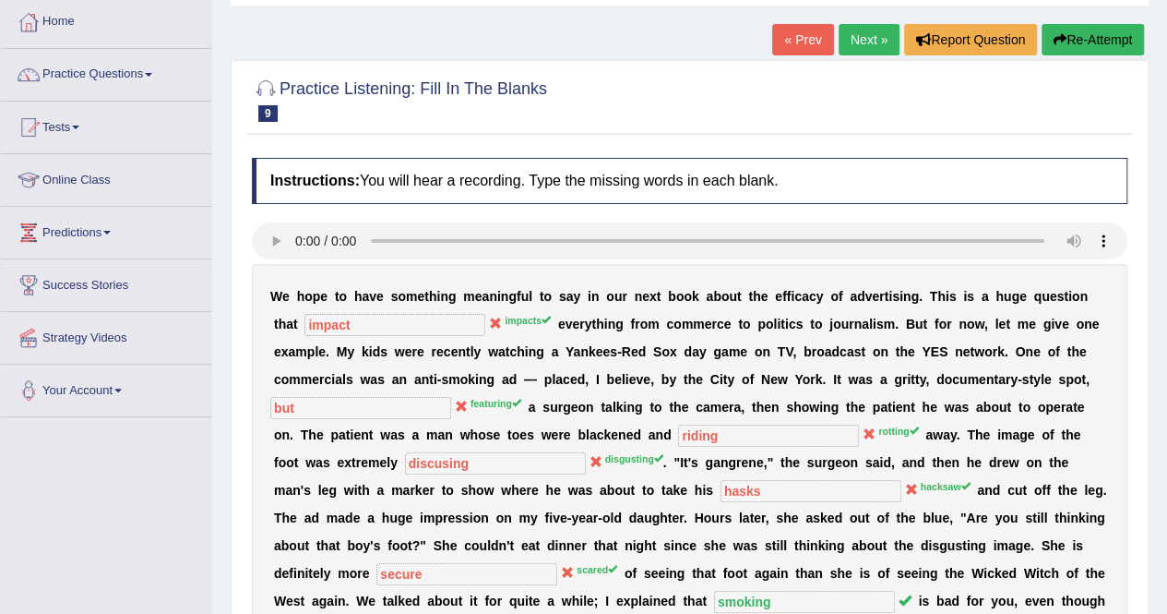
scroll to position [0, 0]
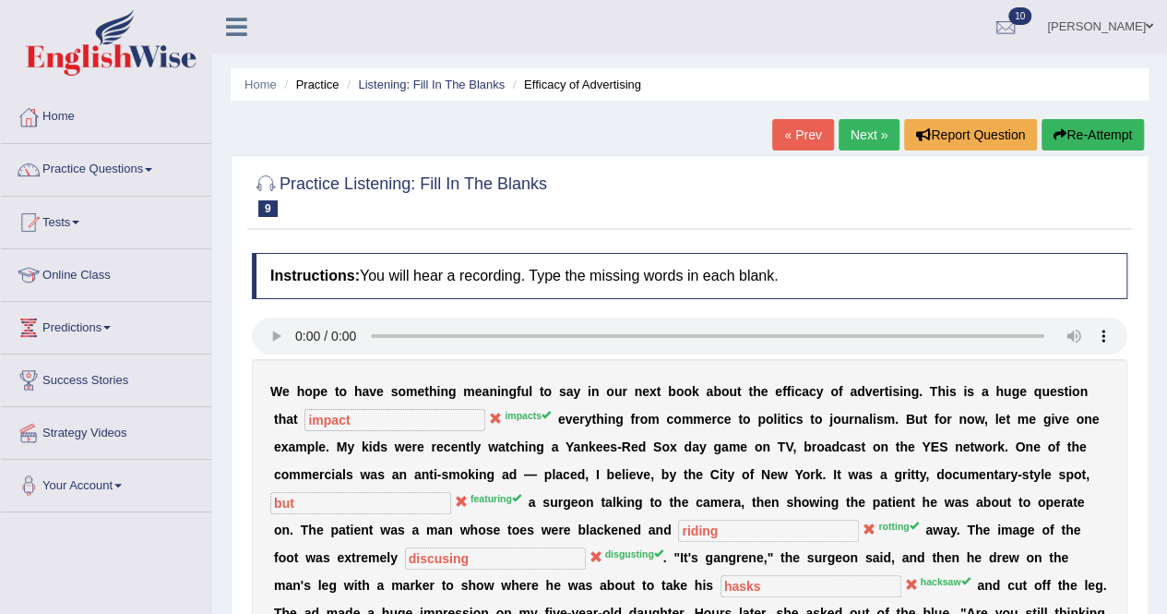
click at [845, 125] on link "Next »" at bounding box center [869, 134] width 61 height 31
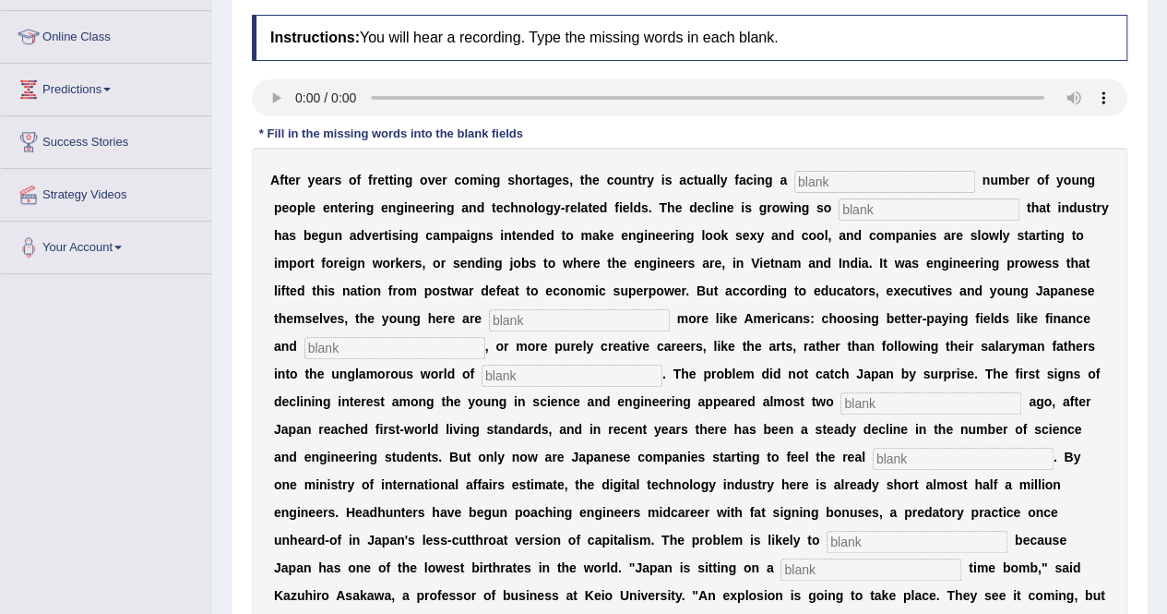
scroll to position [277, 0]
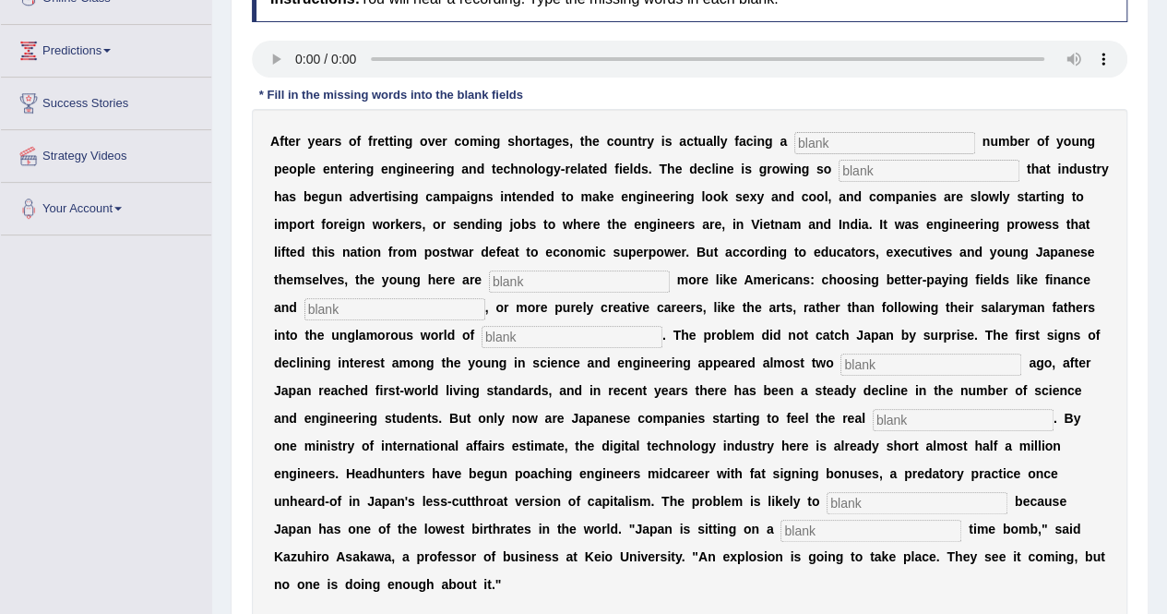
click at [821, 145] on input "text" at bounding box center [884, 143] width 181 height 22
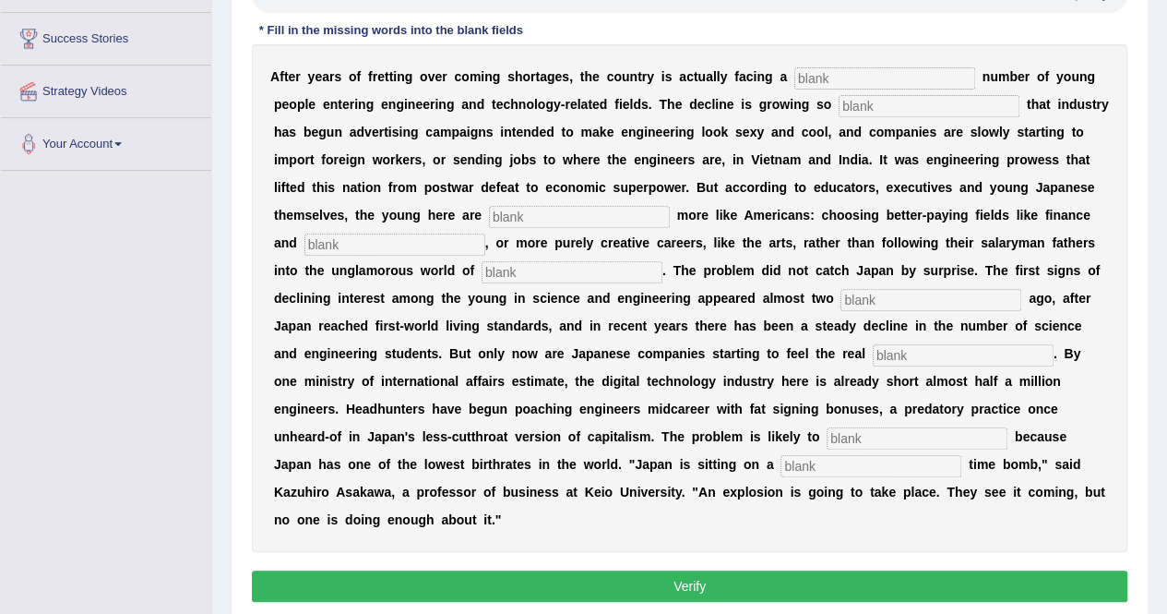
scroll to position [369, 0]
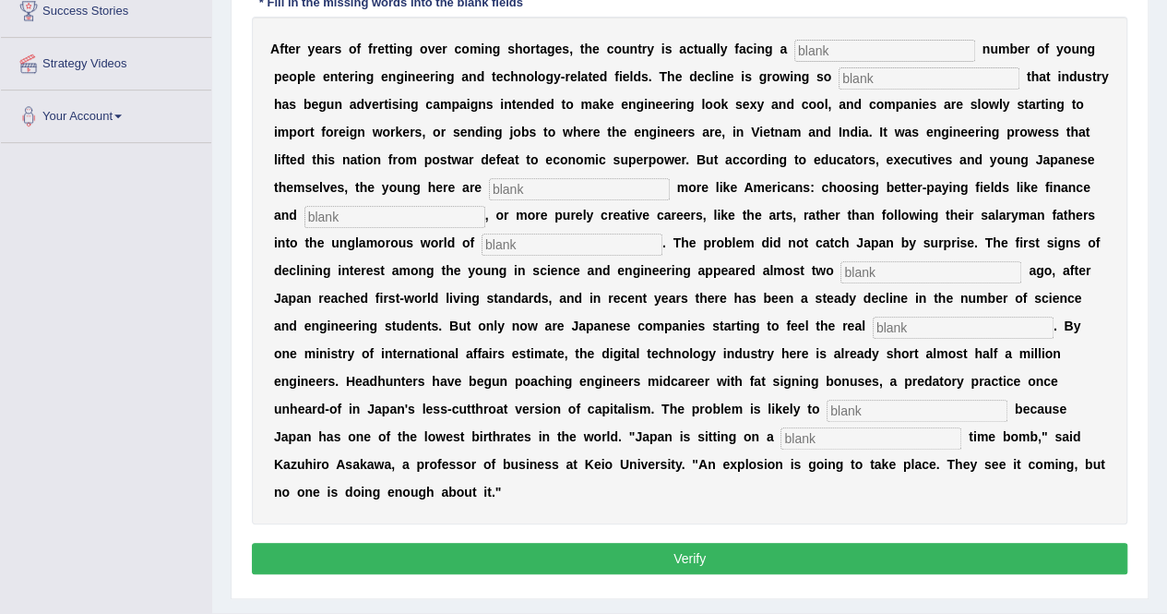
click at [829, 48] on input "text" at bounding box center [884, 51] width 181 height 22
type input "dividing"
click at [870, 76] on input "text" at bounding box center [929, 78] width 181 height 22
type input "drastic"
click at [610, 185] on input "text" at bounding box center [579, 189] width 181 height 22
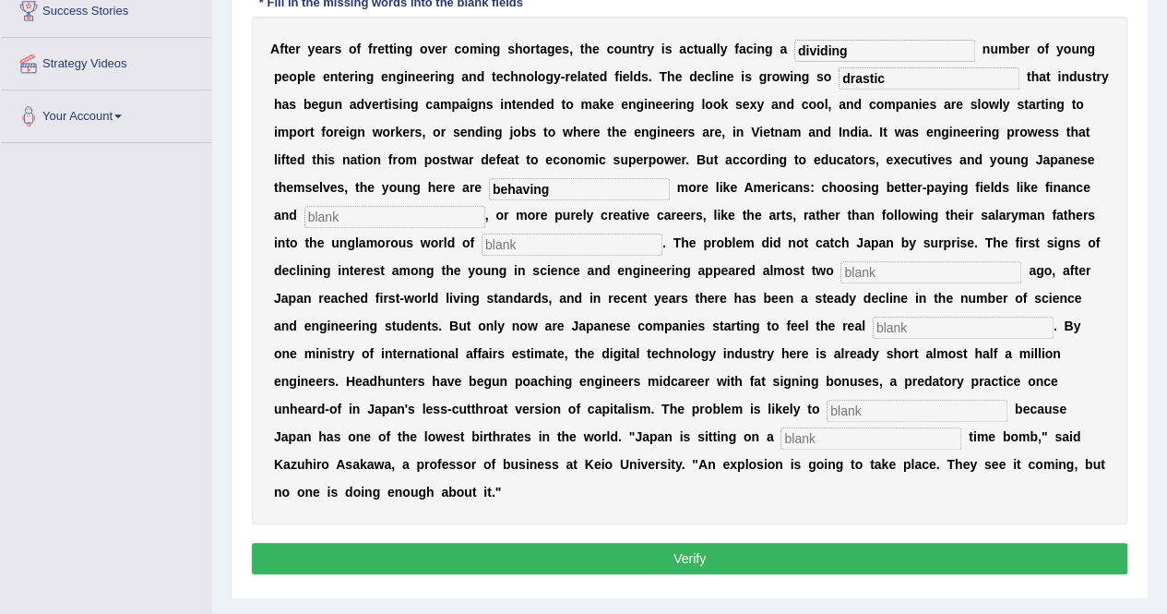
type input "behaving"
click at [391, 213] on input "text" at bounding box center [395, 217] width 181 height 22
type input "medicine"
click at [495, 239] on input "text" at bounding box center [572, 244] width 181 height 22
type input "manufectring"
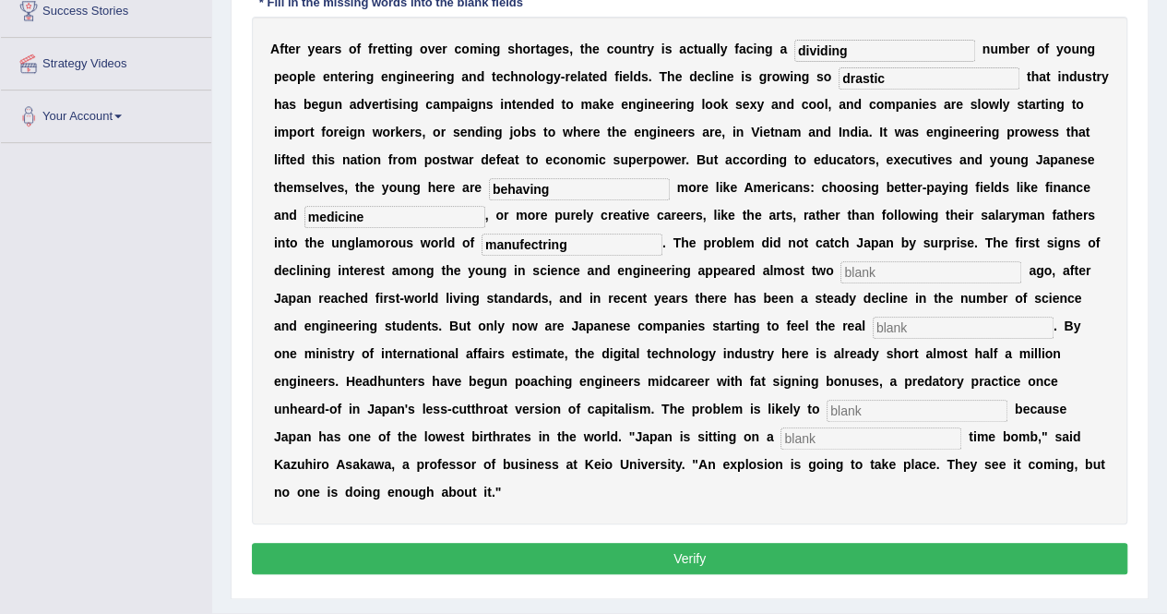
click at [890, 275] on input "text" at bounding box center [931, 272] width 181 height 22
type input "decade"
click at [882, 332] on input "text" at bounding box center [963, 328] width 181 height 22
type input "pench"
click at [859, 404] on input "text" at bounding box center [917, 411] width 181 height 22
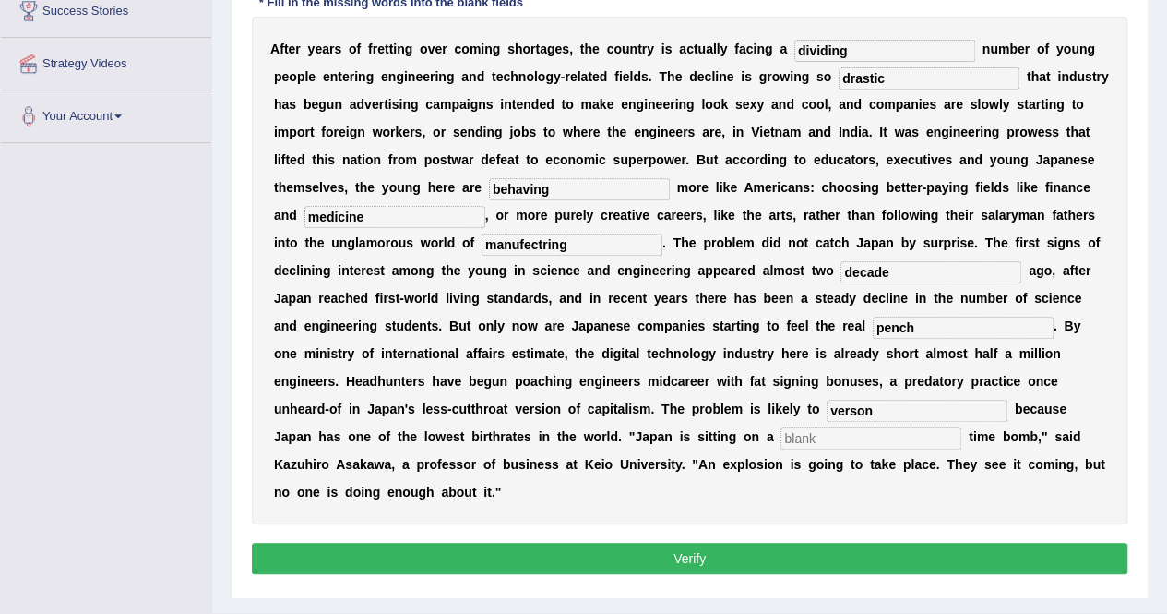
type input "verson"
click at [827, 439] on input "text" at bounding box center [871, 438] width 181 height 22
type input "demografic"
click at [757, 549] on button "Verify" at bounding box center [690, 558] width 876 height 31
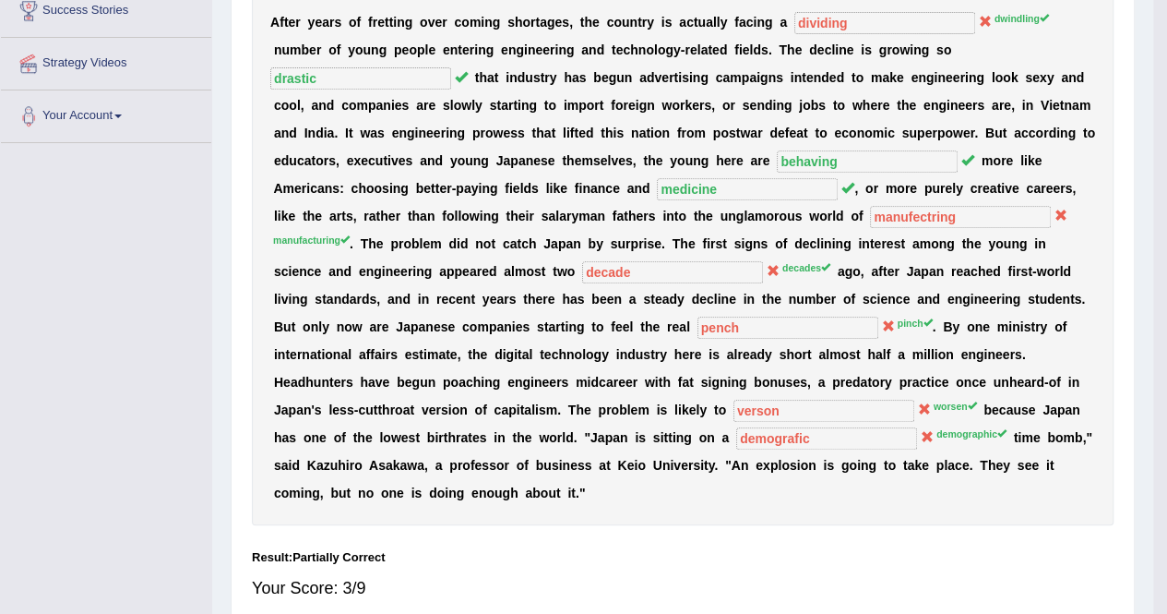
scroll to position [354, 0]
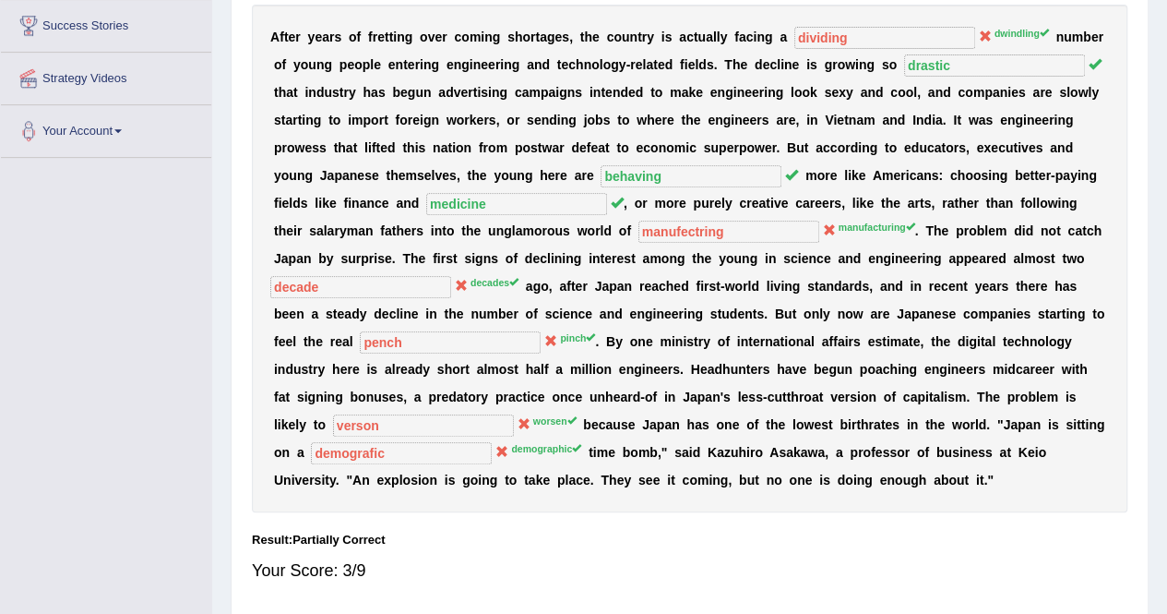
drag, startPoint x: 771, startPoint y: 565, endPoint x: 880, endPoint y: 476, distance: 140.4
click at [771, 565] on div "Your Score: 3/9" at bounding box center [690, 570] width 876 height 44
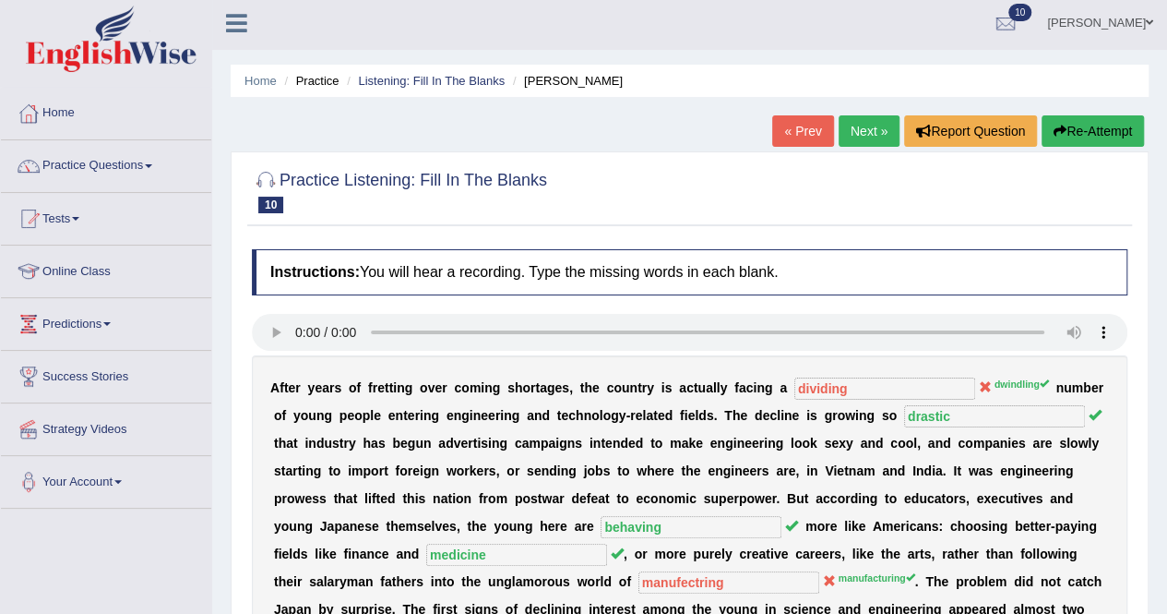
scroll to position [0, 0]
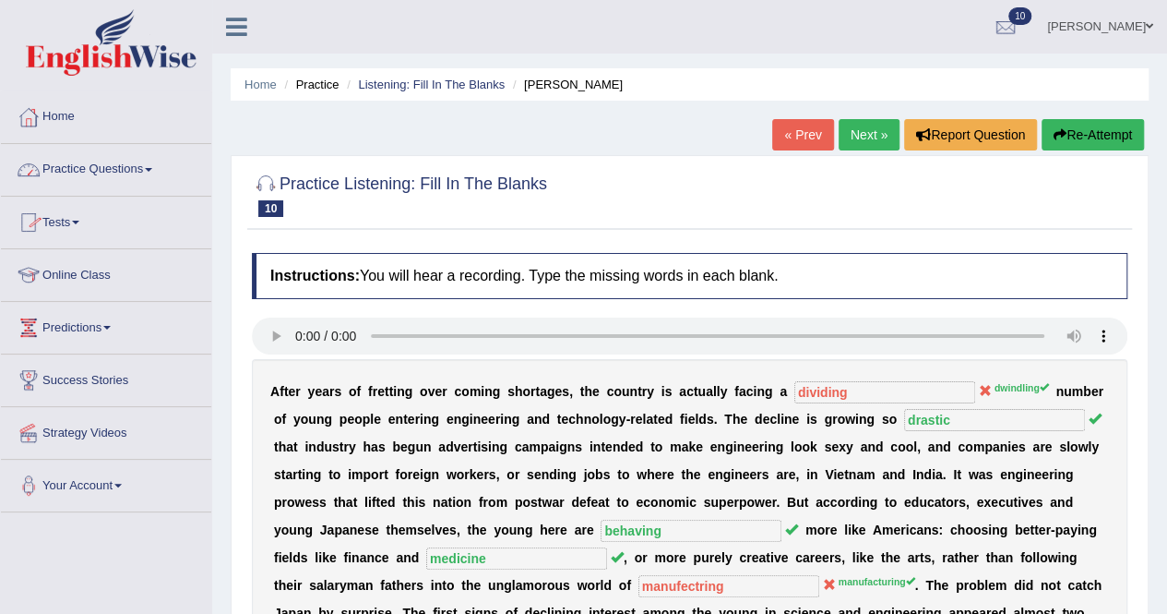
click at [159, 166] on link "Practice Questions" at bounding box center [106, 167] width 210 height 46
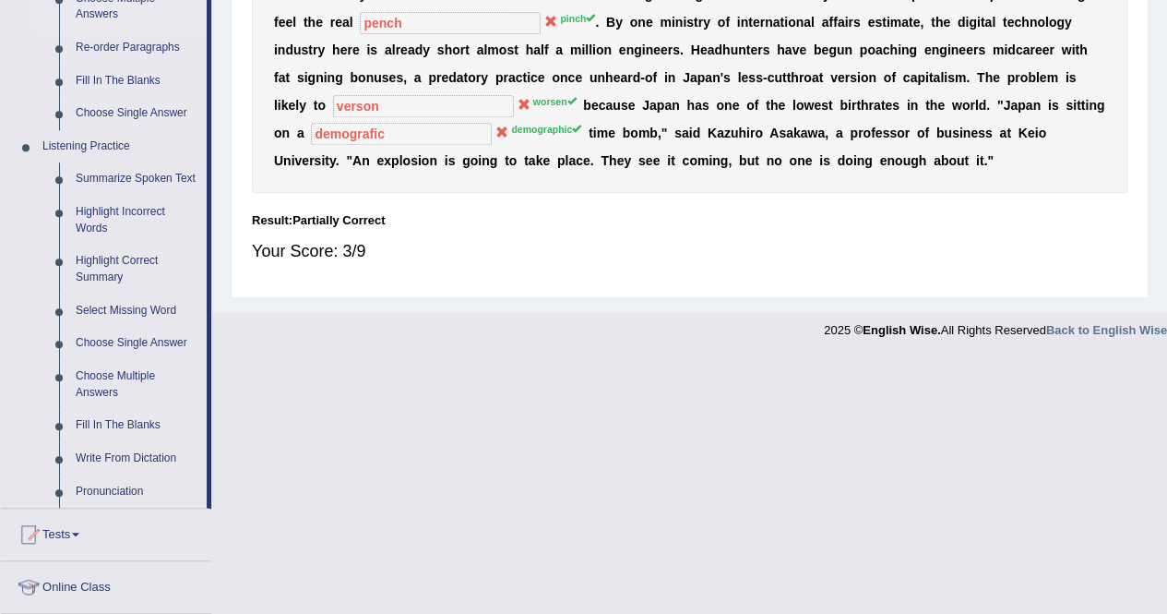
scroll to position [738, 0]
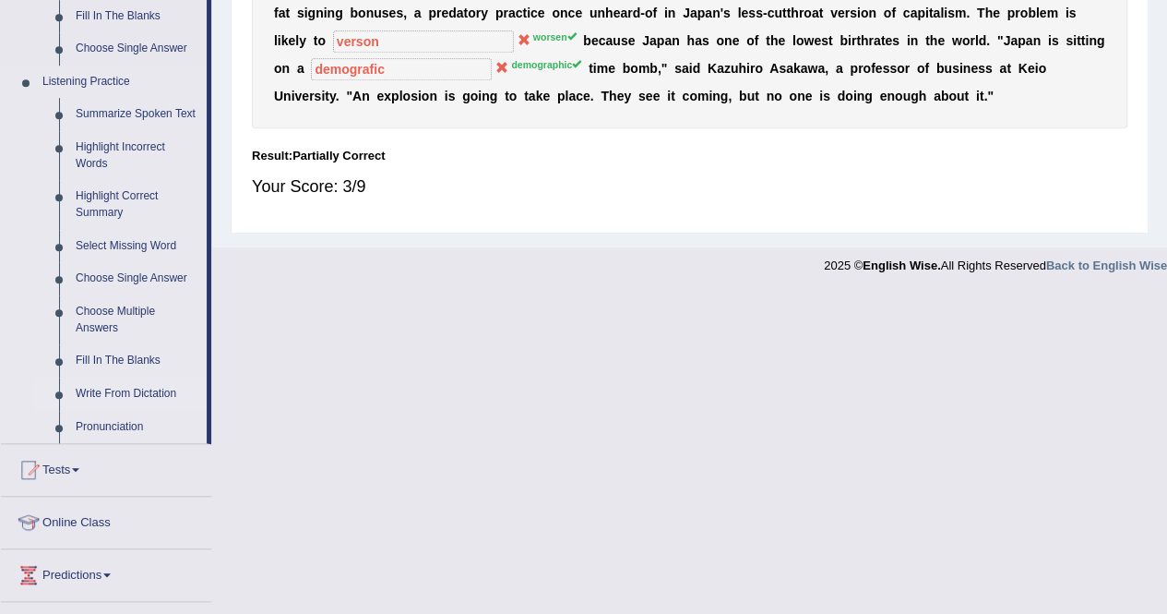
click at [100, 392] on link "Write From Dictation" at bounding box center [136, 393] width 139 height 33
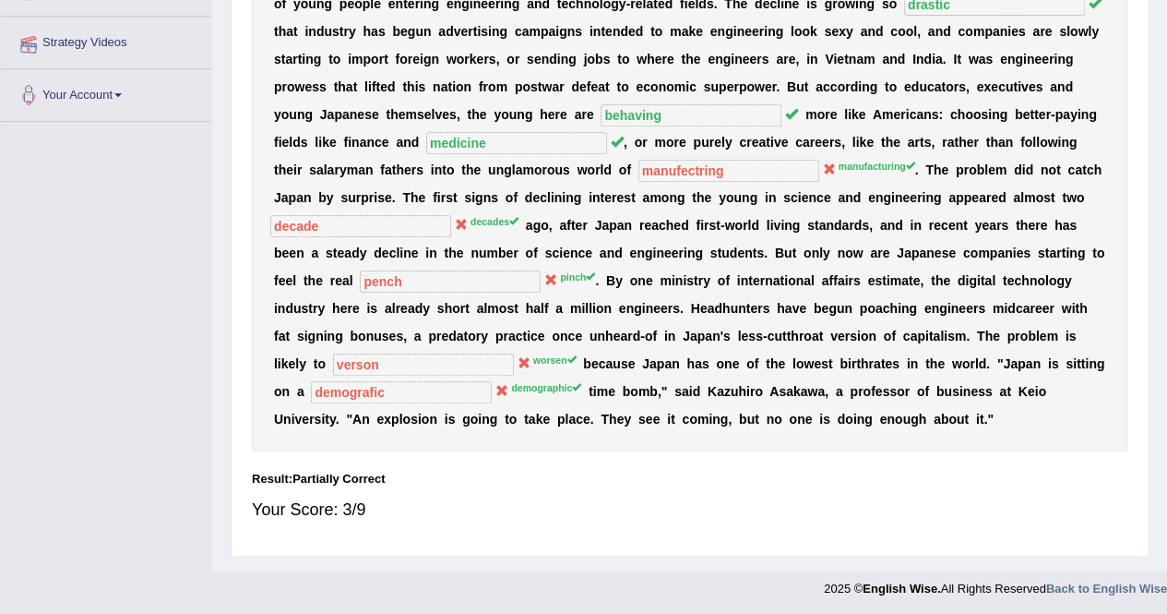
scroll to position [207, 0]
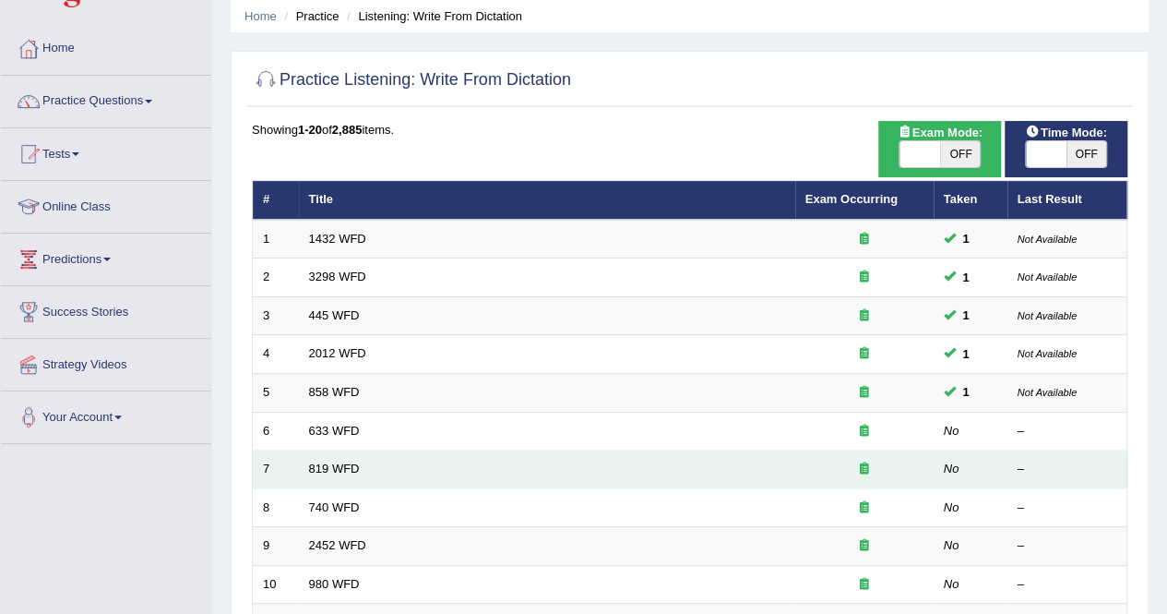
scroll to position [92, 0]
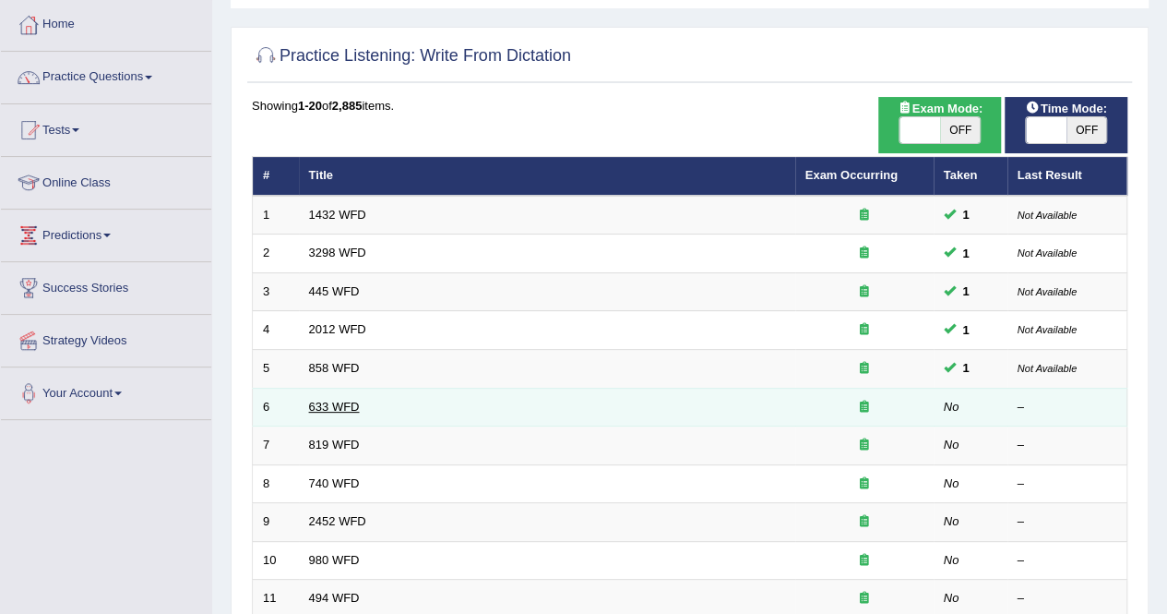
click at [327, 403] on link "633 WFD" at bounding box center [334, 407] width 51 height 14
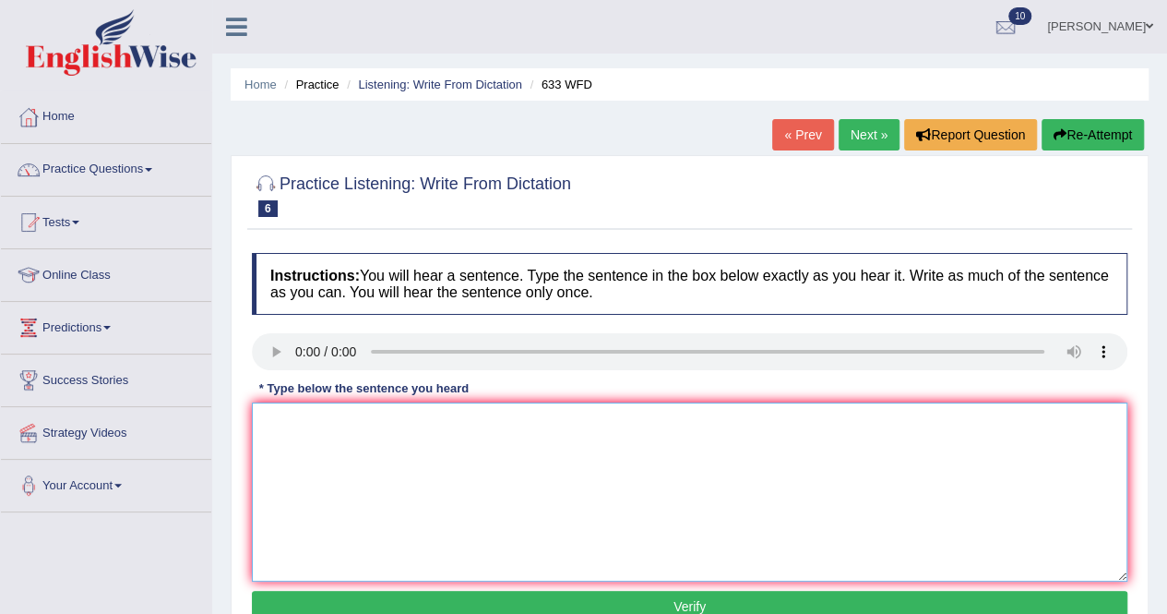
click at [280, 423] on textarea at bounding box center [690, 491] width 876 height 179
click at [282, 424] on textarea at bounding box center [690, 491] width 876 height 179
type textarea "e"
type textarea "Exercise make it easy for people."
click at [516, 601] on button "Verify" at bounding box center [690, 606] width 876 height 31
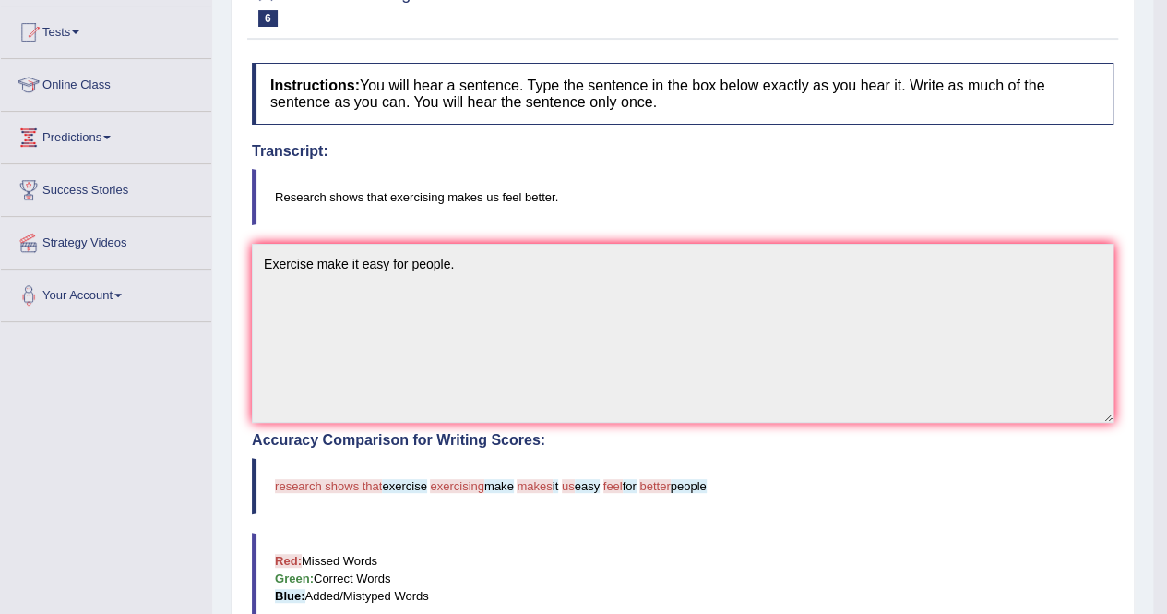
scroll to position [20, 0]
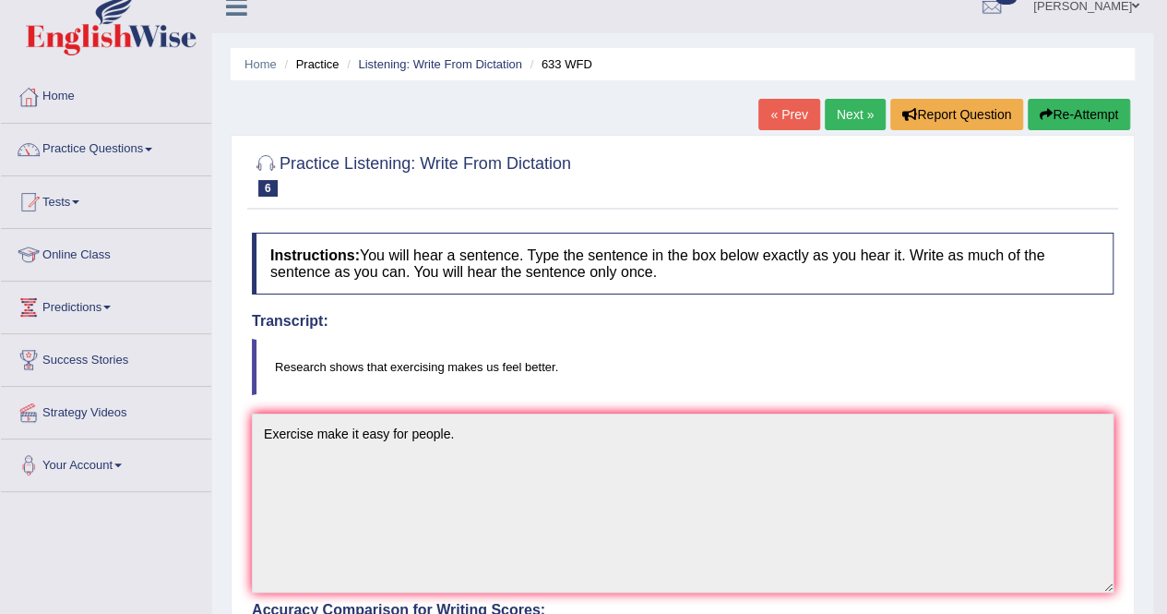
click at [841, 117] on link "Next »" at bounding box center [855, 114] width 61 height 31
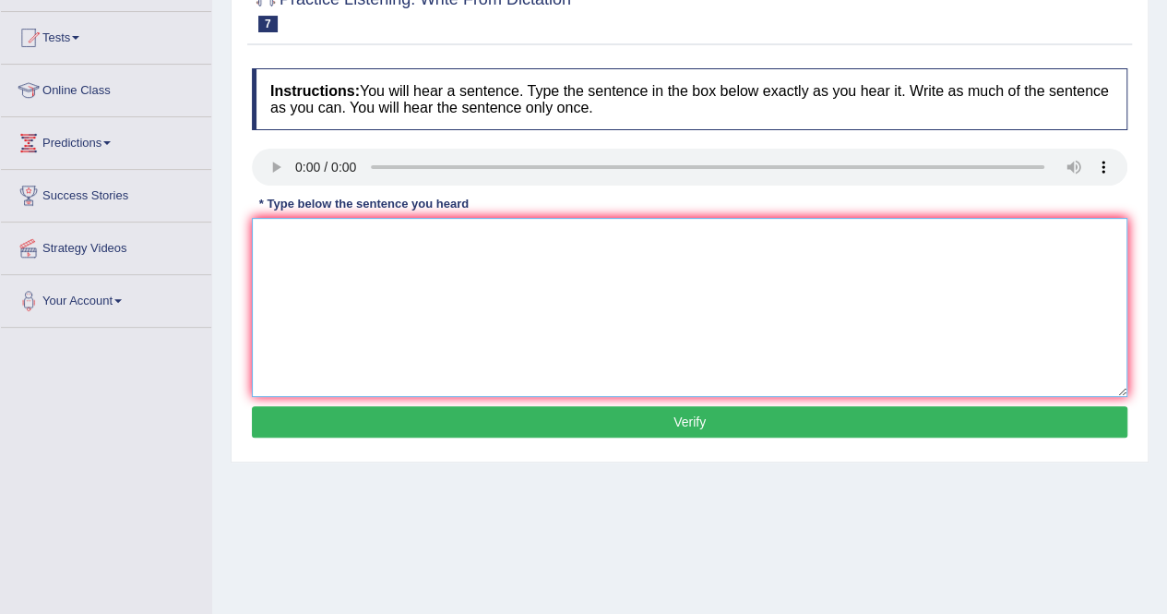
click at [269, 244] on textarea at bounding box center [690, 307] width 876 height 179
type textarea "c"
type textarea "Countine growing in daily life."
click at [381, 410] on button "Verify" at bounding box center [690, 421] width 876 height 31
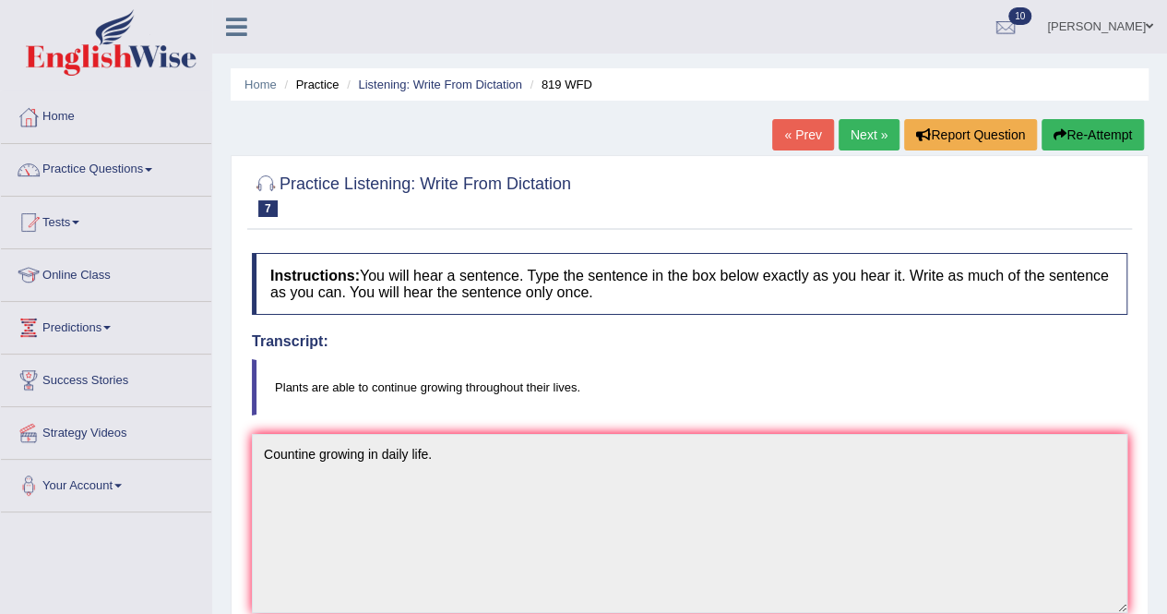
click at [844, 134] on link "Next »" at bounding box center [869, 134] width 61 height 31
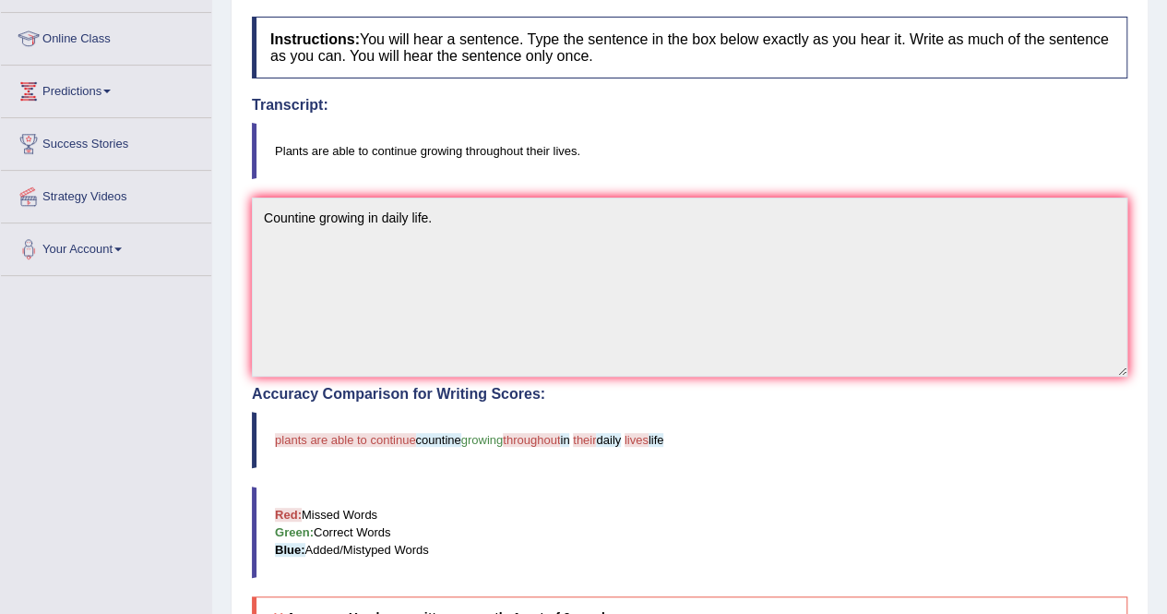
scroll to position [277, 0]
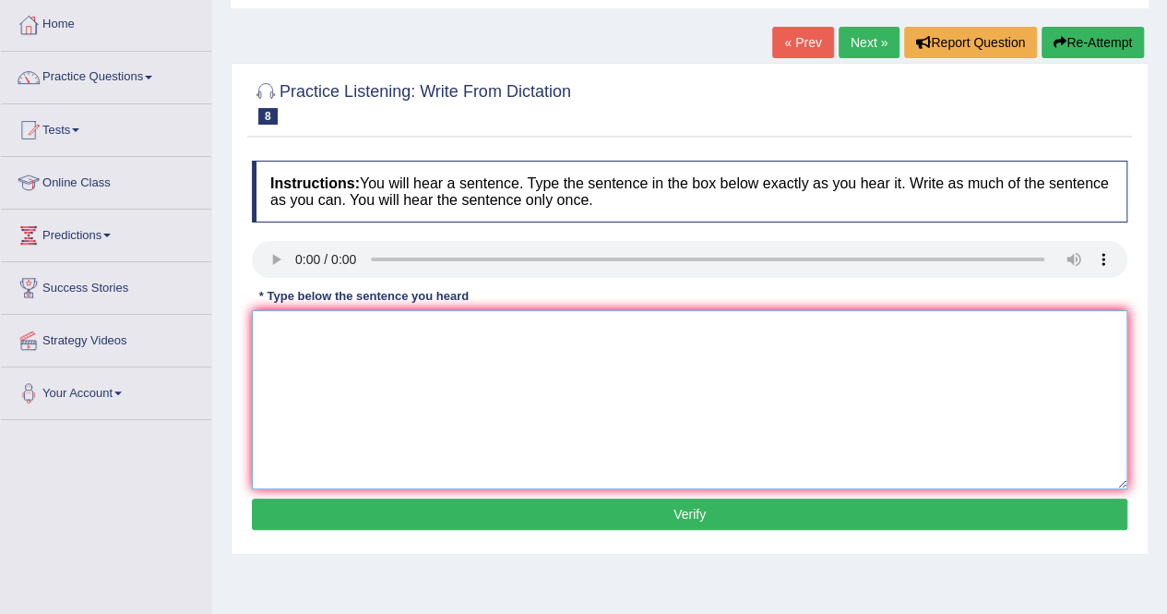
click at [298, 348] on textarea at bounding box center [690, 399] width 876 height 179
type textarea "A series of its is very busy area."
click at [496, 520] on button "Verify" at bounding box center [690, 513] width 876 height 31
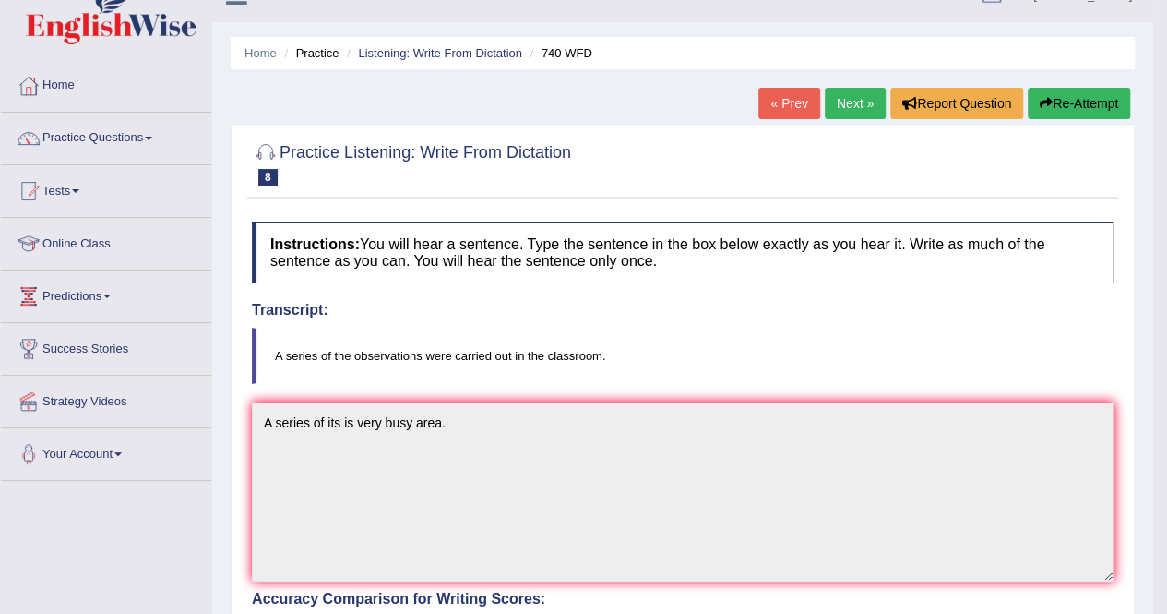
scroll to position [20, 0]
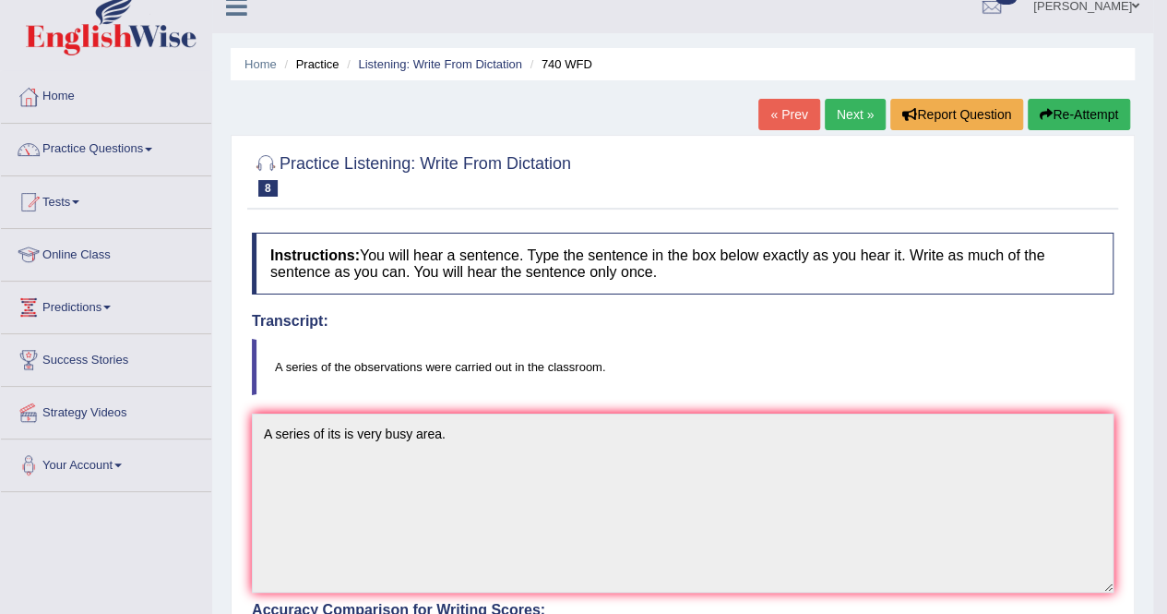
click at [861, 108] on link "Next »" at bounding box center [855, 114] width 61 height 31
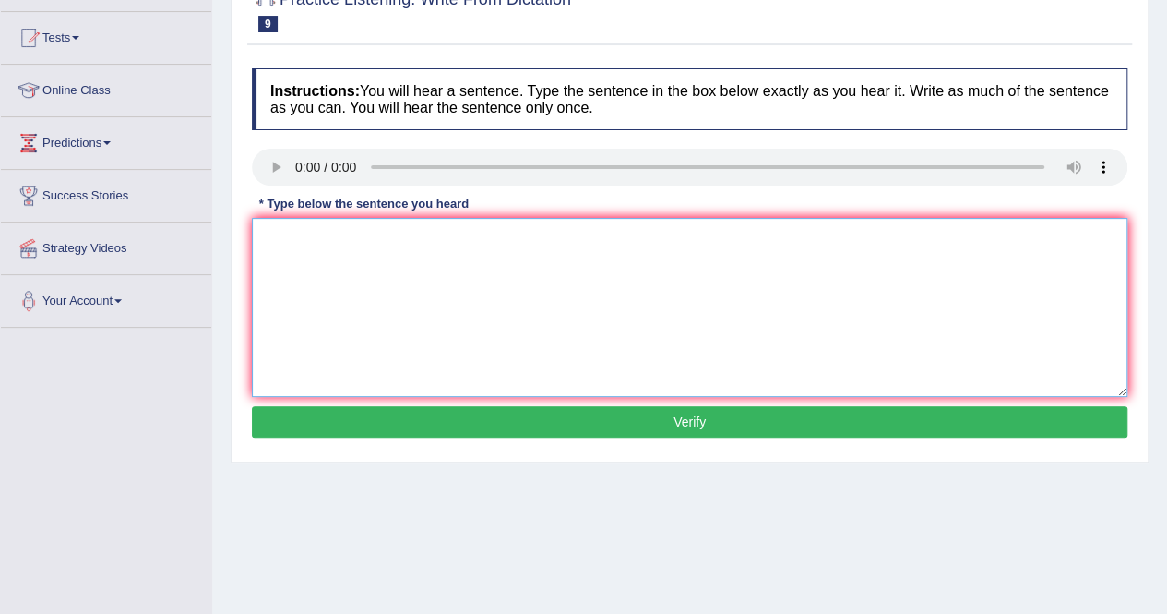
click at [351, 280] on textarea at bounding box center [690, 307] width 876 height 179
type textarea "It is debate of knowledge."
click at [448, 418] on button "Verify" at bounding box center [690, 421] width 876 height 31
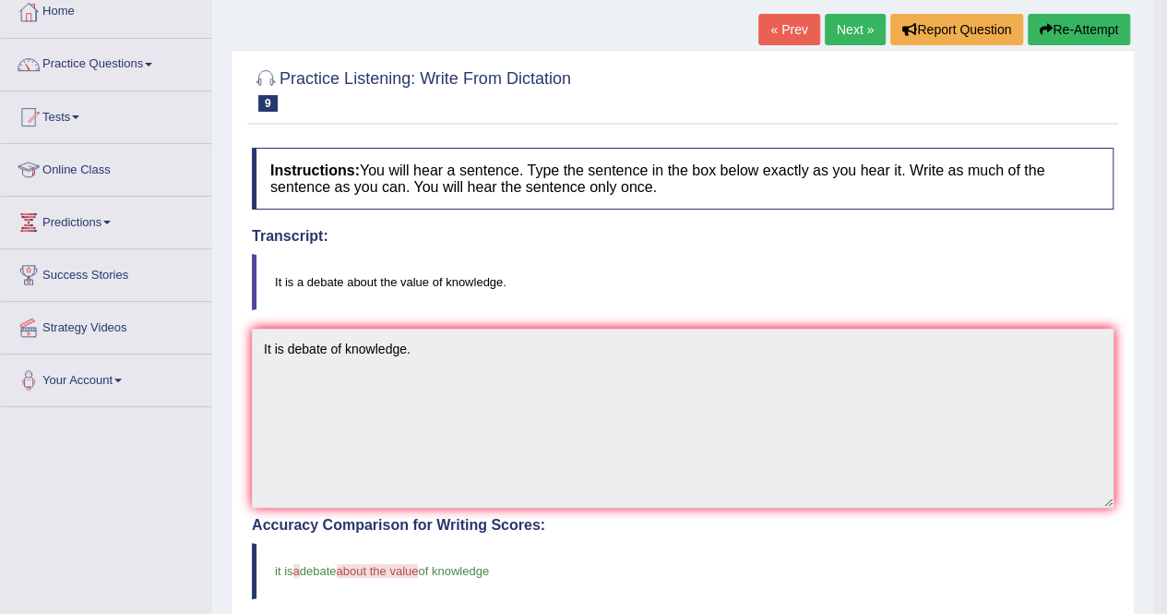
scroll to position [92, 0]
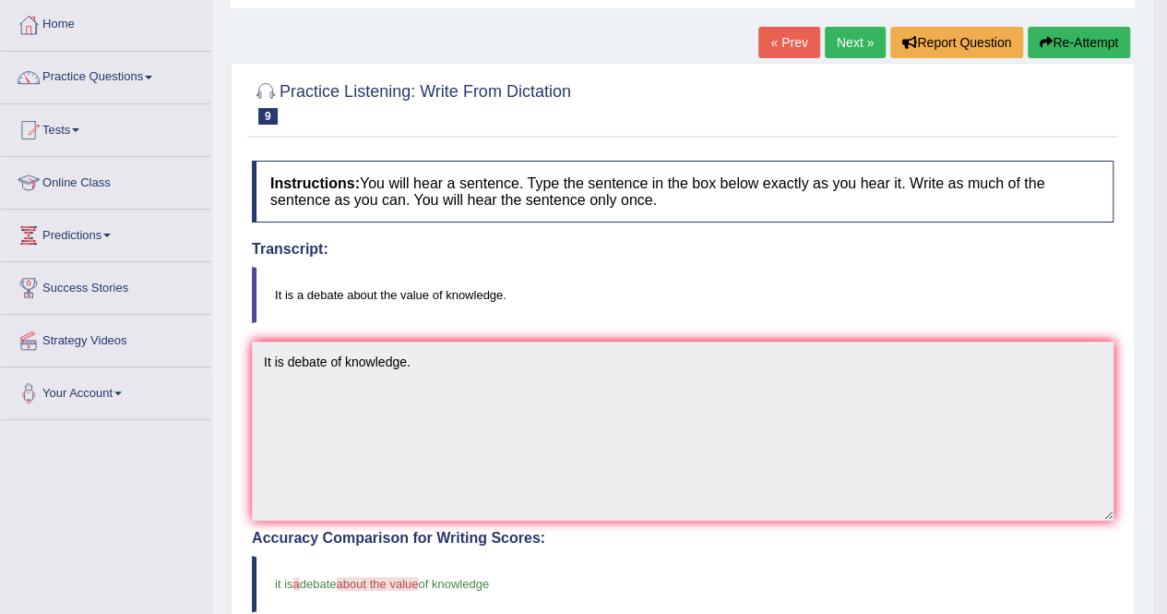
click at [847, 40] on link "Next »" at bounding box center [855, 42] width 61 height 31
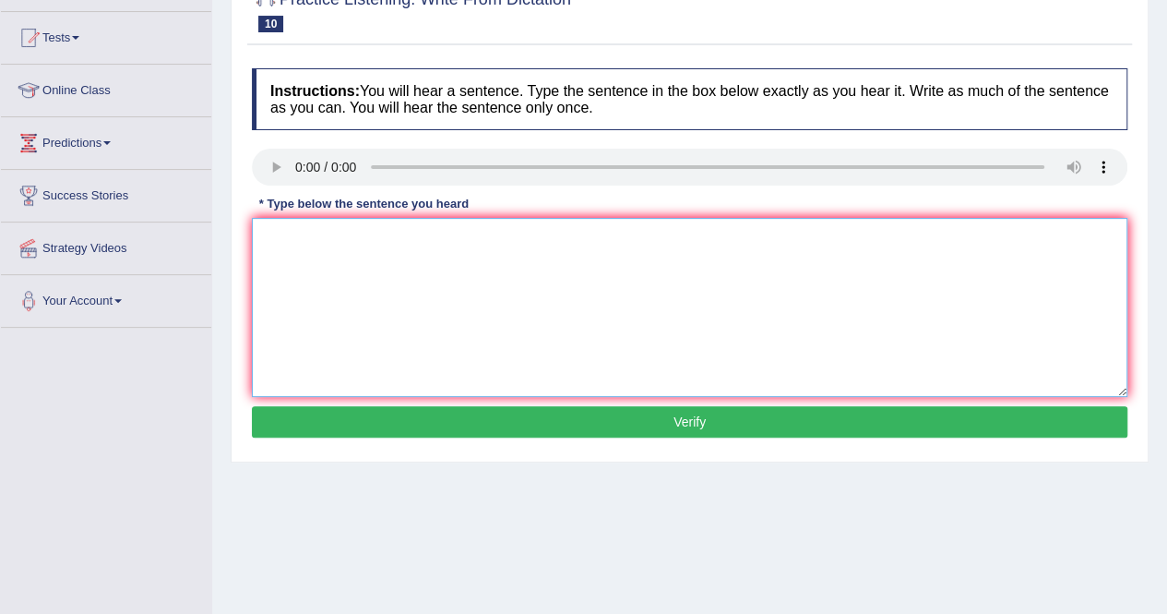
click at [292, 243] on textarea at bounding box center [690, 307] width 876 height 179
type textarea "Your idea has been debate in scienc."
click at [502, 425] on button "Verify" at bounding box center [690, 421] width 876 height 31
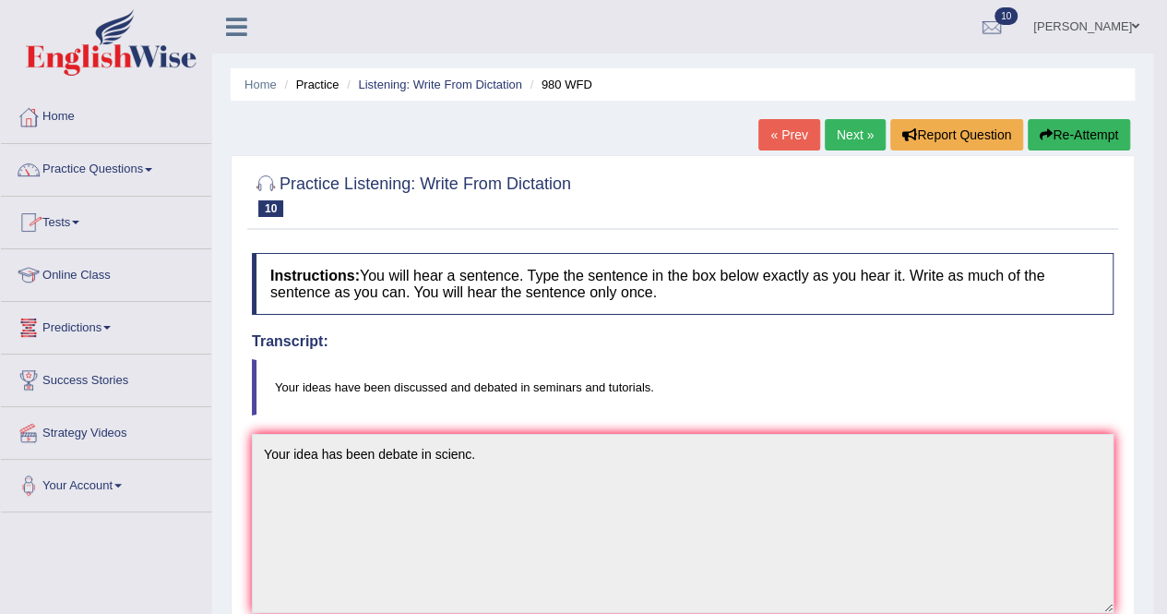
click at [159, 171] on link "Practice Questions" at bounding box center [106, 167] width 210 height 46
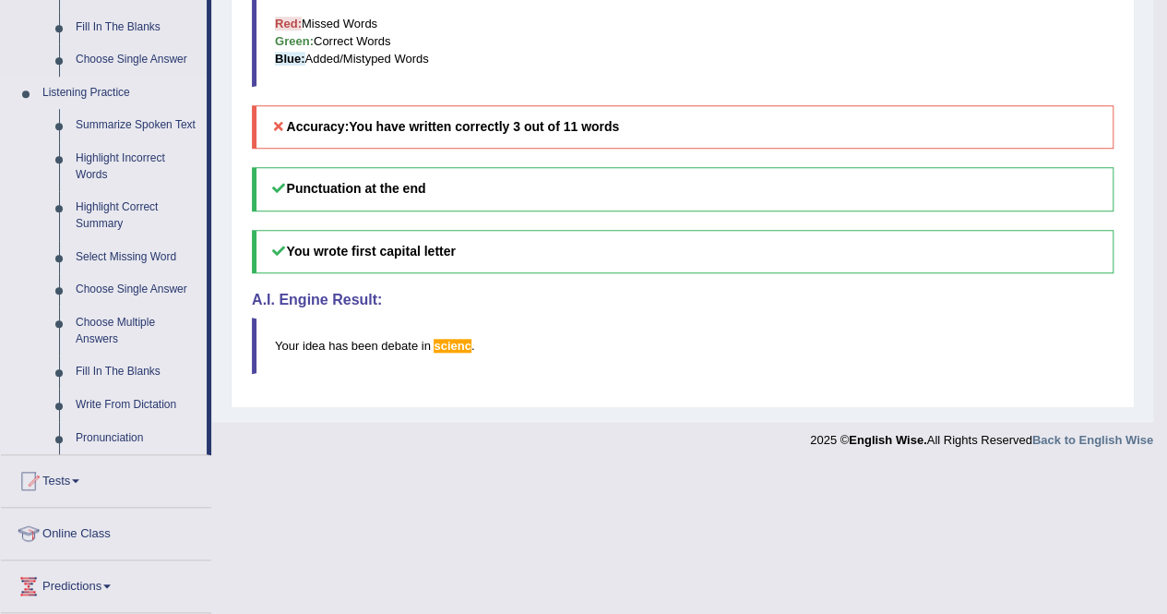
scroll to position [881, 0]
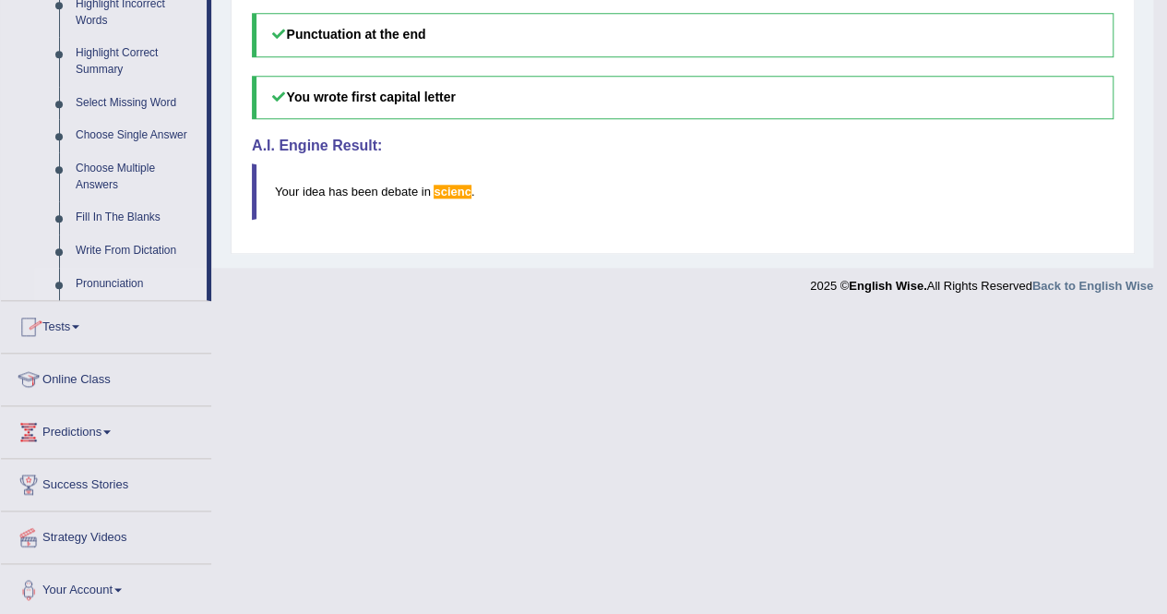
click at [94, 281] on link "Pronunciation" at bounding box center [136, 284] width 139 height 33
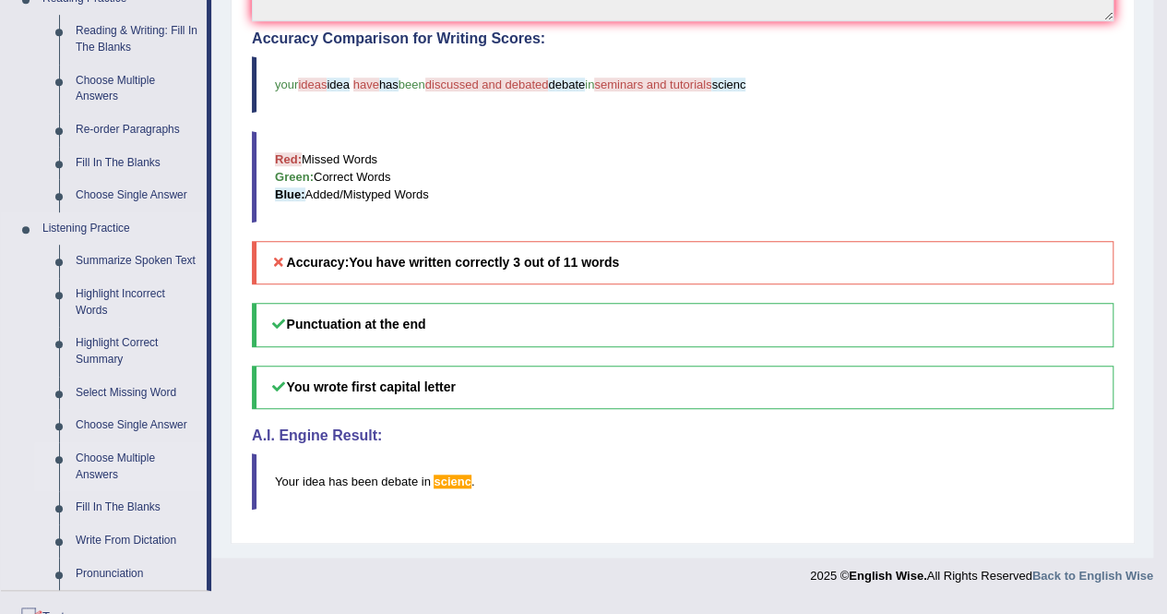
click at [97, 280] on ul "Home Practice Questions Speaking Practice Read Aloud Repeat Sentence Describe I…" at bounding box center [106, 203] width 210 height 1406
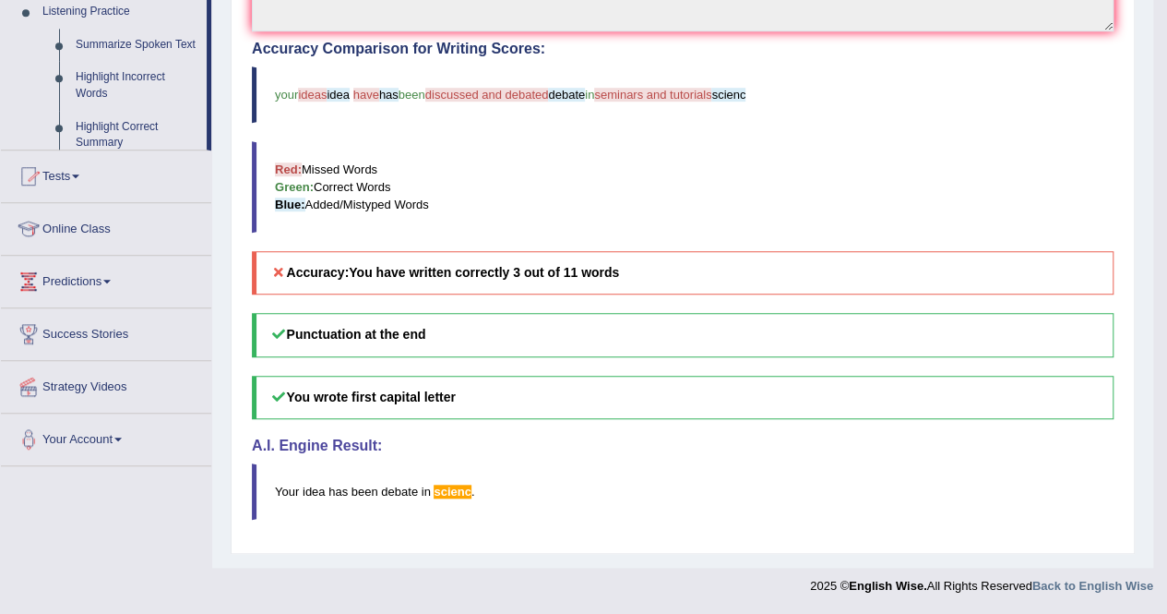
scroll to position [574, 0]
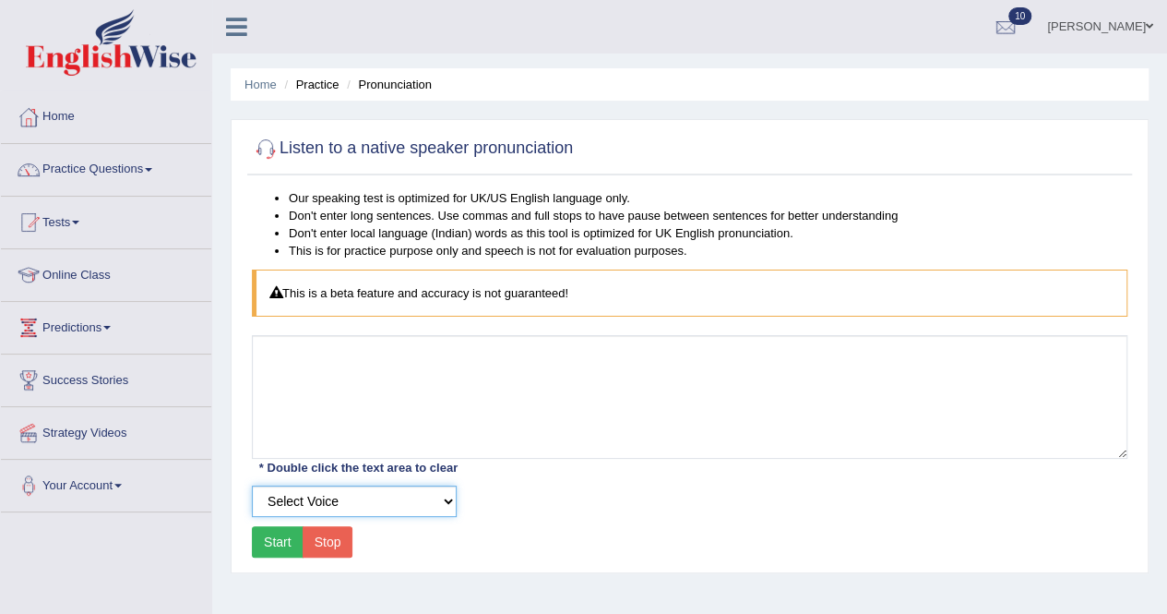
click at [450, 499] on select "Select Voice UK English [DEMOGRAPHIC_DATA] UK English [DEMOGRAPHIC_DATA]" at bounding box center [354, 500] width 205 height 31
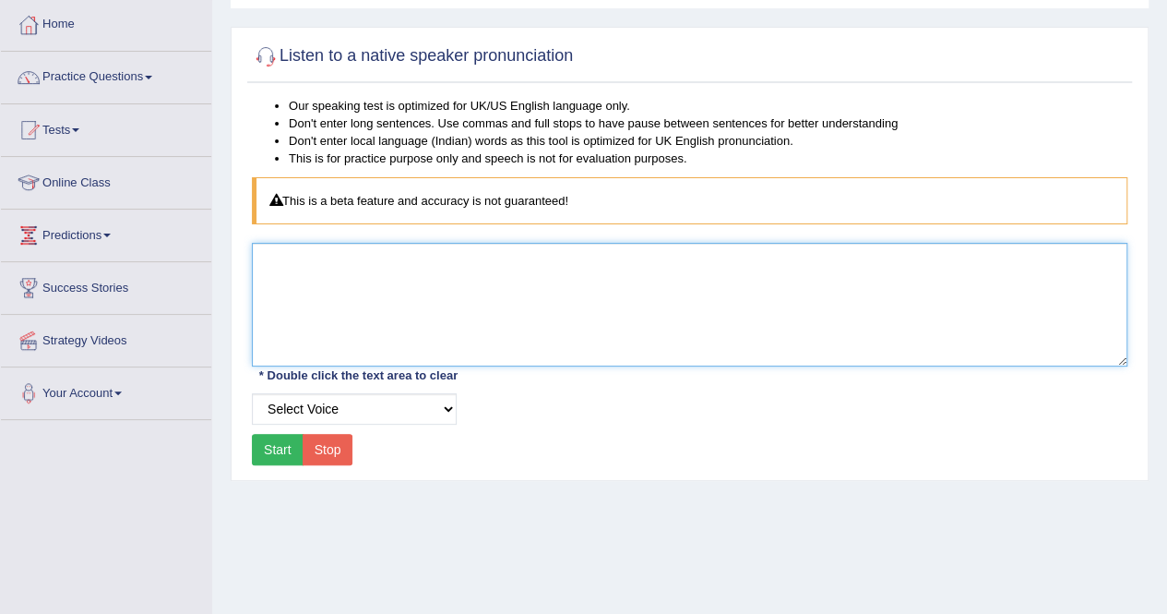
click at [285, 305] on textarea at bounding box center [690, 305] width 876 height 124
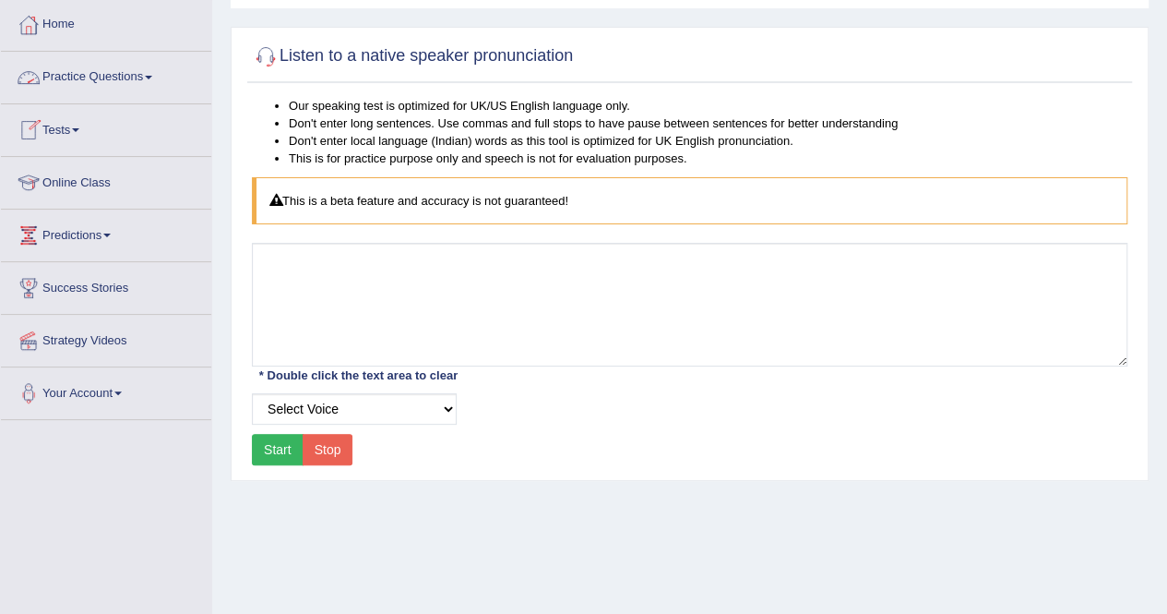
click at [155, 79] on link "Practice Questions" at bounding box center [106, 75] width 210 height 46
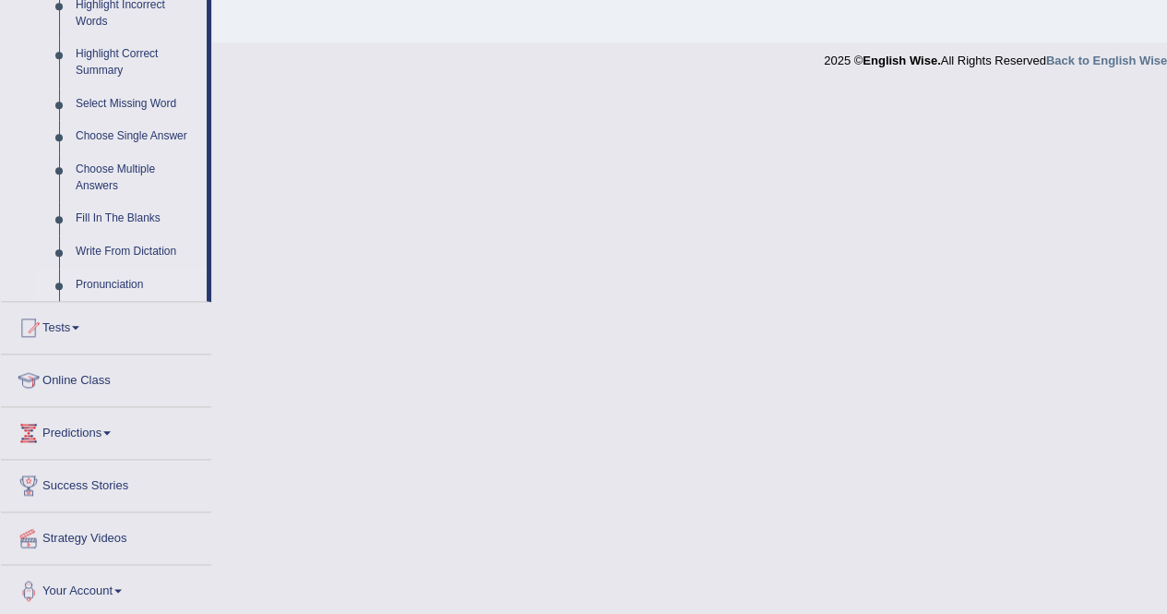
scroll to position [881, 0]
